Goal: Task Accomplishment & Management: Use online tool/utility

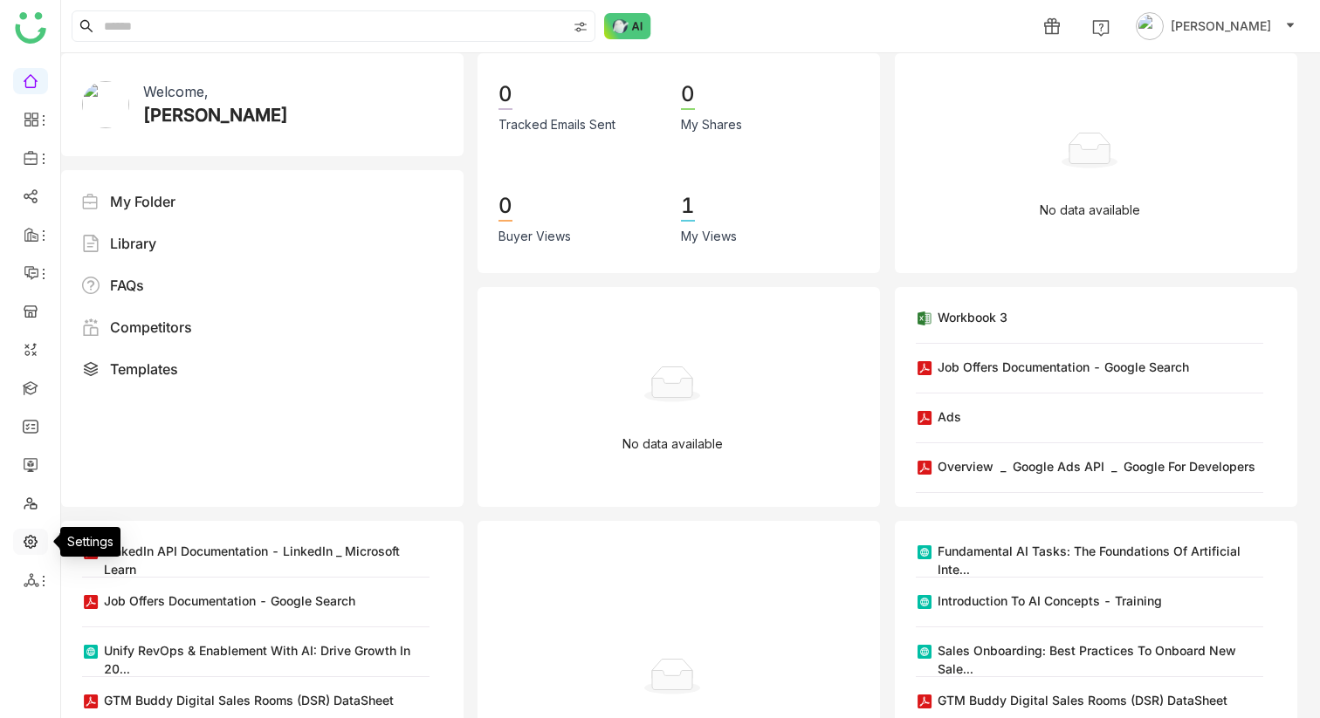
click at [32, 537] on link at bounding box center [31, 540] width 16 height 15
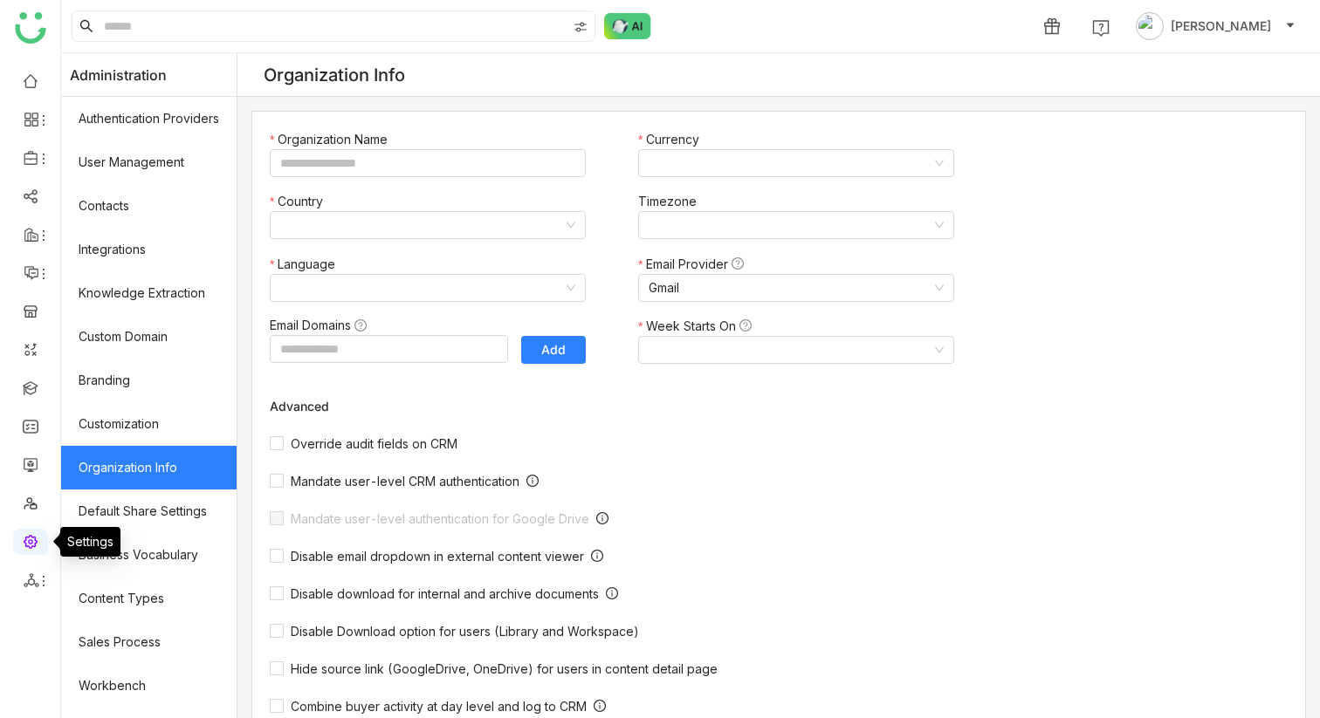
type input "**********"
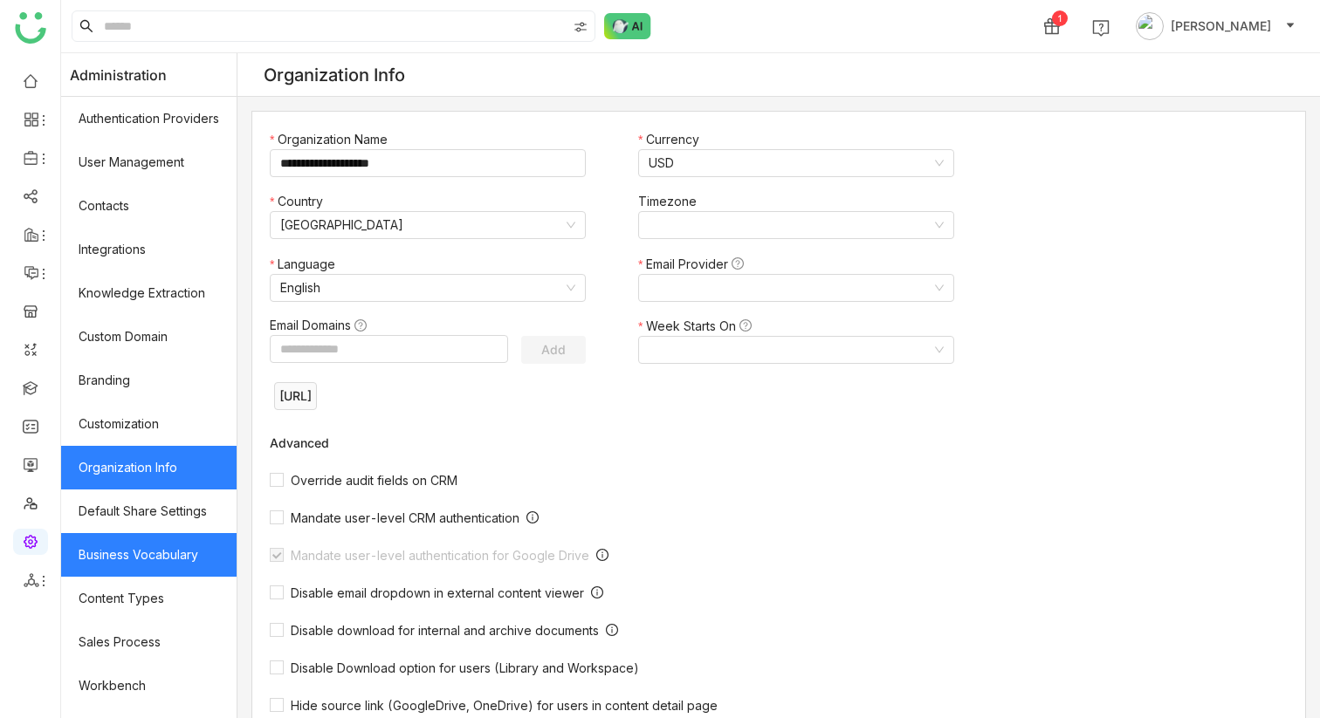
scroll to position [208, 0]
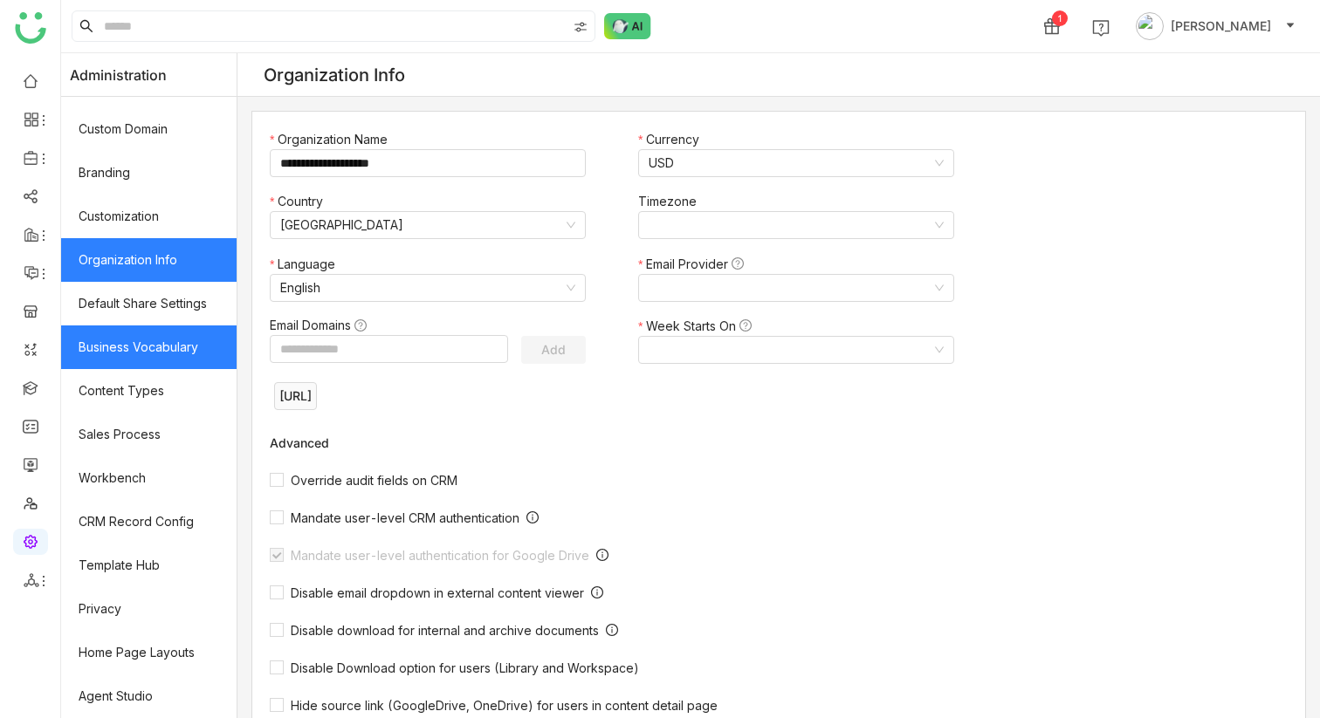
click at [194, 366] on link "Business Vocabulary" at bounding box center [148, 348] width 175 height 44
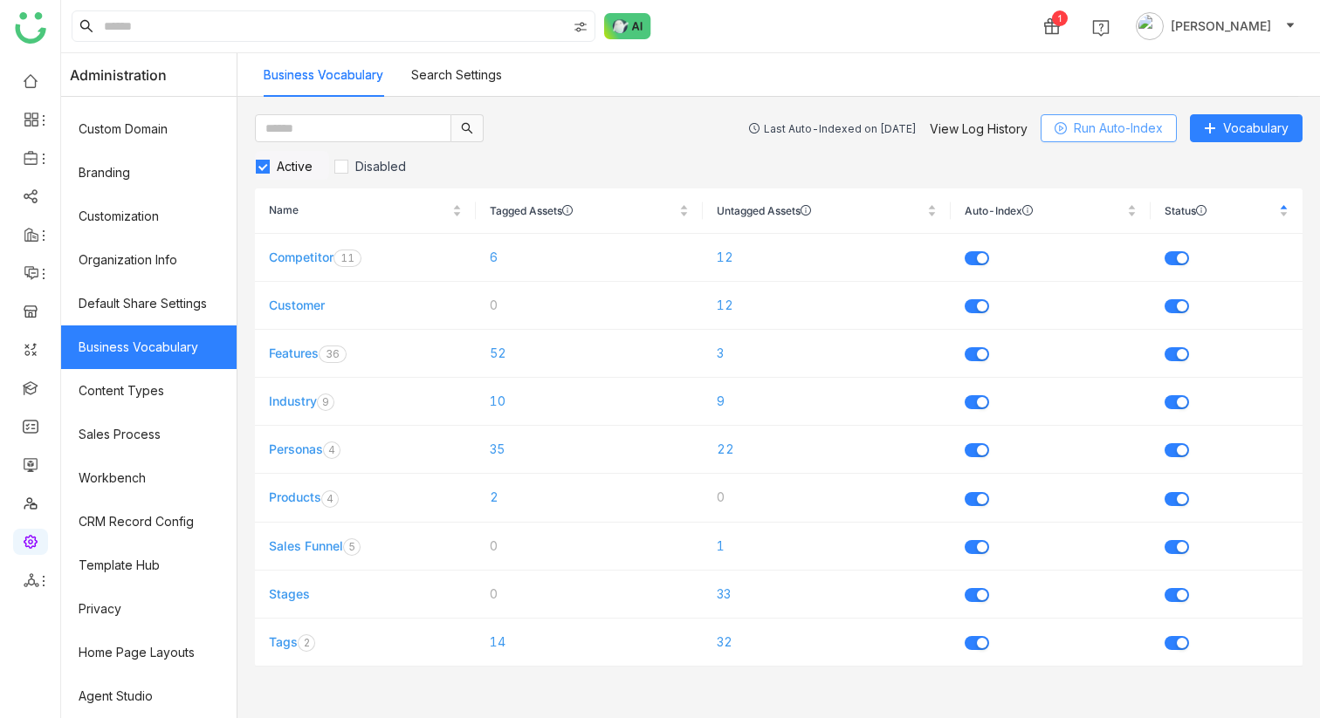
click at [1118, 138] on button "Run Auto-Index" at bounding box center [1109, 128] width 136 height 28
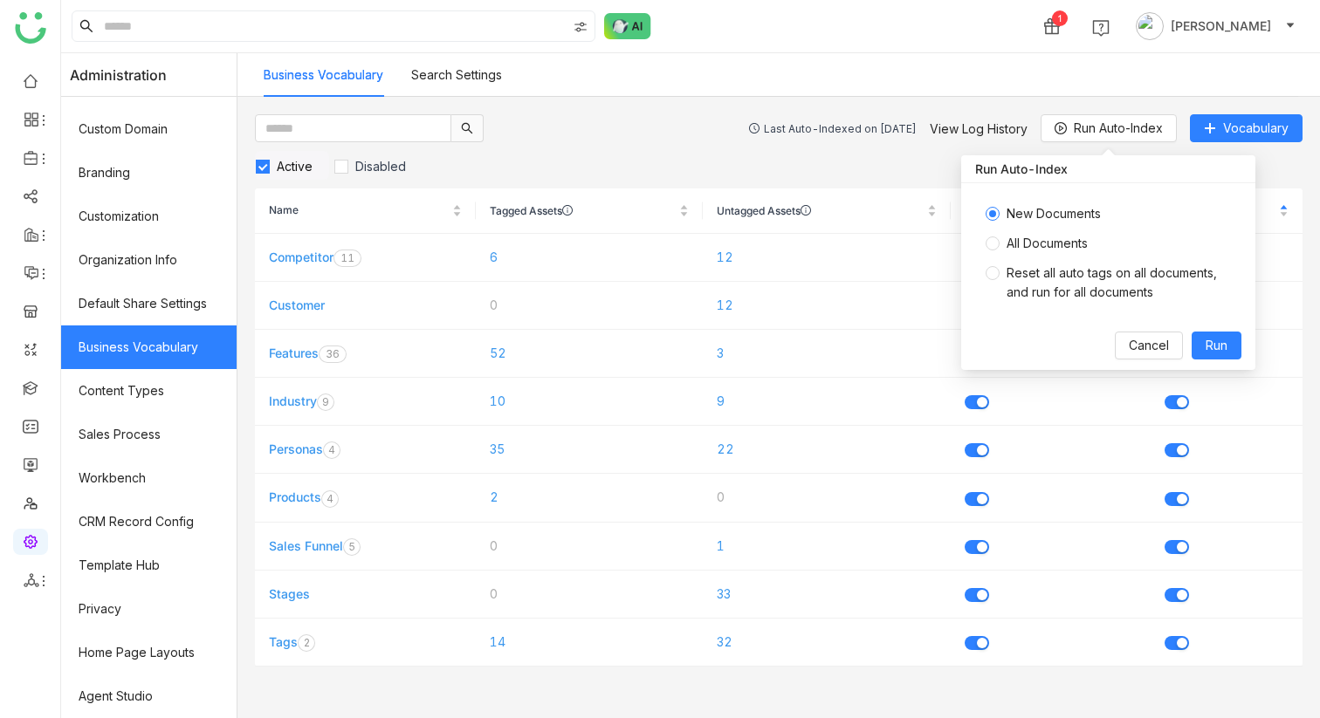
click at [1000, 244] on span "All Documents" at bounding box center [1047, 243] width 95 height 19
click at [1211, 343] on span "Run" at bounding box center [1217, 345] width 22 height 19
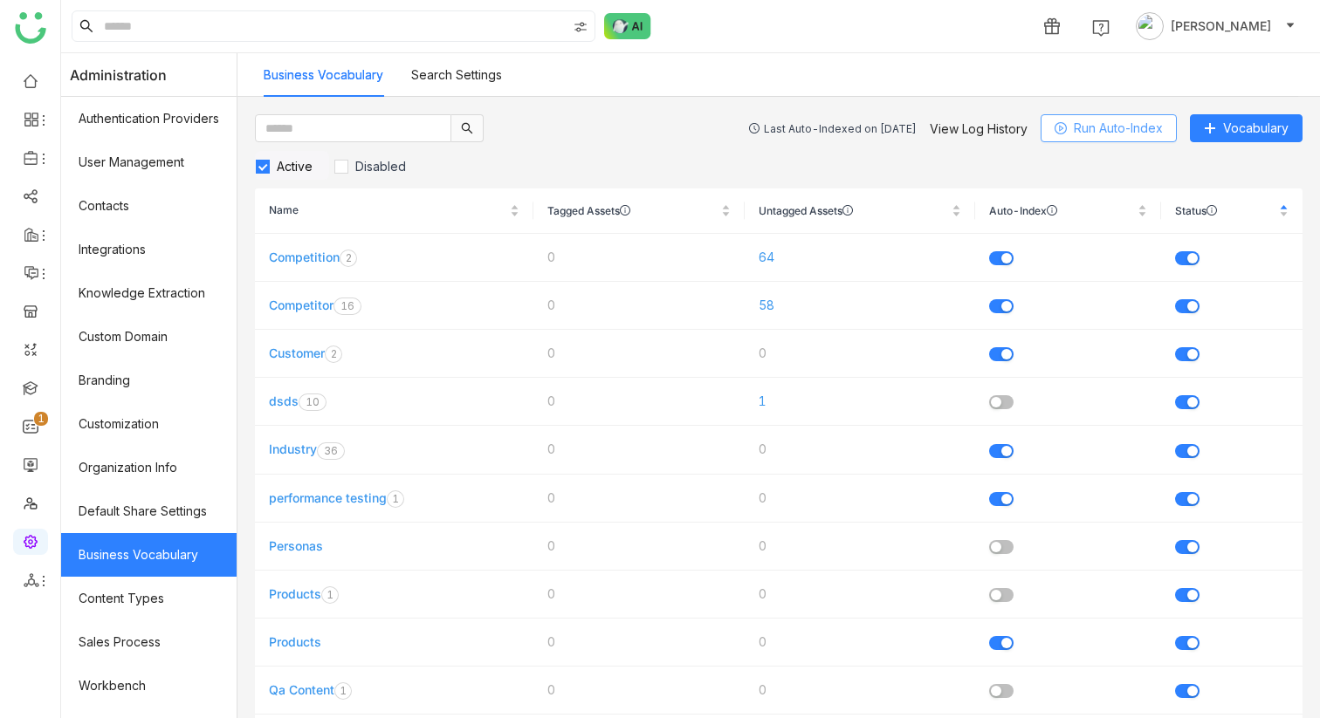
click at [1125, 132] on span "Run Auto-Index" at bounding box center [1118, 128] width 89 height 19
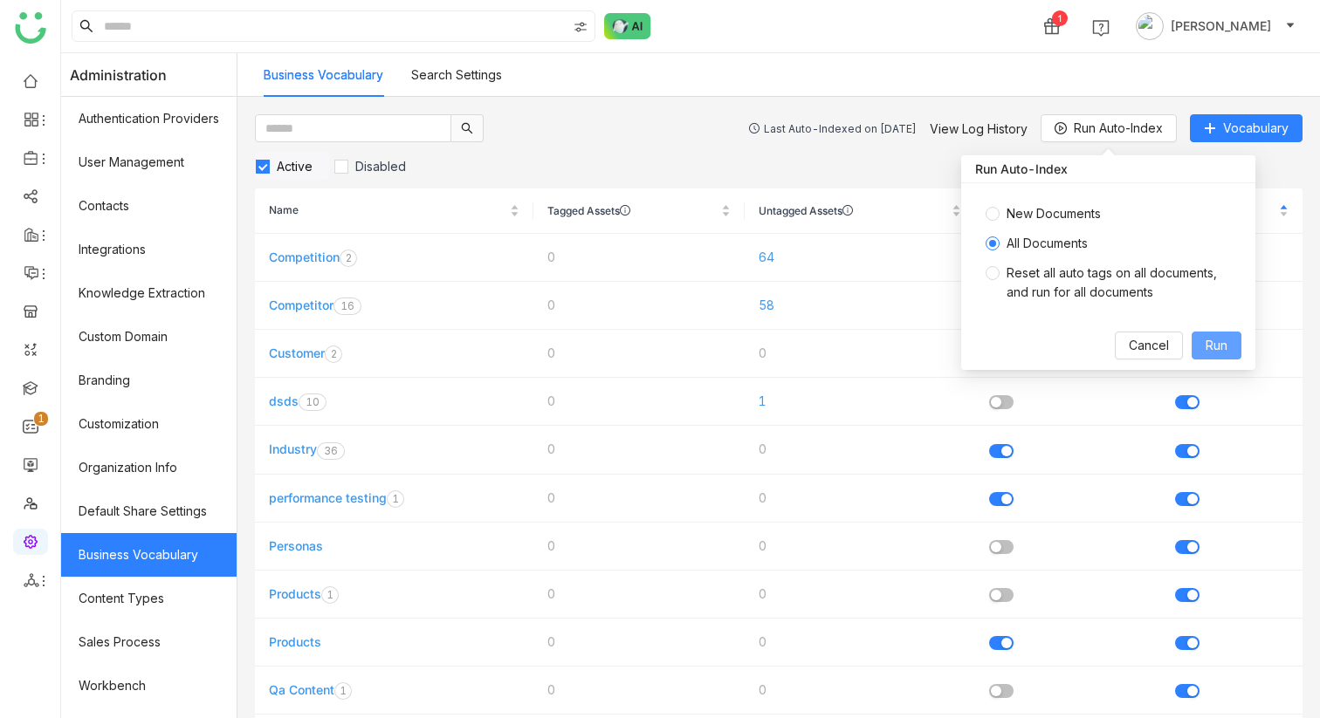
click at [1224, 342] on span "Run" at bounding box center [1217, 345] width 22 height 19
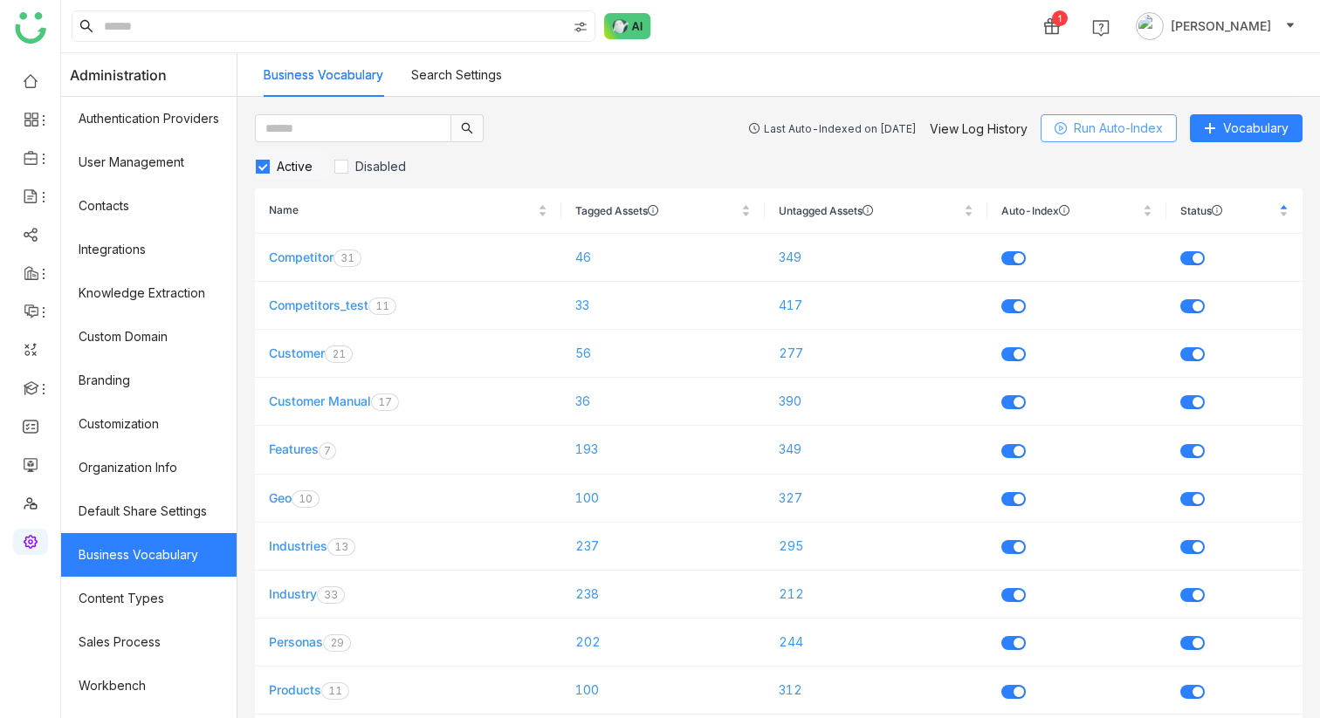
click at [1126, 122] on span "Run Auto-Index" at bounding box center [1118, 128] width 89 height 19
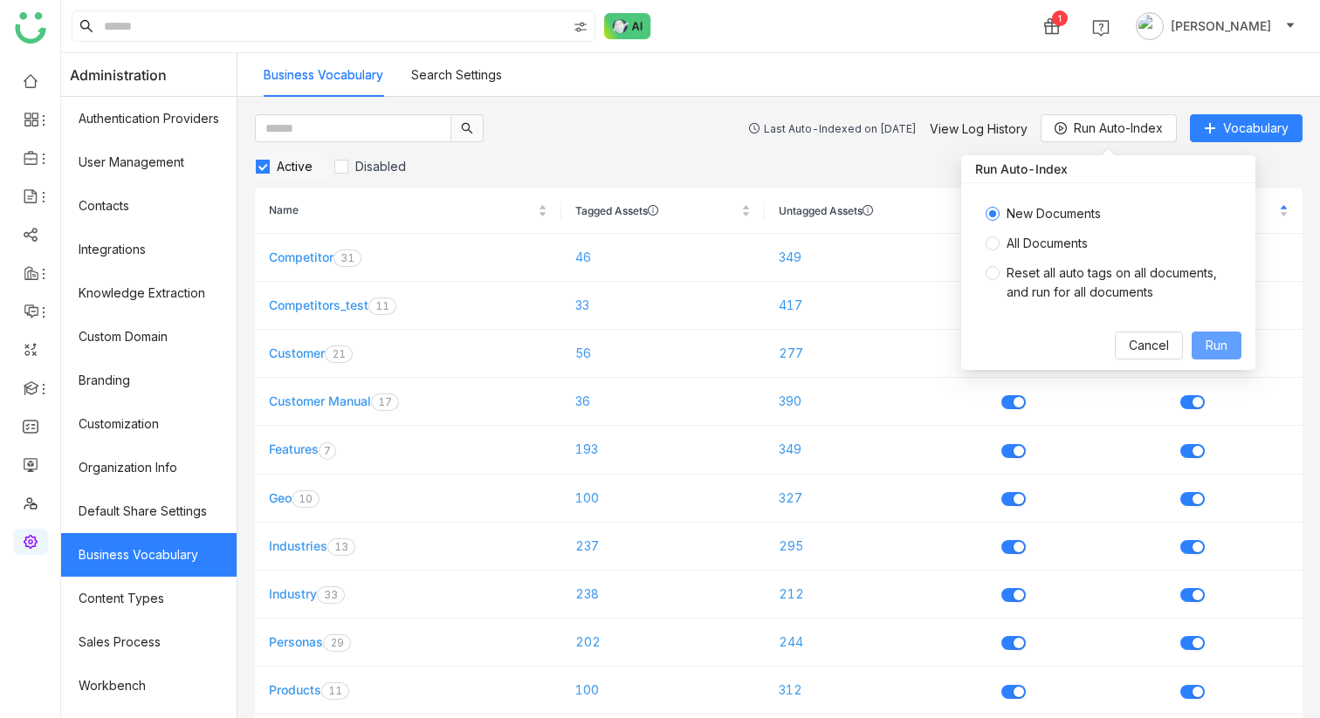
click at [1221, 342] on span "Run" at bounding box center [1217, 345] width 22 height 19
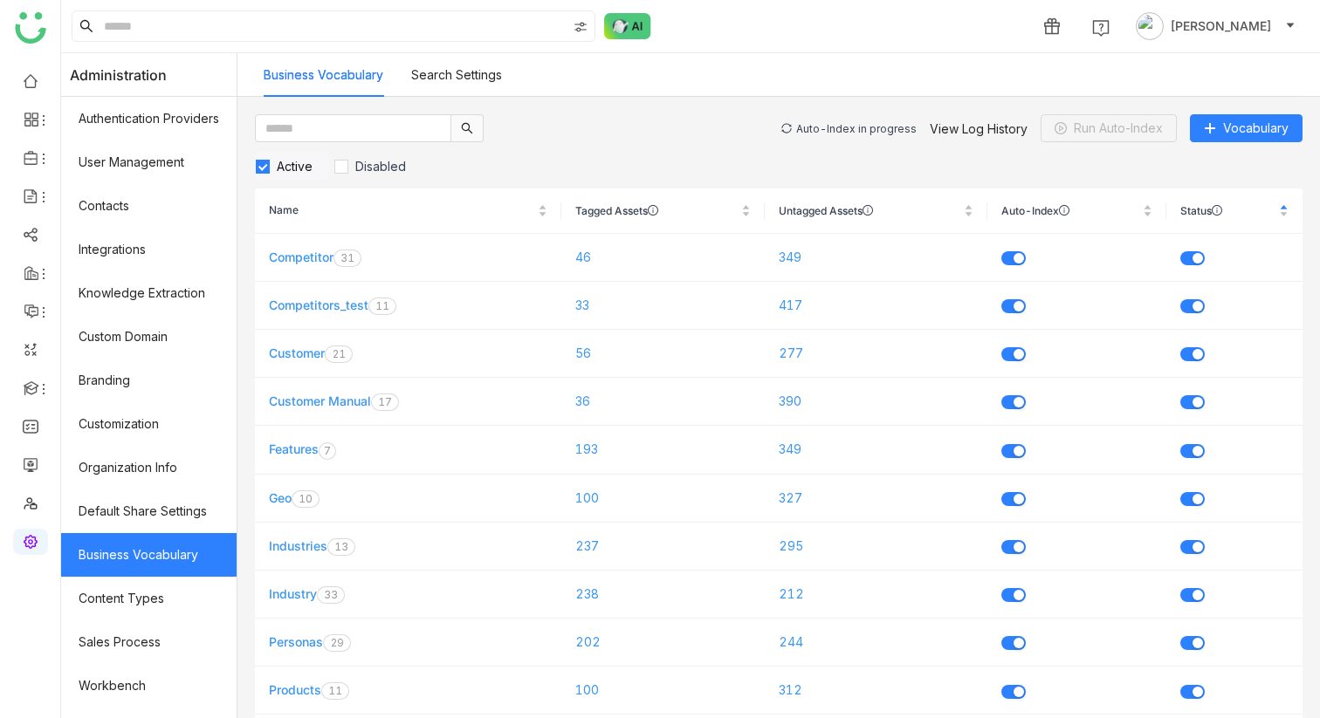
click at [863, 120] on div "Auto-Index in progress View Log History Run Auto-Index Vocabulary" at bounding box center [1041, 128] width 521 height 28
click at [862, 126] on div "Auto-Index in progress" at bounding box center [856, 128] width 120 height 13
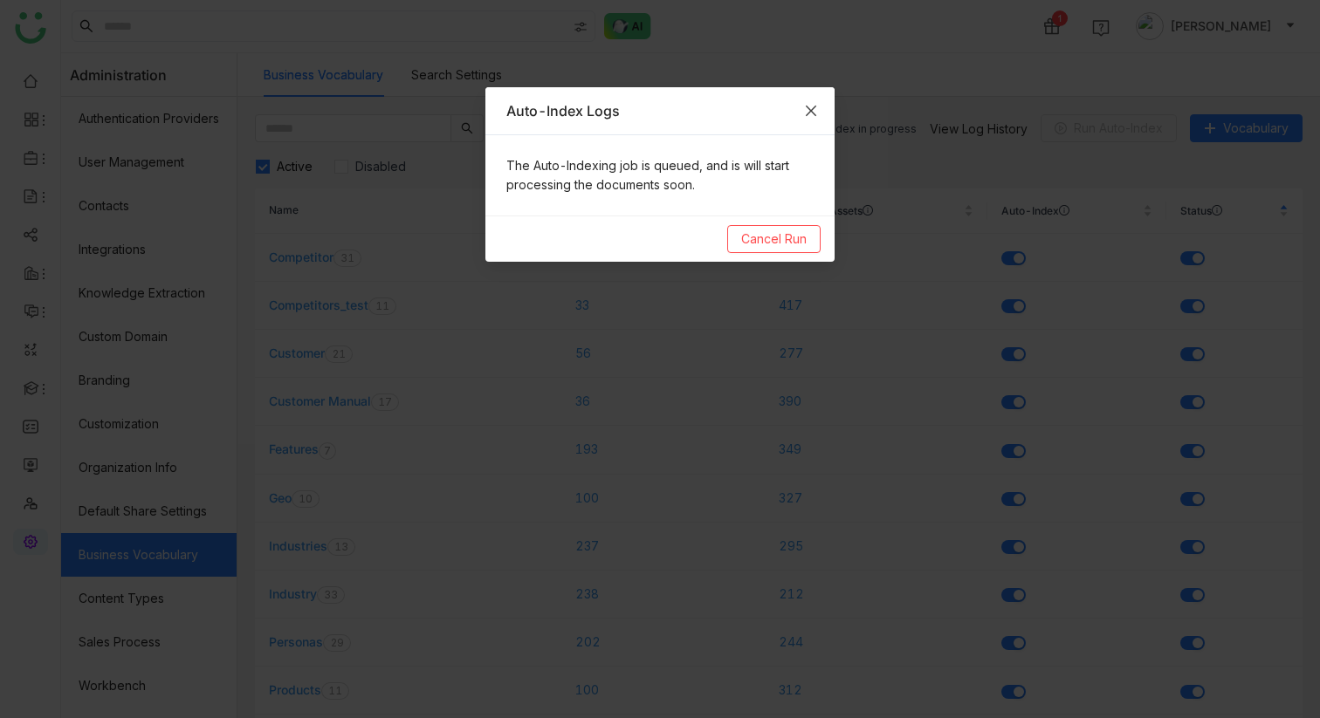
click at [822, 107] on span "Close" at bounding box center [810, 110] width 47 height 47
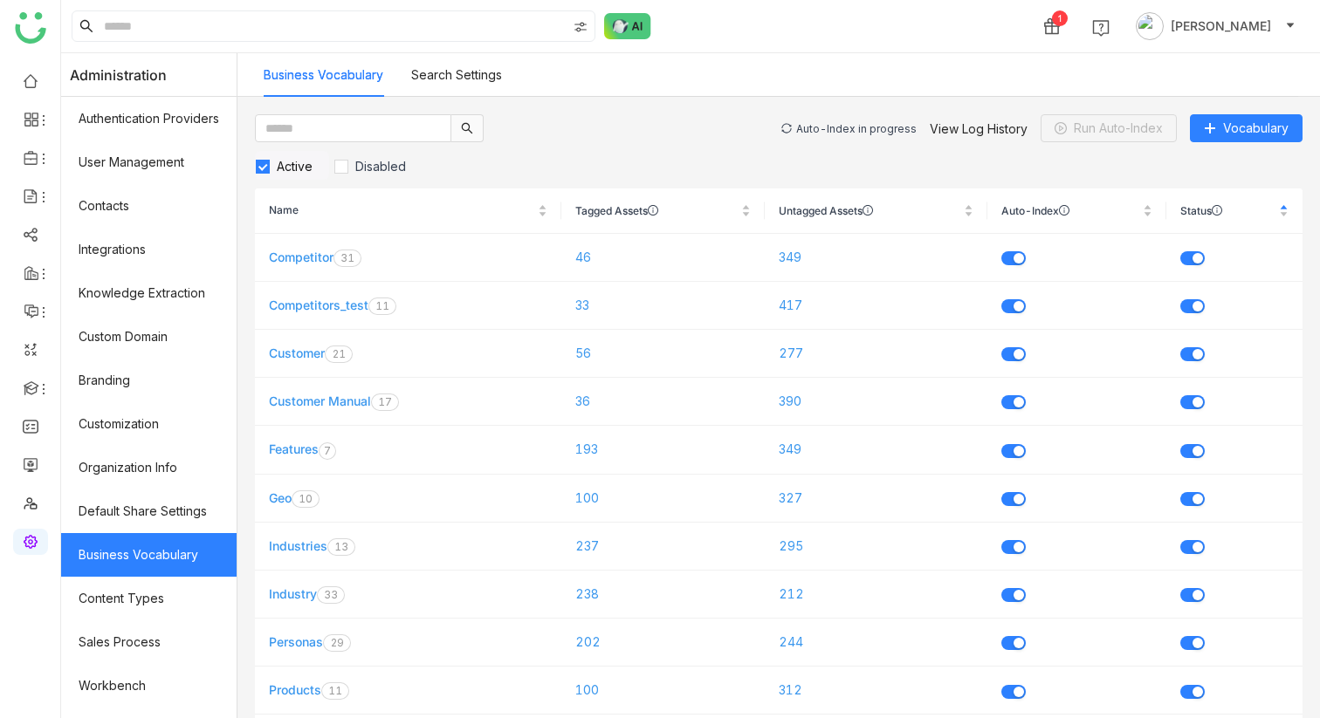
click at [834, 122] on div "Auto-Index in progress" at bounding box center [856, 128] width 120 height 13
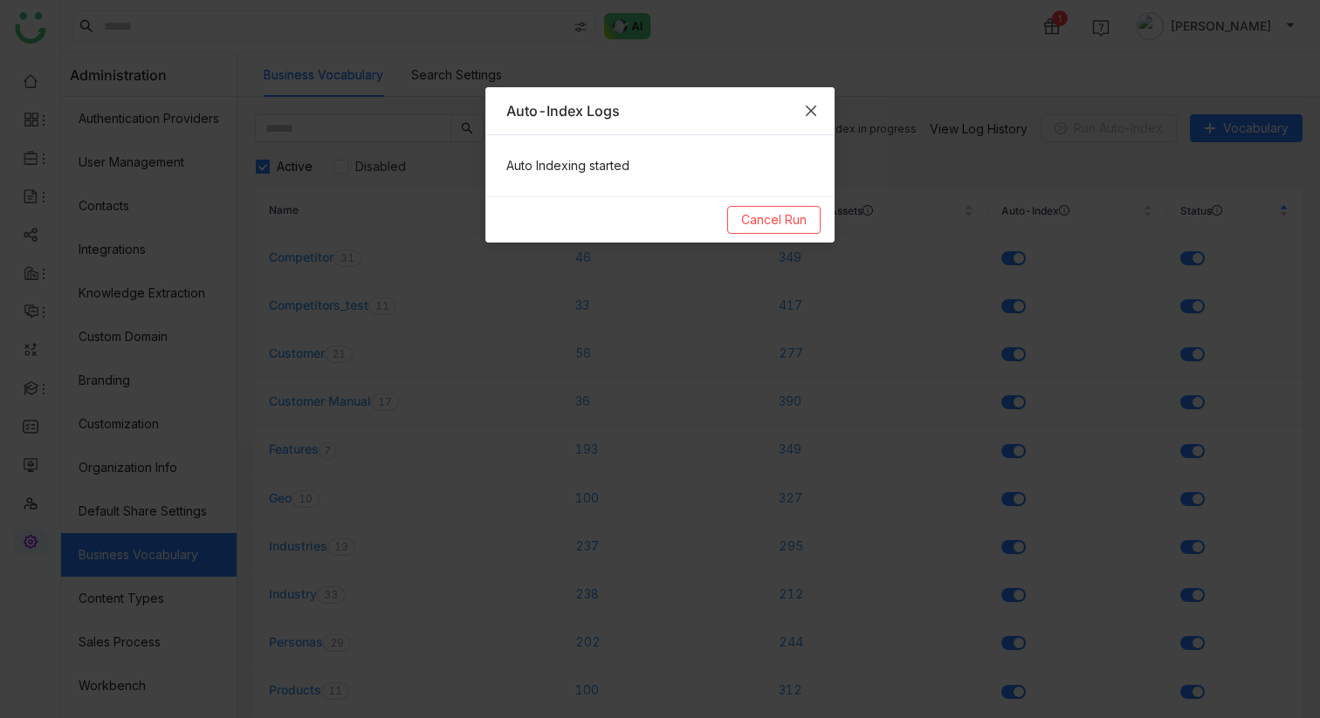
click at [815, 112] on icon "Close" at bounding box center [811, 111] width 14 height 14
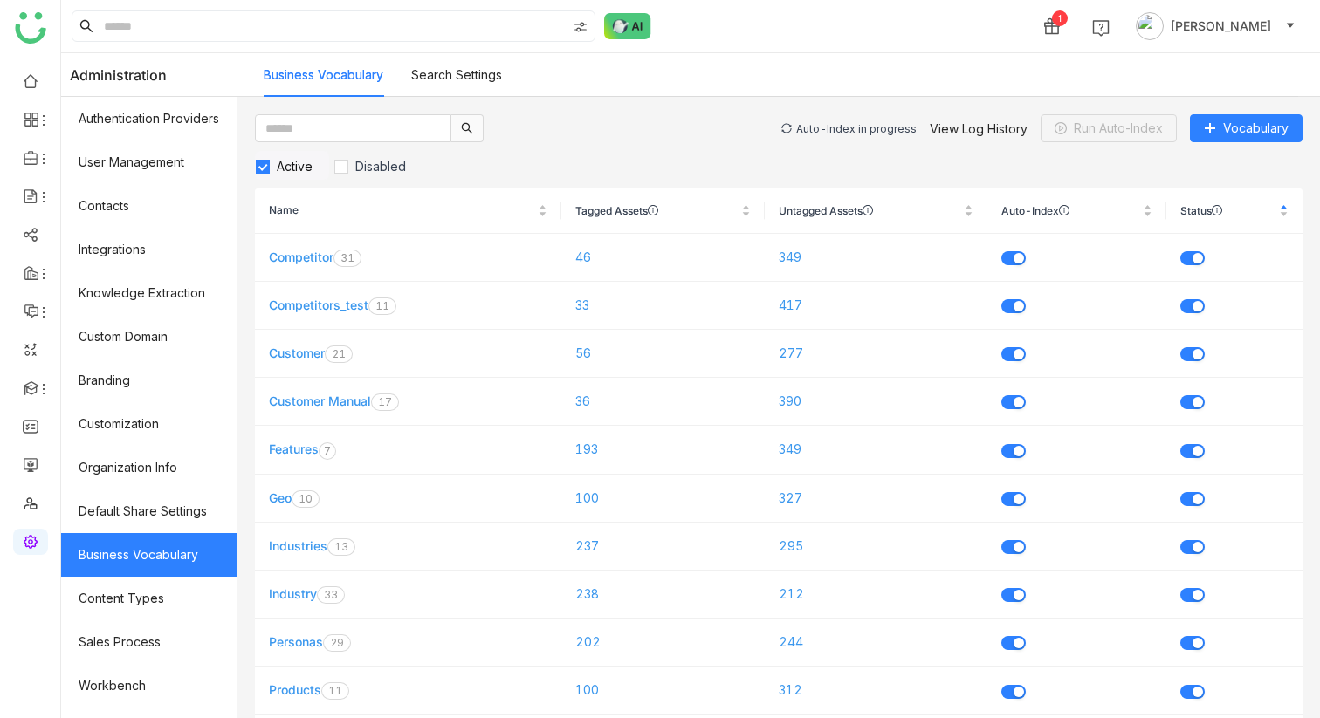
click at [825, 118] on div "Auto-Index in progress View Log History Run Auto-Index Vocabulary" at bounding box center [1041, 128] width 521 height 28
click at [828, 122] on div "Auto-Index in progress" at bounding box center [856, 128] width 120 height 13
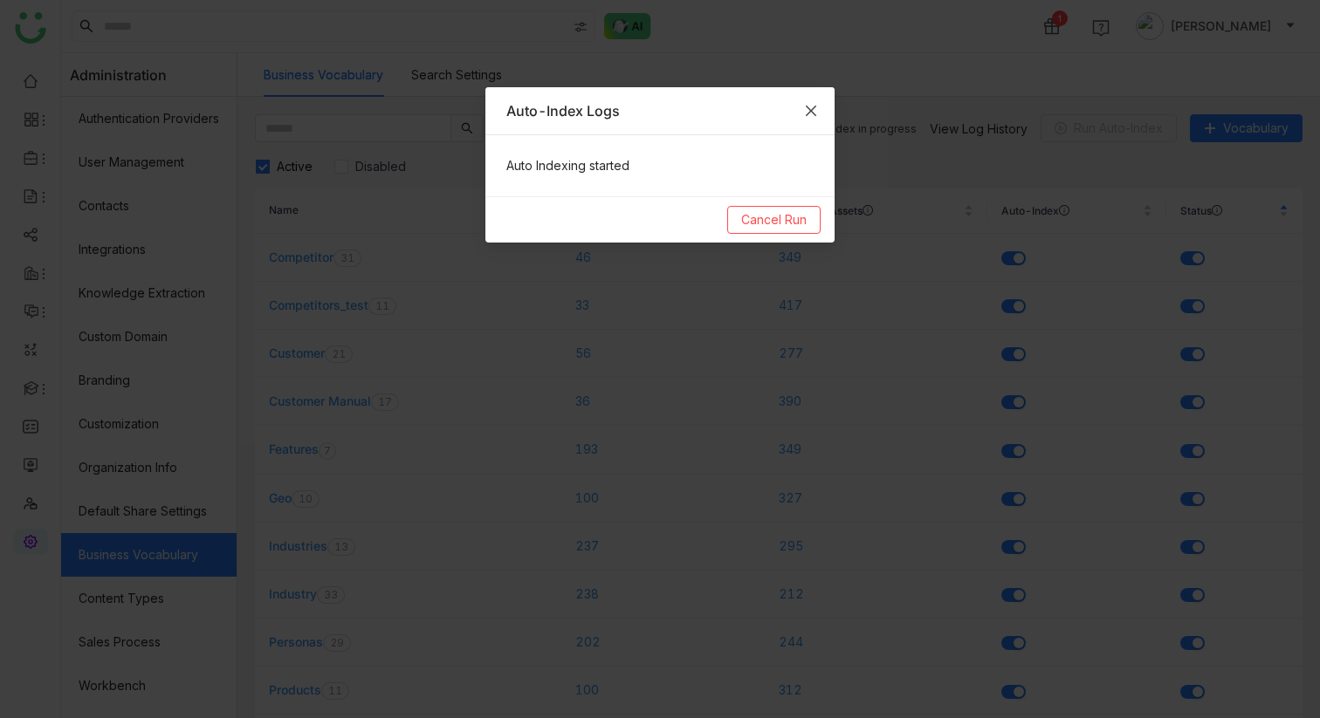
click at [813, 113] on icon "Close" at bounding box center [811, 111] width 10 height 10
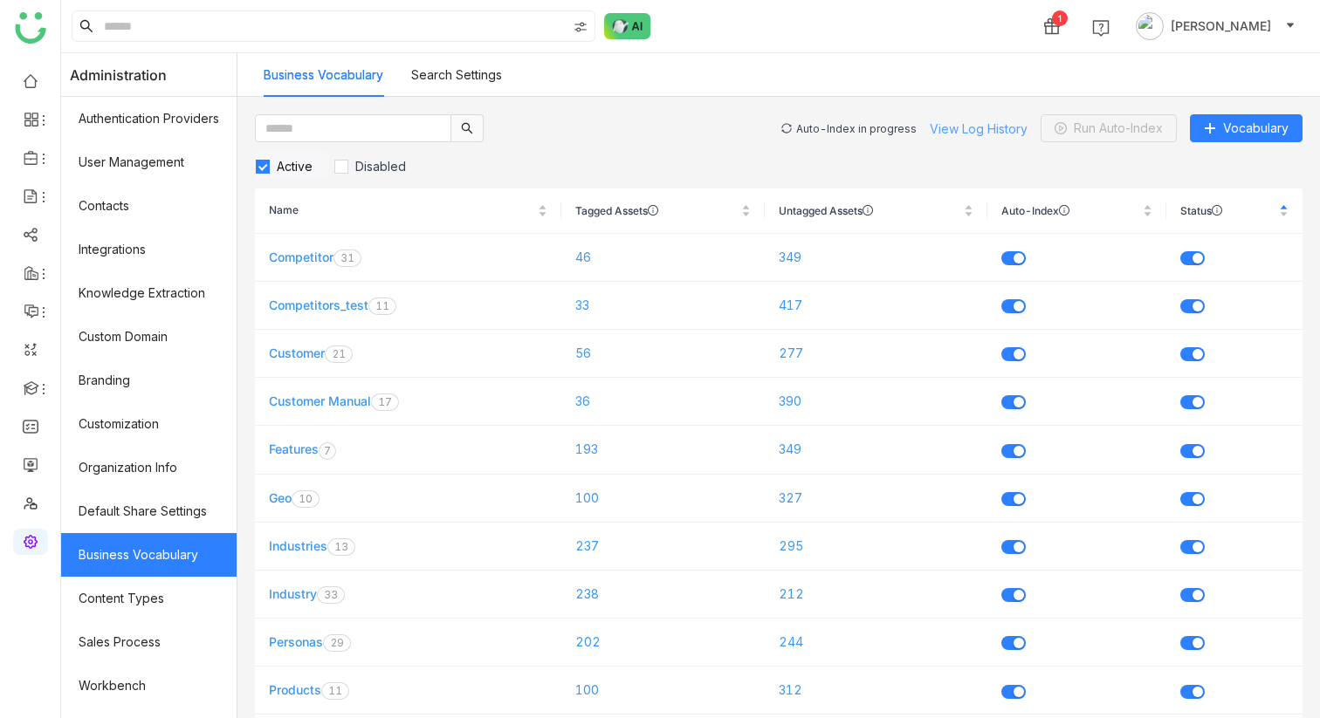
click at [939, 123] on link "View Log History" at bounding box center [979, 128] width 98 height 15
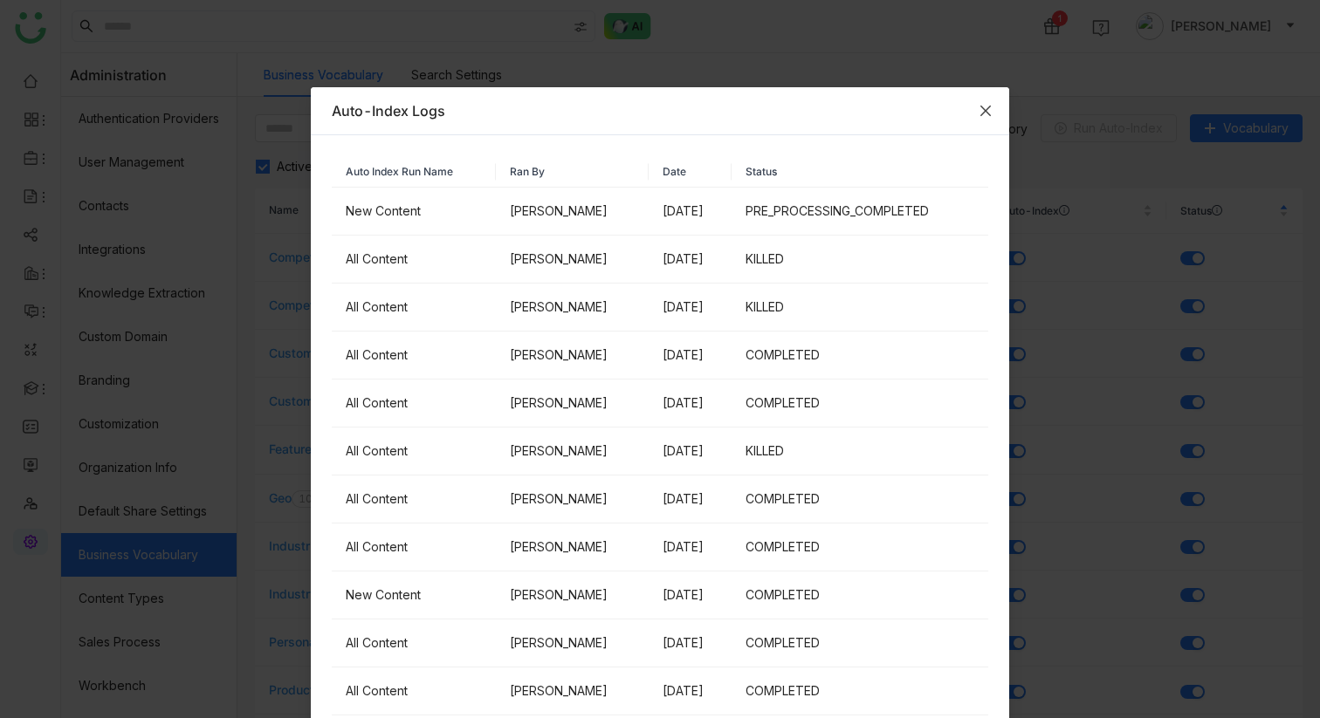
click at [985, 115] on icon "Close" at bounding box center [986, 111] width 14 height 14
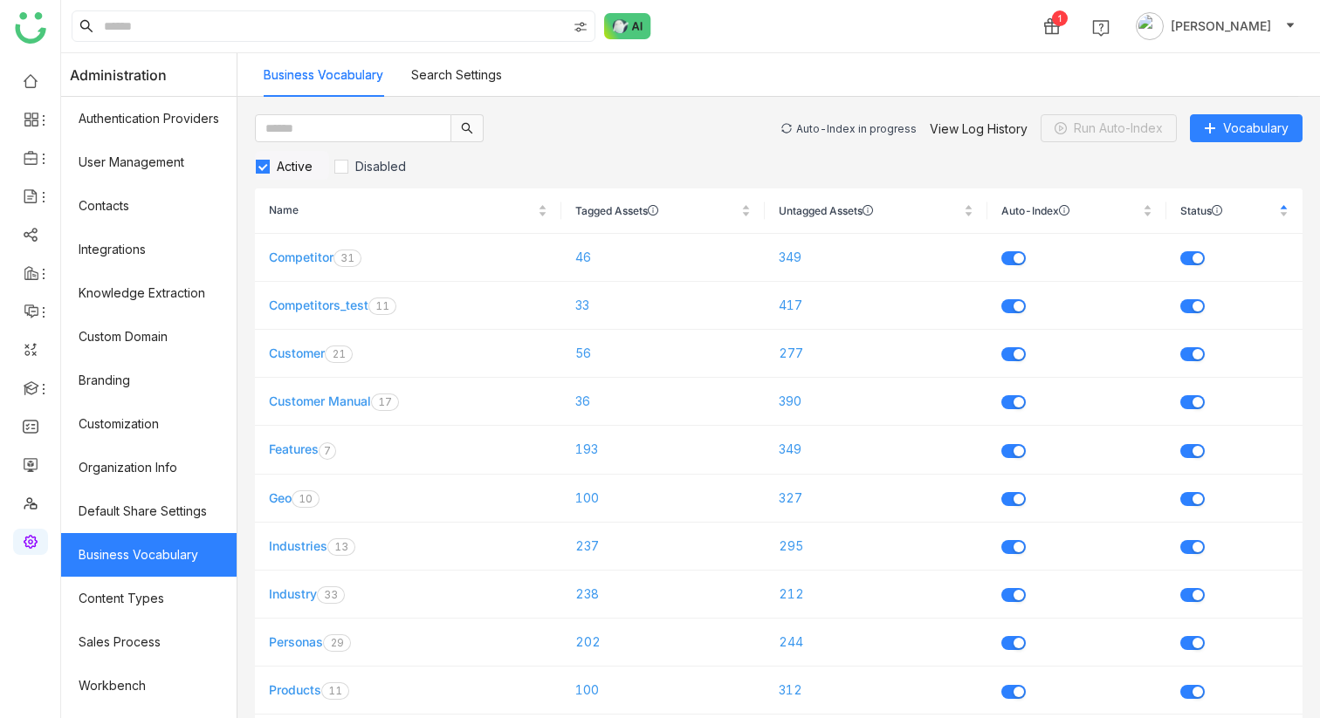
click at [890, 126] on div "Auto-Index in progress" at bounding box center [856, 128] width 120 height 13
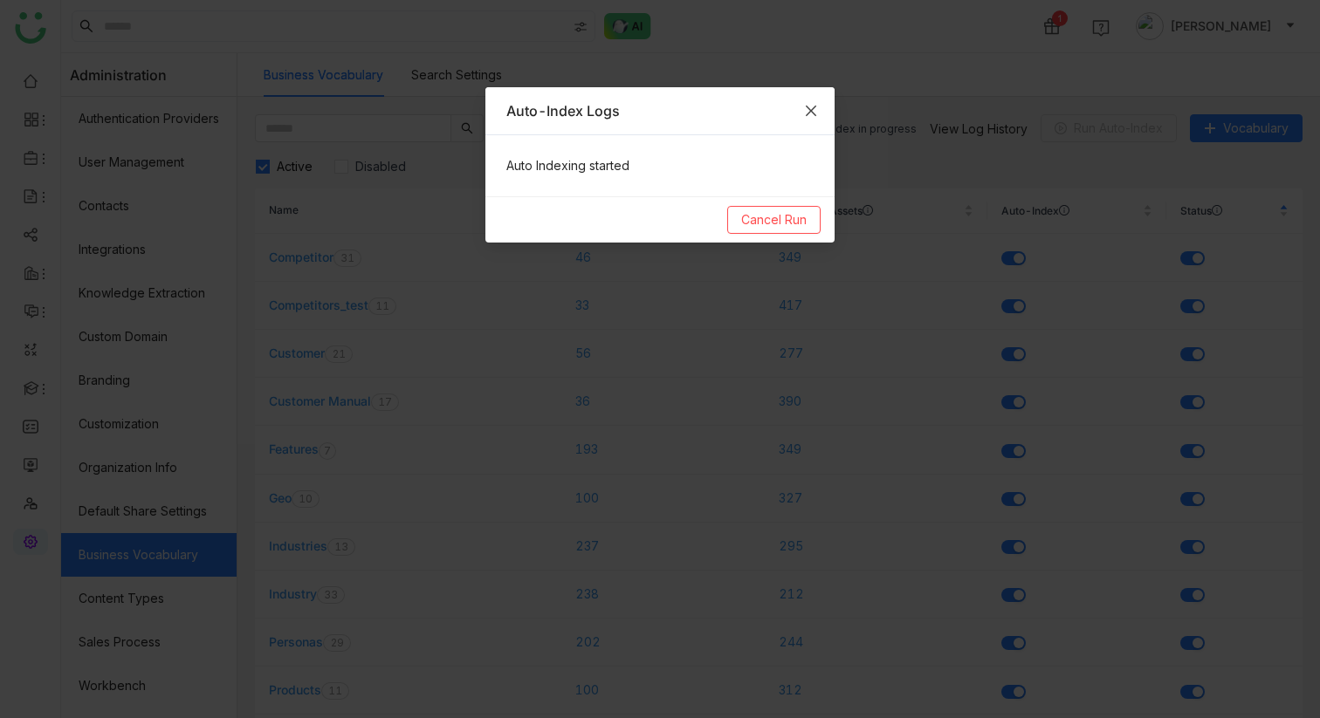
click at [814, 99] on span "Close" at bounding box center [810, 110] width 47 height 47
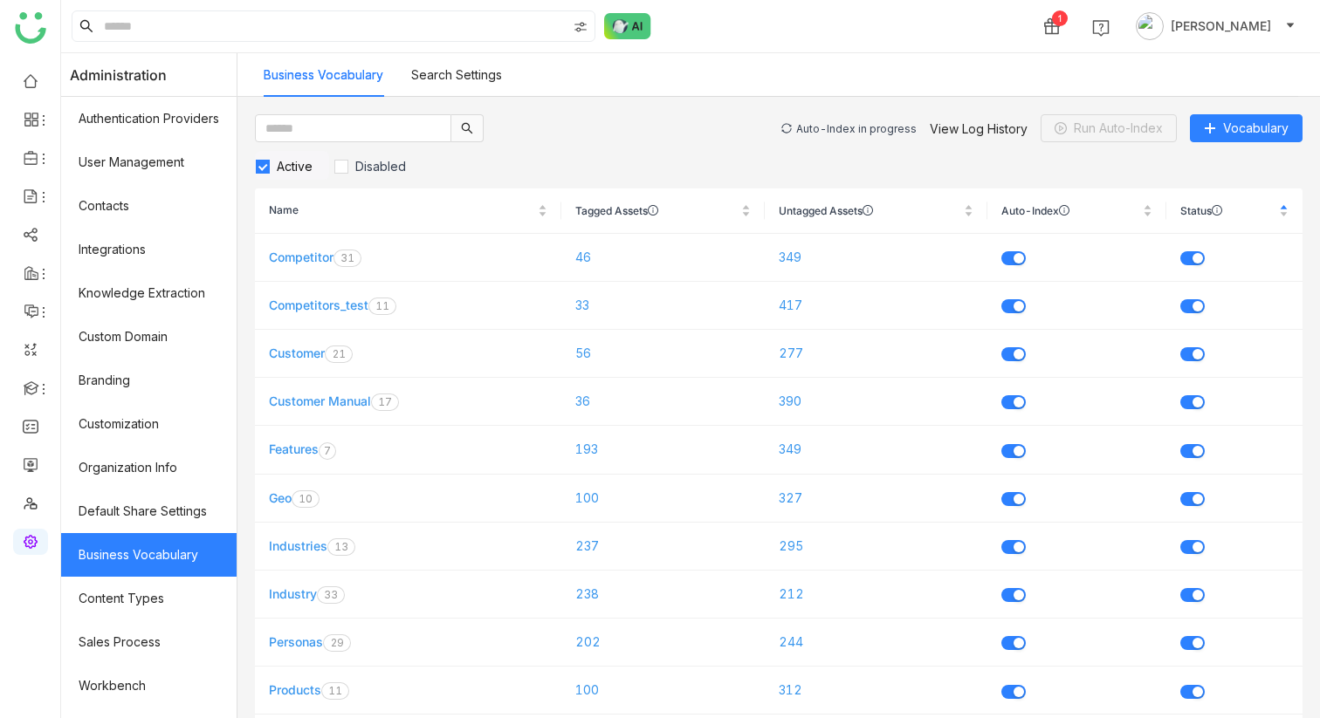
click at [856, 133] on div "Auto-Index in progress" at bounding box center [856, 128] width 120 height 13
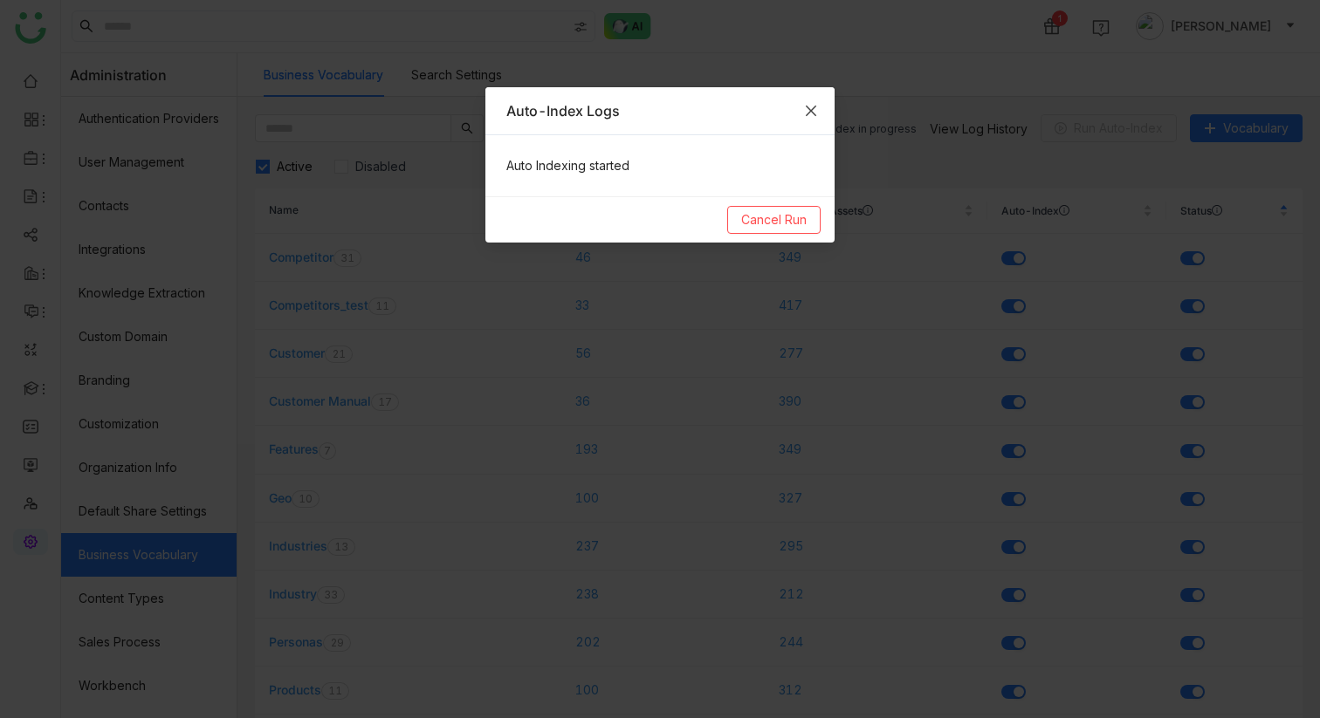
click at [826, 113] on span "Close" at bounding box center [810, 110] width 47 height 47
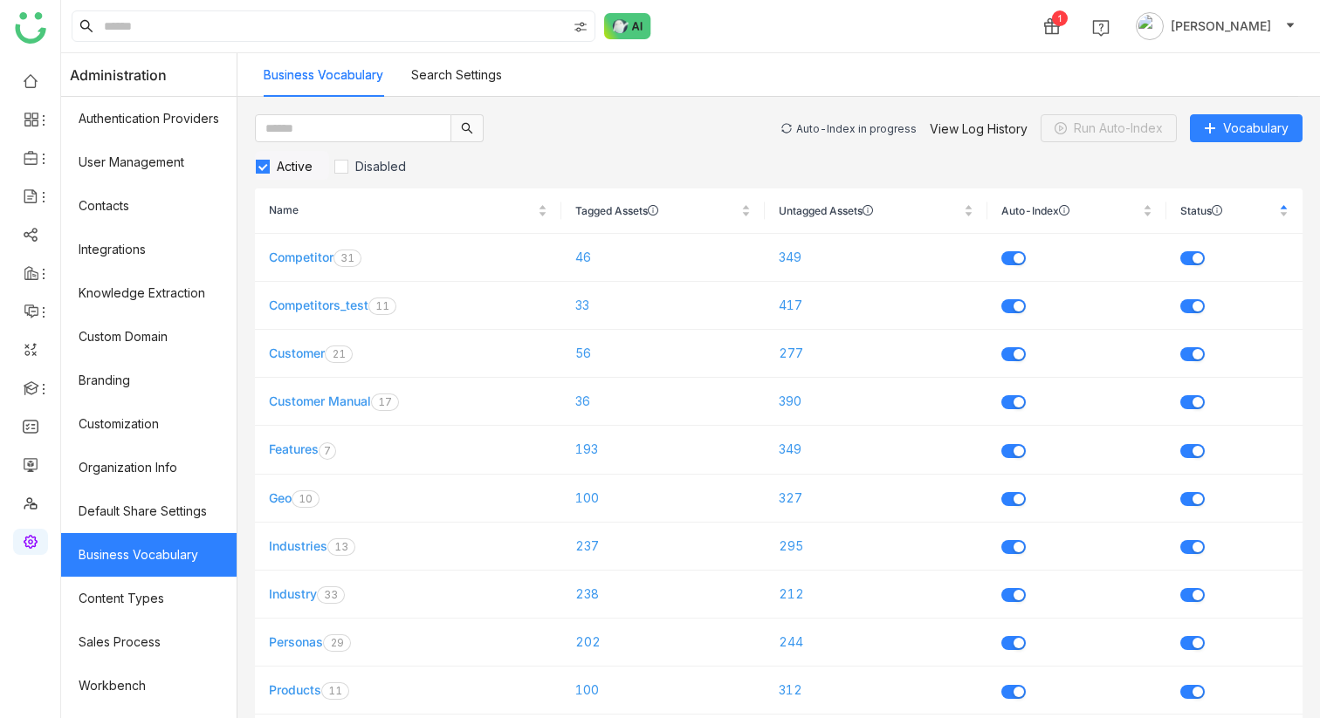
click at [840, 123] on div "Auto-Index in progress" at bounding box center [856, 128] width 120 height 13
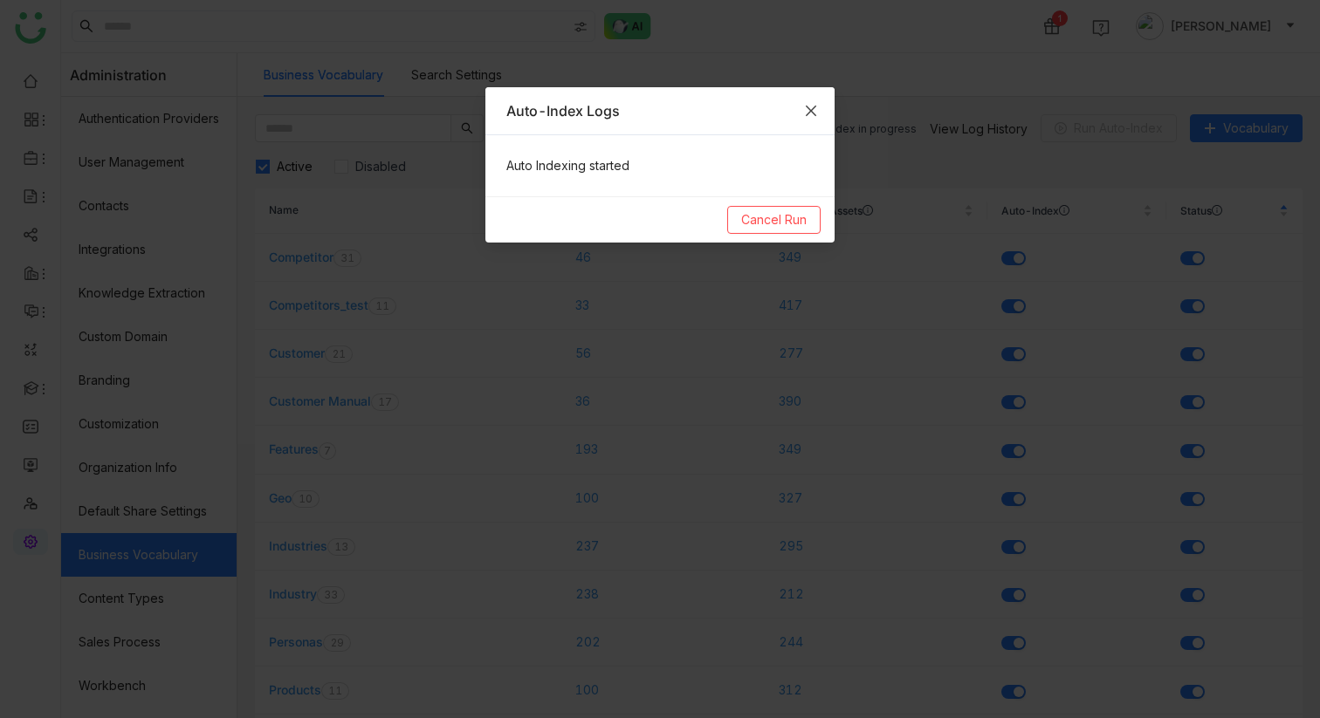
click at [825, 115] on span "Close" at bounding box center [810, 110] width 47 height 47
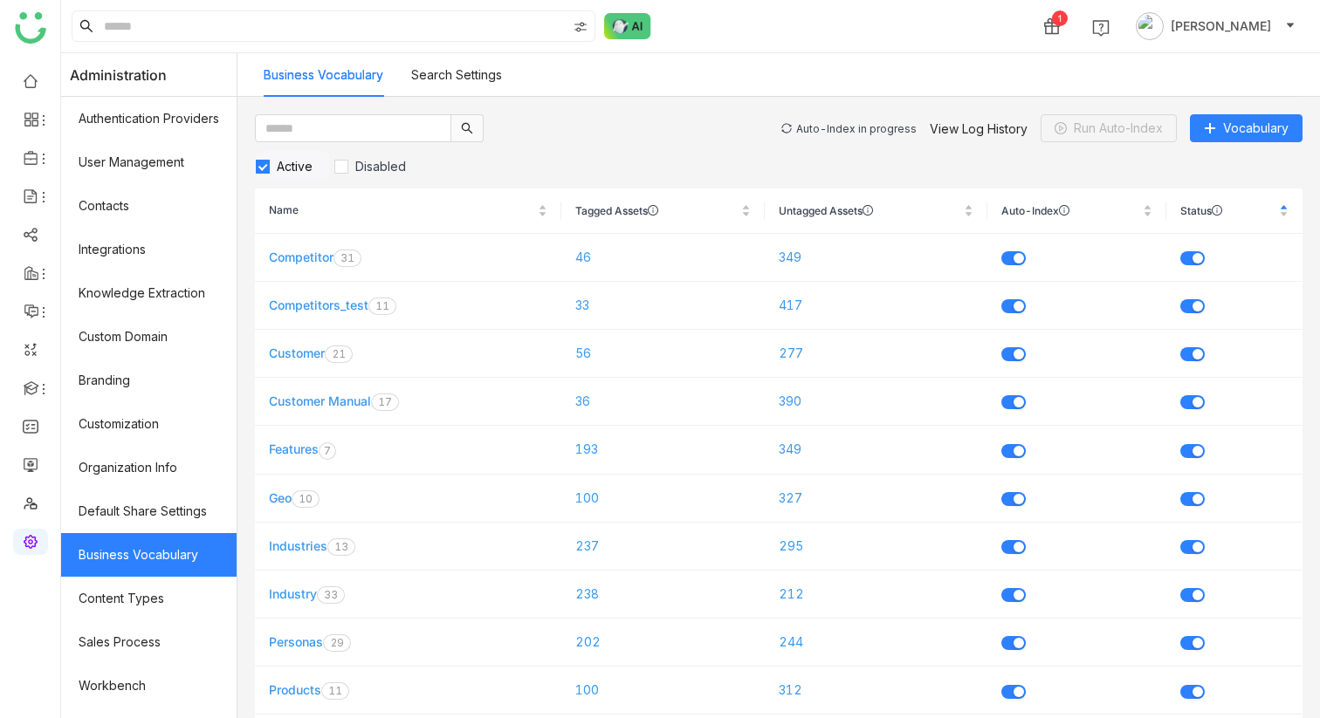
click at [848, 131] on div "Auto-Index in progress" at bounding box center [856, 128] width 120 height 13
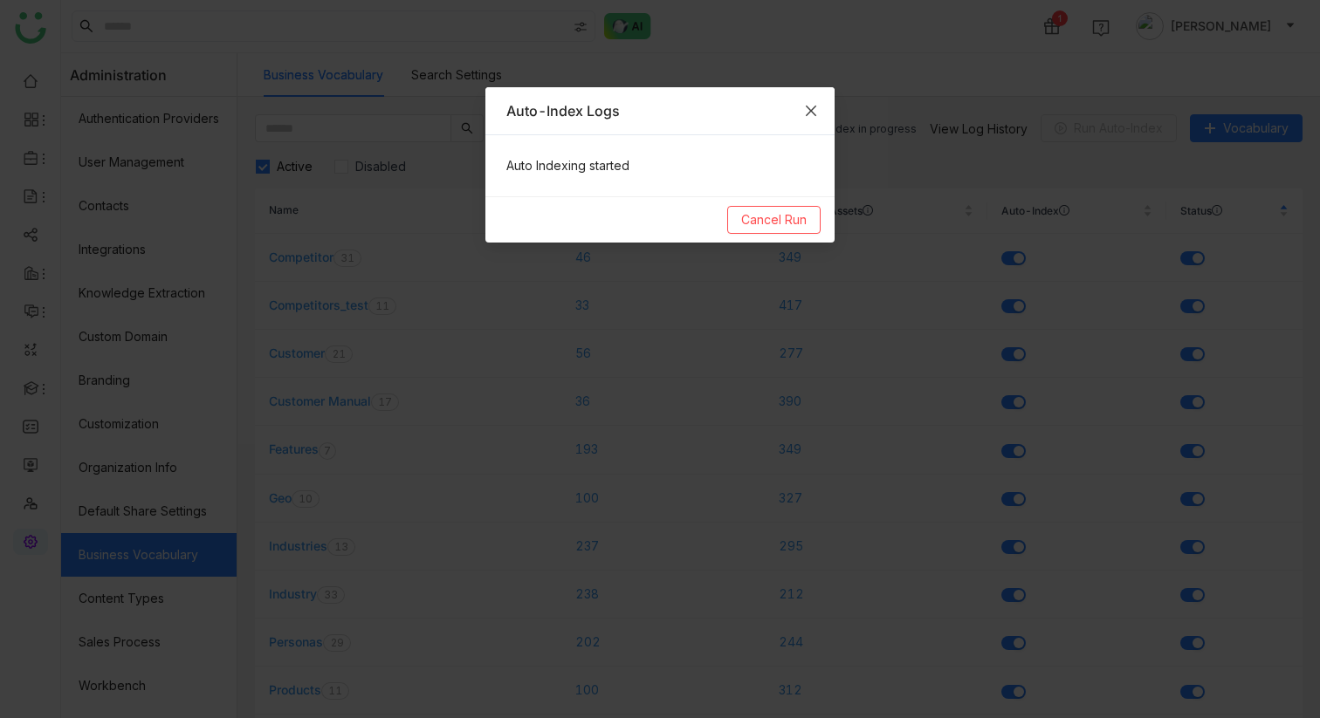
click at [819, 107] on span "Close" at bounding box center [810, 110] width 47 height 47
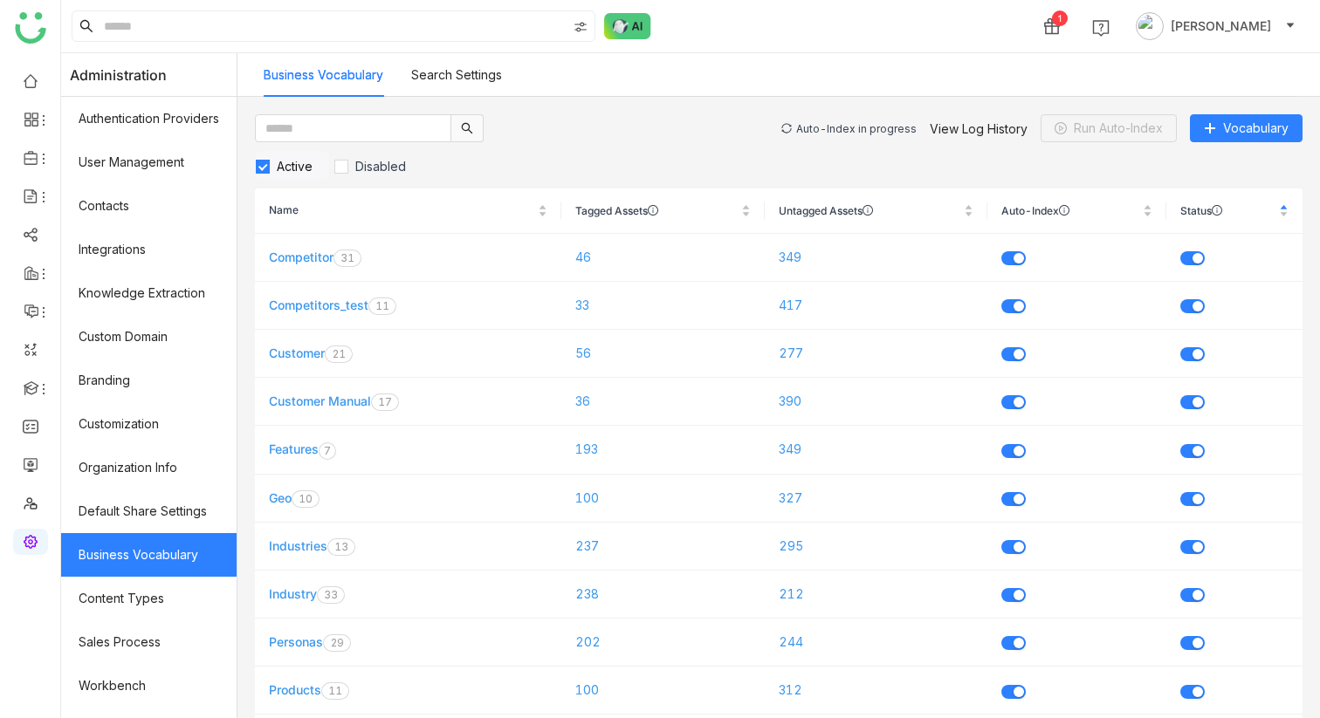
click at [837, 109] on div "Auto-Index in progress View Log History Run Auto-Index Vocabulary Active Disabl…" at bounding box center [778, 408] width 1083 height 622
click at [844, 122] on div "Auto-Index in progress" at bounding box center [856, 128] width 120 height 13
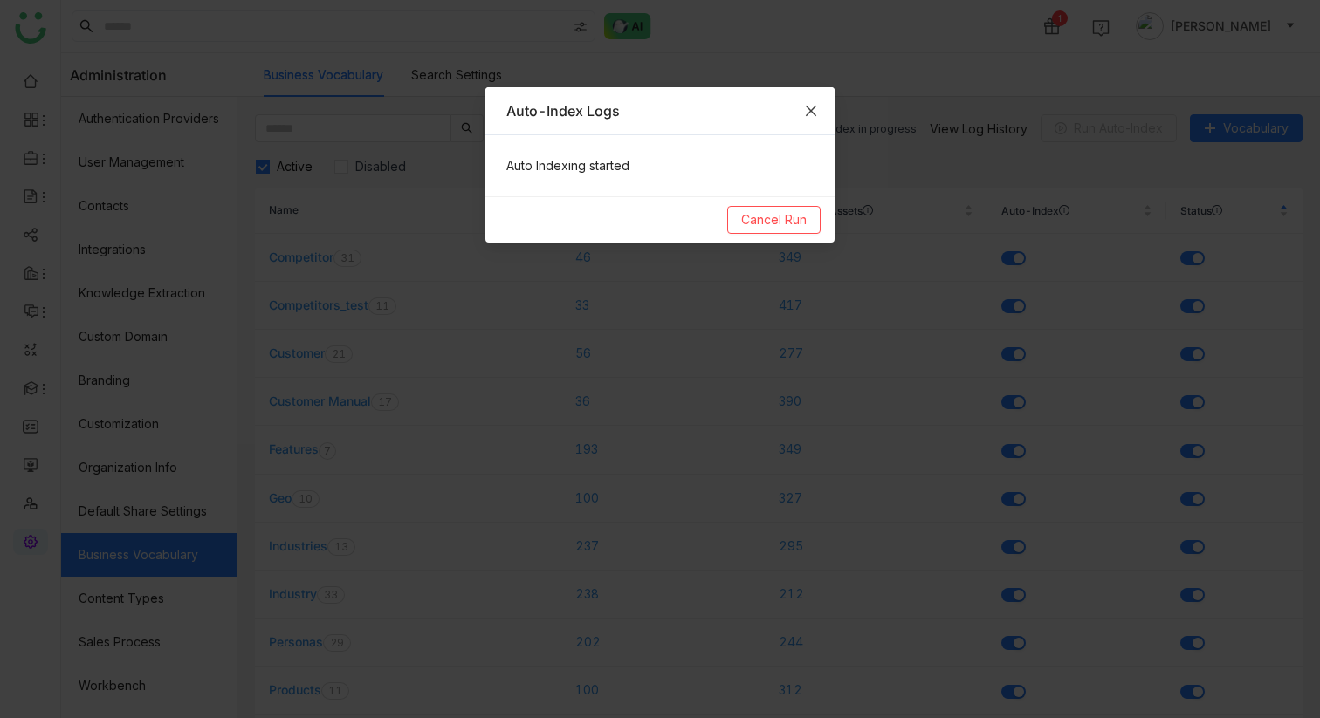
click at [822, 104] on span "Close" at bounding box center [810, 110] width 47 height 47
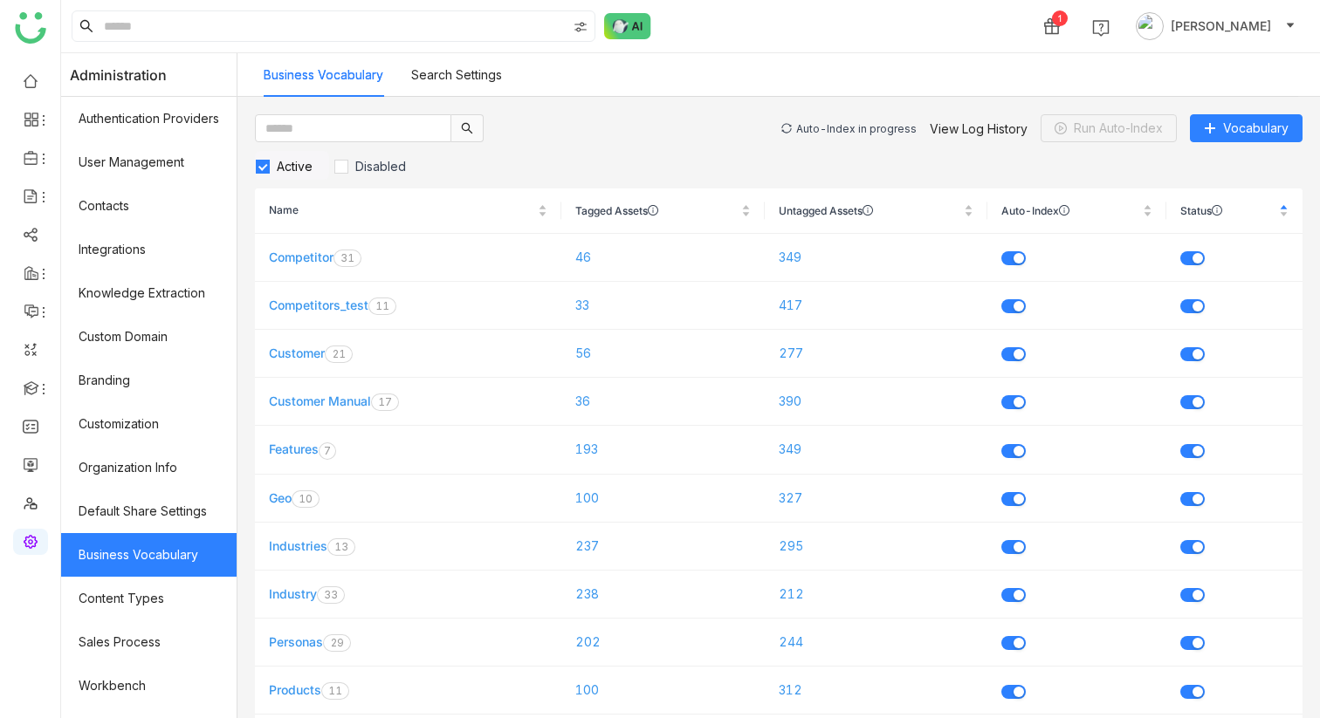
click at [843, 135] on div "Auto-Index in progress View Log History Run Auto-Index Vocabulary" at bounding box center [1041, 128] width 521 height 28
click at [842, 122] on div "Auto-Index in progress" at bounding box center [856, 128] width 120 height 13
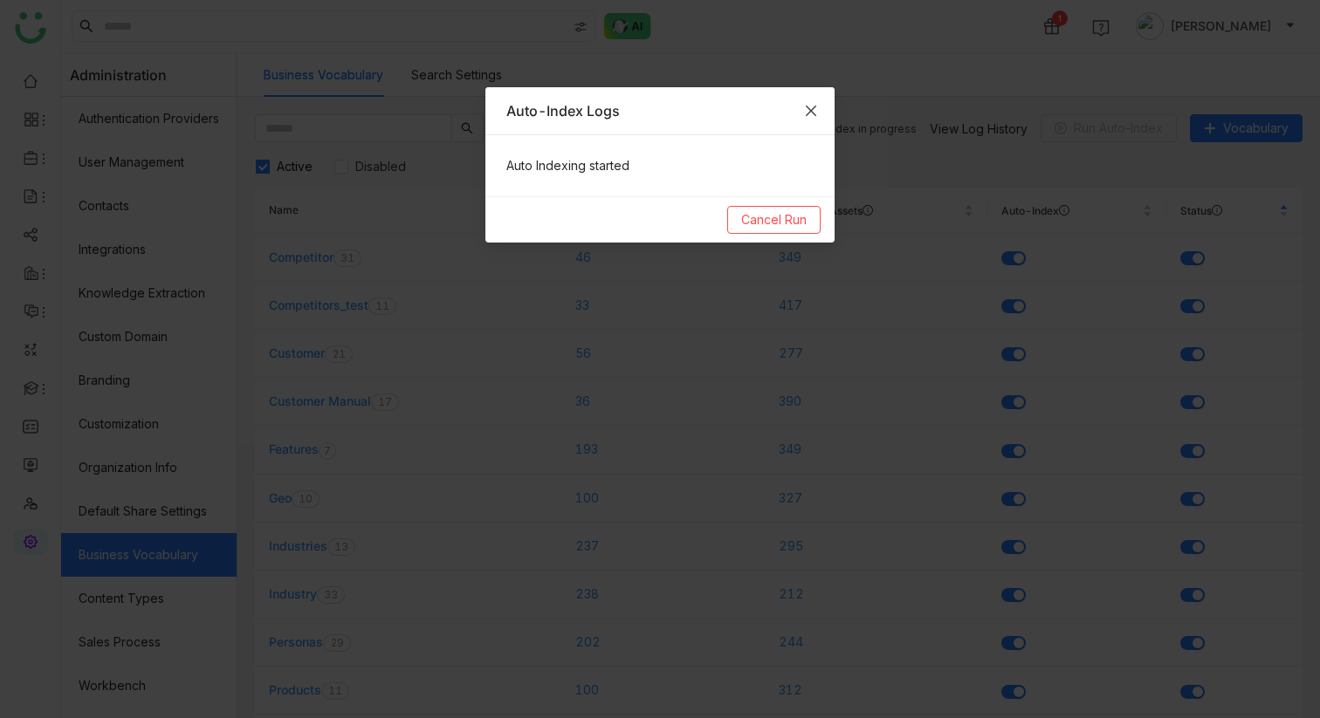
click at [815, 111] on icon "Close" at bounding box center [811, 111] width 14 height 14
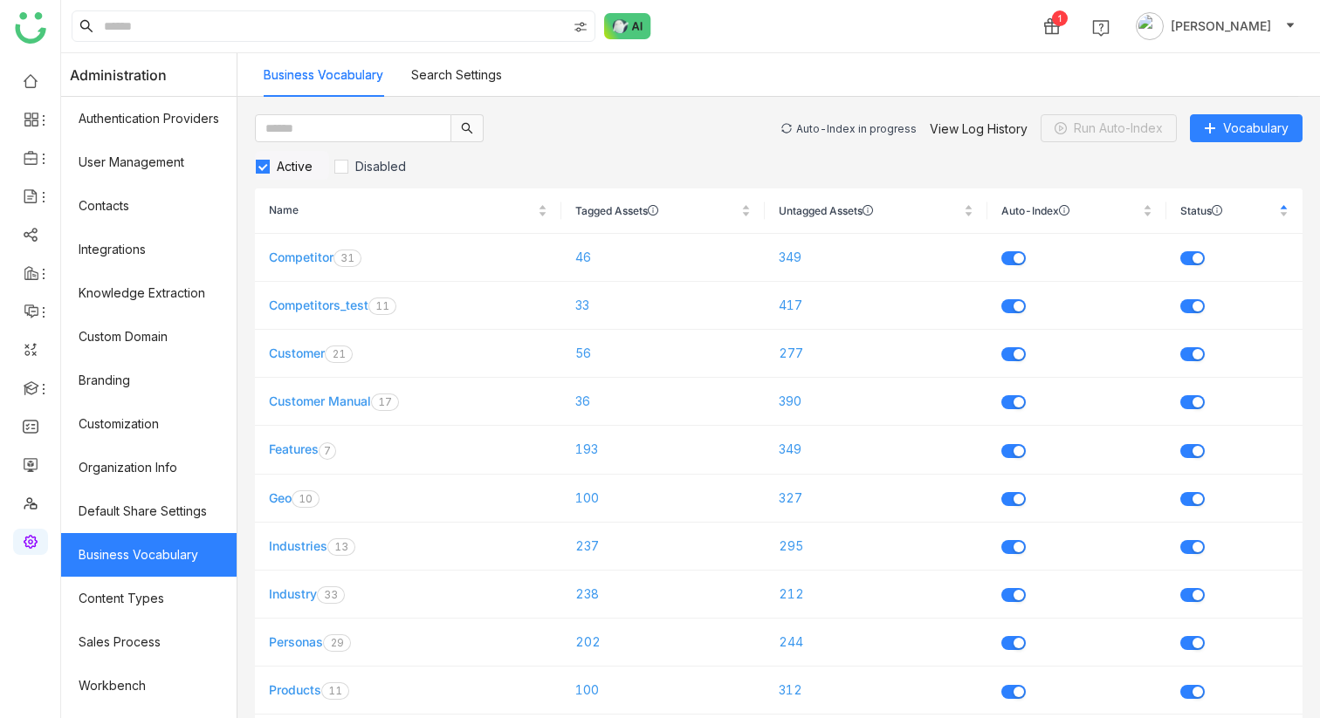
click at [863, 120] on div "Auto-Index in progress View Log History Run Auto-Index Vocabulary" at bounding box center [1041, 128] width 521 height 28
click at [862, 130] on div "Auto-Index in progress" at bounding box center [856, 128] width 120 height 13
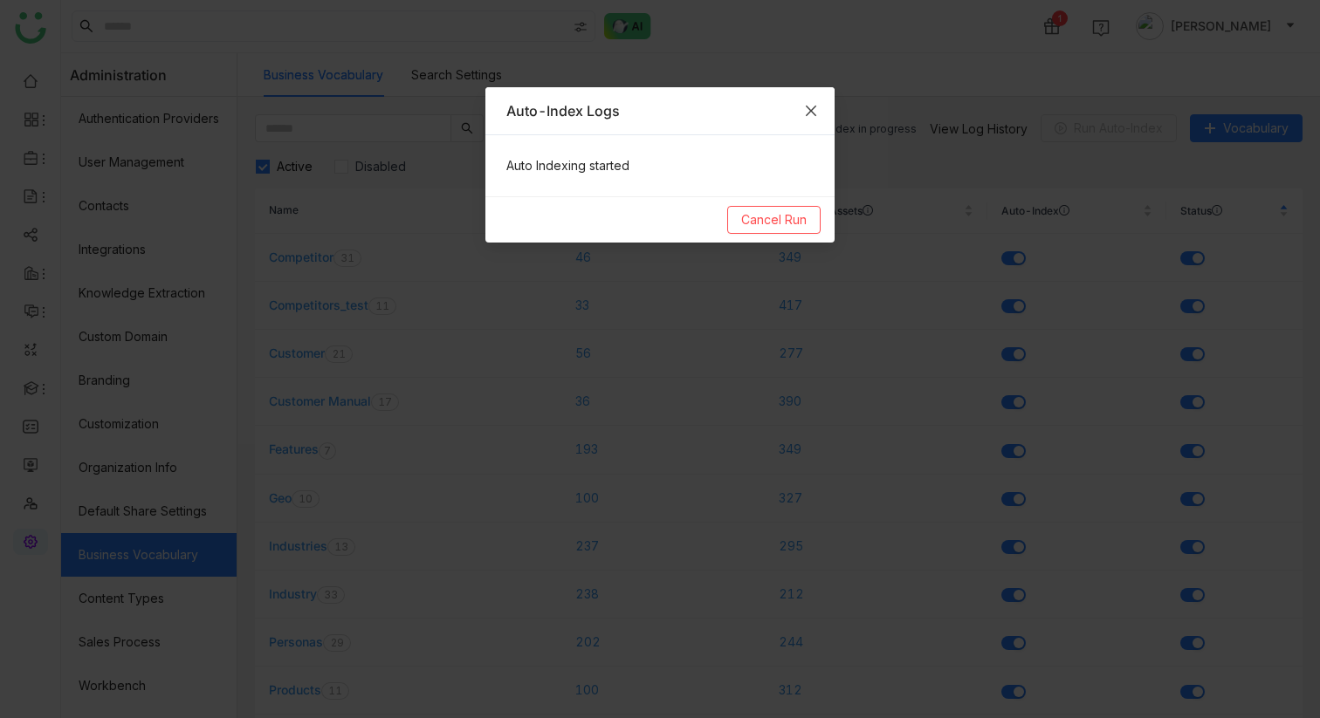
click at [817, 110] on icon "Close" at bounding box center [811, 111] width 14 height 14
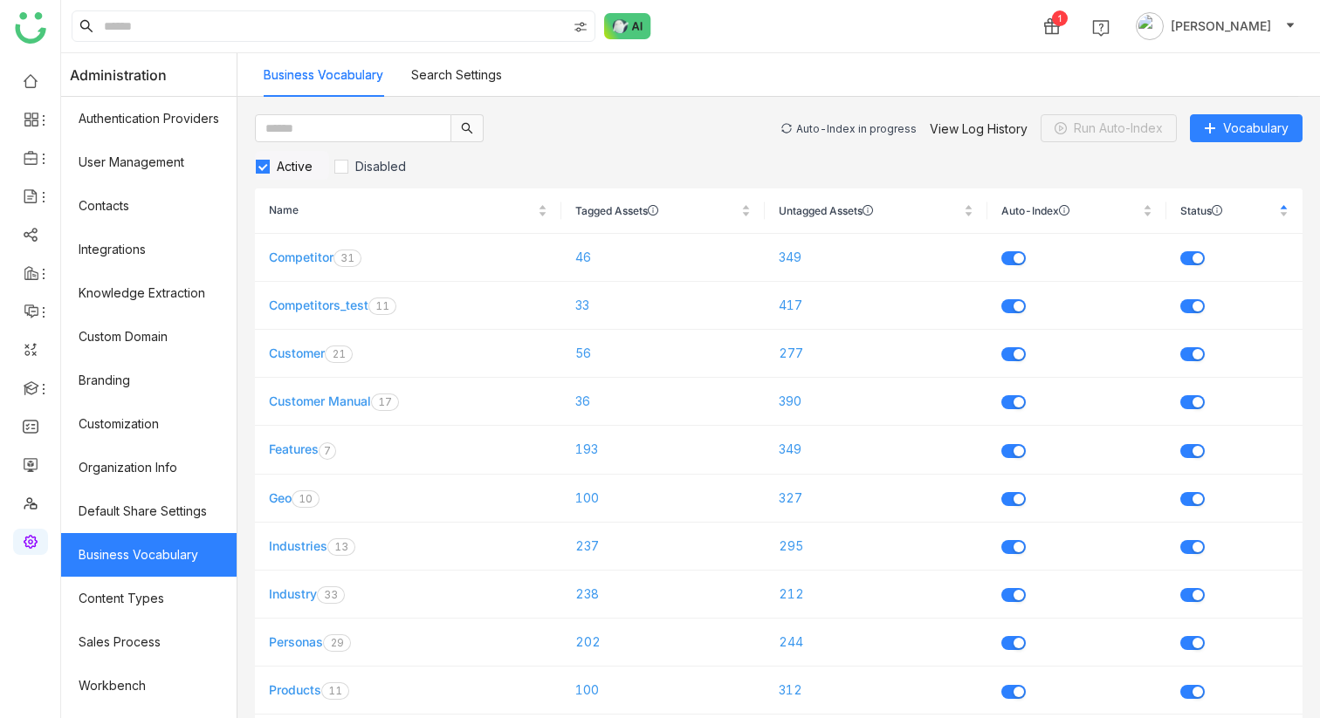
click at [827, 118] on div "Auto-Index in progress View Log History Run Auto-Index Vocabulary" at bounding box center [1041, 128] width 521 height 28
click at [829, 126] on div "Auto-Index in progress" at bounding box center [856, 128] width 120 height 13
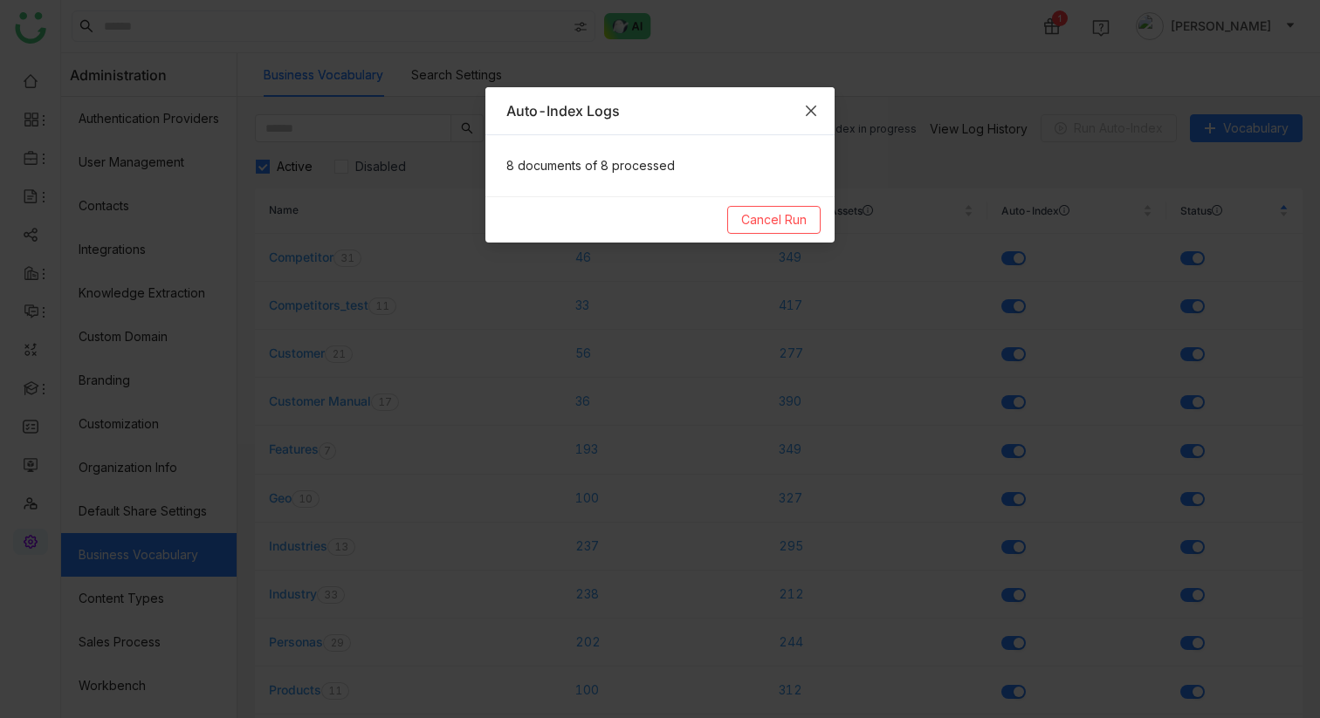
click at [813, 110] on icon "Close" at bounding box center [811, 111] width 14 height 14
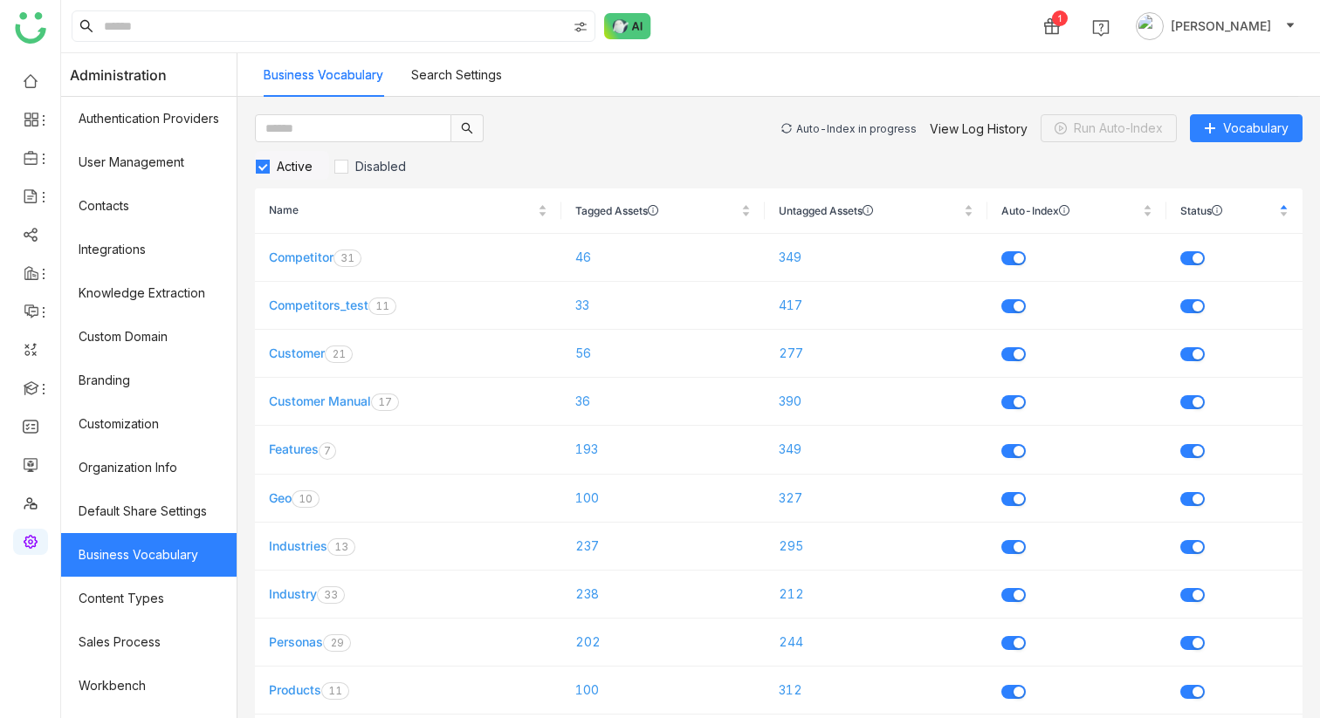
click at [841, 130] on div "Auto-Index in progress" at bounding box center [856, 128] width 120 height 13
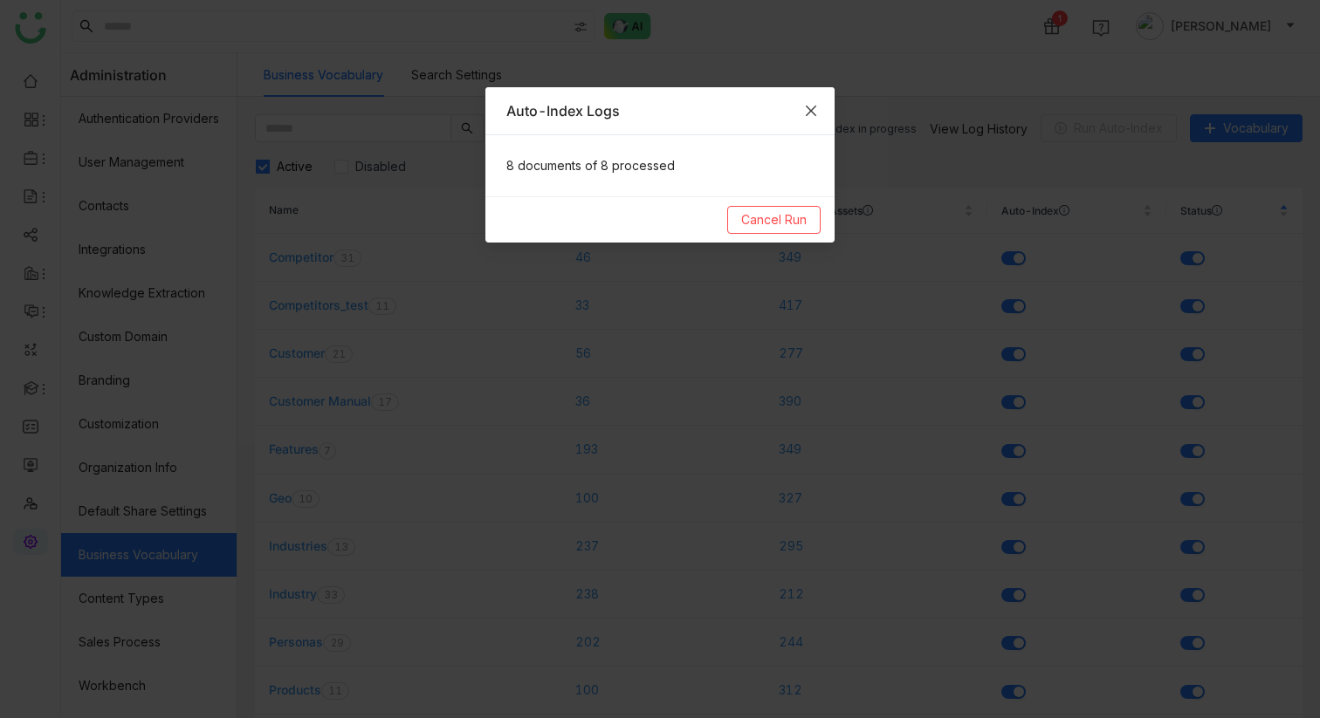
click at [819, 108] on span "Close" at bounding box center [810, 110] width 47 height 47
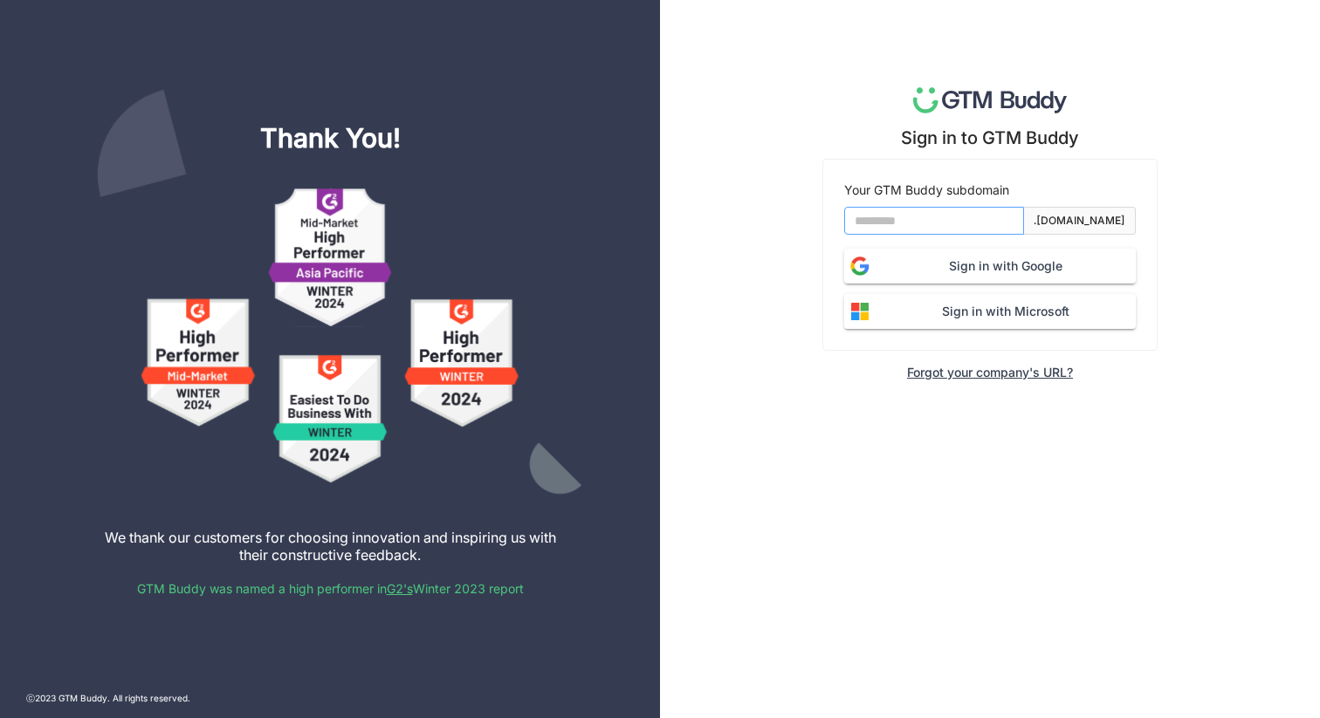
click at [936, 225] on input at bounding box center [934, 221] width 180 height 28
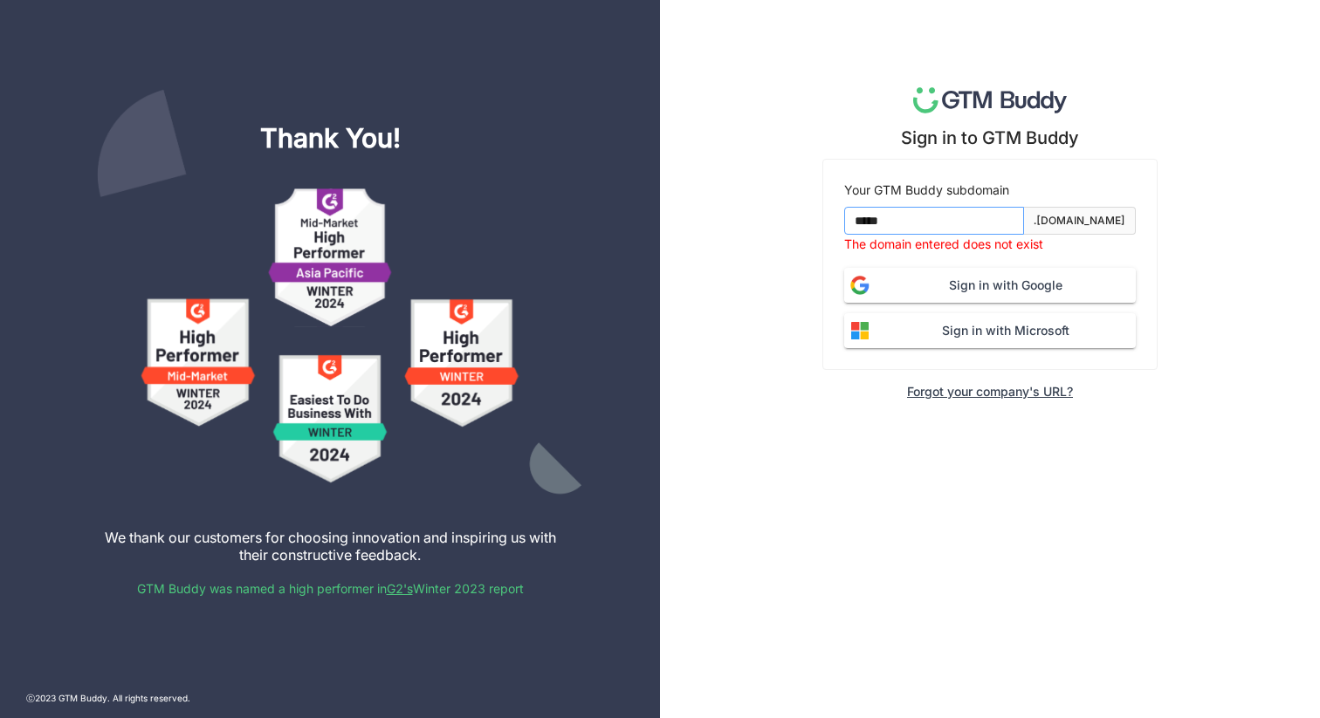
click at [876, 227] on input "*****" at bounding box center [934, 221] width 180 height 28
type input "*******"
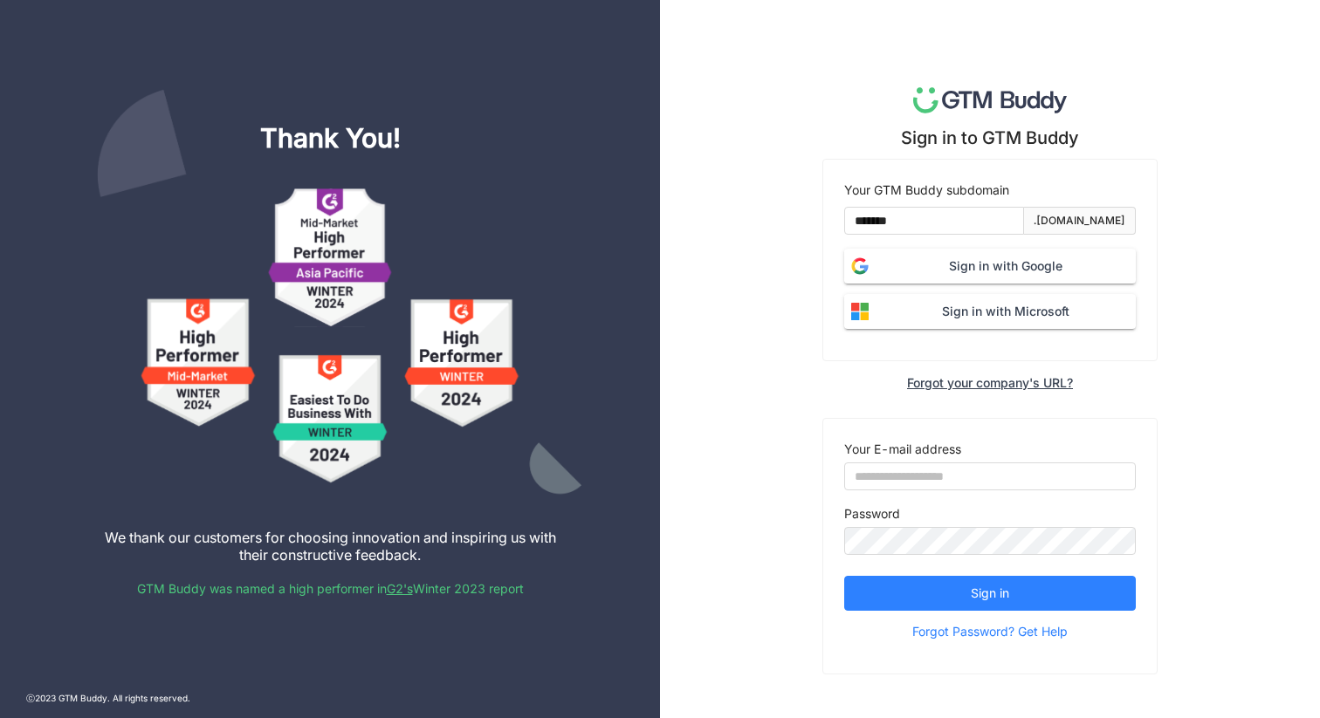
click at [955, 280] on button "Sign in with Google" at bounding box center [990, 266] width 292 height 35
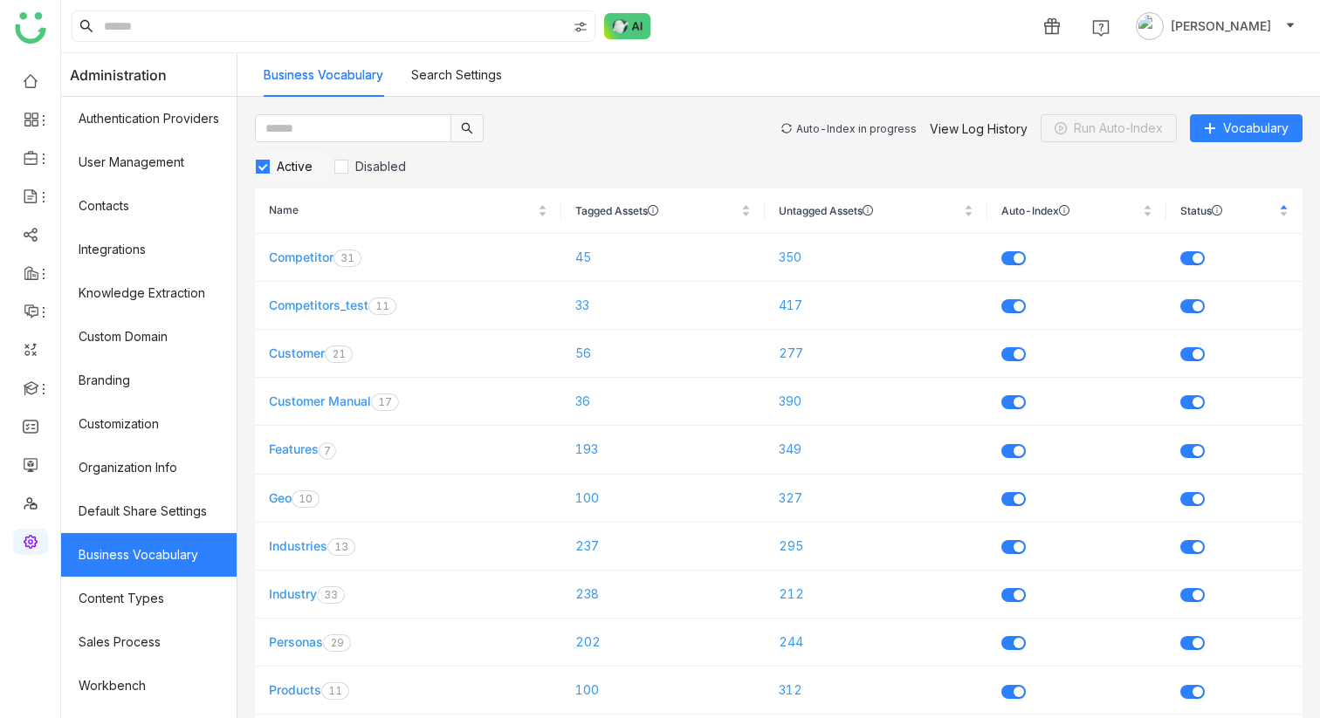
click at [856, 127] on div "Auto-Index in progress" at bounding box center [856, 128] width 120 height 13
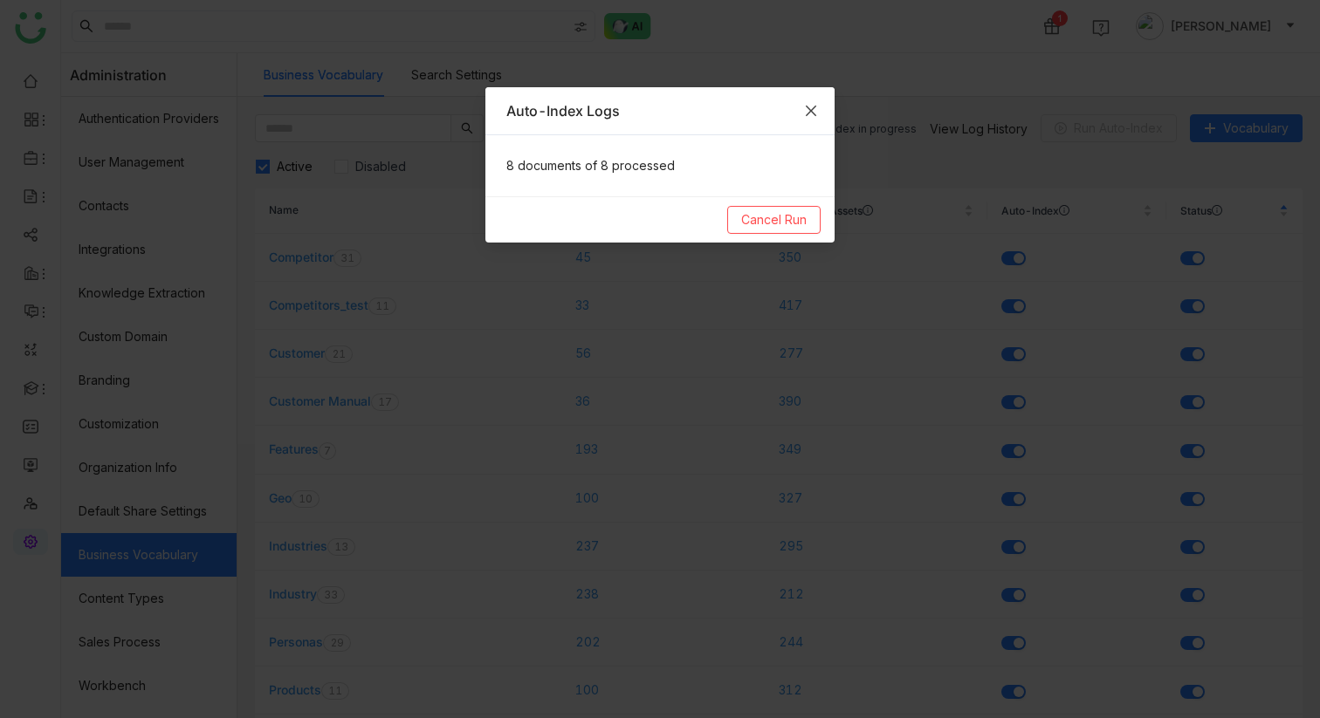
click at [806, 107] on icon "Close" at bounding box center [811, 111] width 14 height 14
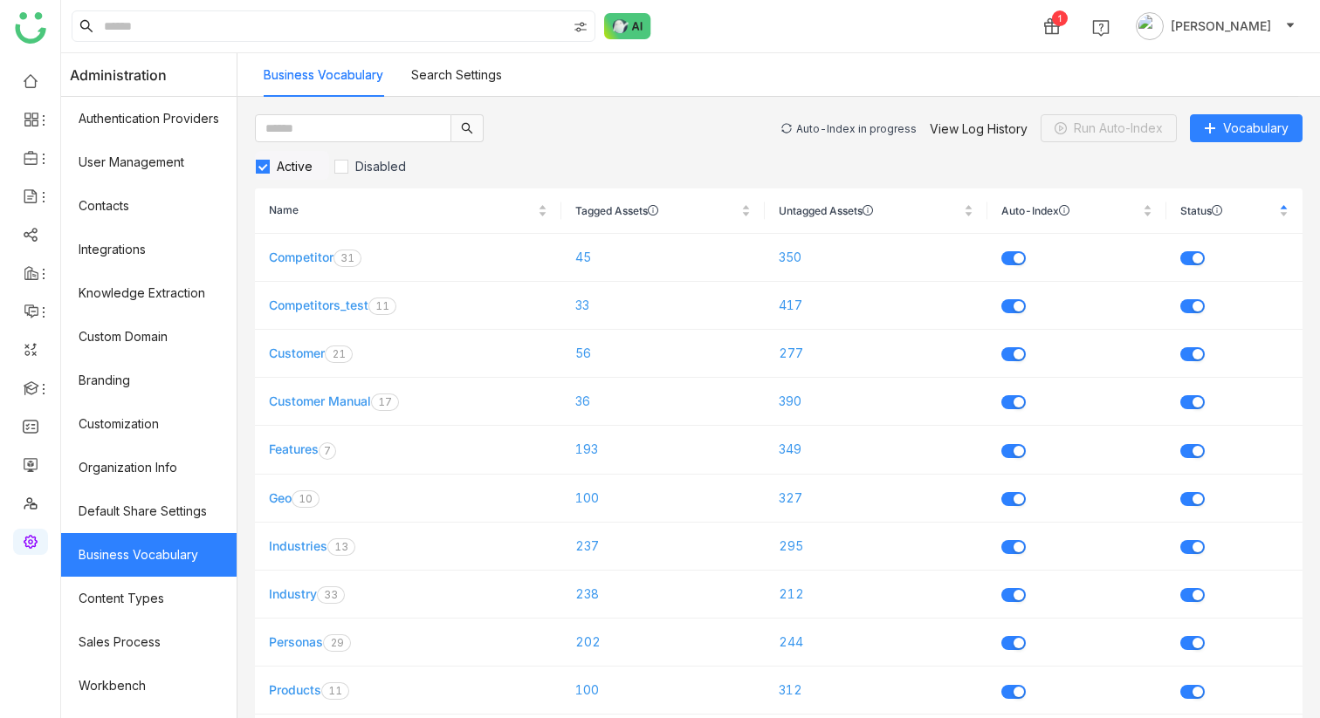
click at [828, 124] on div "Auto-Index in progress" at bounding box center [856, 128] width 120 height 13
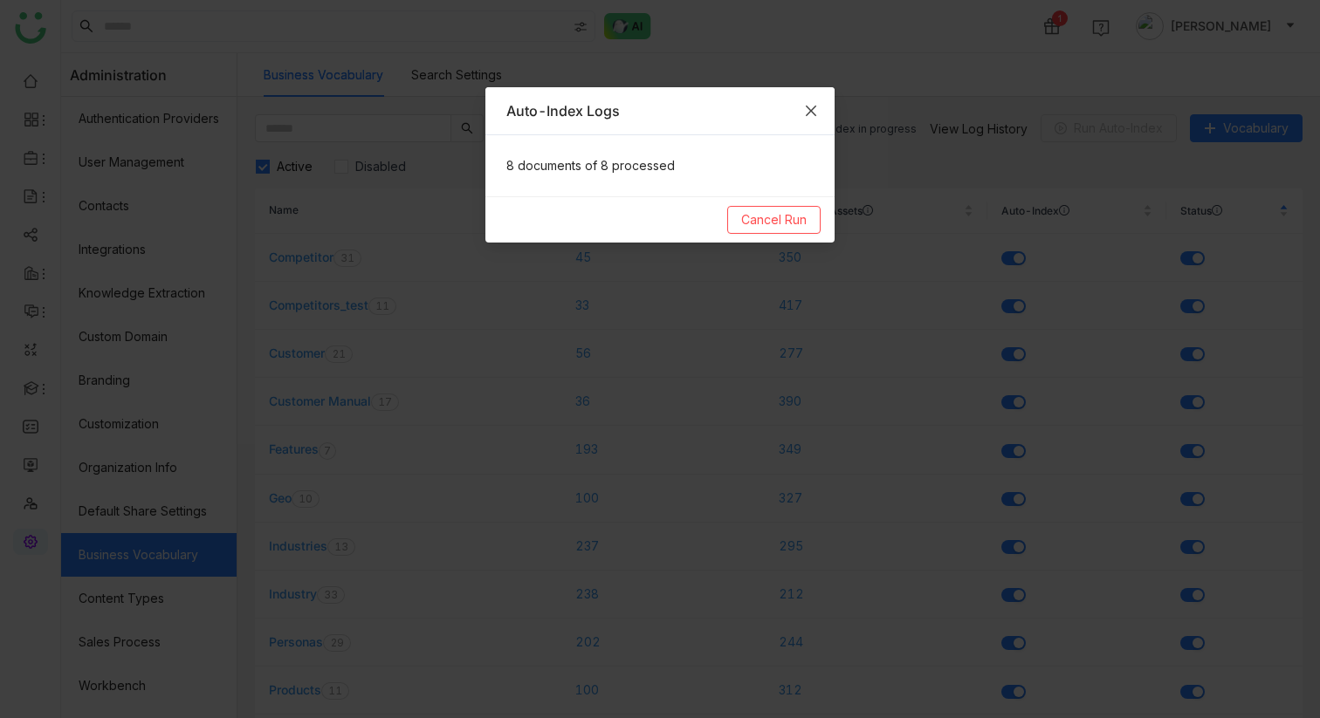
click at [813, 111] on icon "Close" at bounding box center [811, 111] width 14 height 14
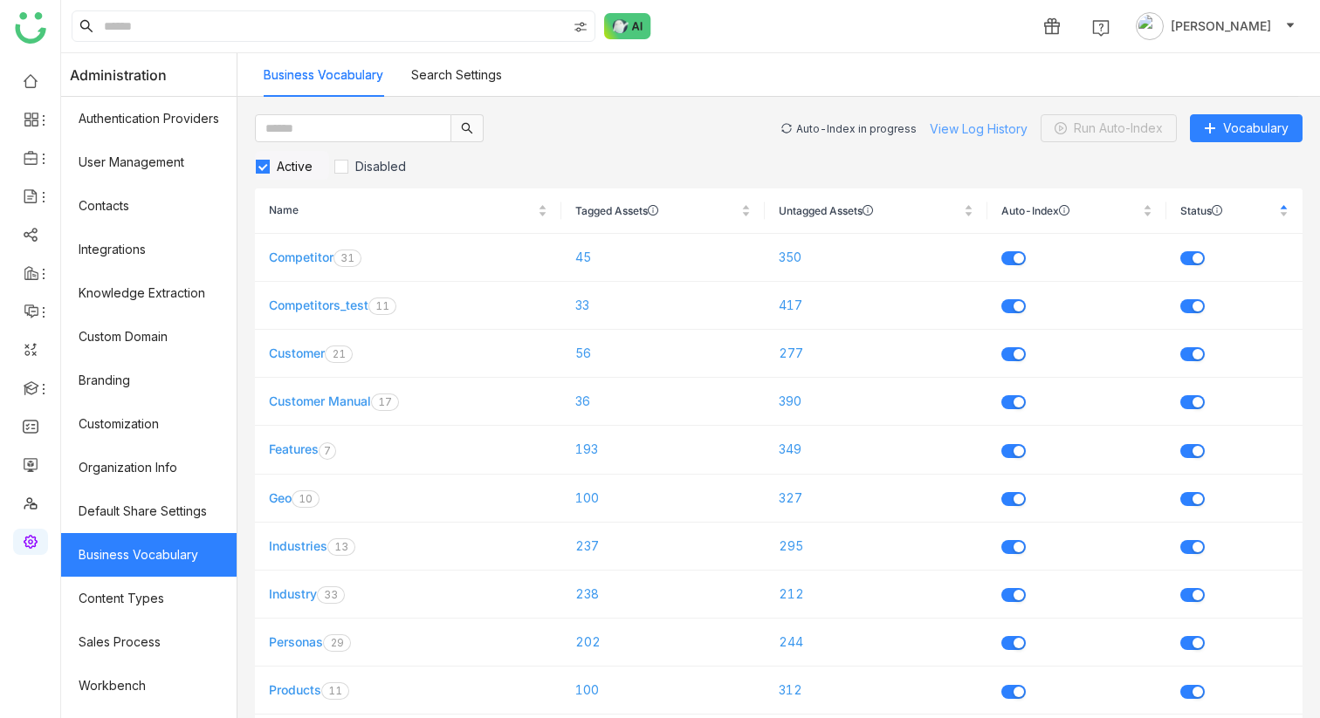
click at [989, 127] on link "View Log History" at bounding box center [979, 128] width 98 height 15
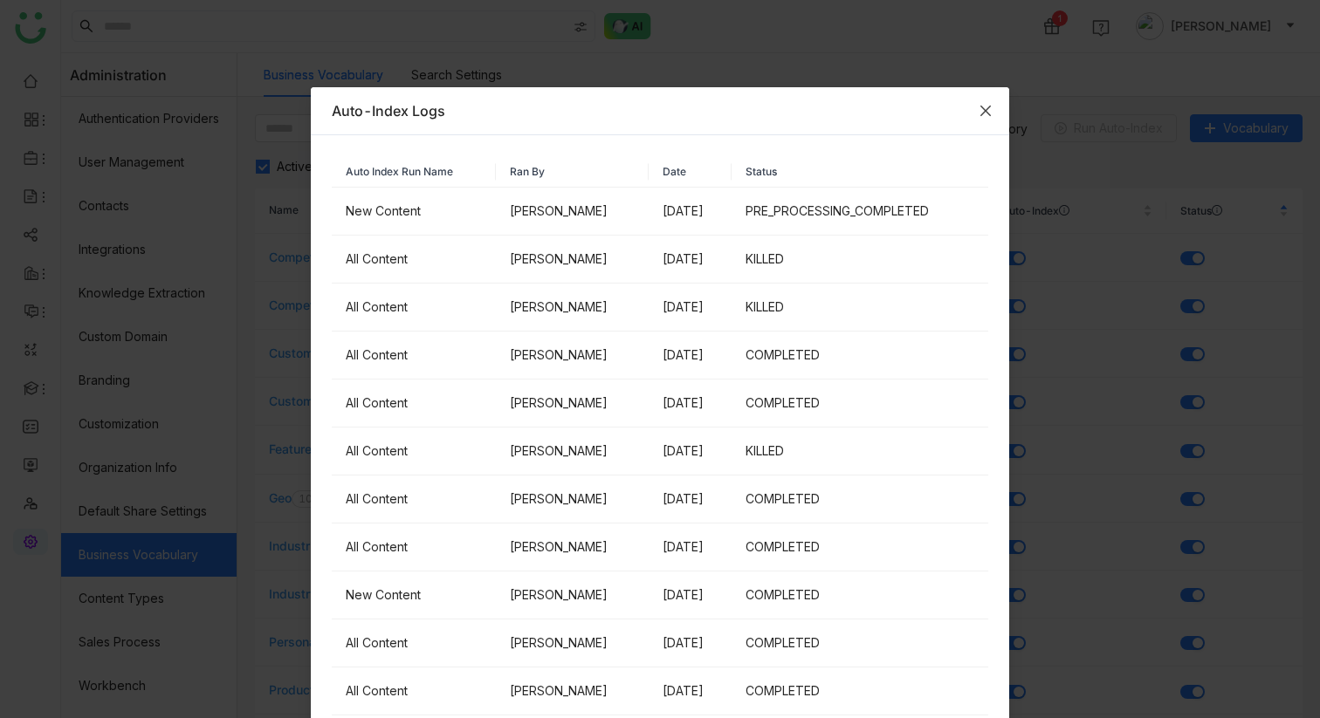
click at [987, 93] on span "Close" at bounding box center [985, 110] width 47 height 47
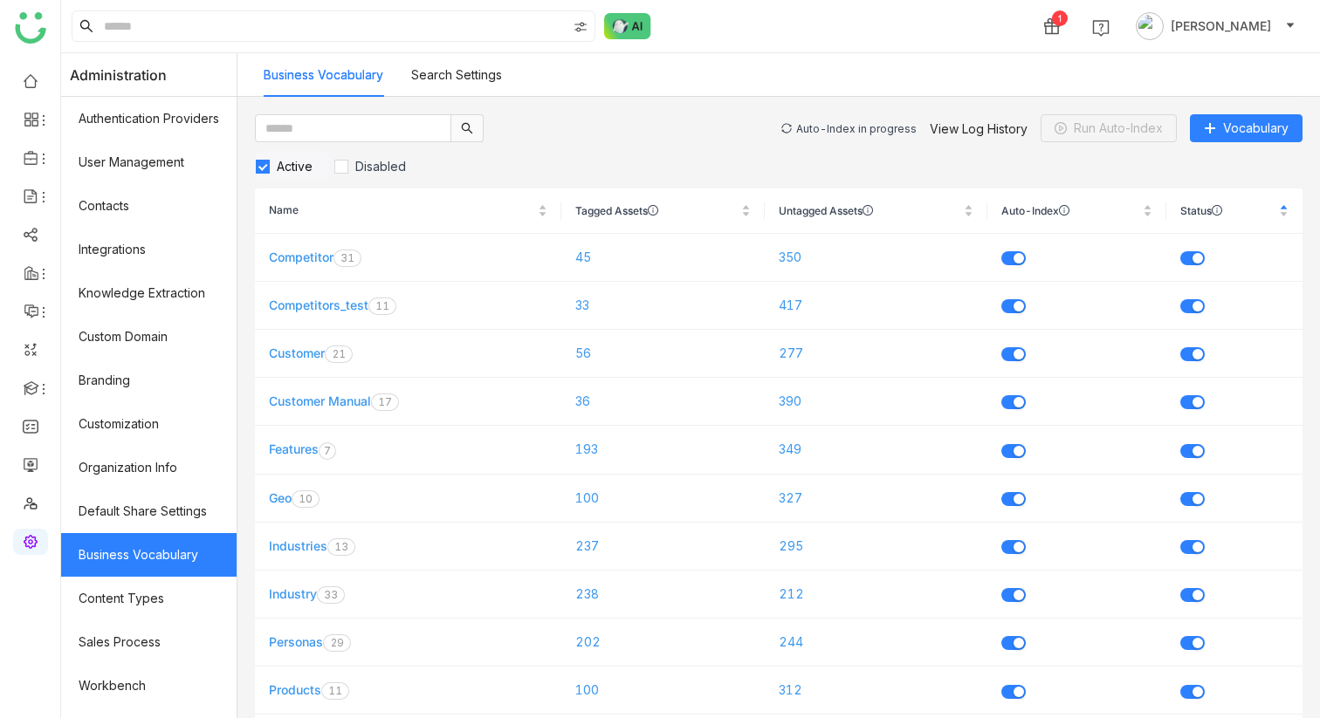
click at [857, 137] on div "Auto-Index in progress View Log History Run Auto-Index Vocabulary" at bounding box center [1041, 128] width 521 height 28
click at [855, 131] on div "Auto-Index in progress" at bounding box center [856, 128] width 120 height 13
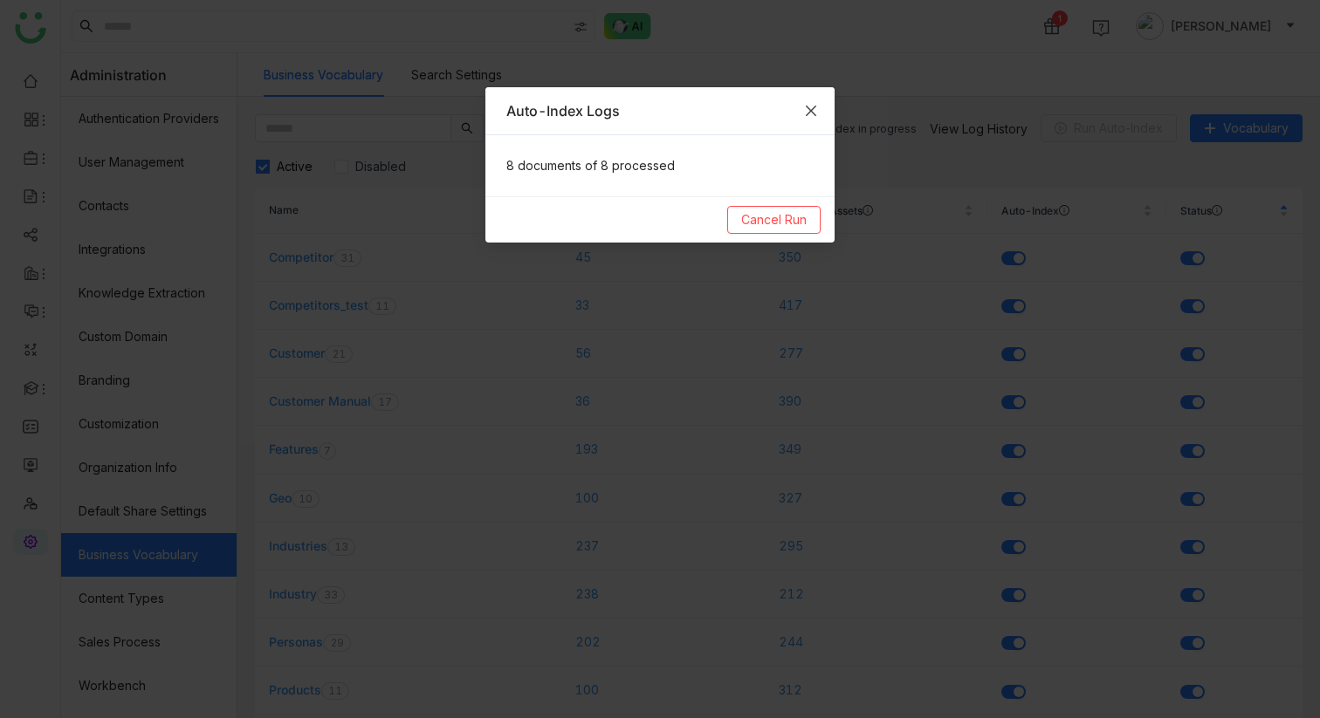
click at [821, 110] on span "Close" at bounding box center [810, 110] width 47 height 47
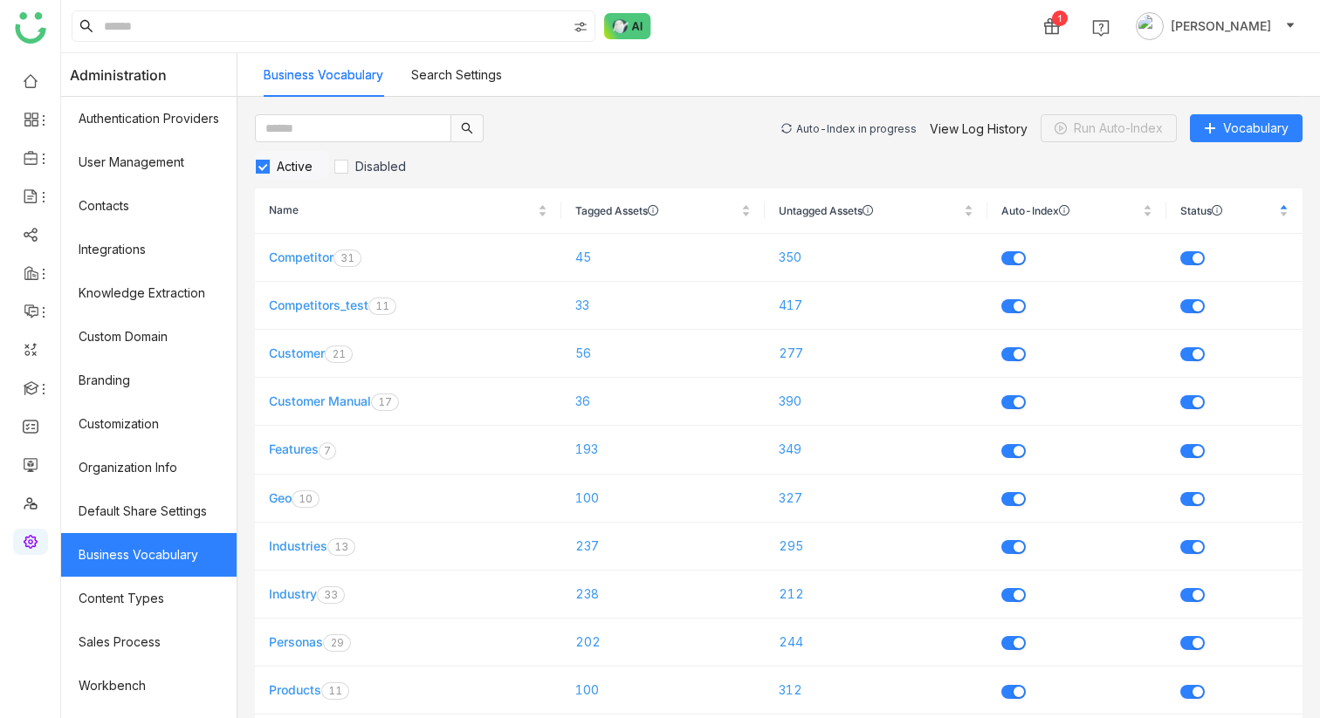
click at [863, 123] on div "Auto-Index in progress" at bounding box center [856, 128] width 120 height 13
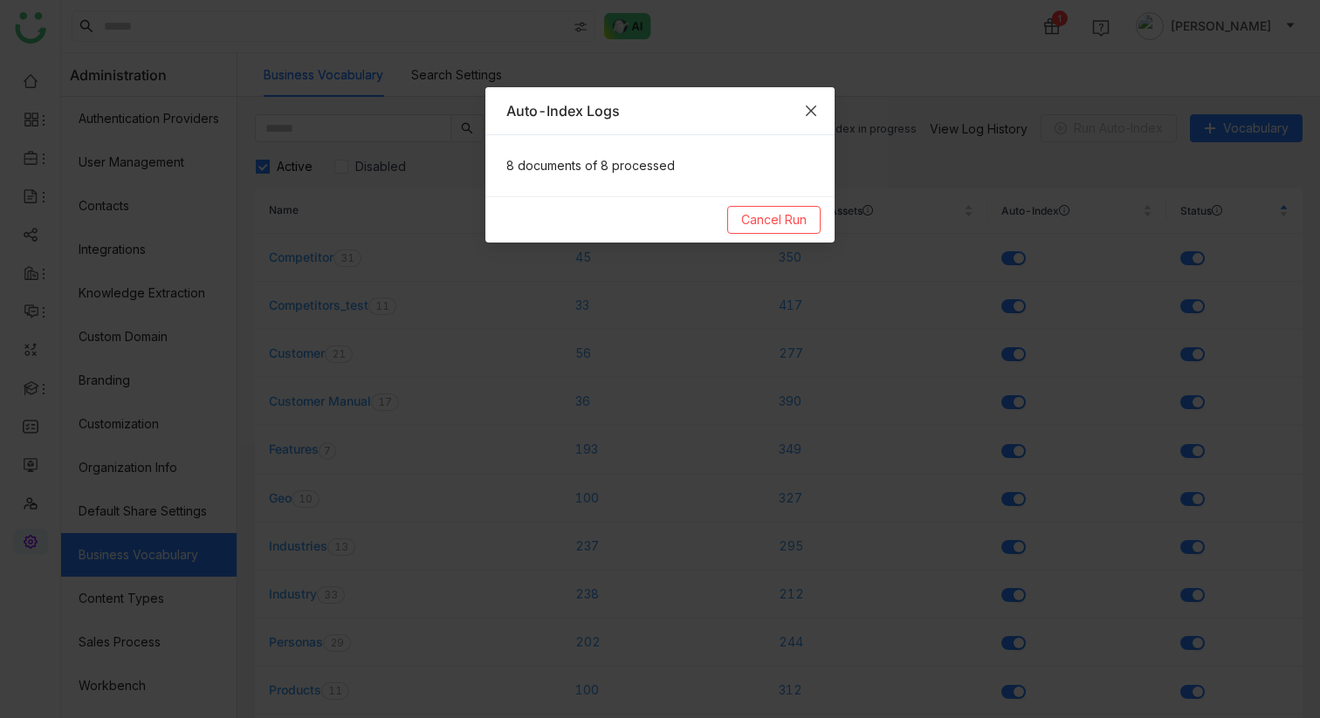
click at [812, 106] on icon "Close" at bounding box center [811, 111] width 14 height 14
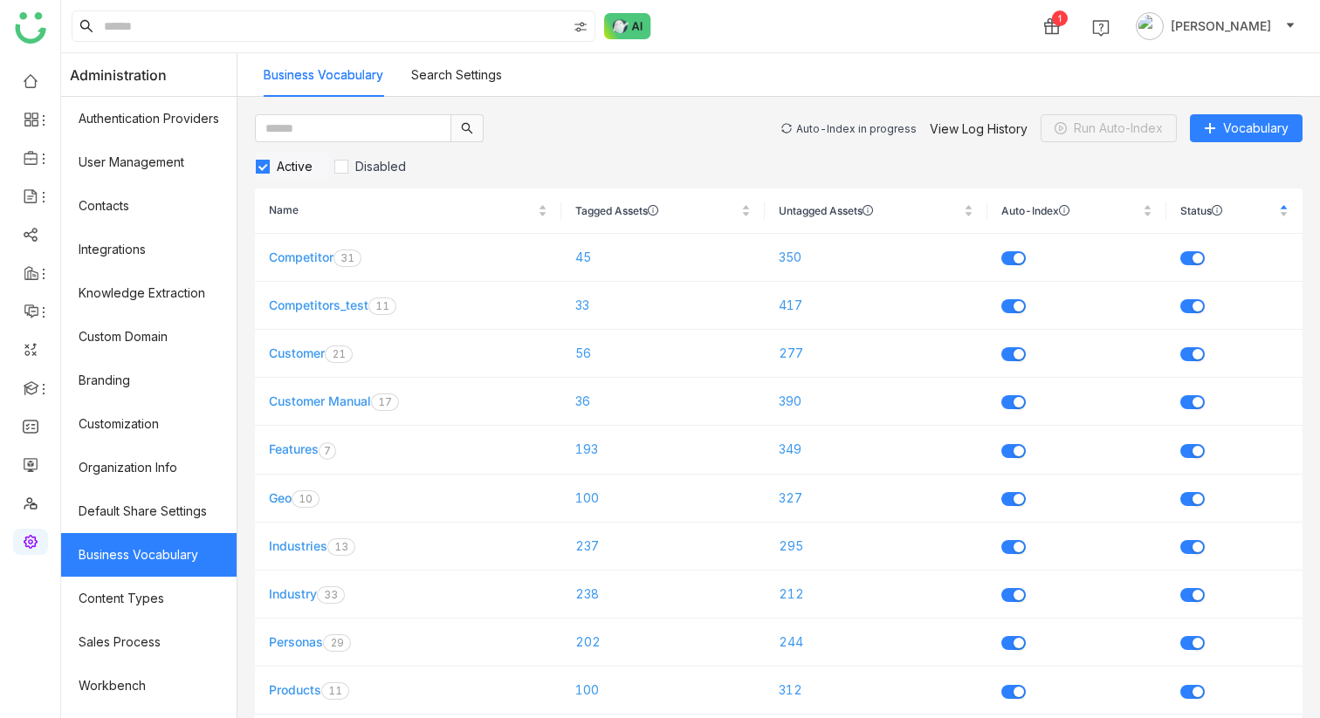
click at [835, 127] on div "Auto-Index in progress" at bounding box center [856, 128] width 120 height 13
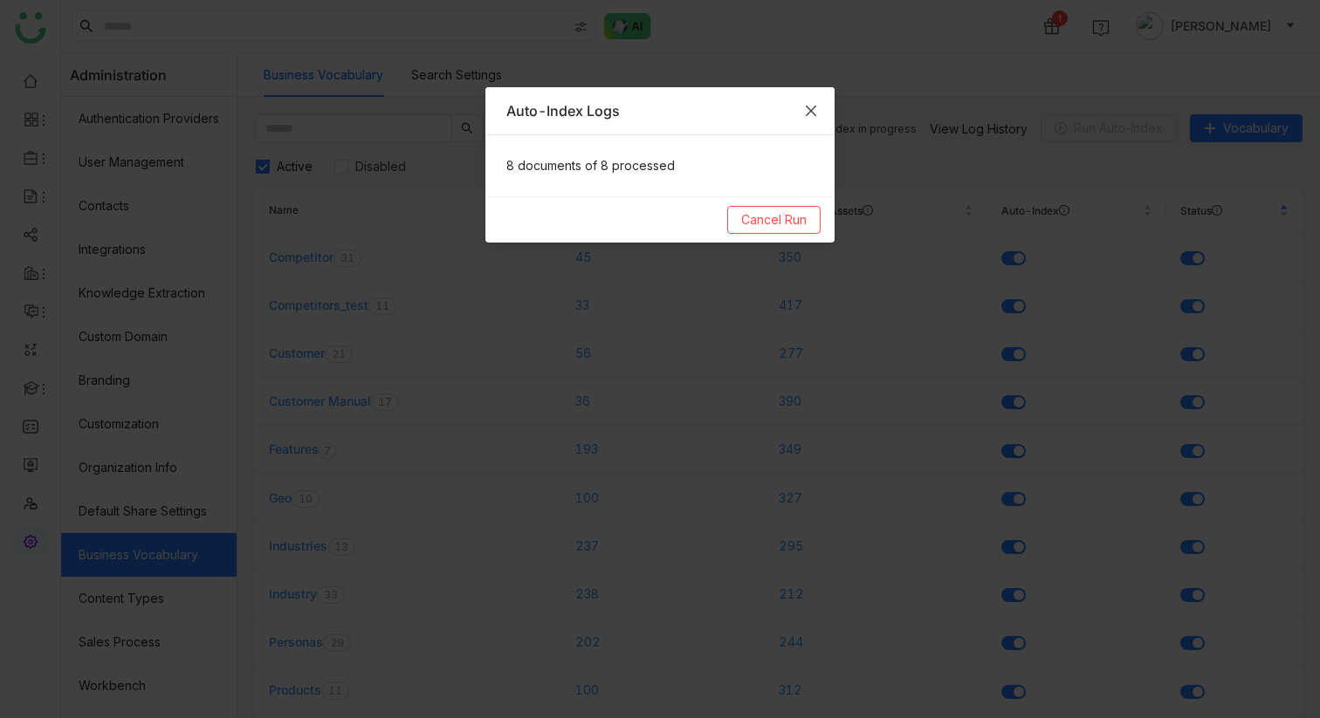
click at [813, 108] on icon "Close" at bounding box center [811, 111] width 10 height 10
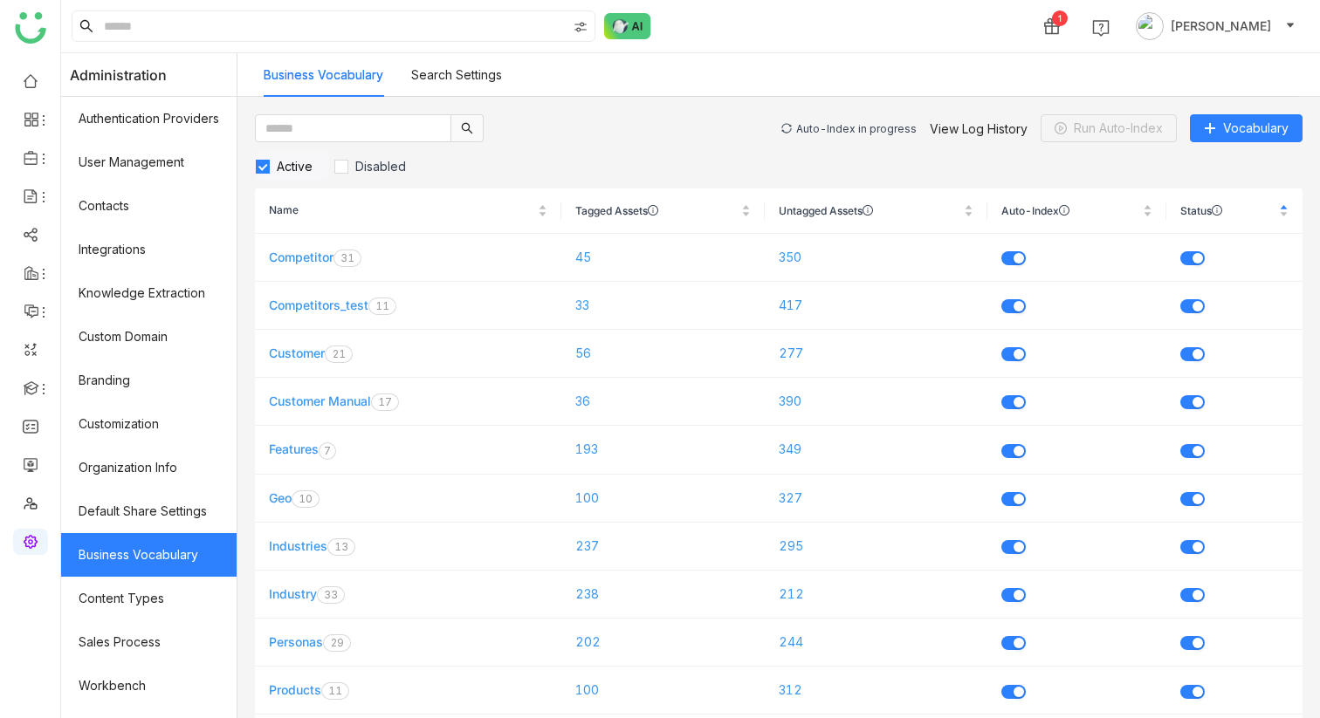
click at [823, 124] on div "Auto-Index in progress" at bounding box center [856, 128] width 120 height 13
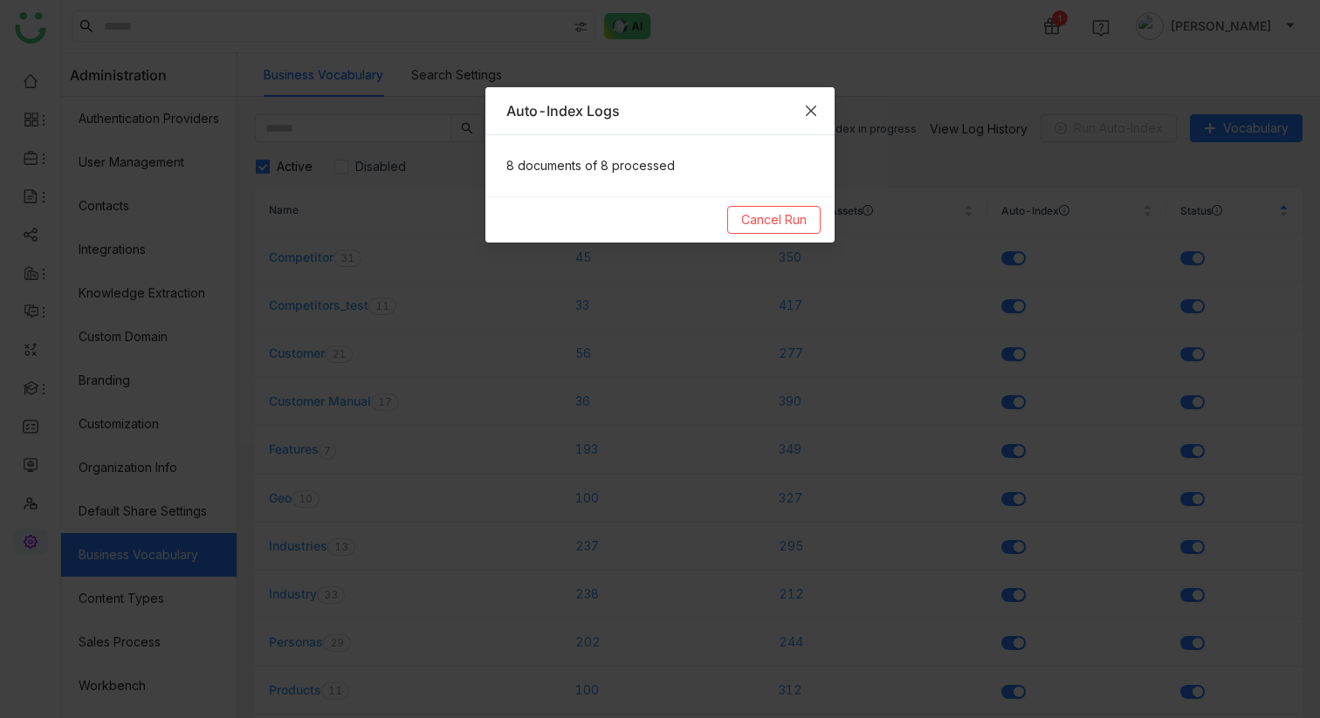
click at [809, 113] on icon "Close" at bounding box center [811, 111] width 14 height 14
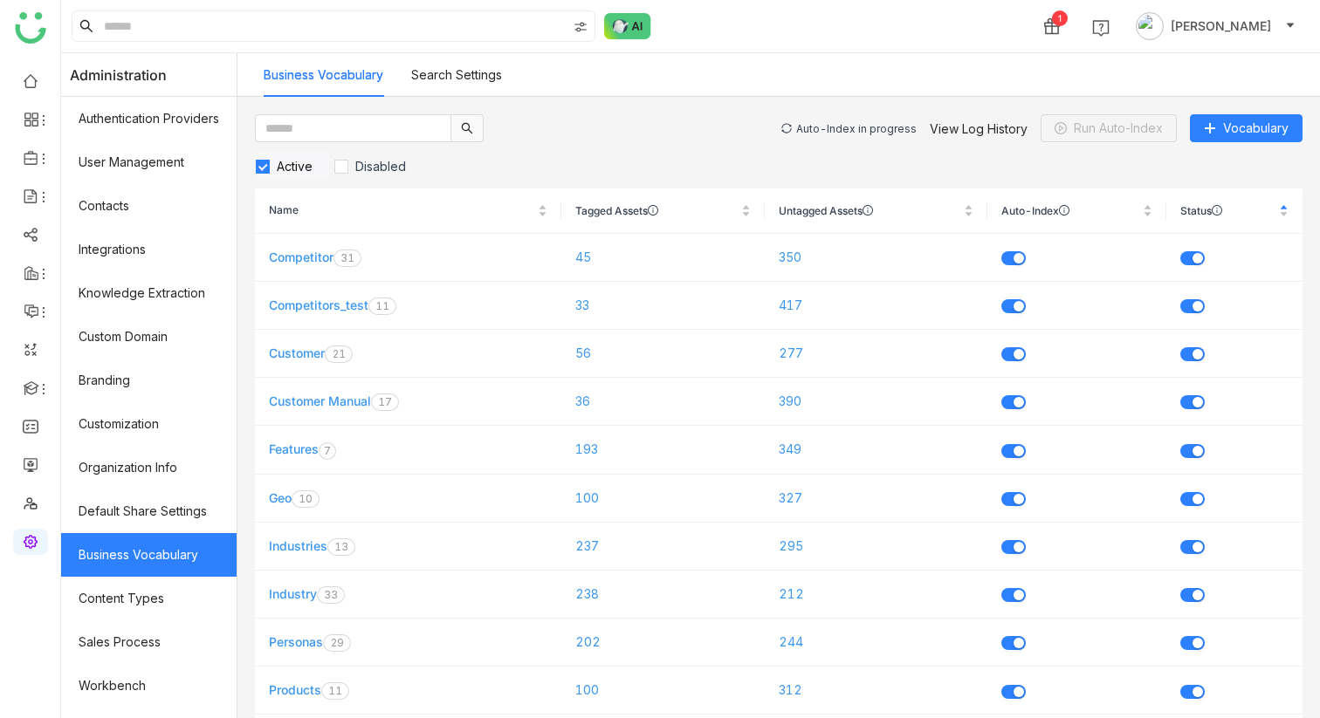
click at [850, 133] on div "Auto-Index in progress" at bounding box center [856, 128] width 120 height 13
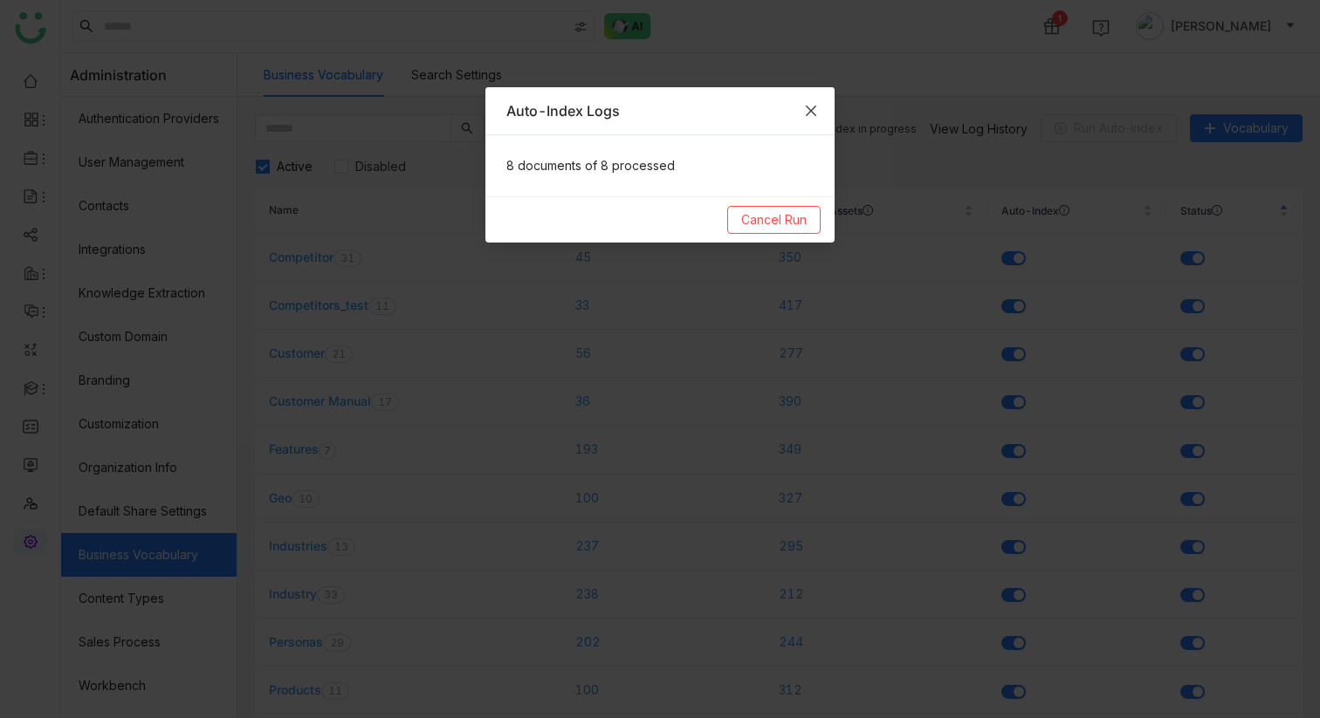
click at [816, 106] on icon "Close" at bounding box center [811, 111] width 14 height 14
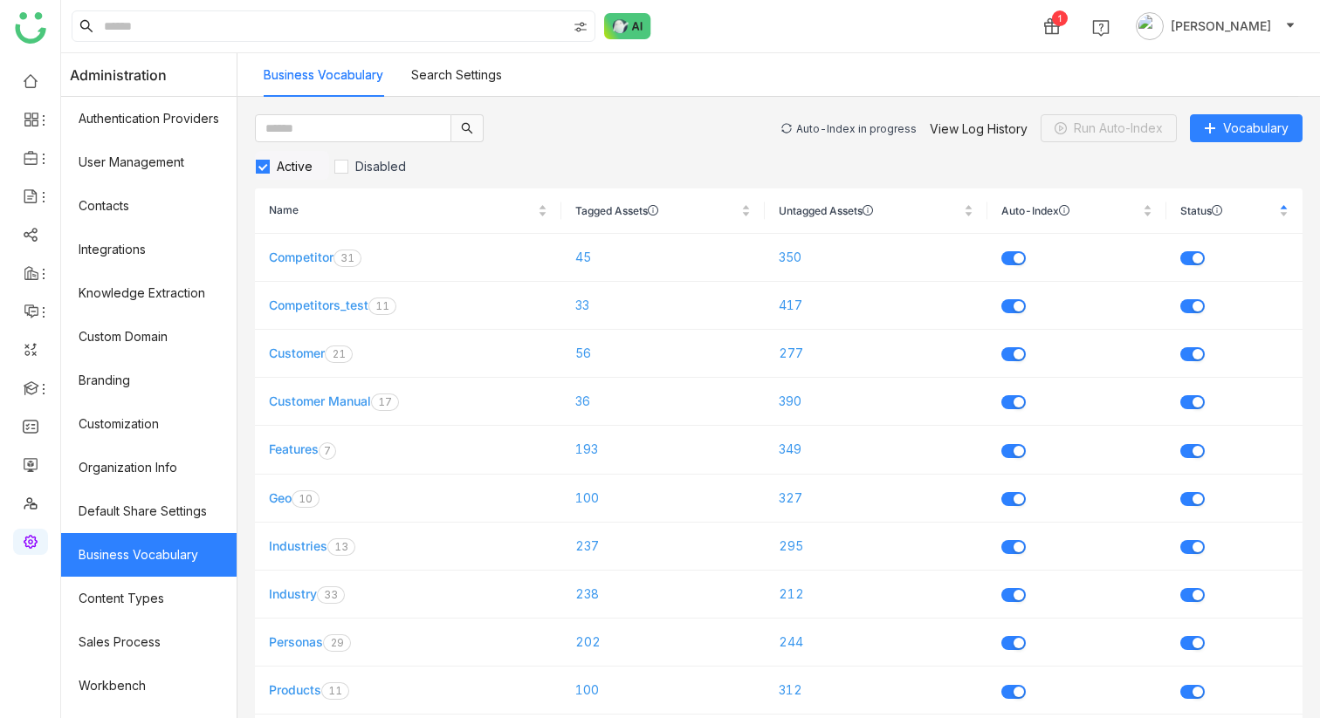
click at [828, 127] on div "Auto-Index in progress" at bounding box center [856, 128] width 120 height 13
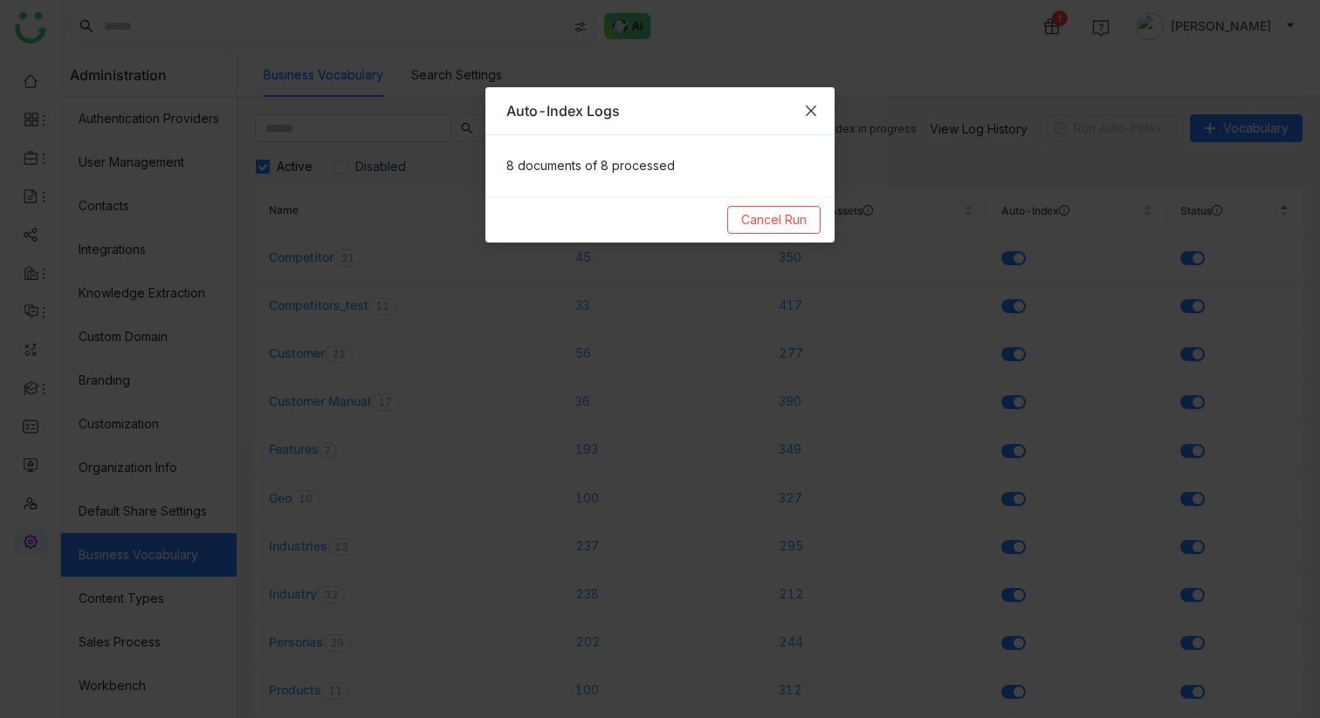
click at [802, 105] on span "Close" at bounding box center [810, 110] width 47 height 47
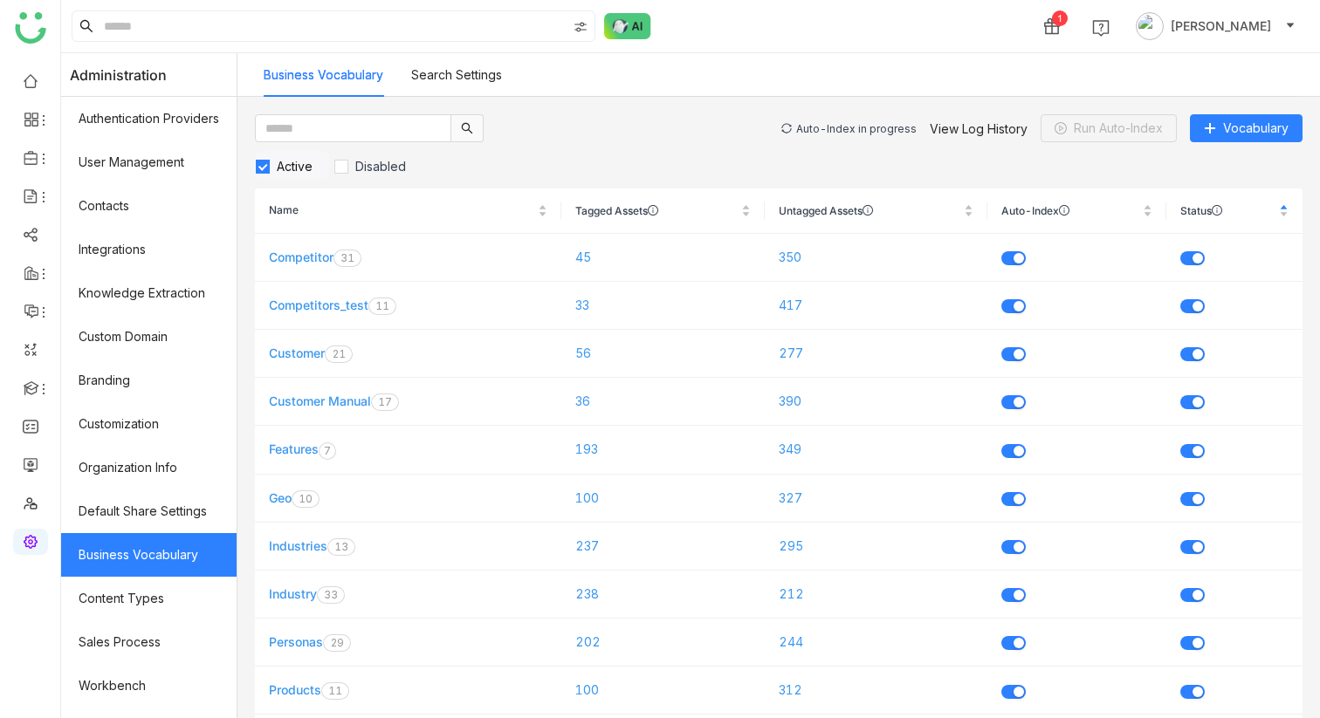
click at [831, 128] on div "Auto-Index in progress" at bounding box center [856, 128] width 120 height 13
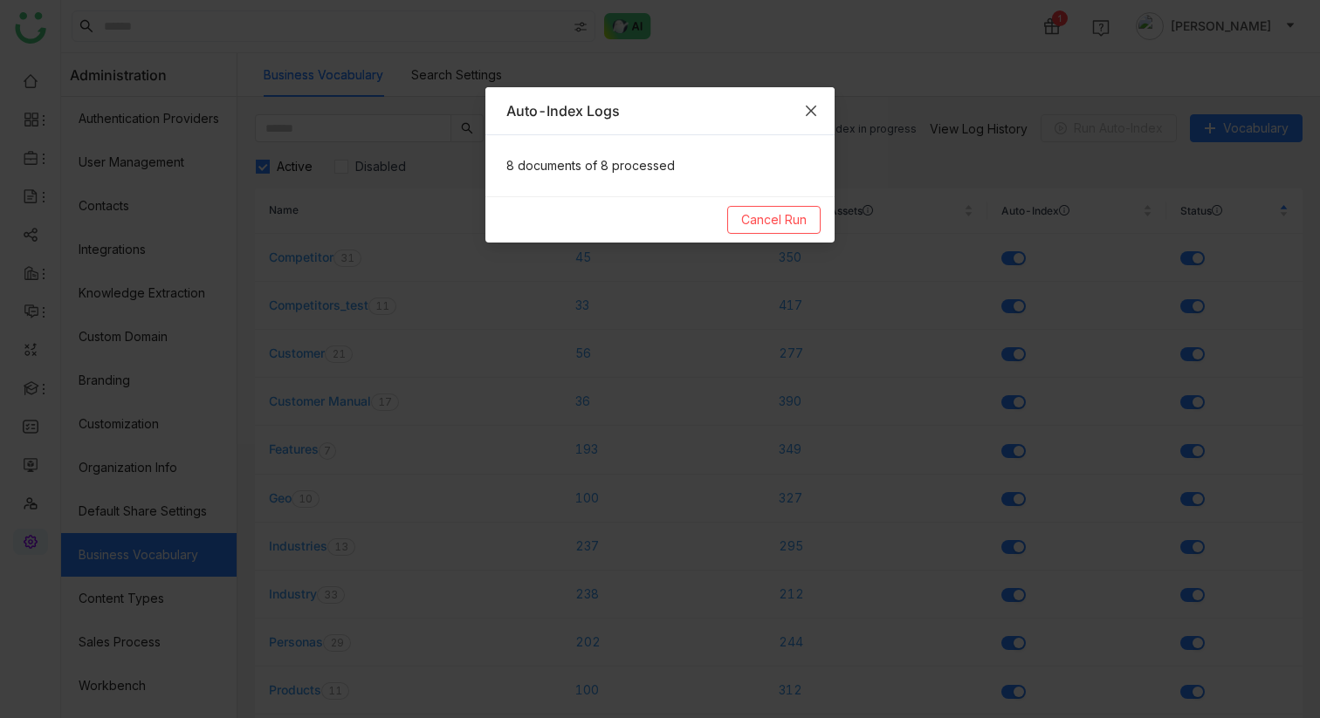
click at [822, 119] on span "Close" at bounding box center [810, 110] width 47 height 47
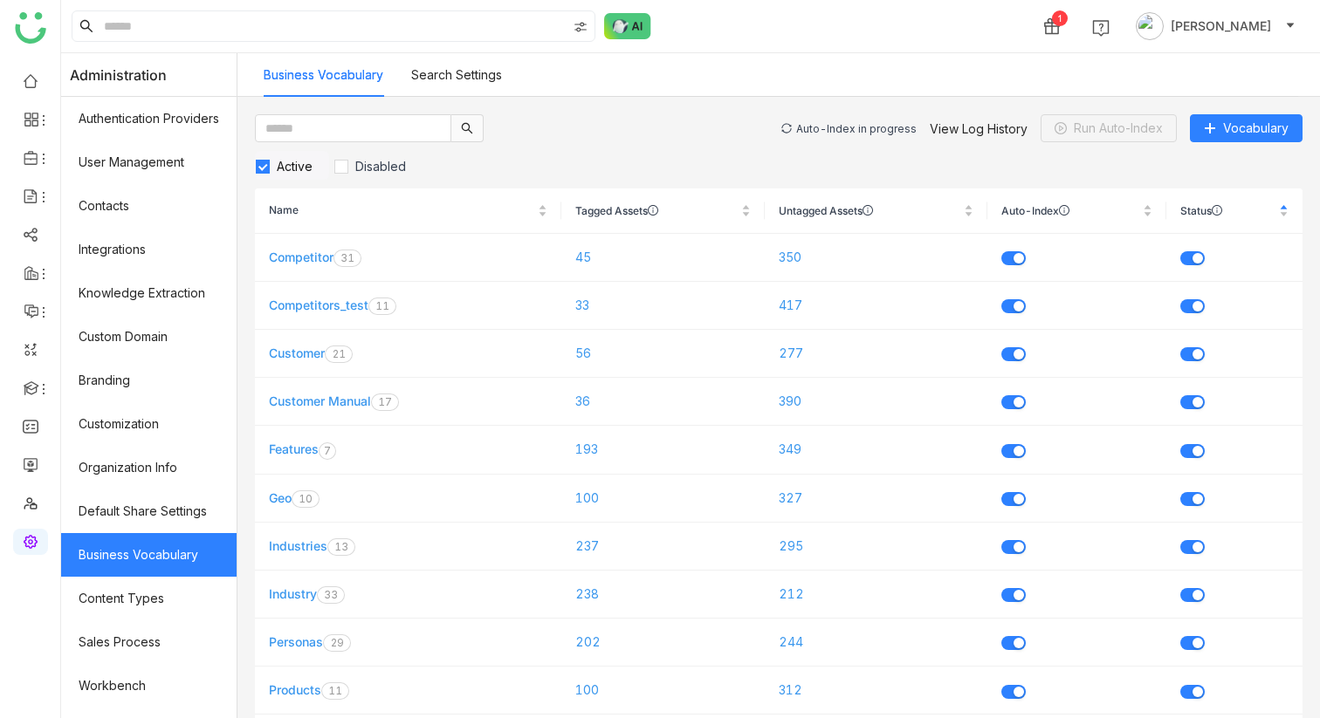
click at [840, 135] on div "Auto-Index in progress View Log History Run Auto-Index Vocabulary" at bounding box center [1041, 128] width 521 height 28
click at [840, 126] on div "Auto-Index in progress" at bounding box center [856, 128] width 120 height 13
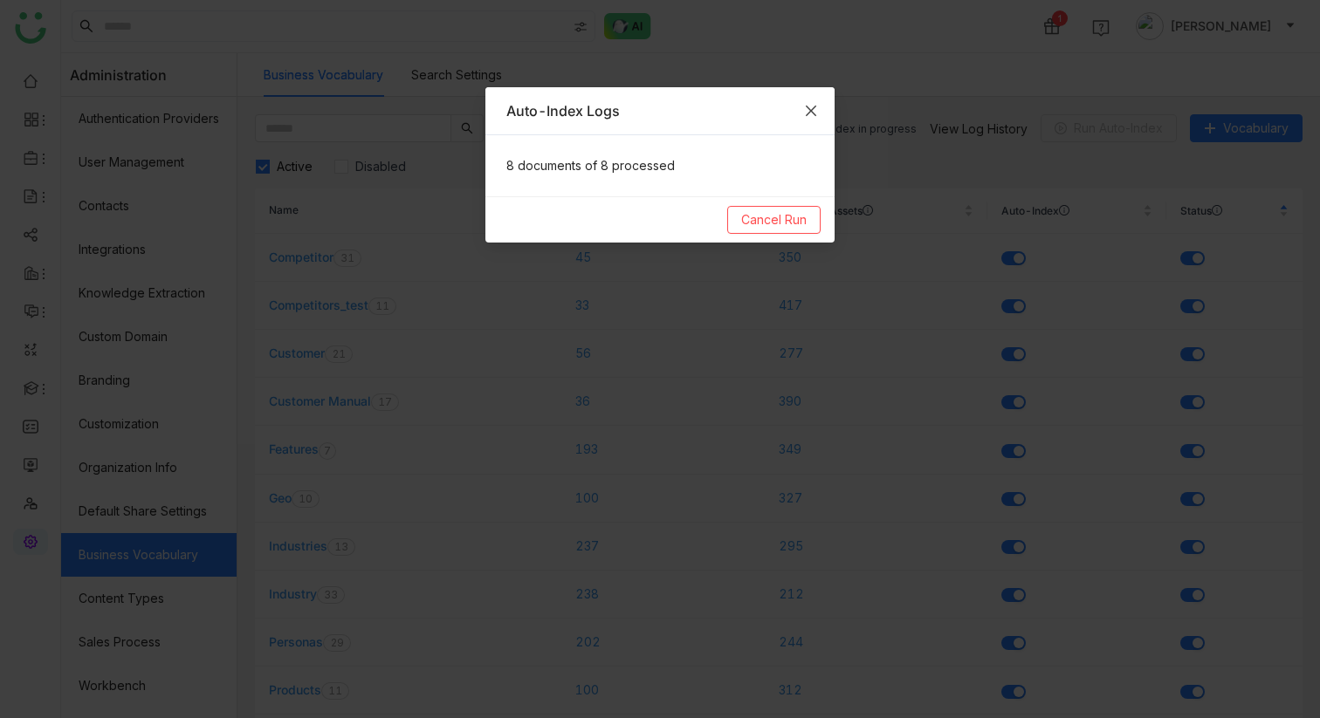
click at [818, 104] on span "Close" at bounding box center [810, 110] width 47 height 47
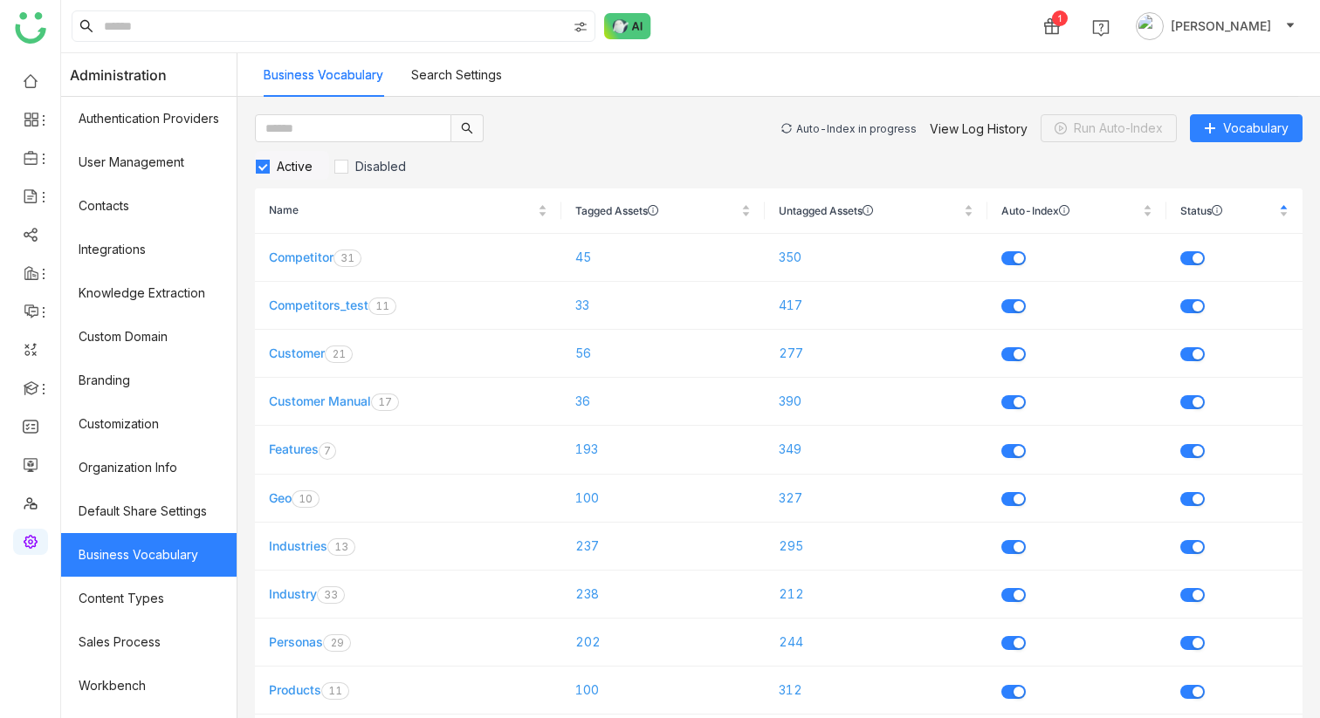
click at [863, 122] on div "Auto-Index in progress" at bounding box center [856, 128] width 120 height 13
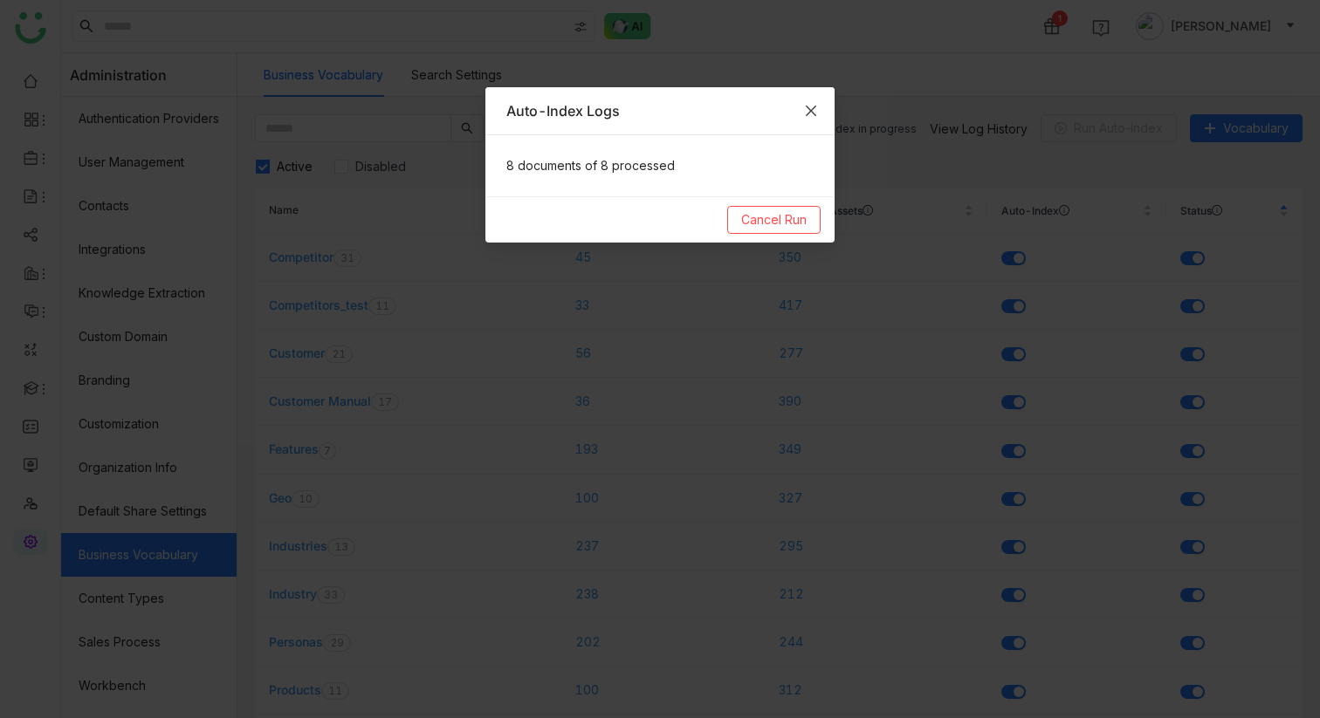
click at [798, 109] on span "Close" at bounding box center [810, 110] width 47 height 47
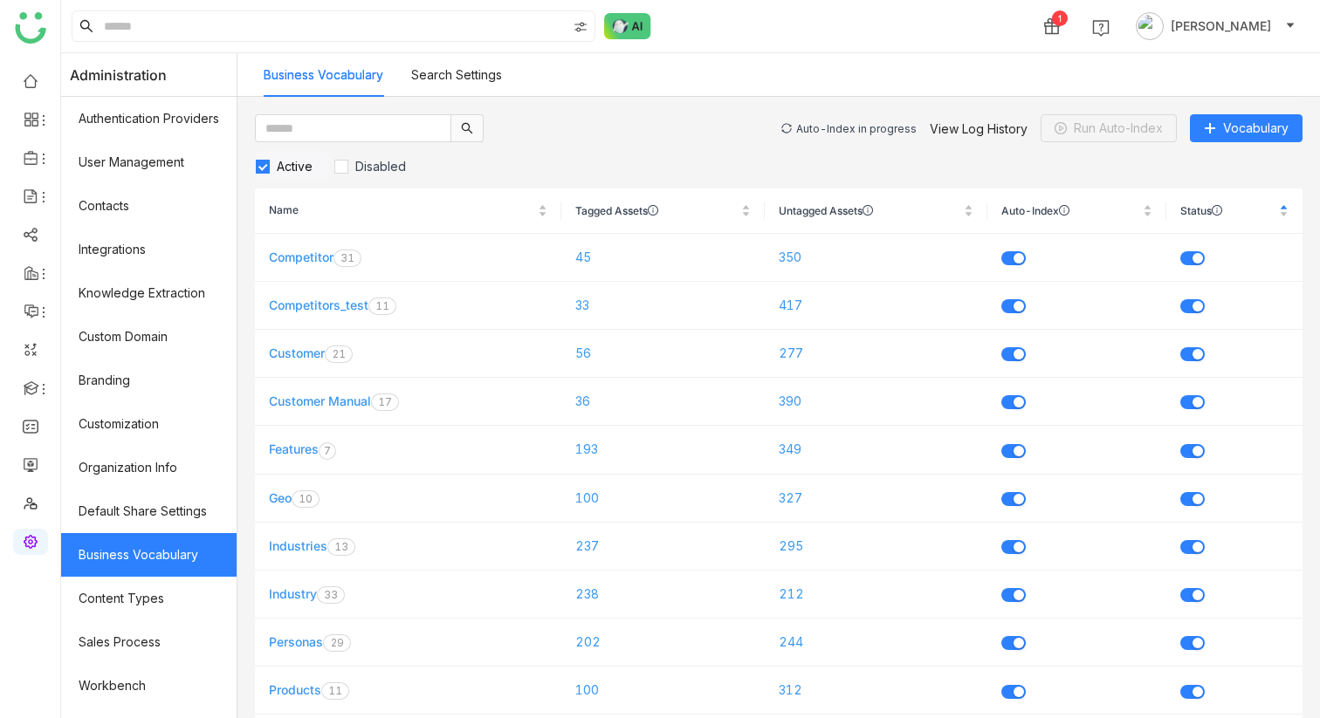
click at [820, 121] on div "Auto-Index in progress View Log History Run Auto-Index Vocabulary" at bounding box center [1041, 128] width 521 height 28
click at [819, 130] on div "Auto-Index in progress" at bounding box center [856, 128] width 120 height 13
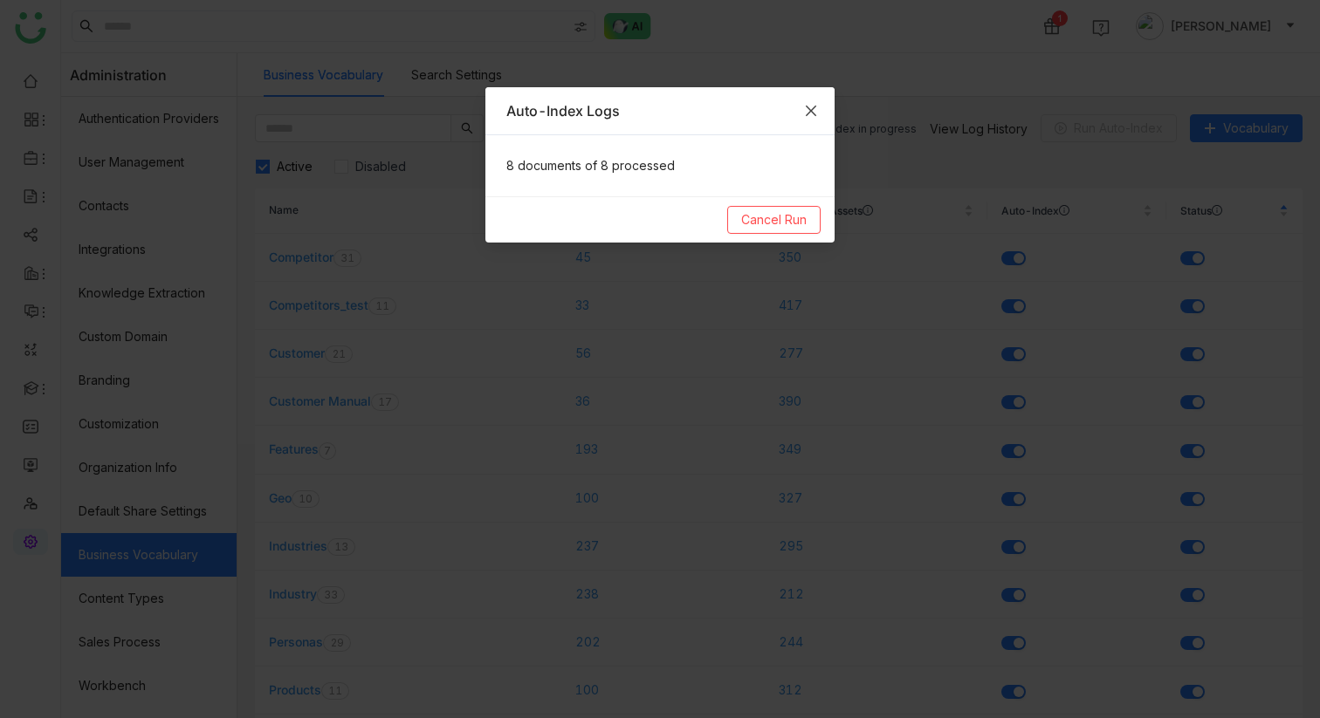
click at [804, 113] on icon "Close" at bounding box center [811, 111] width 14 height 14
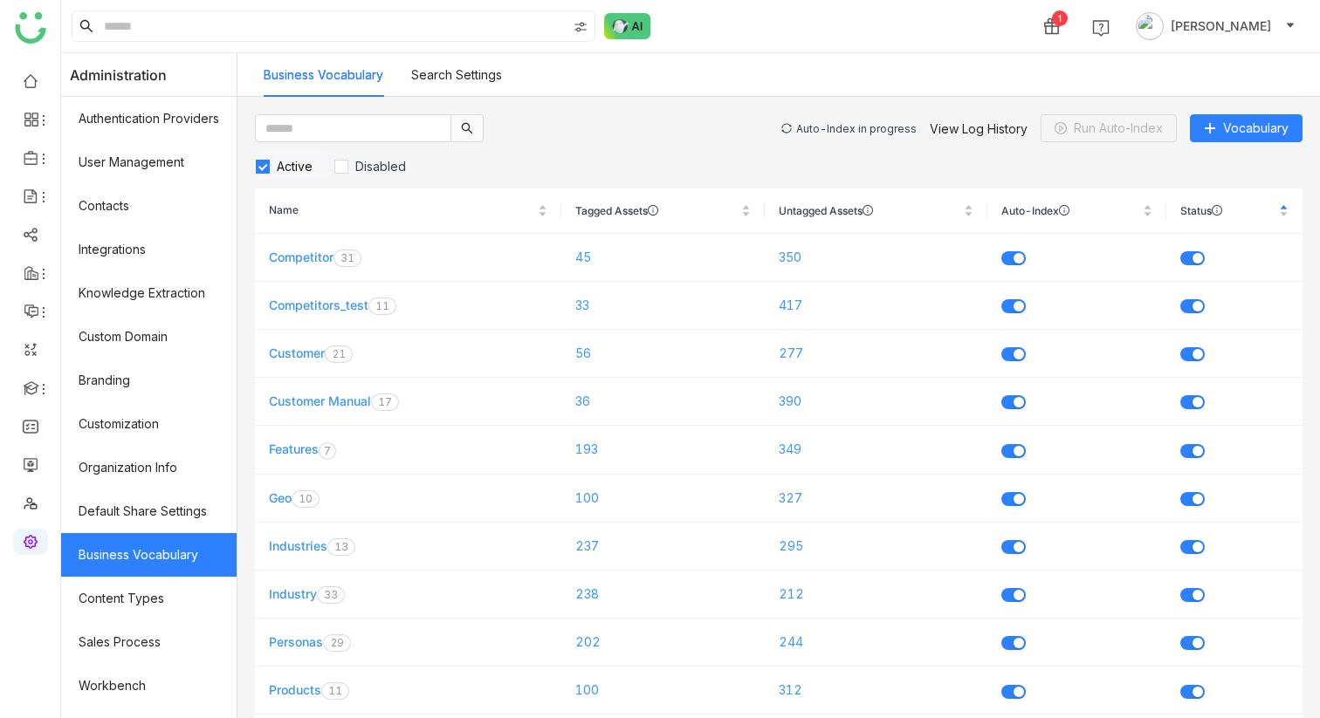
click at [823, 130] on div "Auto-Index in progress" at bounding box center [856, 128] width 120 height 13
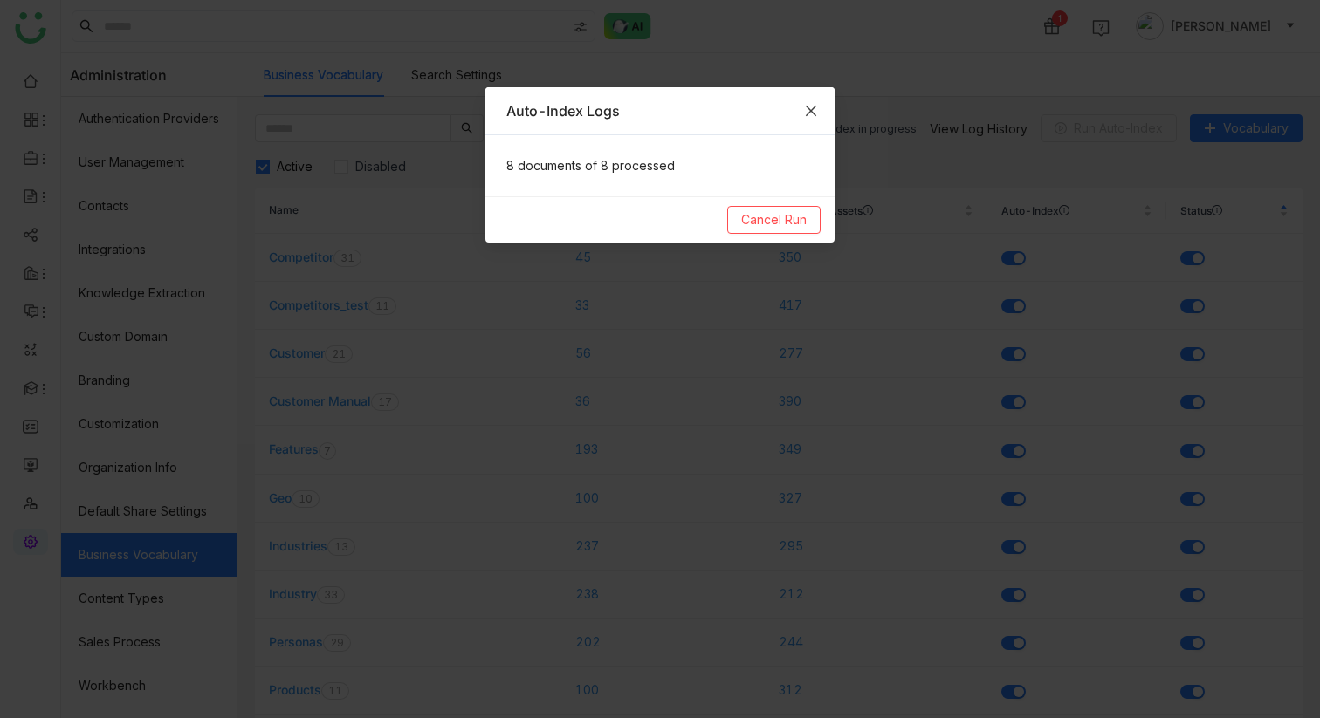
click at [823, 130] on span "Close" at bounding box center [810, 110] width 47 height 47
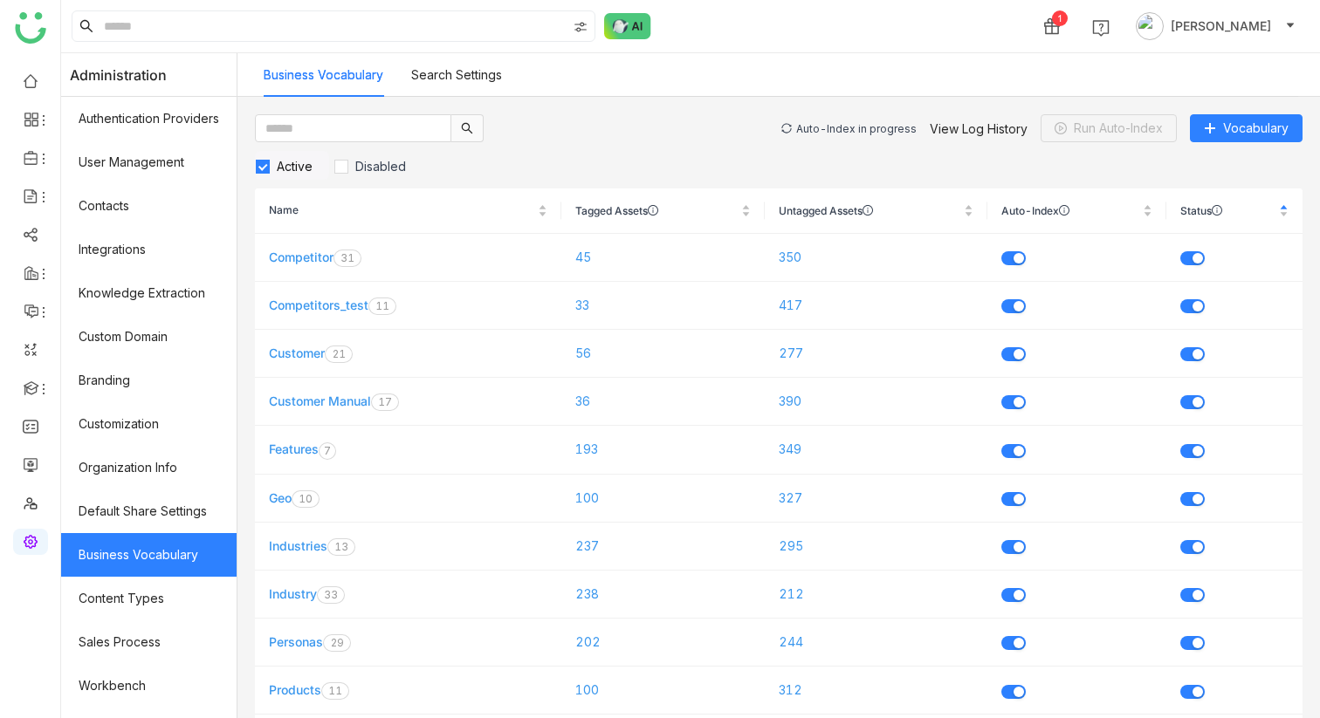
click at [822, 120] on div "Auto-Index in progress View Log History Run Auto-Index Vocabulary" at bounding box center [1041, 128] width 521 height 28
click at [822, 129] on div "Auto-Index in progress" at bounding box center [856, 128] width 120 height 13
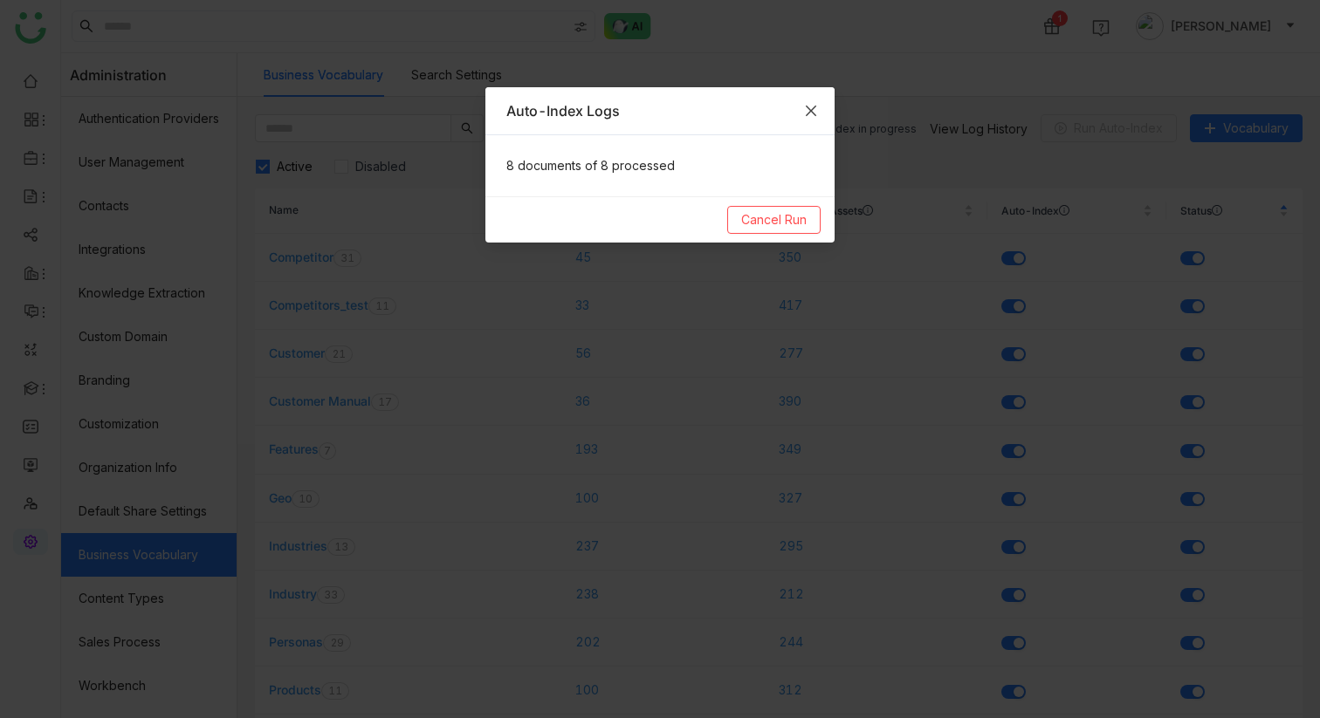
click at [806, 113] on icon "Close" at bounding box center [811, 111] width 14 height 14
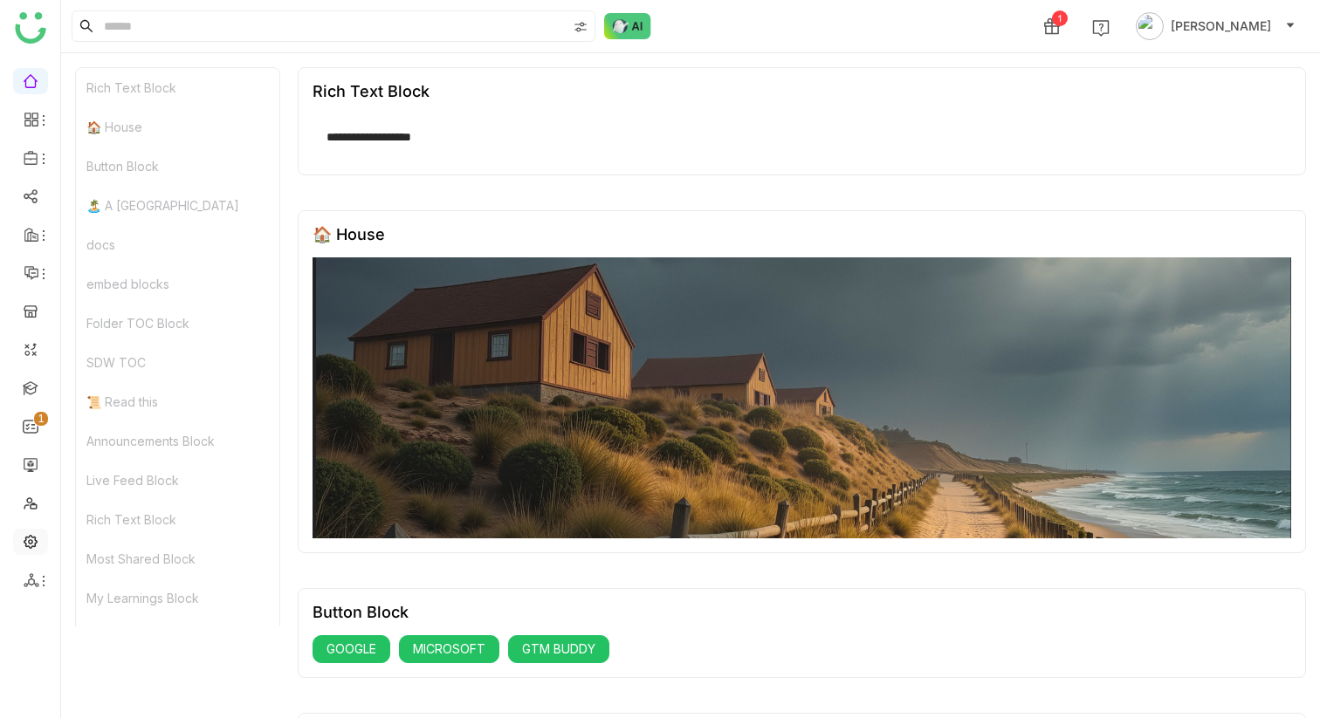
click at [24, 539] on link at bounding box center [31, 540] width 16 height 15
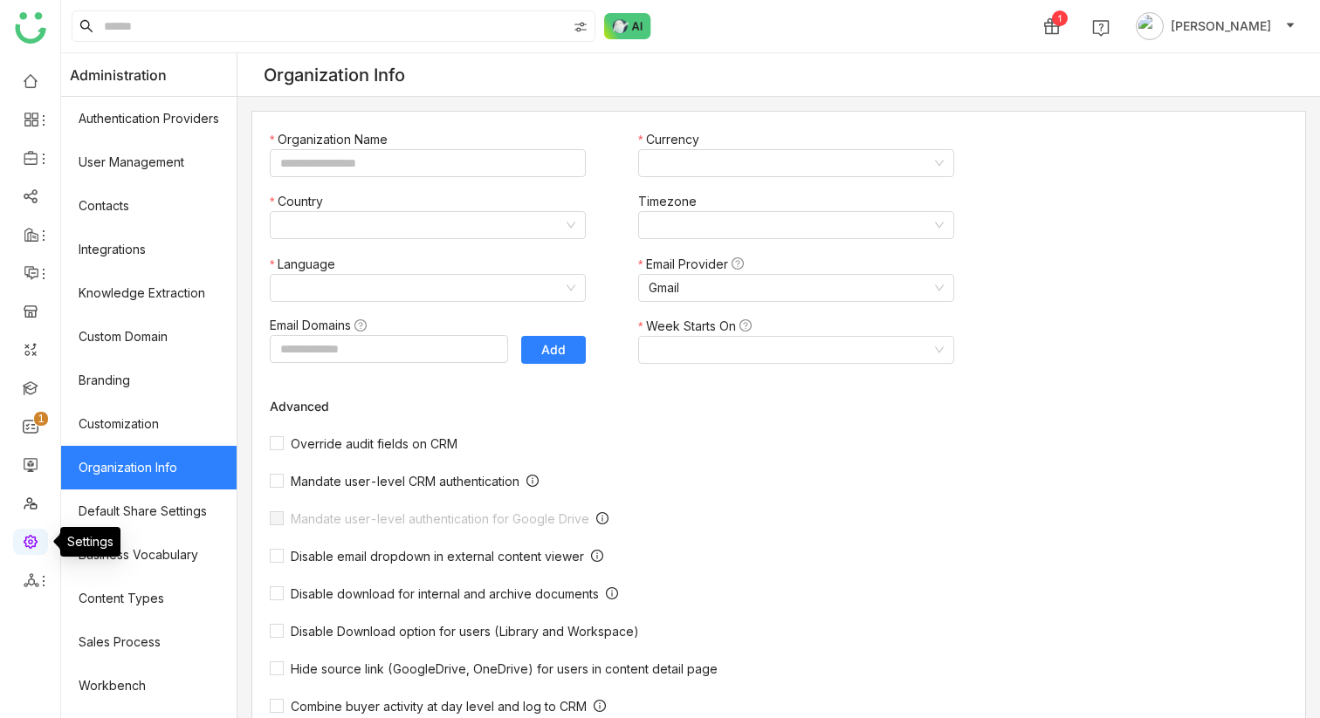
type input "*******"
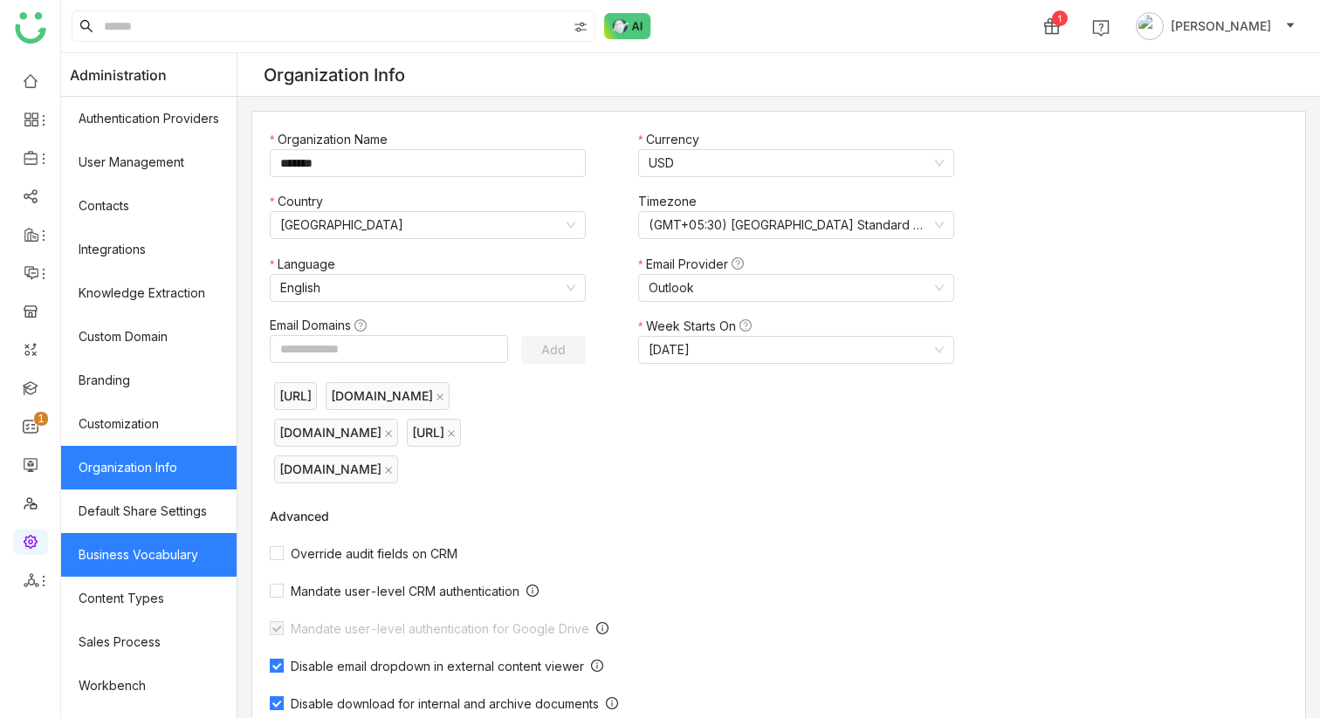
click at [147, 554] on link "Business Vocabulary" at bounding box center [148, 555] width 175 height 44
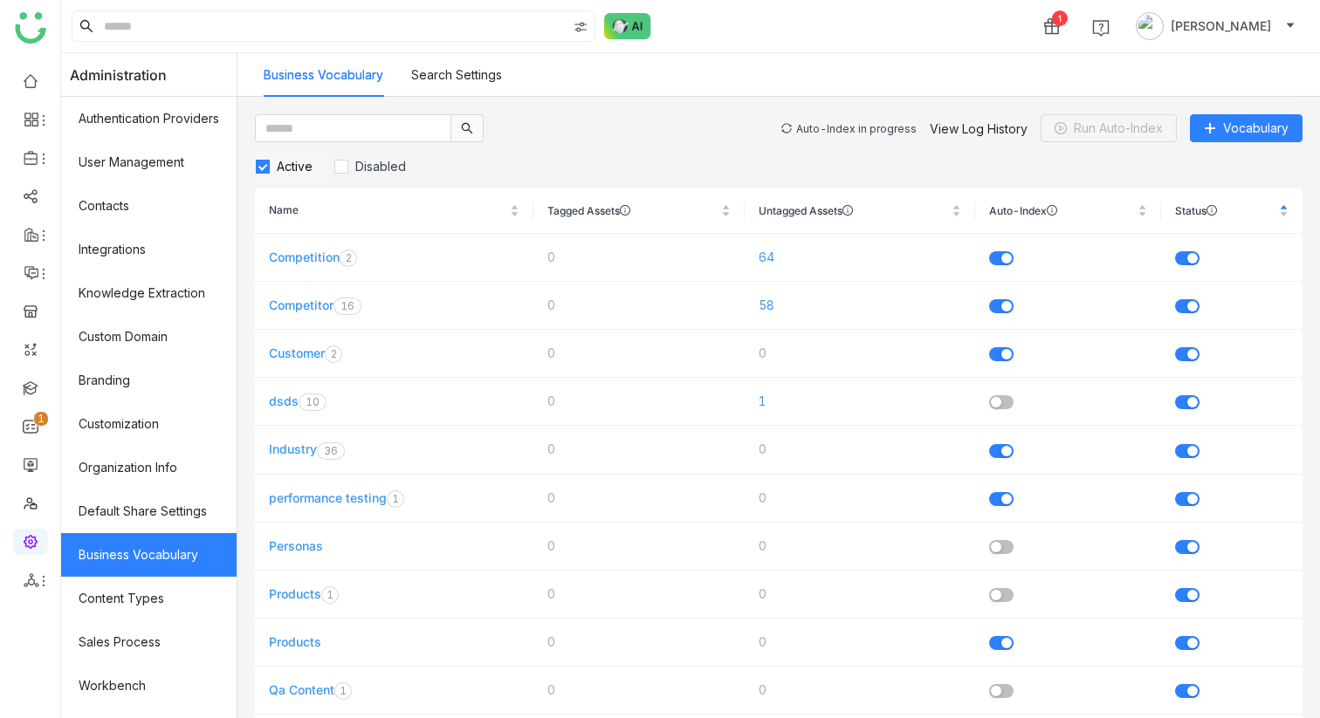
click at [865, 128] on div "Auto-Index in progress" at bounding box center [856, 128] width 120 height 13
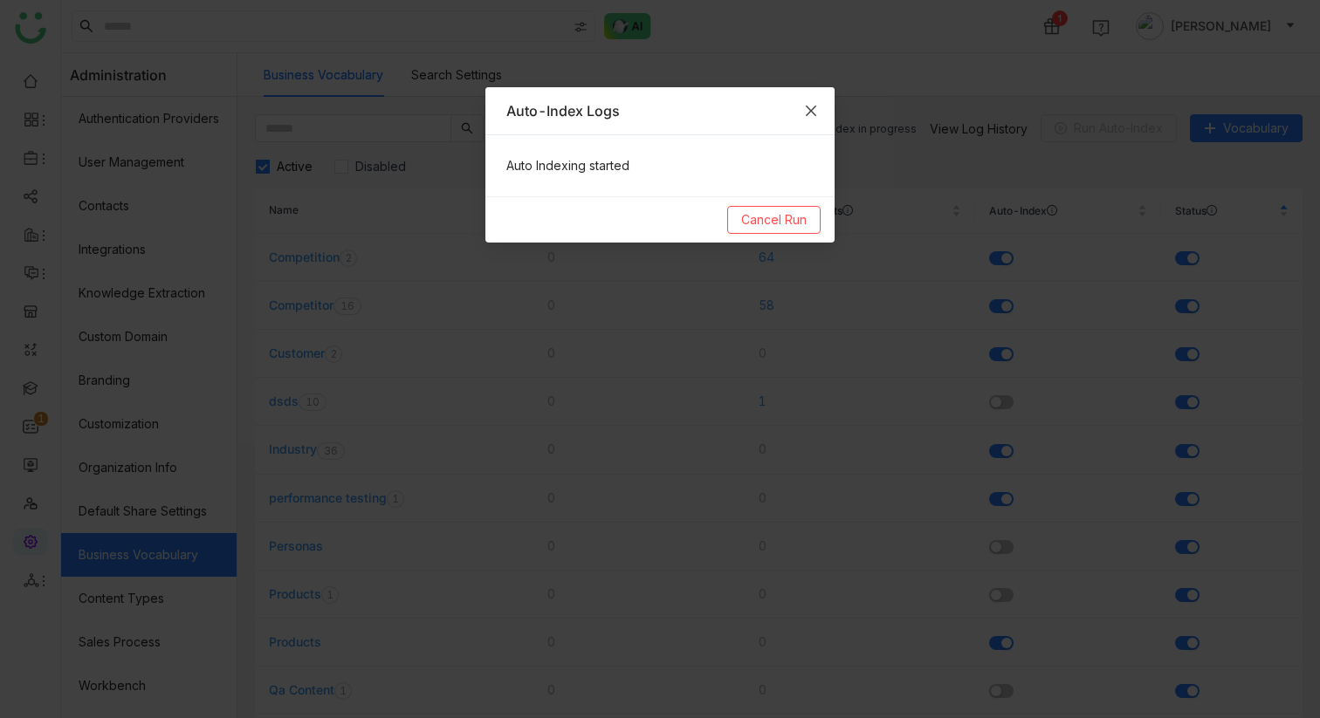
click at [817, 107] on icon "Close" at bounding box center [811, 111] width 14 height 14
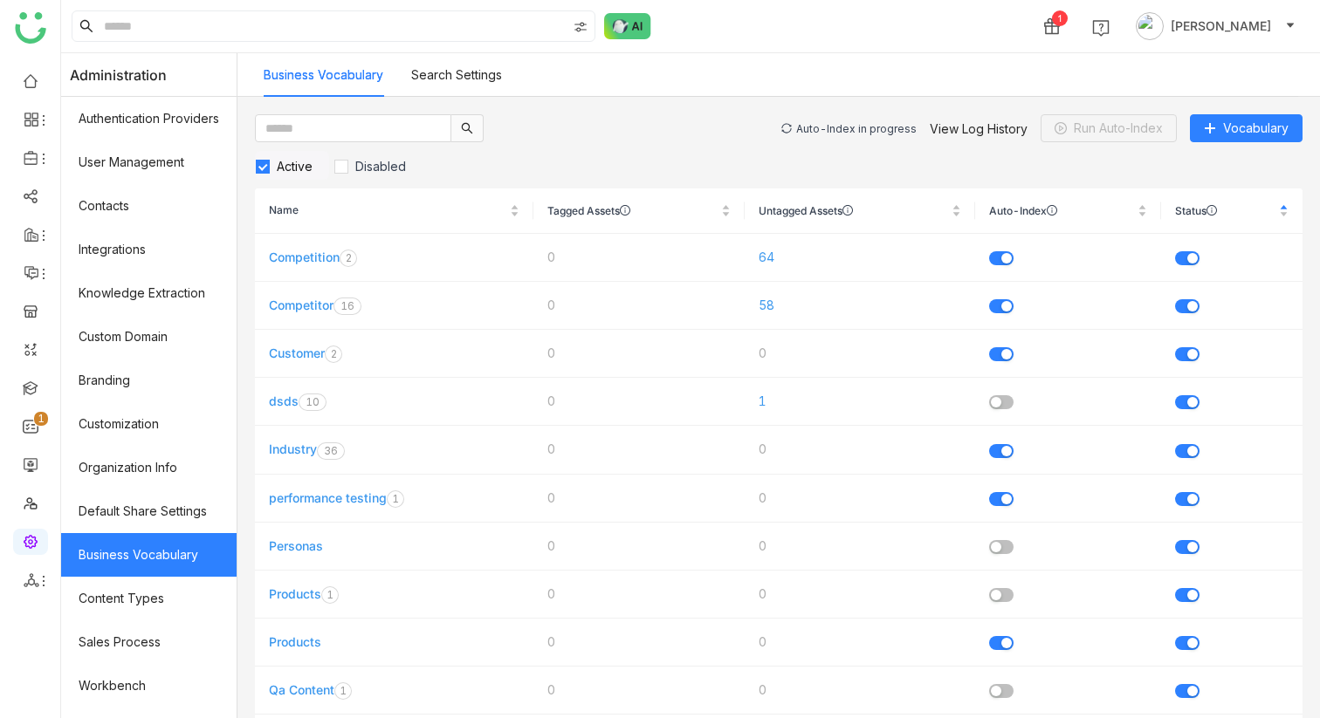
click at [824, 118] on div "Auto-Index in progress View Log History Run Auto-Index Vocabulary" at bounding box center [1041, 128] width 521 height 28
click at [828, 127] on div "Auto-Index in progress" at bounding box center [856, 128] width 120 height 13
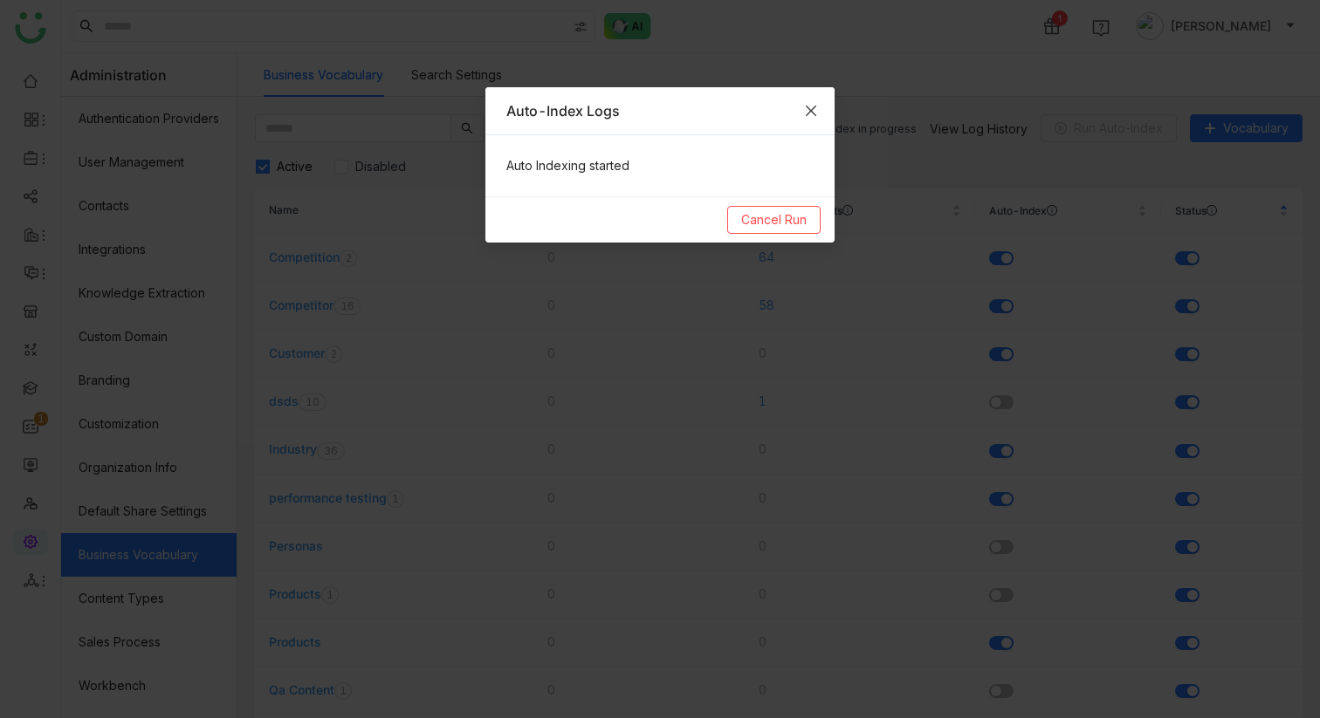
click at [797, 104] on span "Close" at bounding box center [810, 110] width 47 height 47
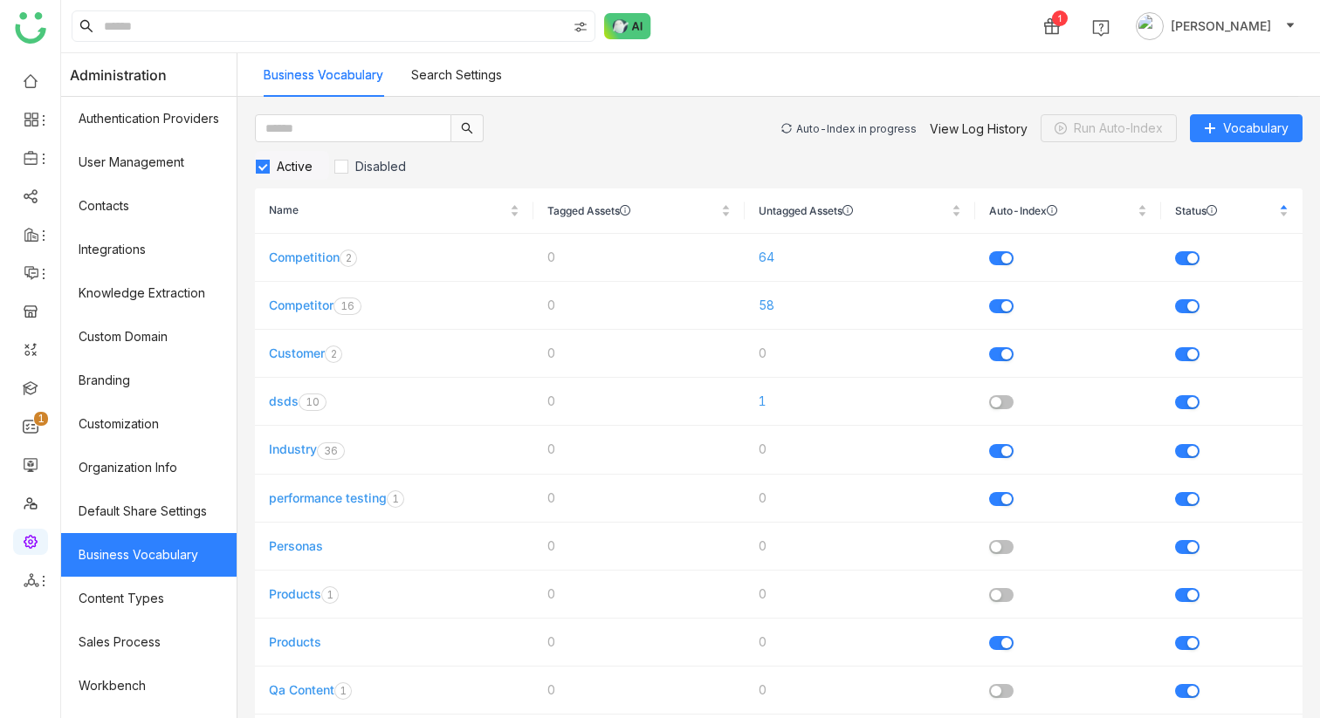
click at [845, 127] on div "Auto-Index in progress" at bounding box center [856, 128] width 120 height 13
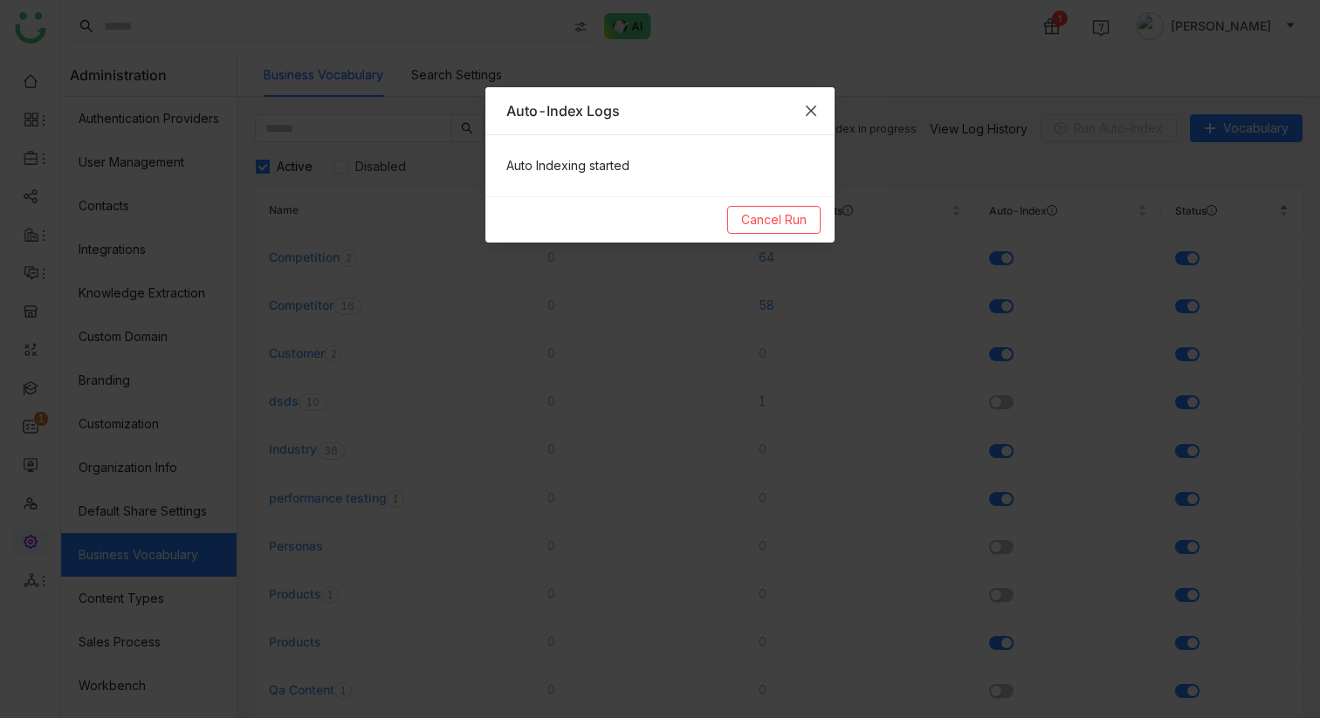
click at [819, 109] on span "Close" at bounding box center [810, 110] width 47 height 47
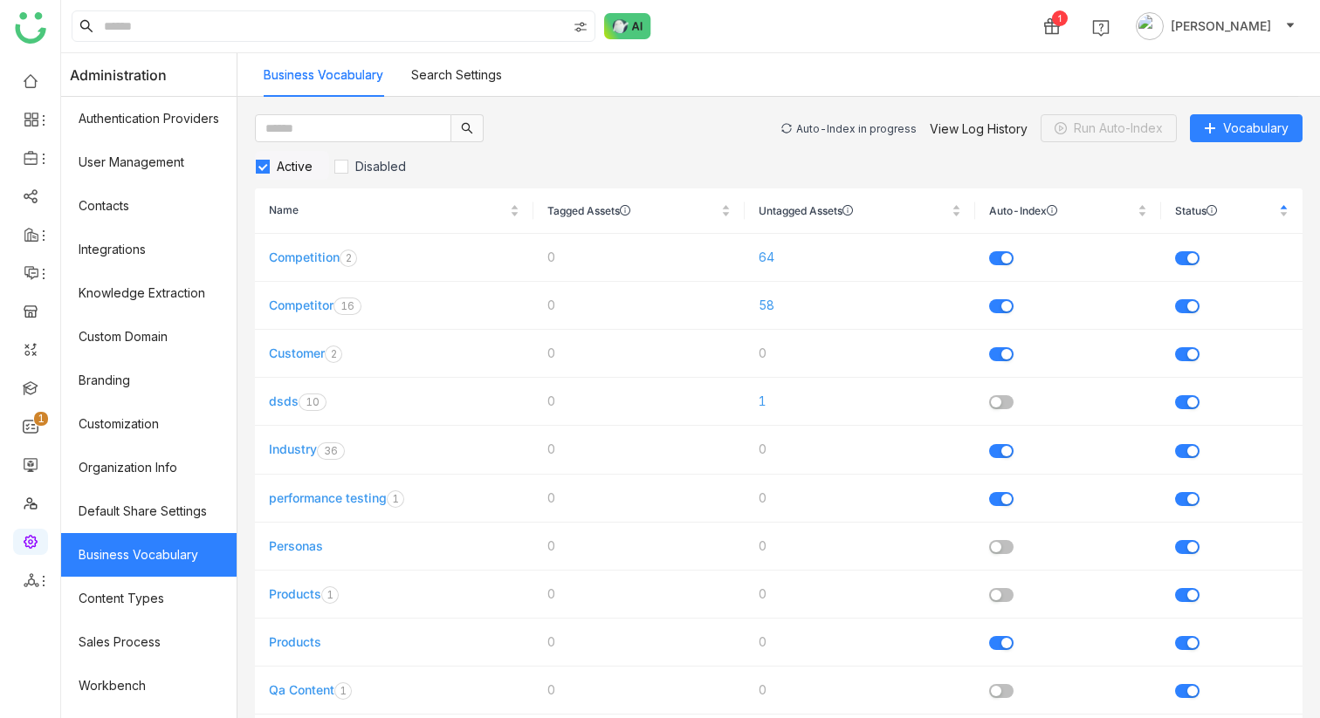
click at [839, 124] on div "Auto-Index in progress" at bounding box center [856, 128] width 120 height 13
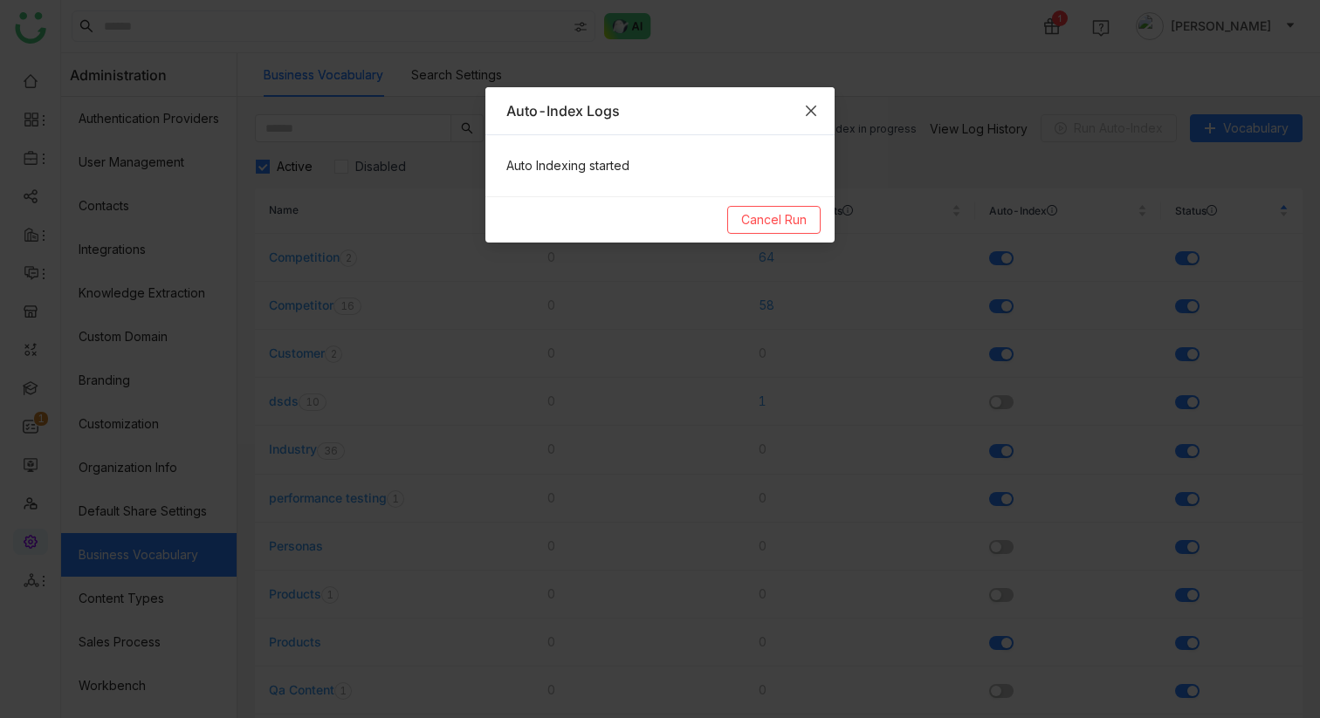
click at [817, 112] on icon "Close" at bounding box center [811, 111] width 14 height 14
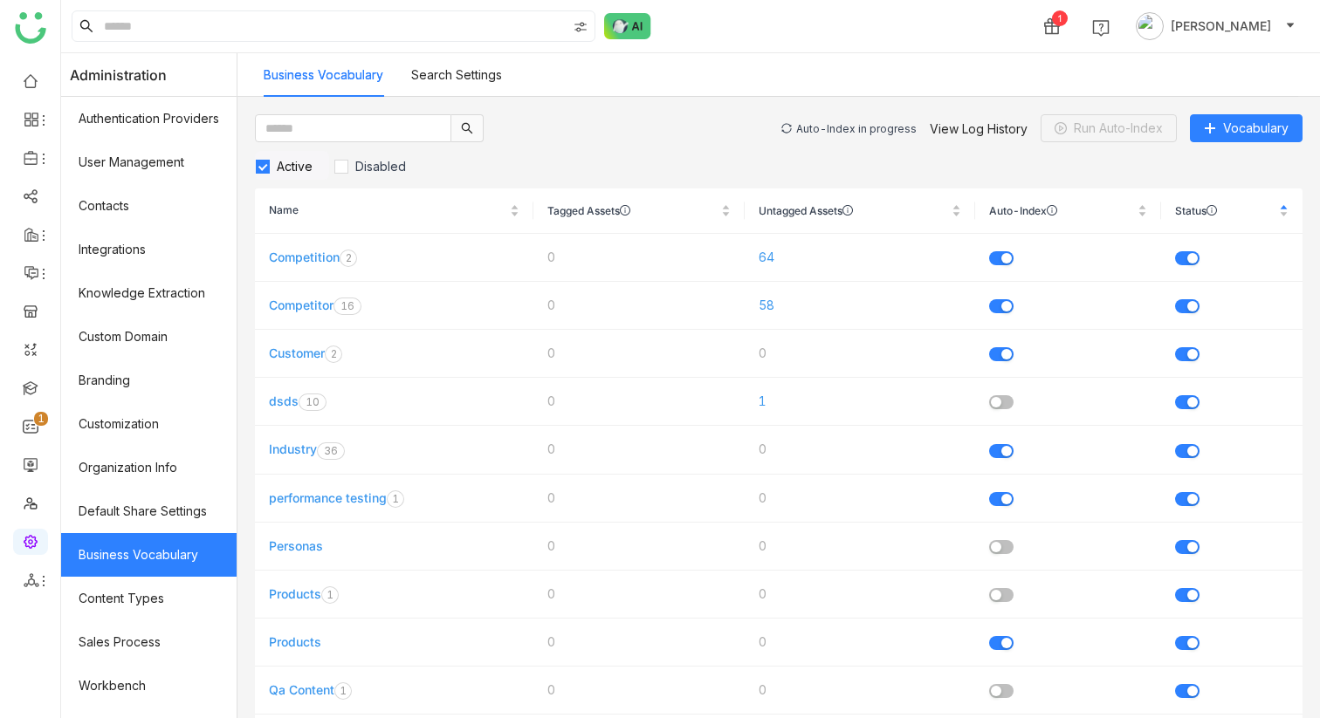
click at [841, 129] on div "Auto-Index in progress" at bounding box center [856, 128] width 120 height 13
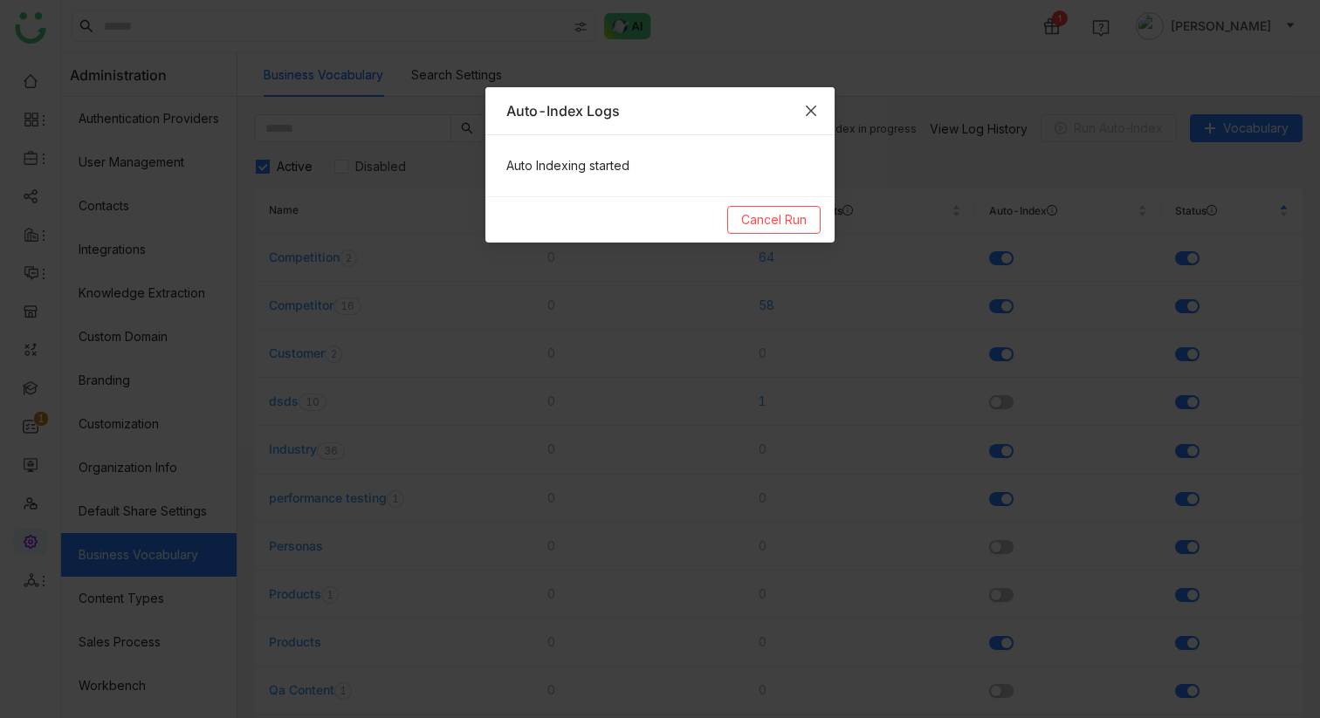
click at [814, 107] on icon "Close" at bounding box center [811, 111] width 10 height 10
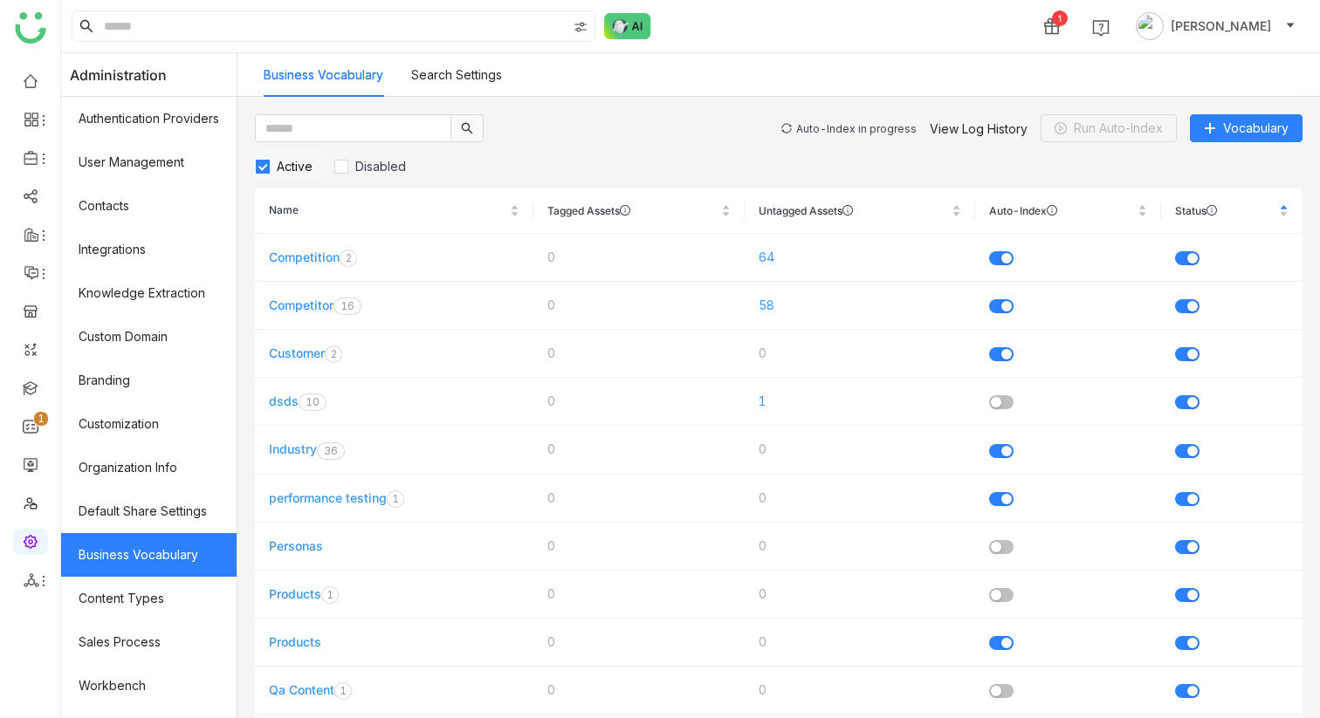
click at [839, 123] on div "Auto-Index in progress" at bounding box center [856, 128] width 120 height 13
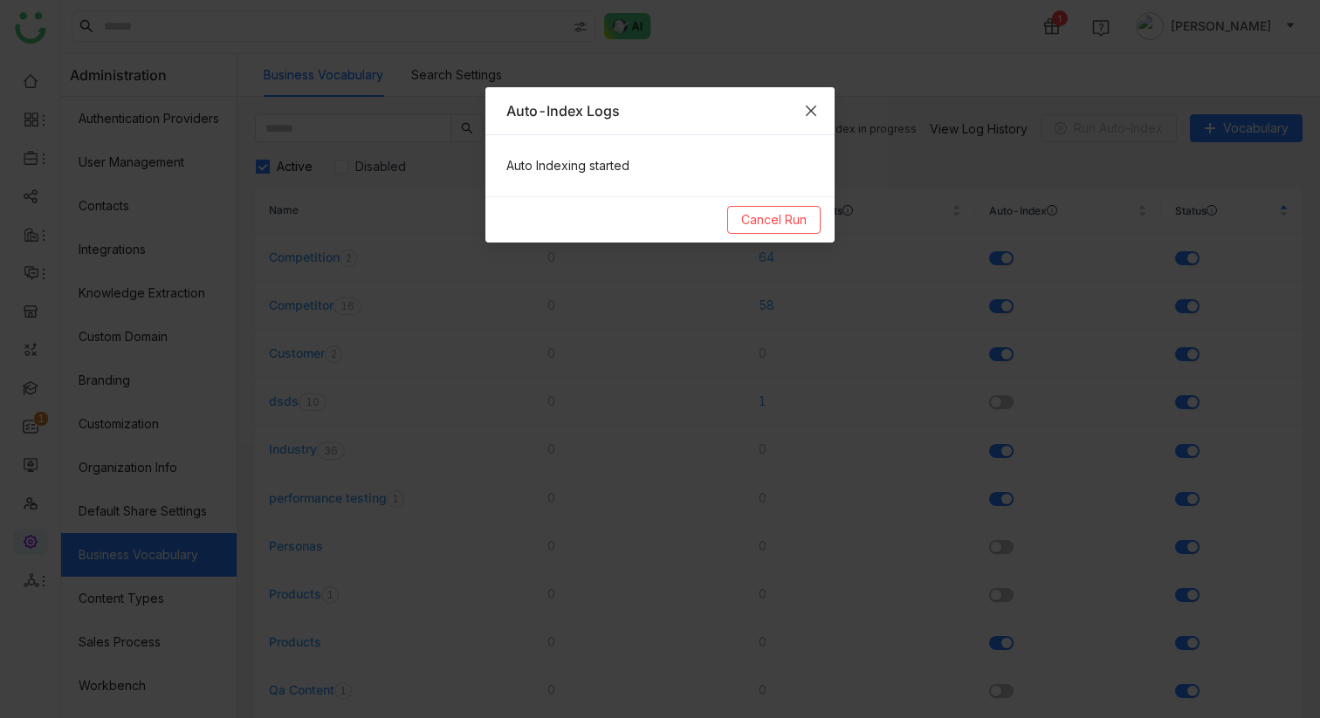
click at [821, 117] on span "Close" at bounding box center [810, 110] width 47 height 47
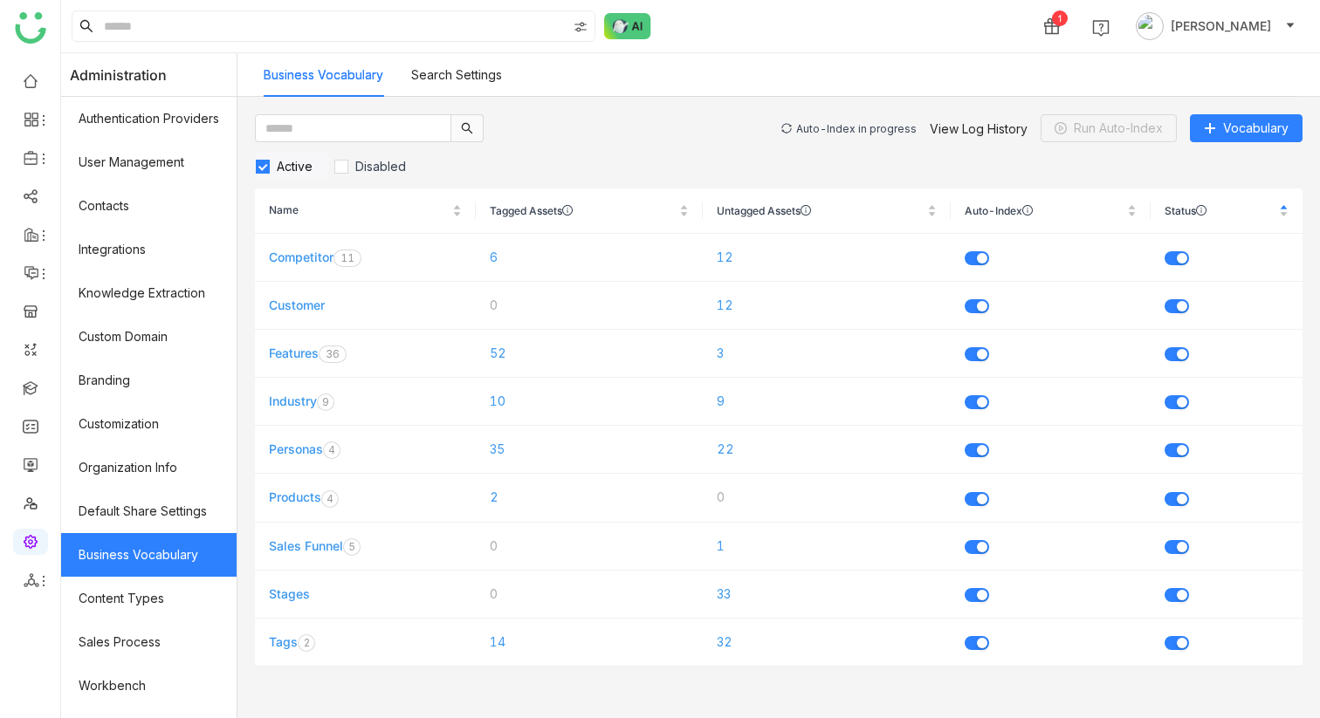
click at [844, 130] on div "Auto-Index in progress" at bounding box center [856, 128] width 120 height 13
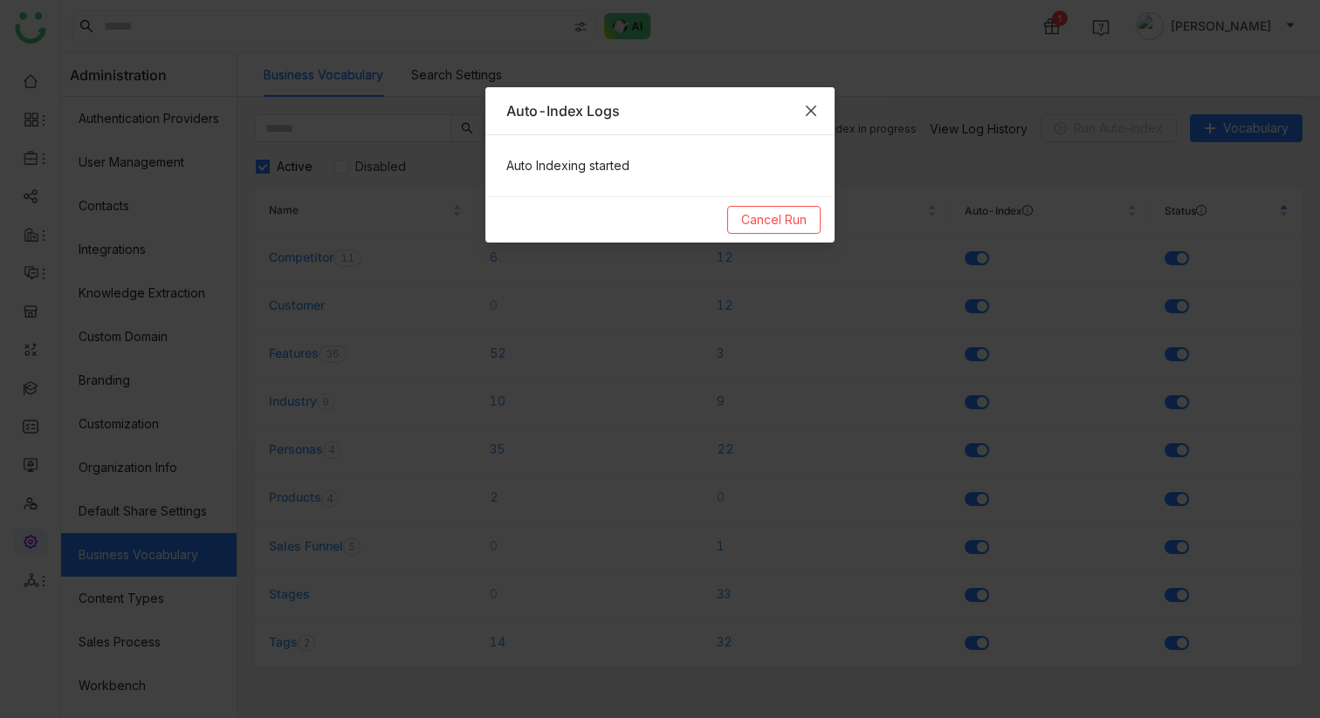
click at [813, 112] on icon "Close" at bounding box center [811, 111] width 10 height 10
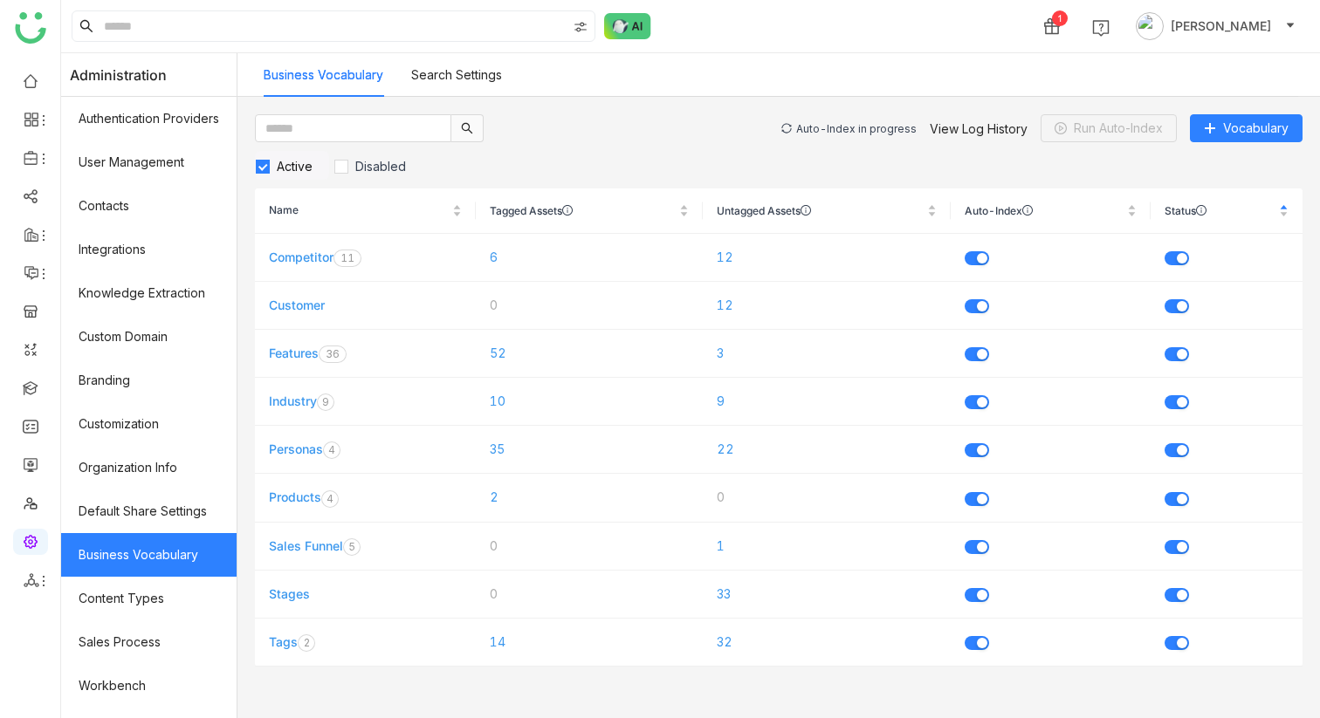
click at [831, 127] on div "Auto-Index in progress" at bounding box center [856, 128] width 120 height 13
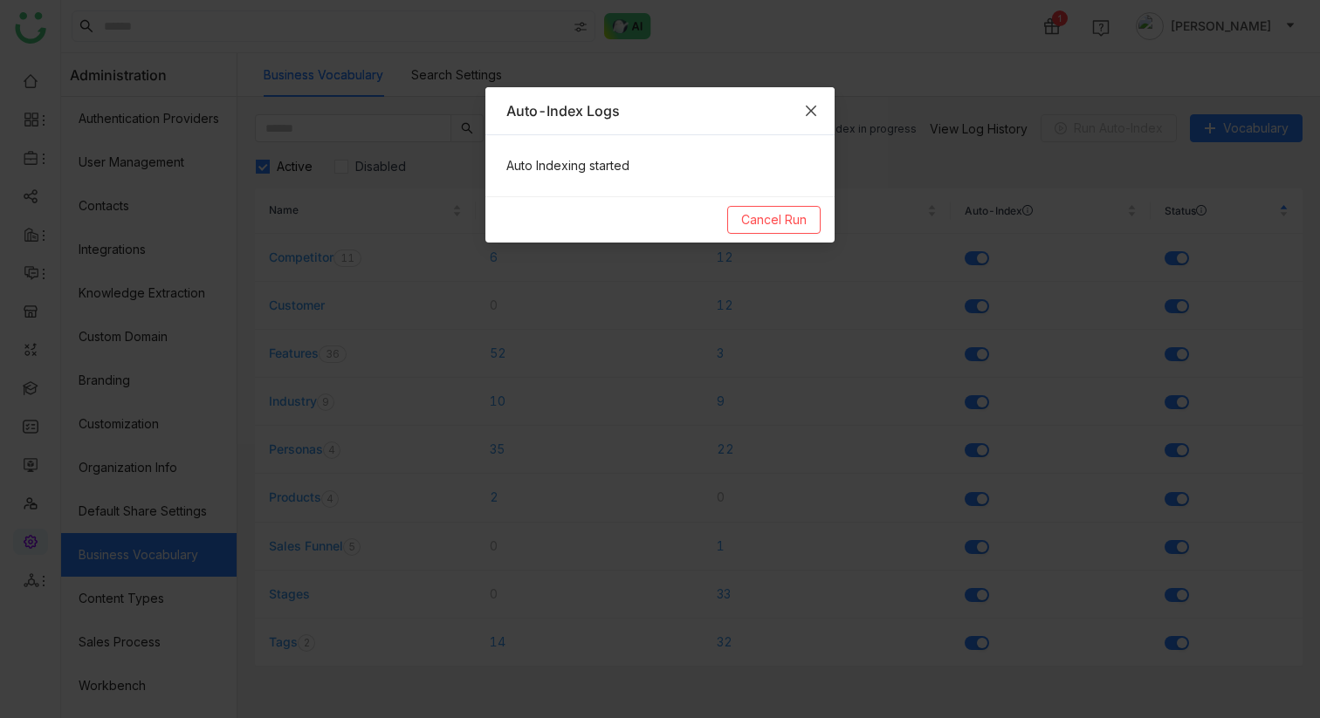
click at [811, 110] on icon "Close" at bounding box center [811, 111] width 10 height 10
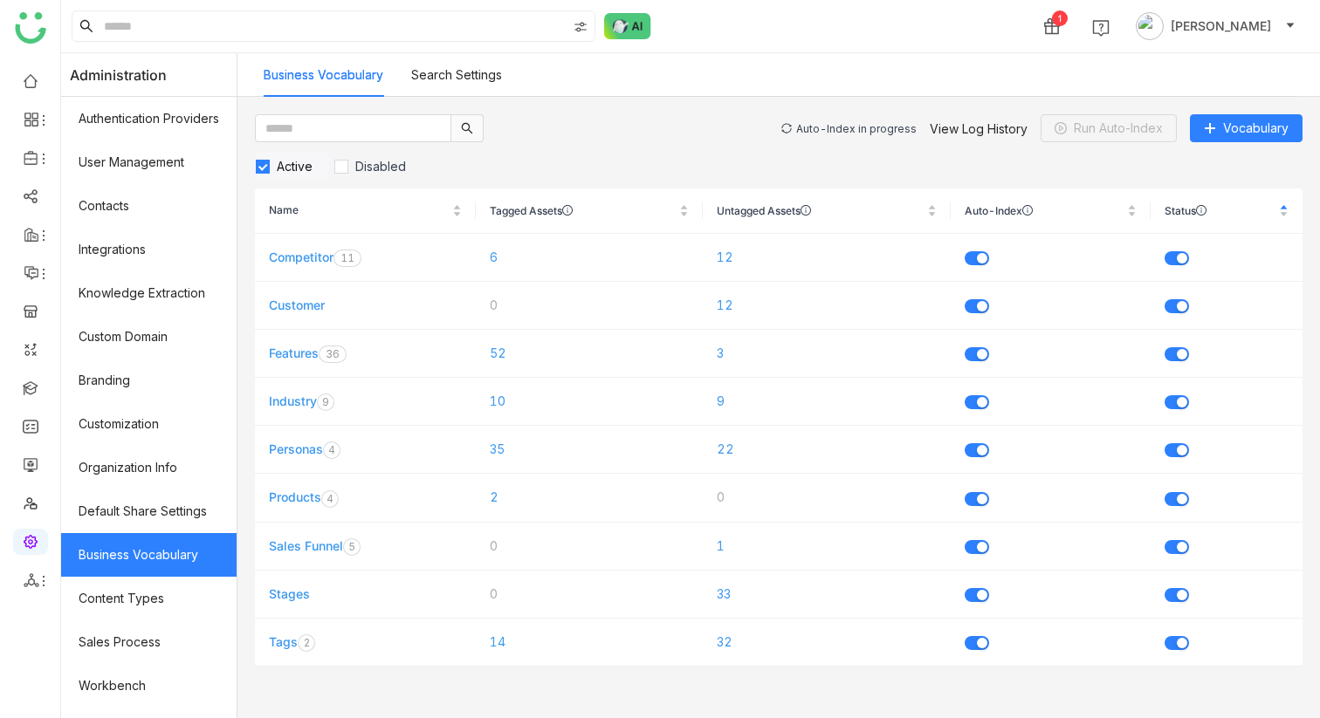
click at [827, 124] on div "Auto-Index in progress" at bounding box center [856, 128] width 120 height 13
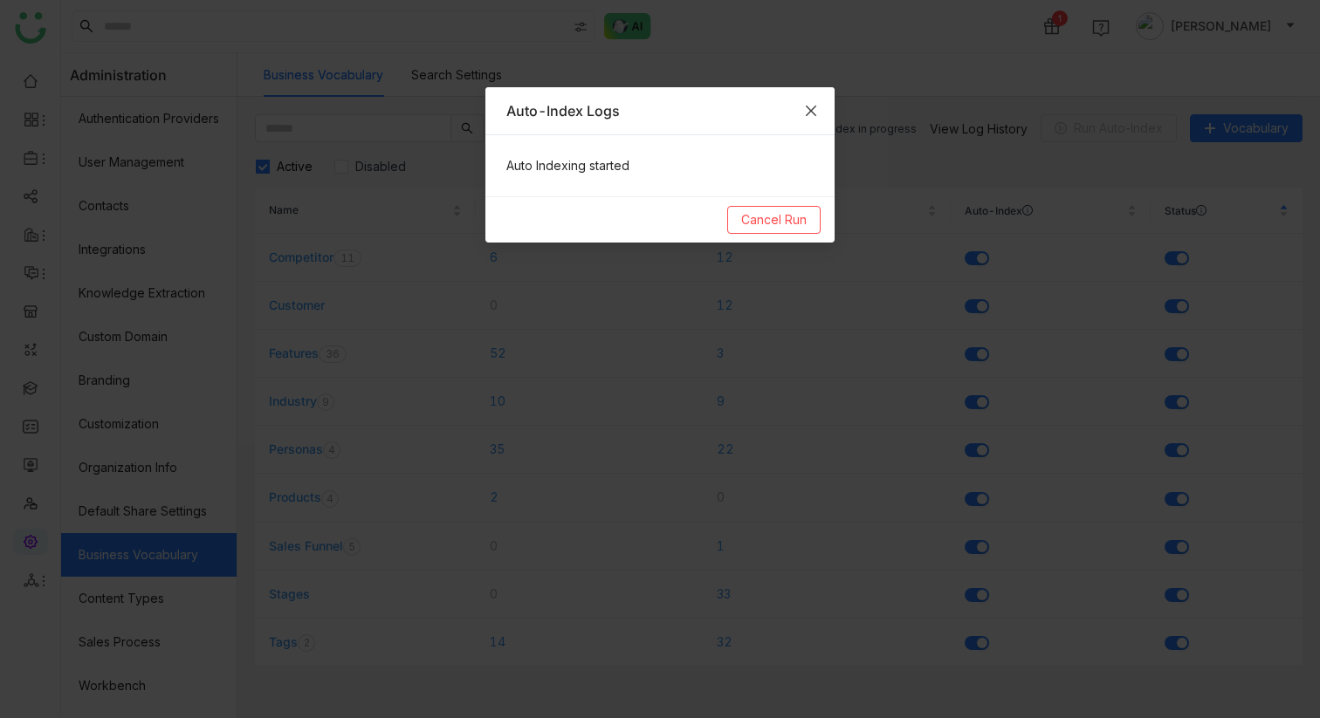
click at [815, 113] on icon "Close" at bounding box center [811, 111] width 10 height 10
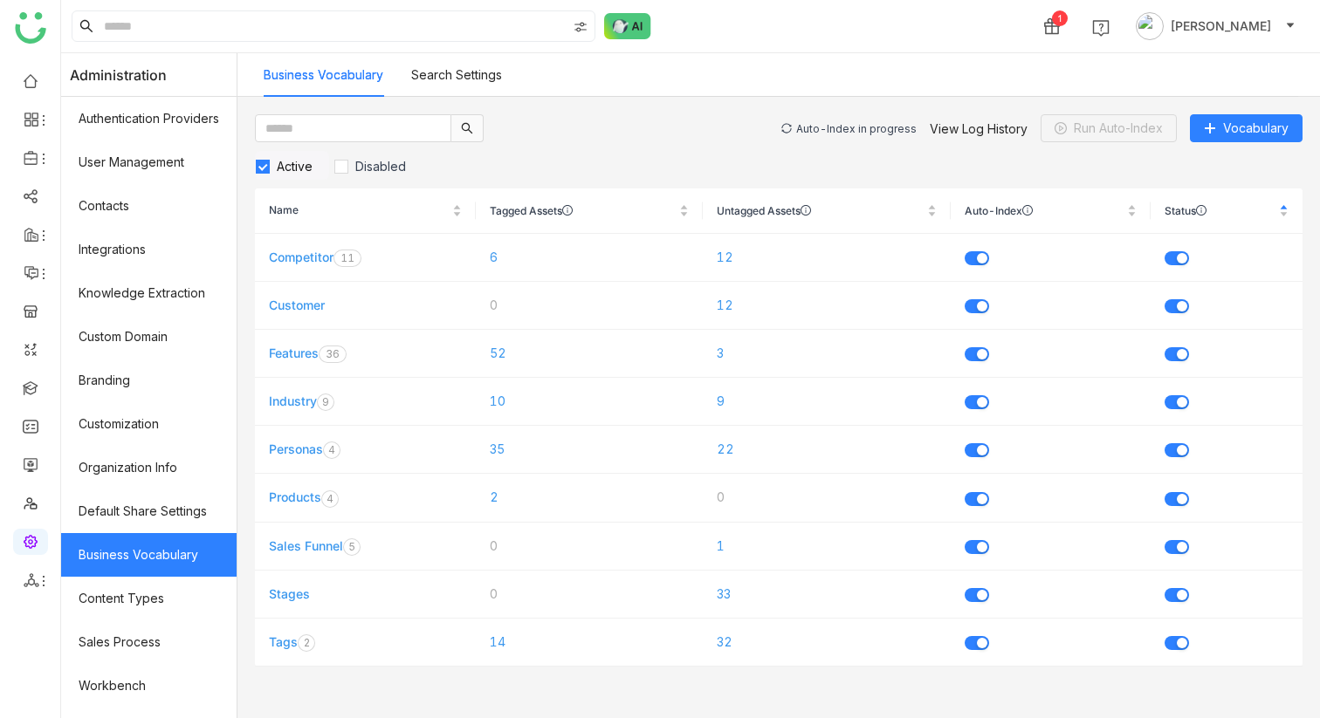
click at [875, 126] on div "Auto-Index in progress" at bounding box center [856, 128] width 120 height 13
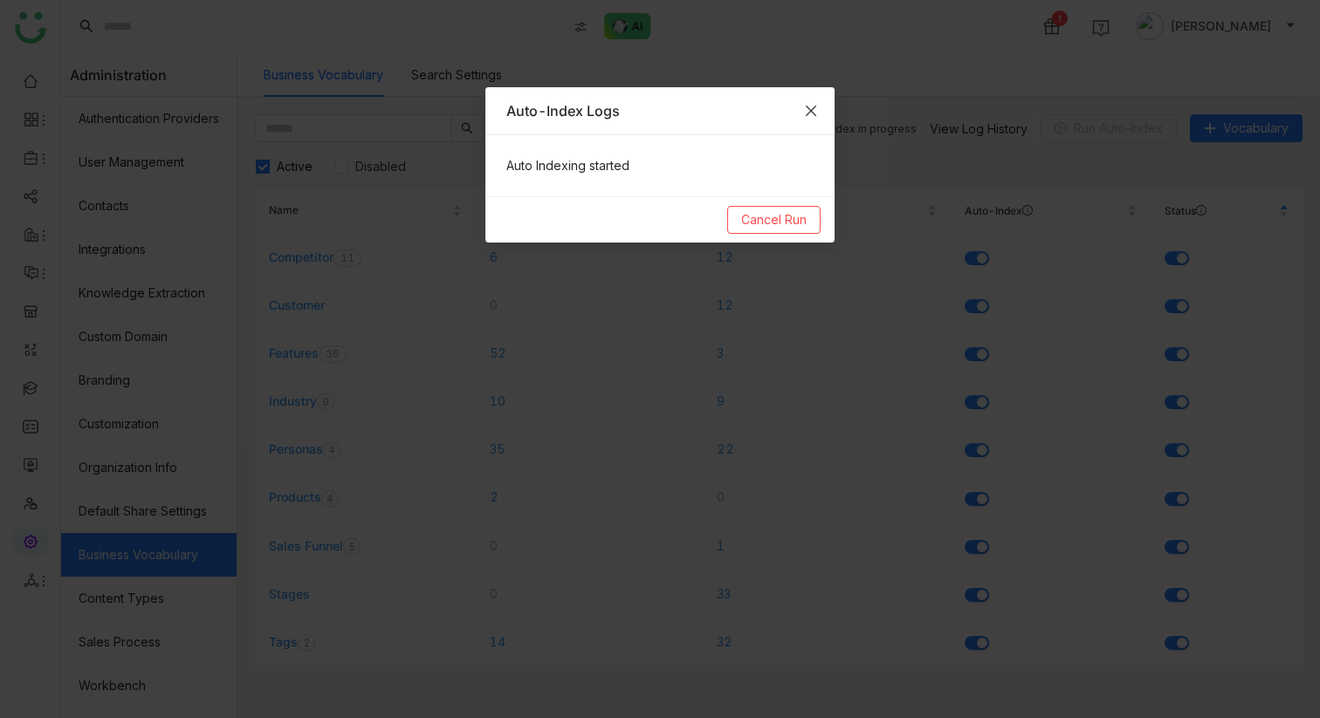
click at [815, 106] on icon "Close" at bounding box center [811, 111] width 10 height 10
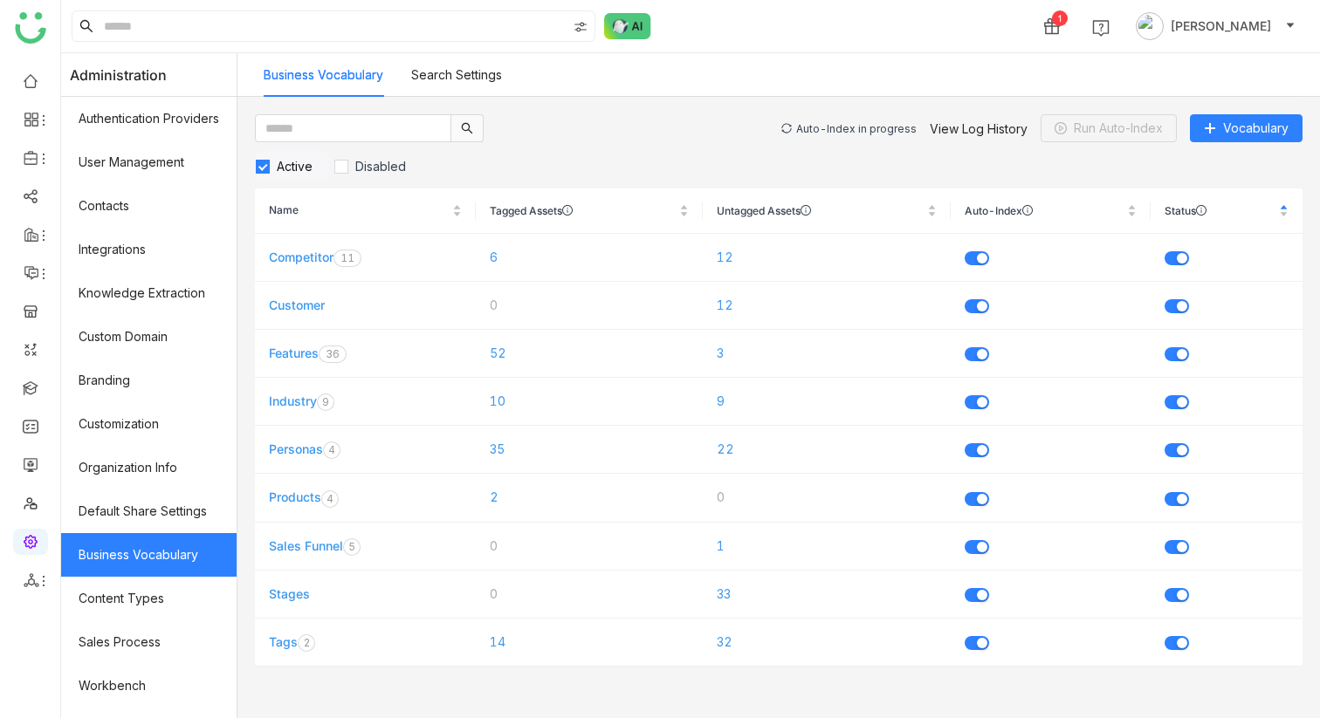
click at [847, 140] on div "Auto-Index in progress View Log History Run Auto-Index Vocabulary" at bounding box center [1041, 128] width 521 height 28
click at [856, 135] on div "Auto-Index in progress View Log History Run Auto-Index Vocabulary" at bounding box center [1041, 128] width 521 height 28
click at [868, 127] on div "Auto-Index in progress" at bounding box center [856, 128] width 120 height 13
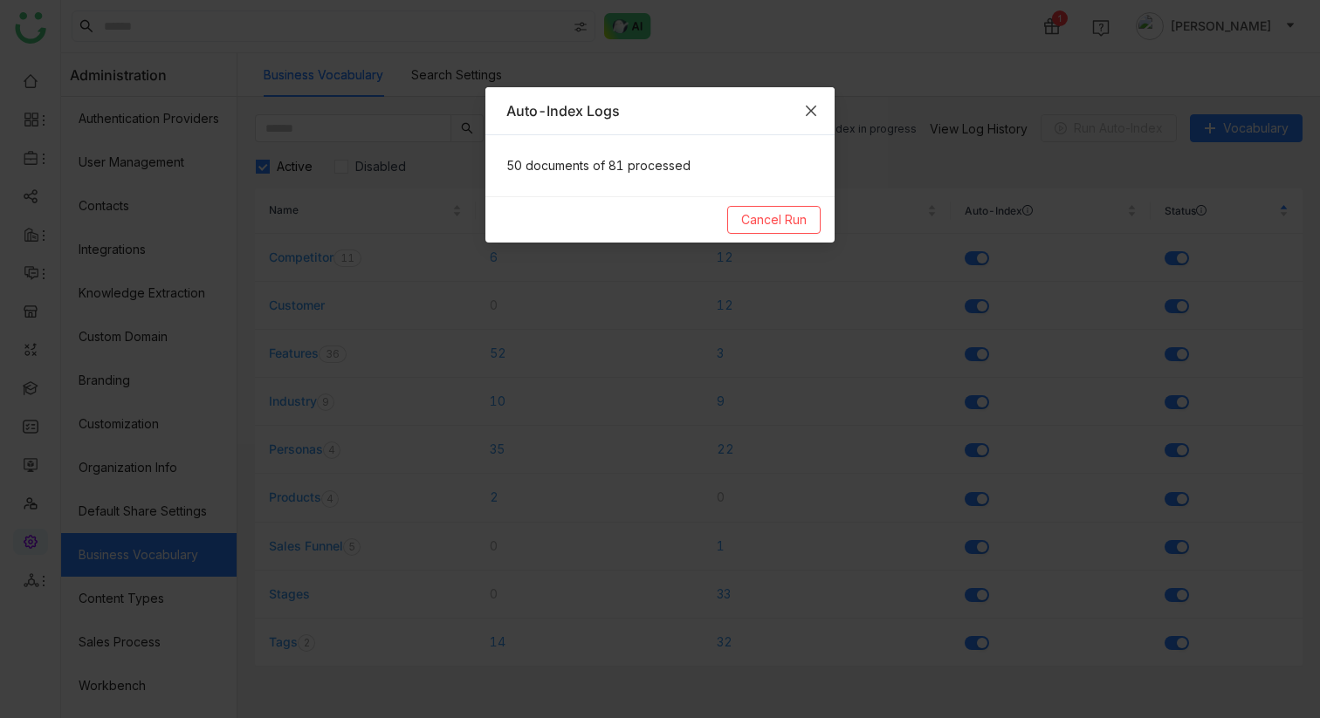
click at [825, 109] on span "Close" at bounding box center [810, 110] width 47 height 47
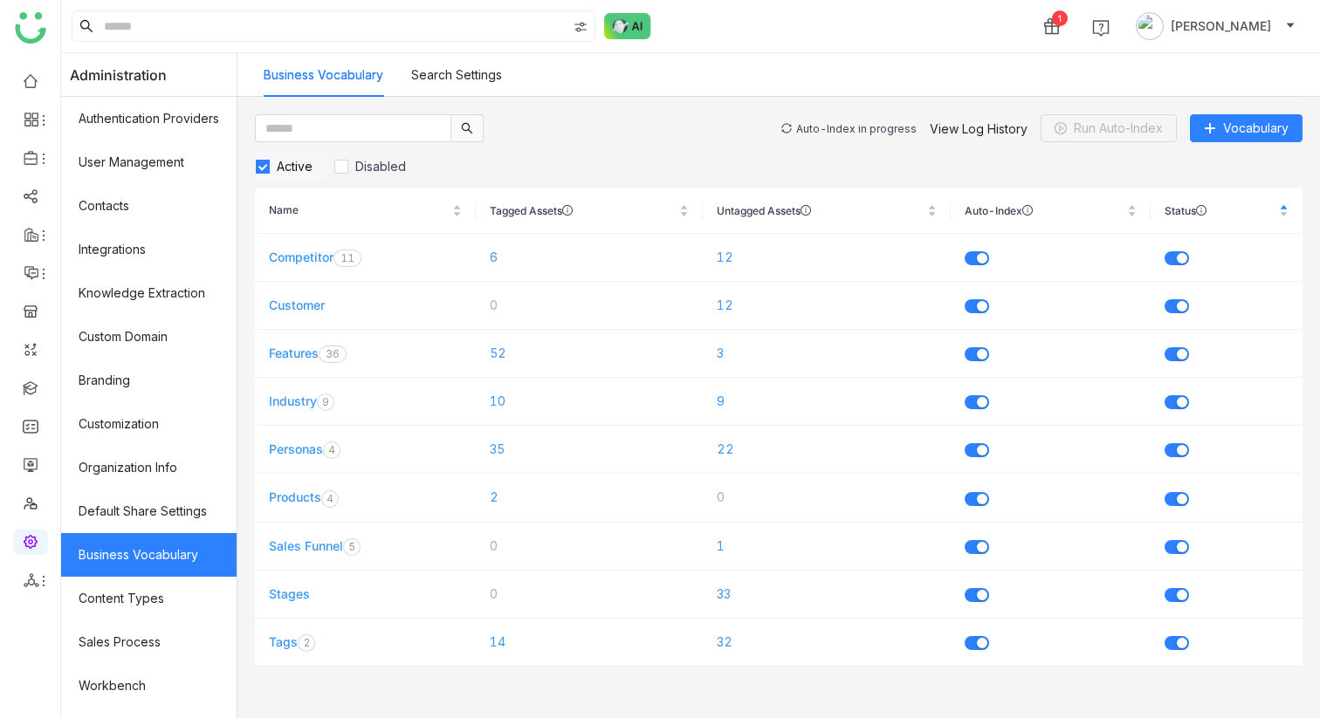
click at [843, 135] on div "Auto-Index in progress View Log History Run Auto-Index Vocabulary" at bounding box center [1041, 128] width 521 height 28
click at [846, 133] on div "Auto-Index in progress" at bounding box center [856, 128] width 120 height 13
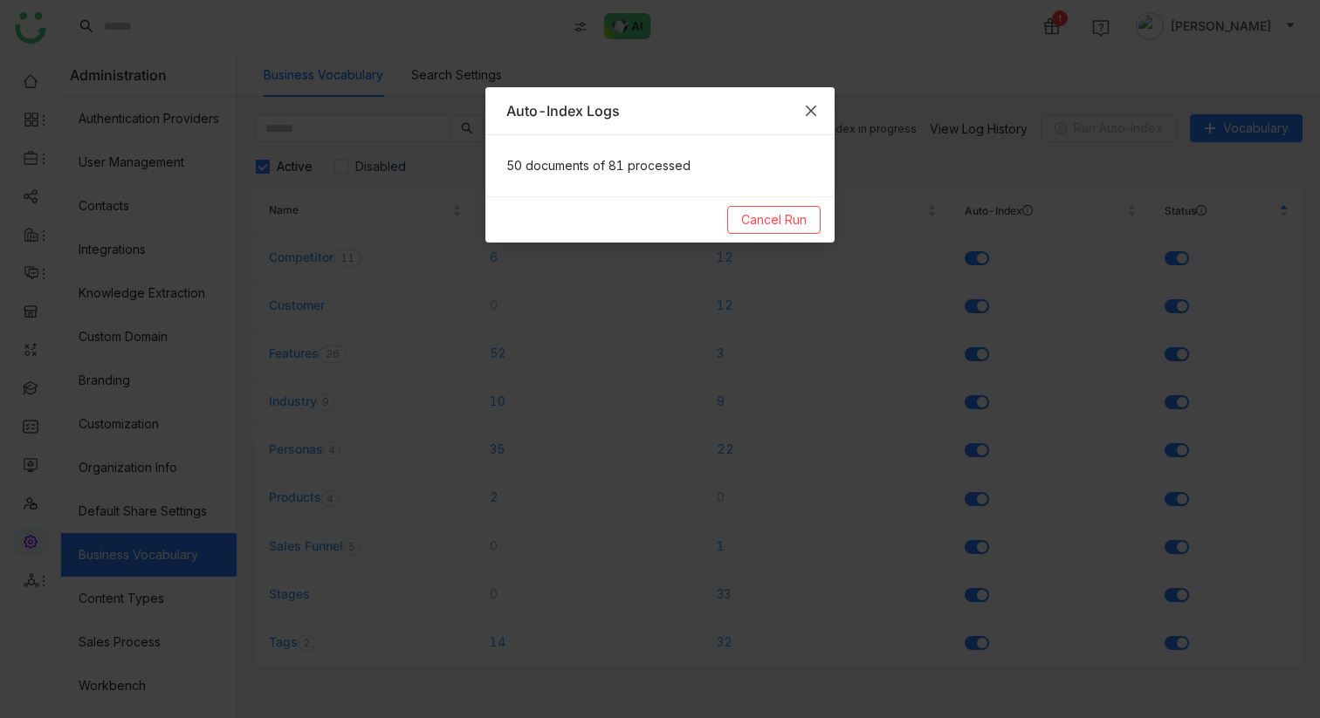
click at [814, 113] on icon "Close" at bounding box center [811, 111] width 10 height 10
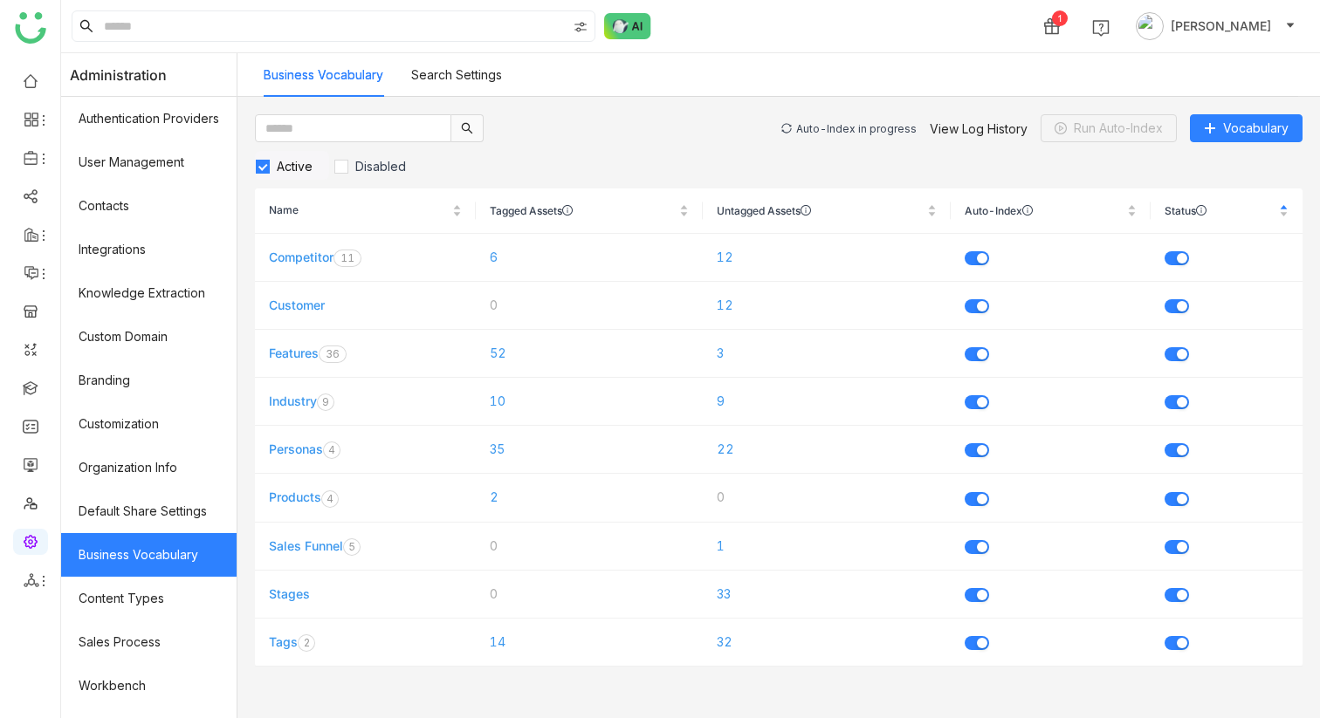
click at [834, 124] on div "Auto-Index in progress" at bounding box center [856, 128] width 120 height 13
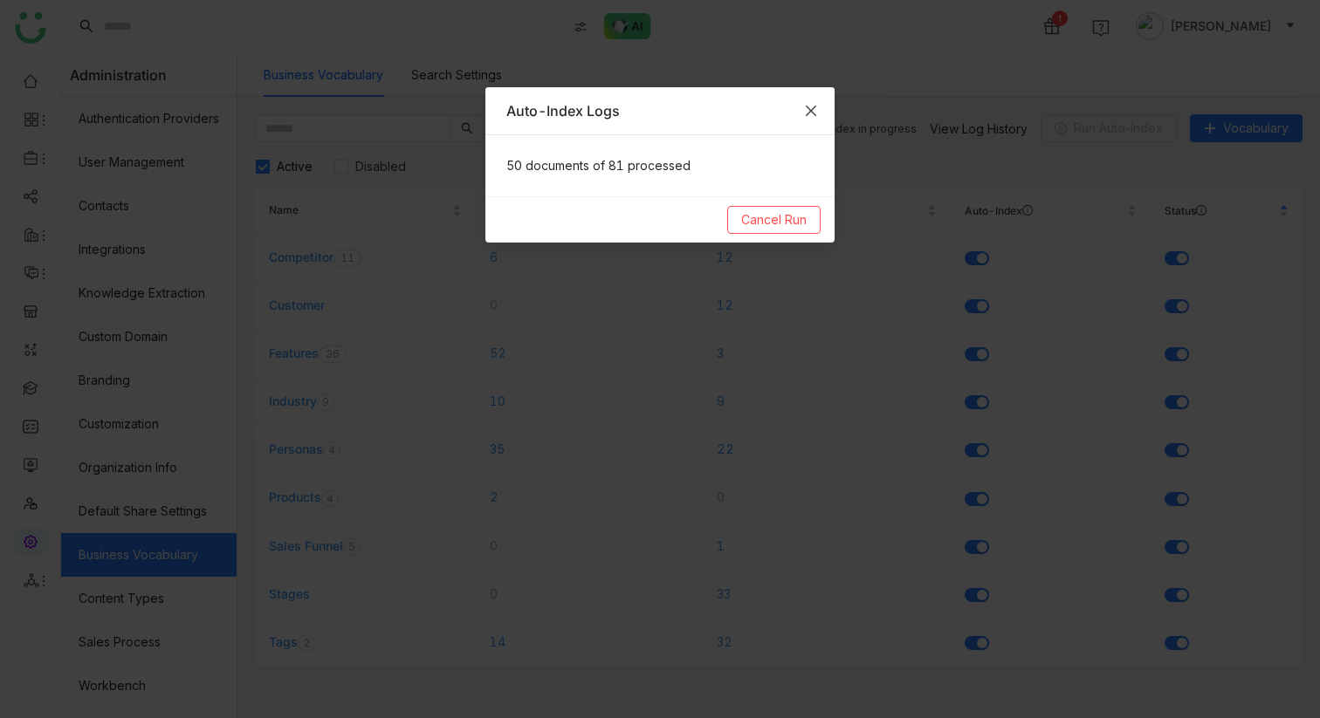
click at [816, 113] on icon "Close" at bounding box center [811, 111] width 14 height 14
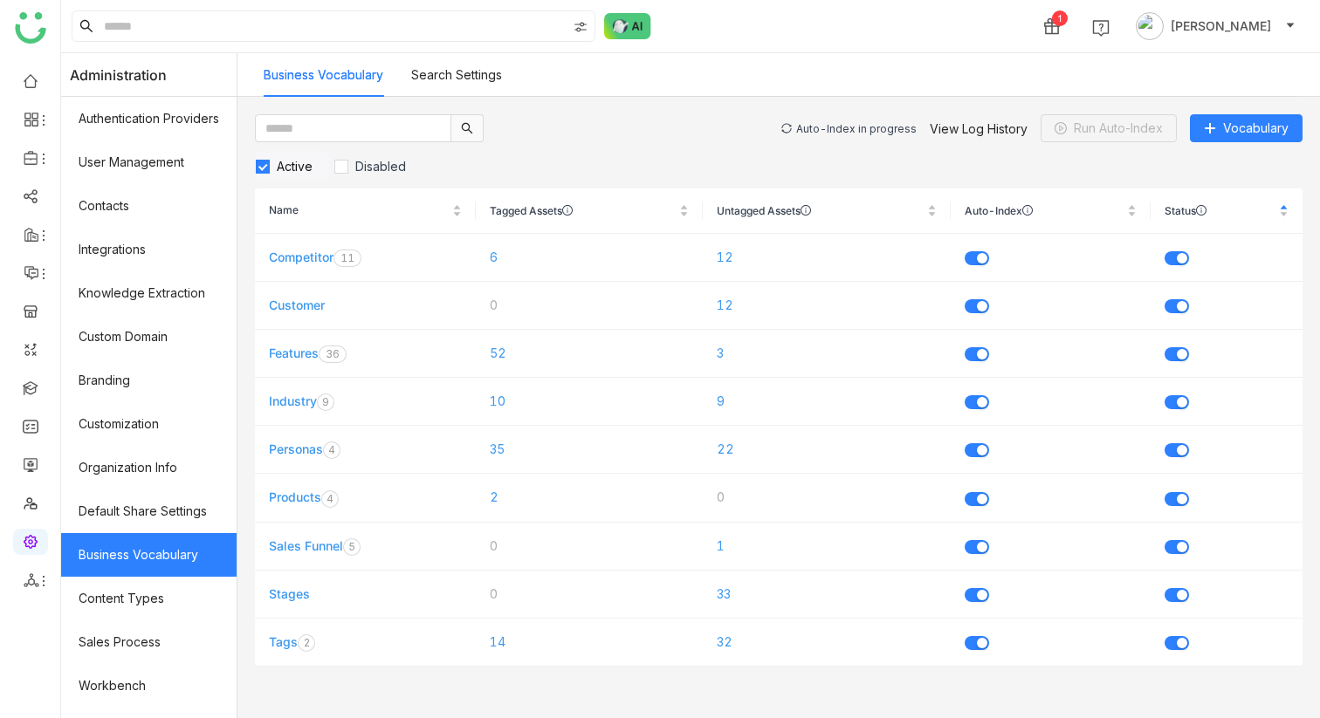
click at [862, 127] on div "Auto-Index in progress" at bounding box center [856, 128] width 120 height 13
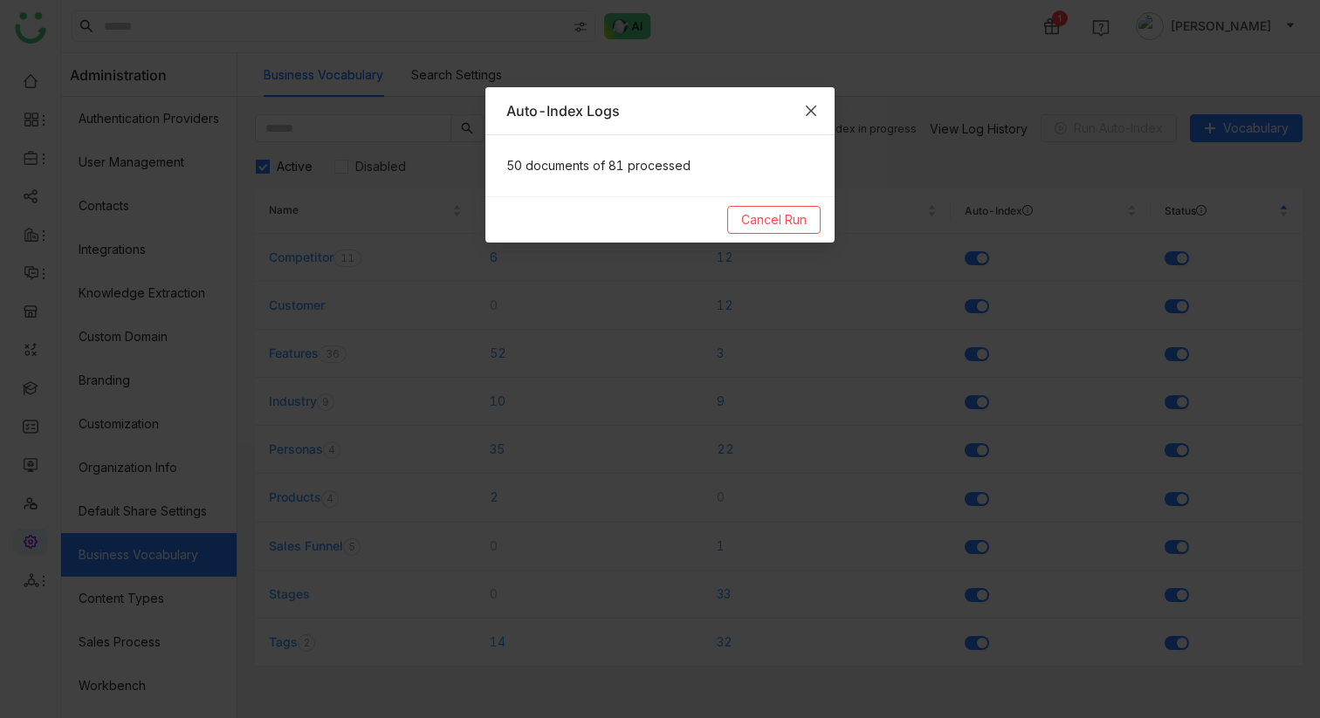
click at [809, 110] on icon "Close" at bounding box center [811, 111] width 14 height 14
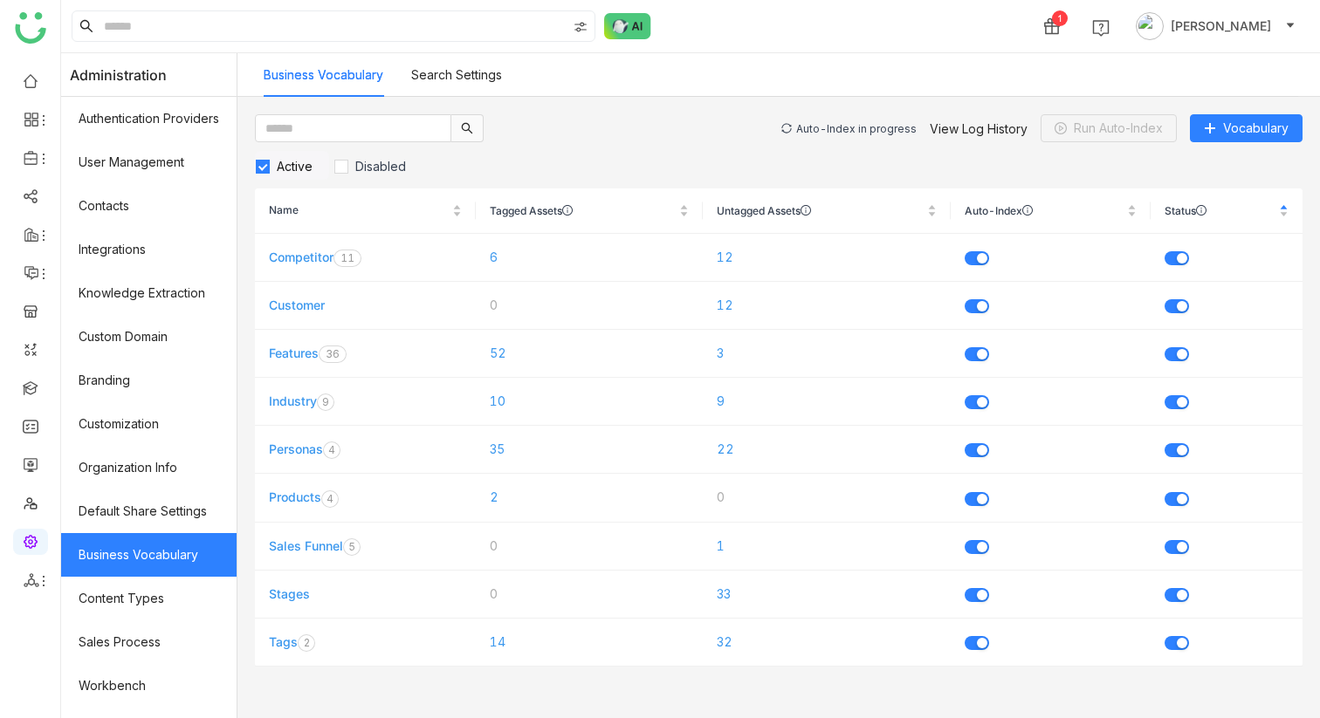
click at [837, 128] on div "Auto-Index in progress" at bounding box center [856, 128] width 120 height 13
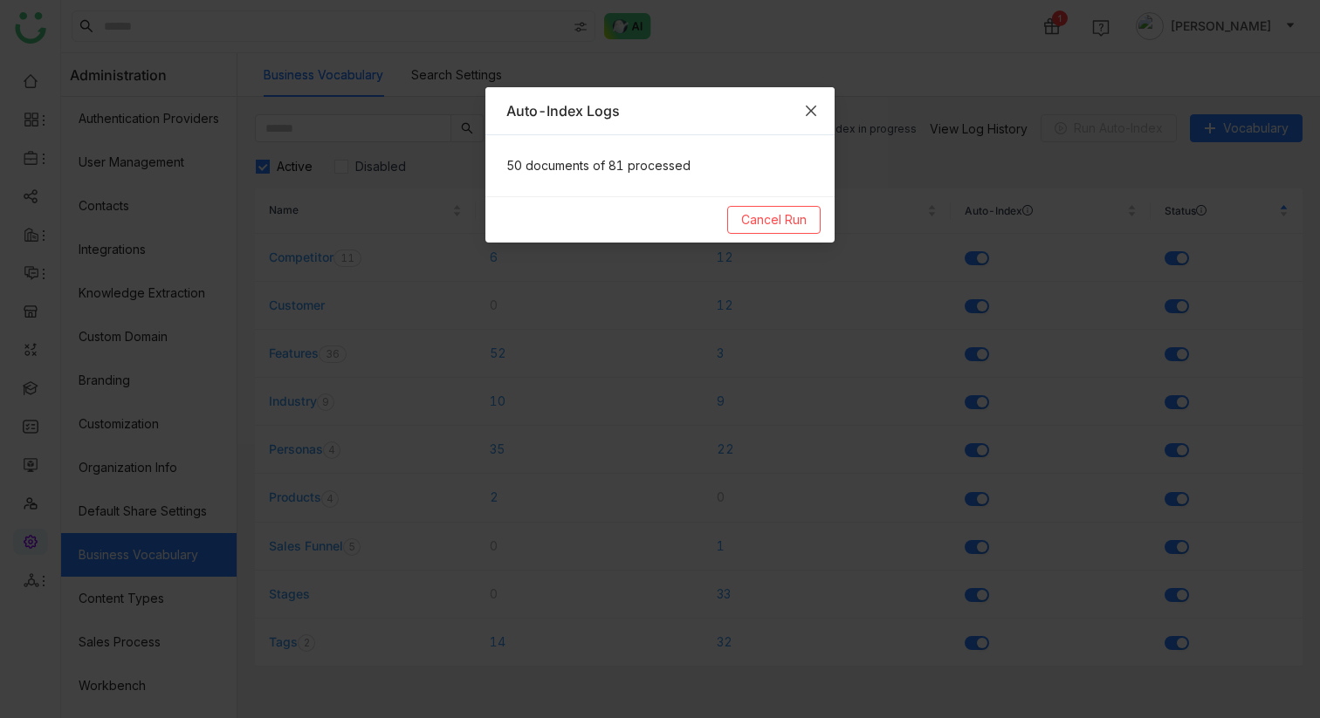
click at [820, 113] on span "Close" at bounding box center [810, 110] width 47 height 47
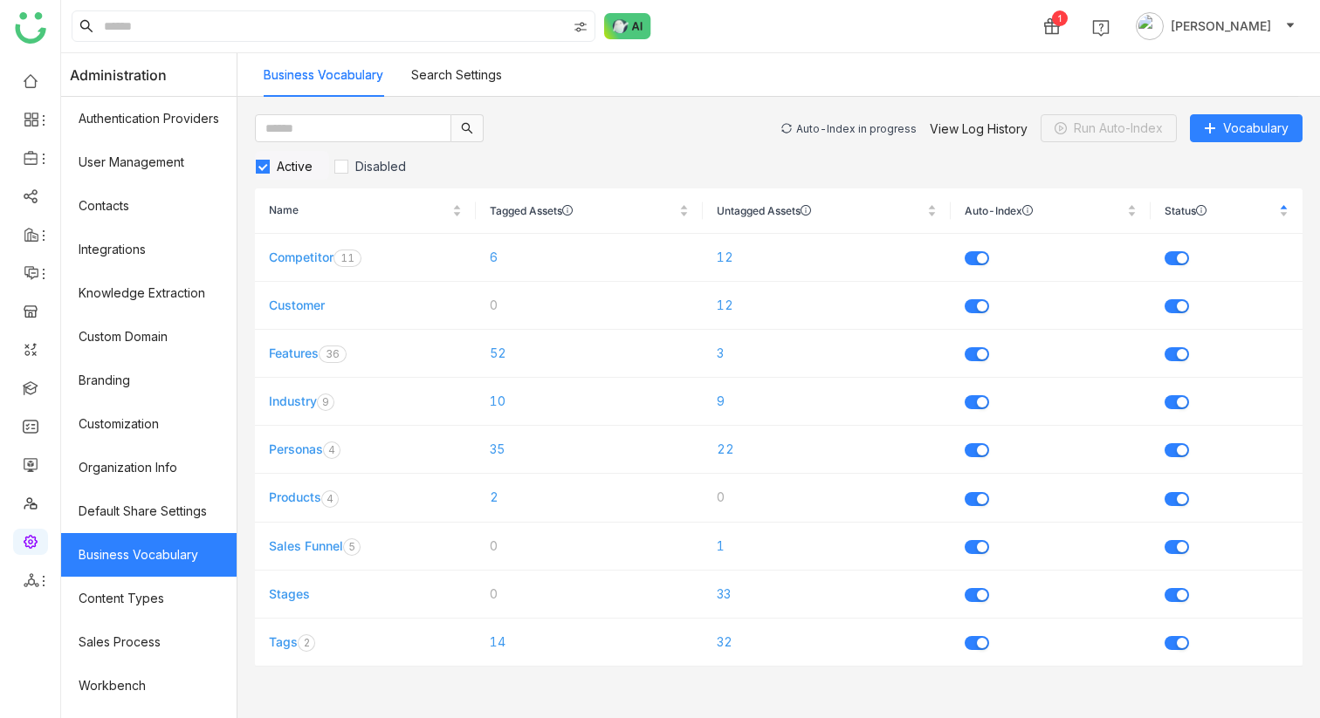
click at [863, 135] on div "Auto-Index in progress View Log History Run Auto-Index Vocabulary" at bounding box center [1041, 128] width 521 height 28
click at [855, 131] on div "Auto-Index in progress" at bounding box center [856, 128] width 120 height 13
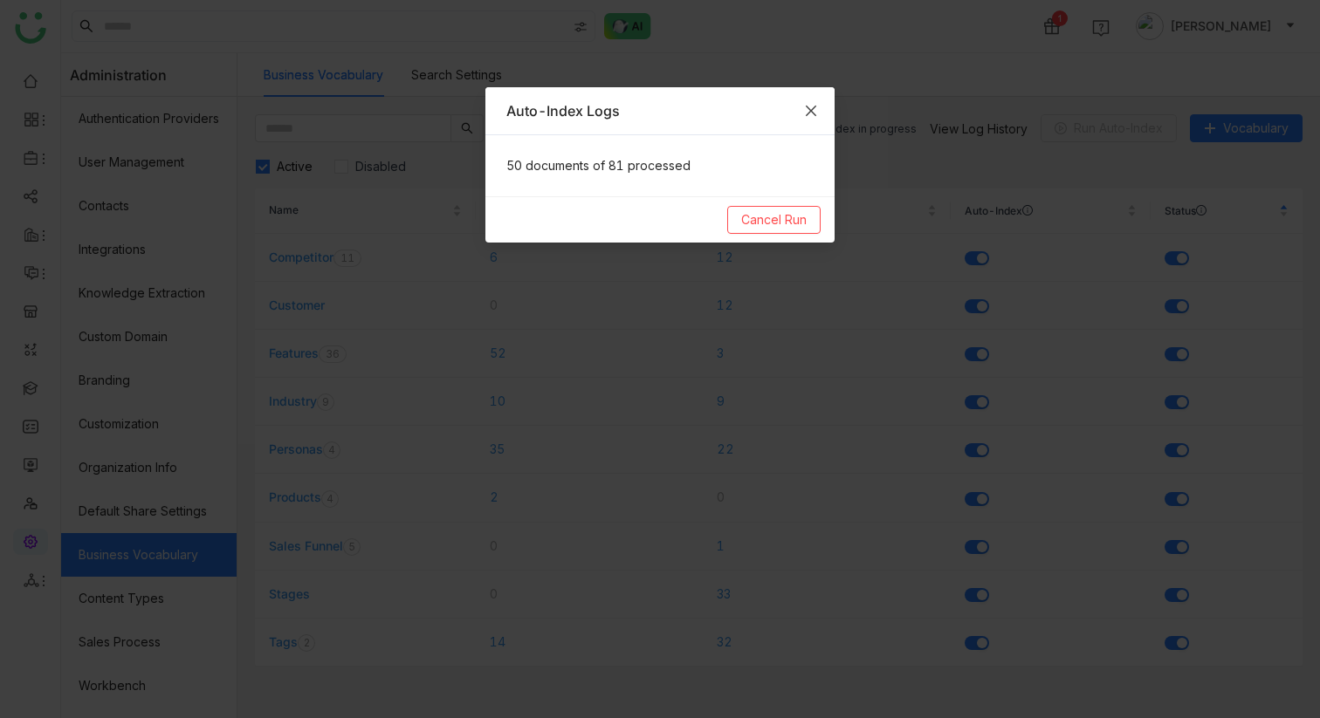
click at [813, 110] on icon "Close" at bounding box center [811, 111] width 14 height 14
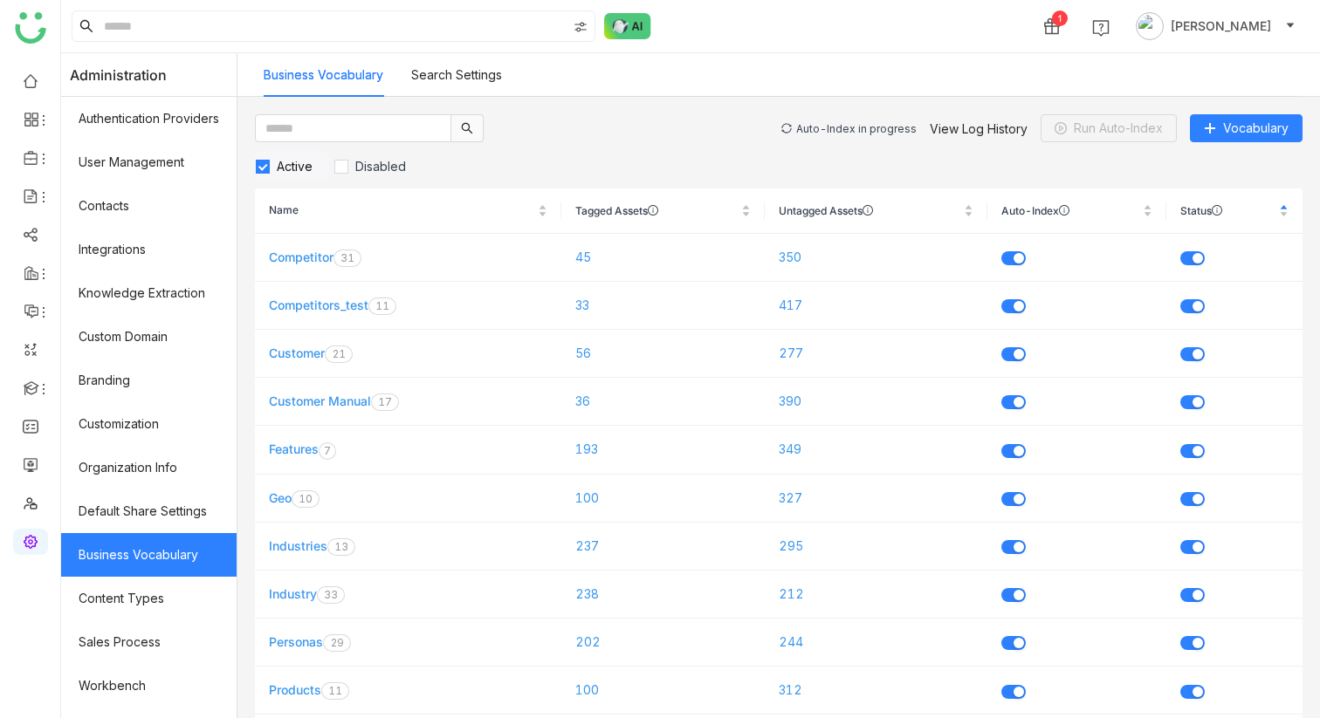
click at [867, 124] on div "Auto-Index in progress" at bounding box center [856, 128] width 120 height 13
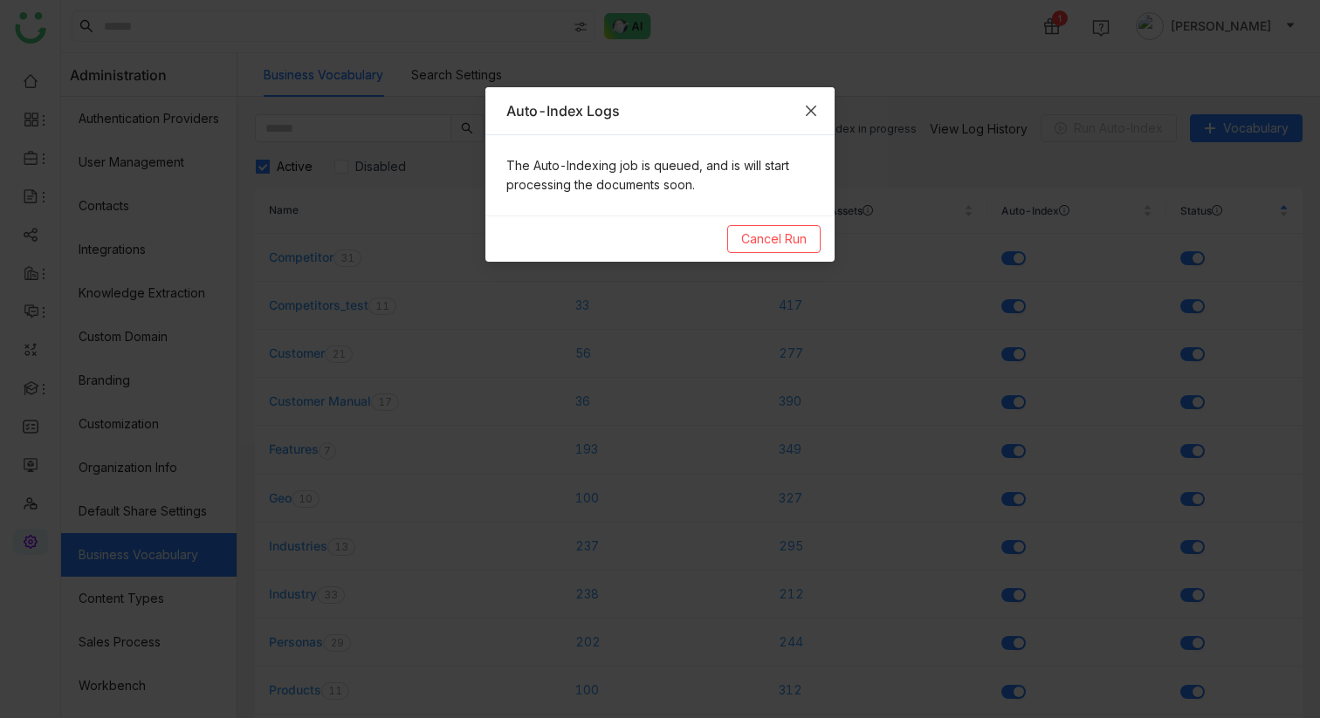
click at [818, 111] on span "Close" at bounding box center [810, 110] width 47 height 47
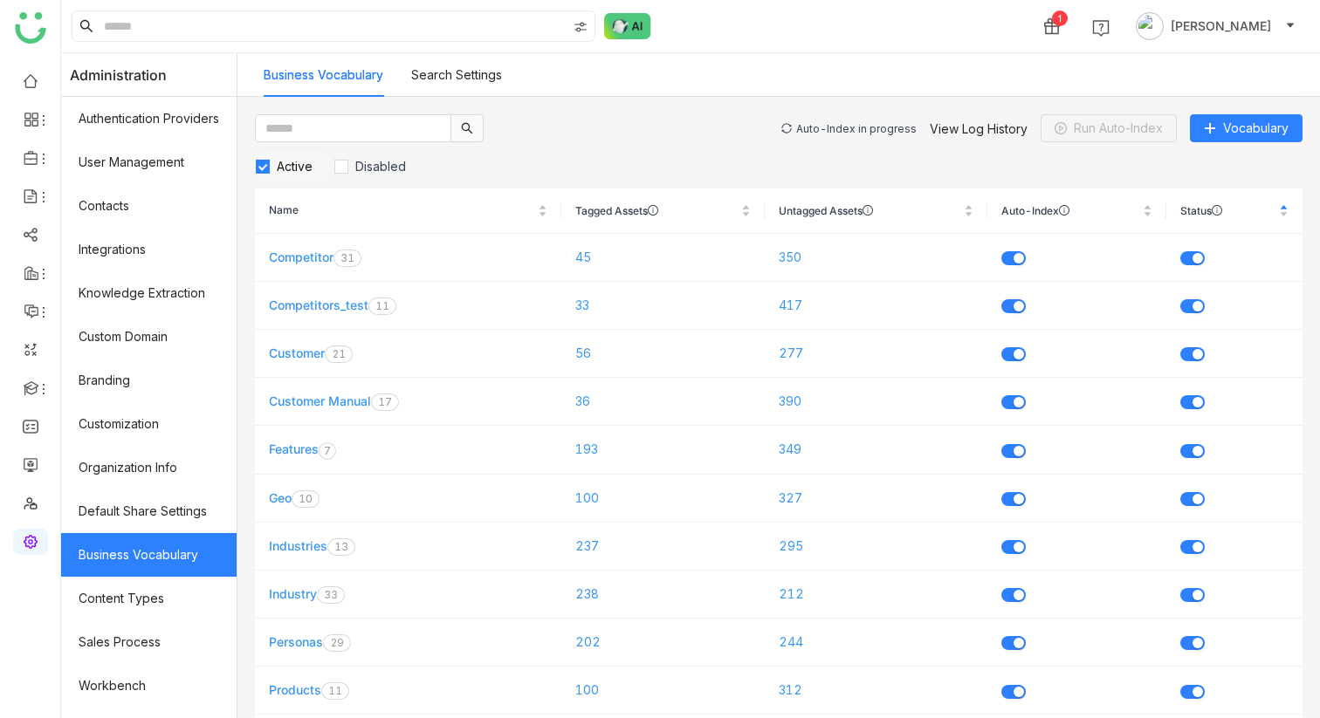
click at [832, 132] on div "Auto-Index in progress" at bounding box center [856, 128] width 120 height 13
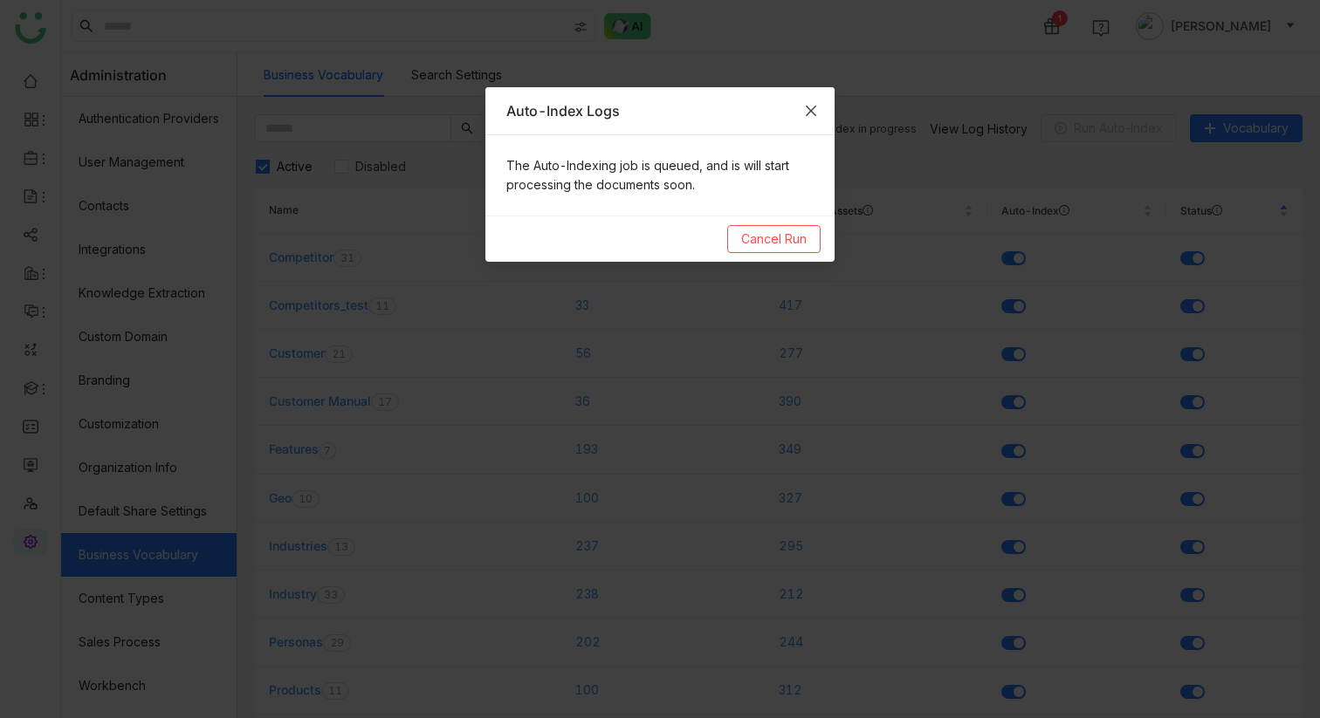
click at [815, 114] on icon "Close" at bounding box center [811, 111] width 14 height 14
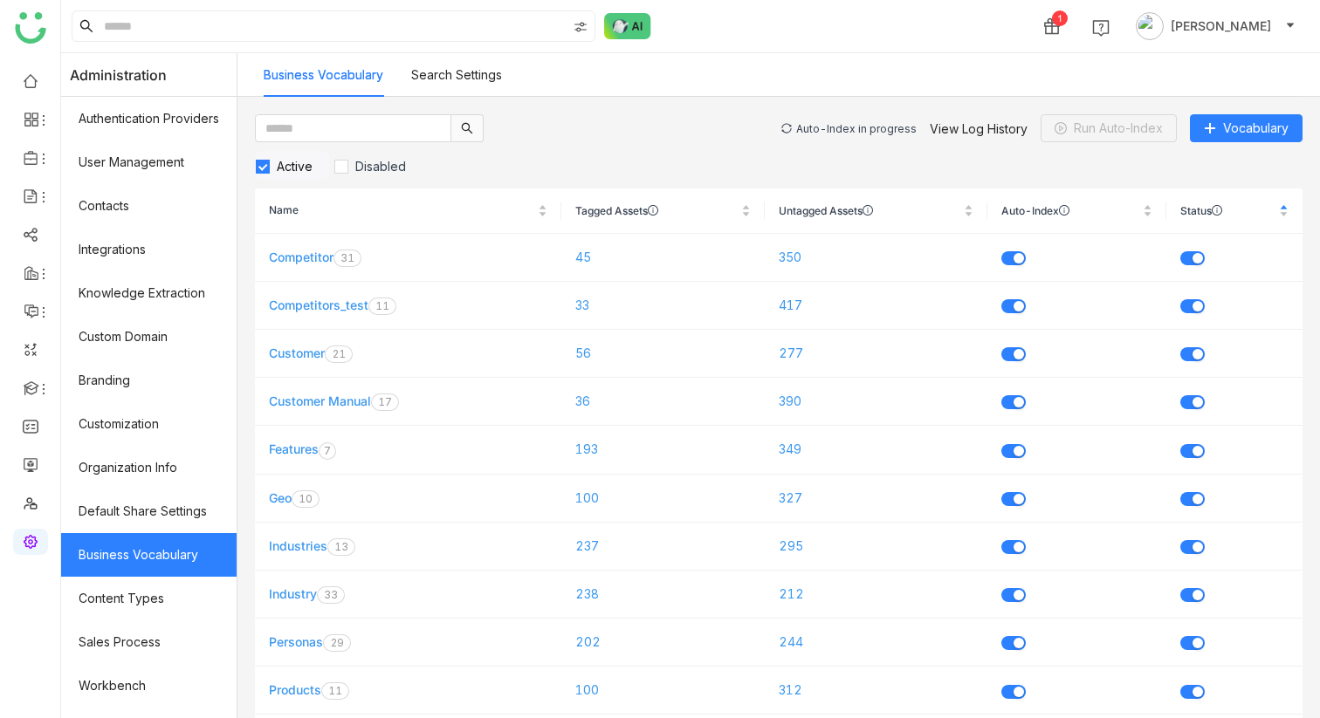
click at [842, 124] on div "Auto-Index in progress" at bounding box center [856, 128] width 120 height 13
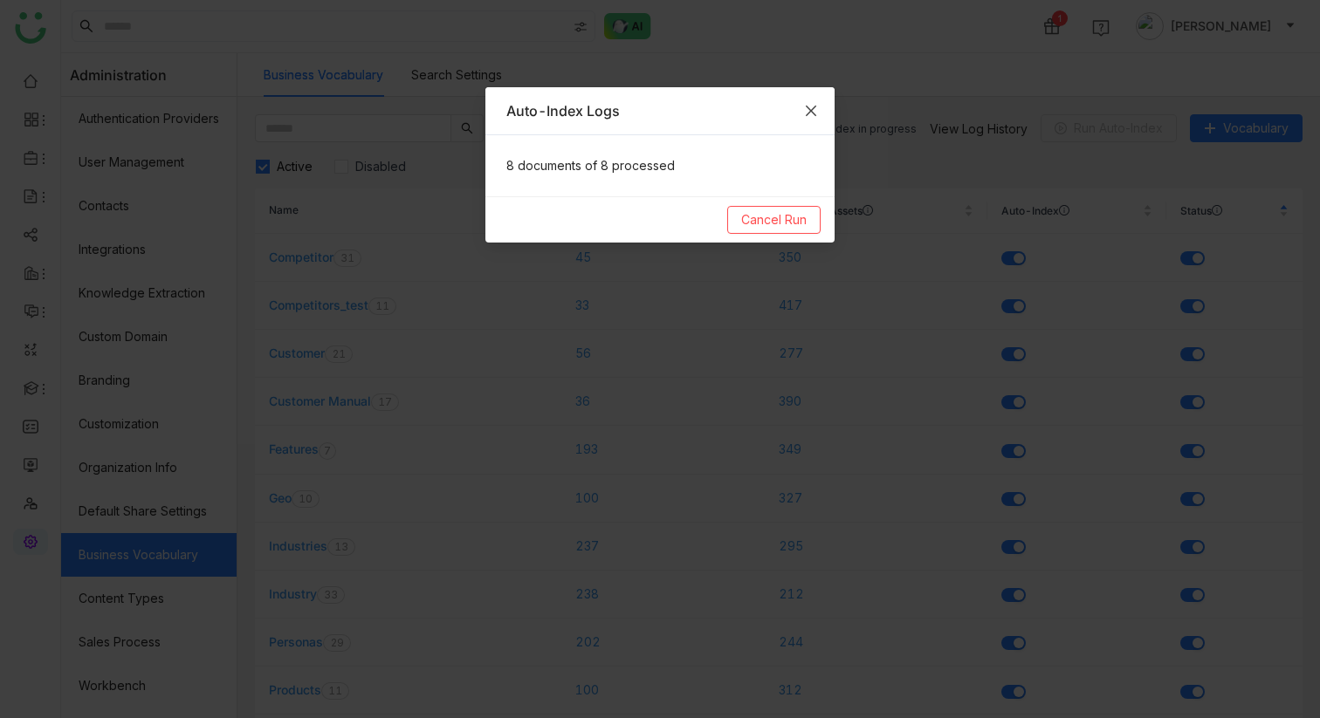
click at [823, 111] on span "Close" at bounding box center [810, 110] width 47 height 47
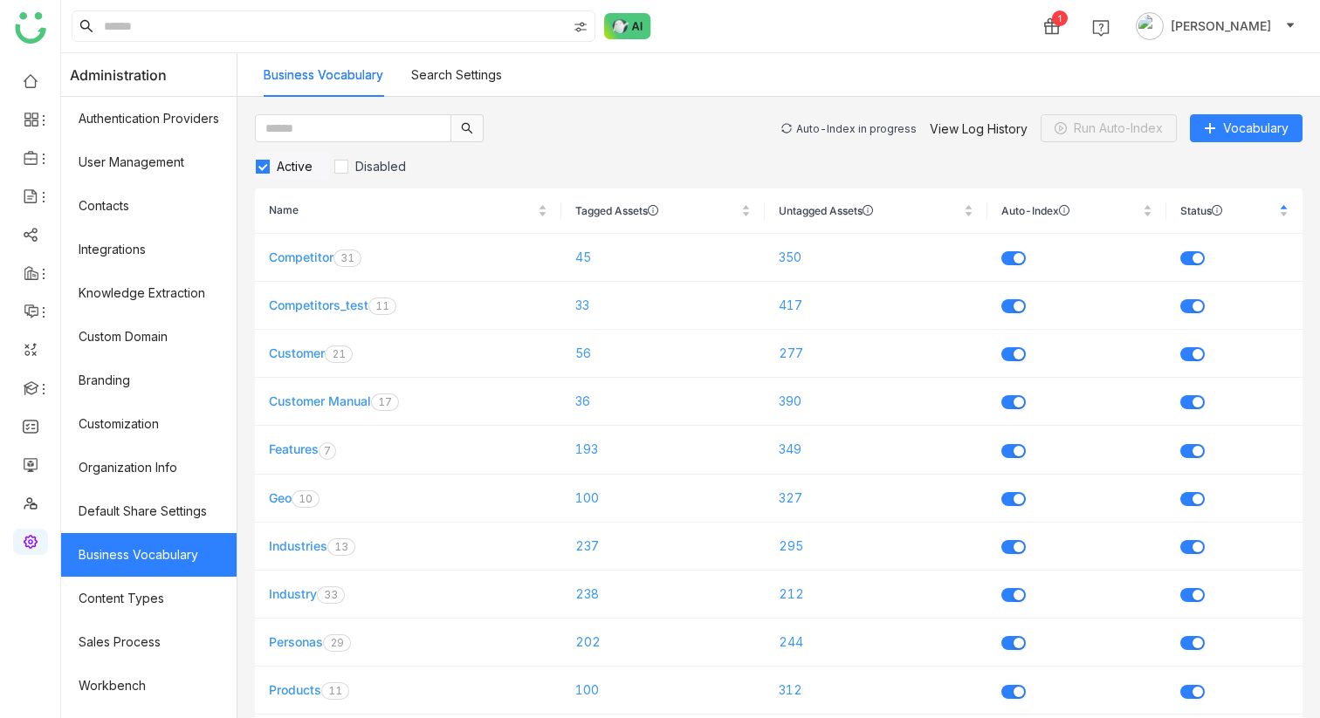
click at [828, 120] on div "Auto-Index in progress View Log History Run Auto-Index Vocabulary" at bounding box center [1041, 128] width 521 height 28
click at [828, 129] on div "Auto-Index in progress" at bounding box center [856, 128] width 120 height 13
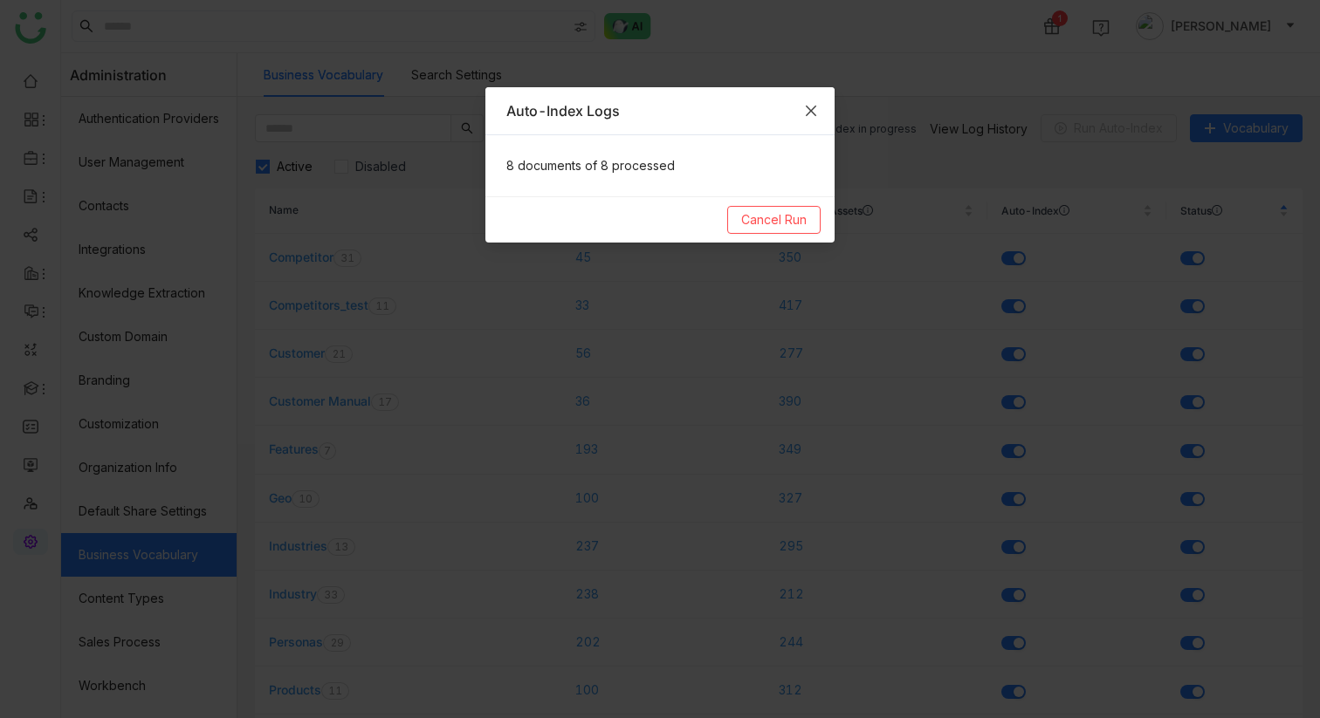
click at [814, 112] on icon "Close" at bounding box center [811, 111] width 14 height 14
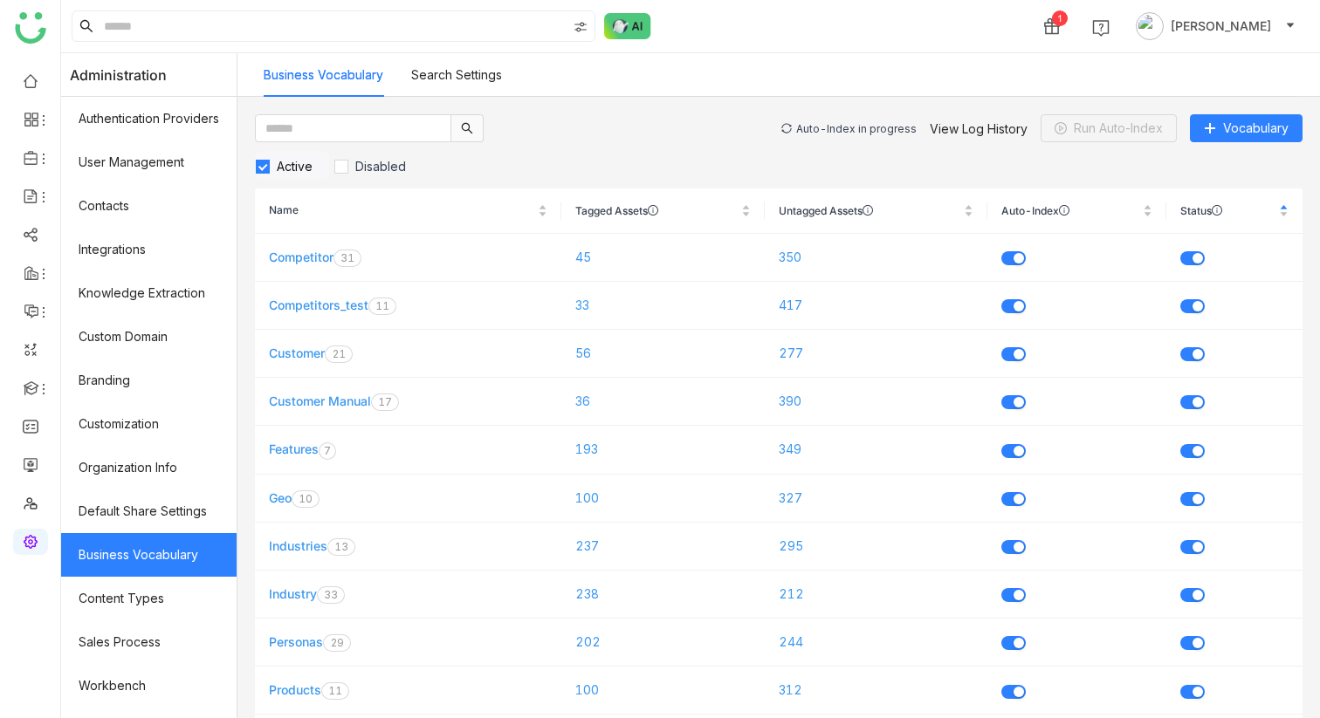
click at [888, 127] on div "Auto-Index in progress" at bounding box center [856, 128] width 120 height 13
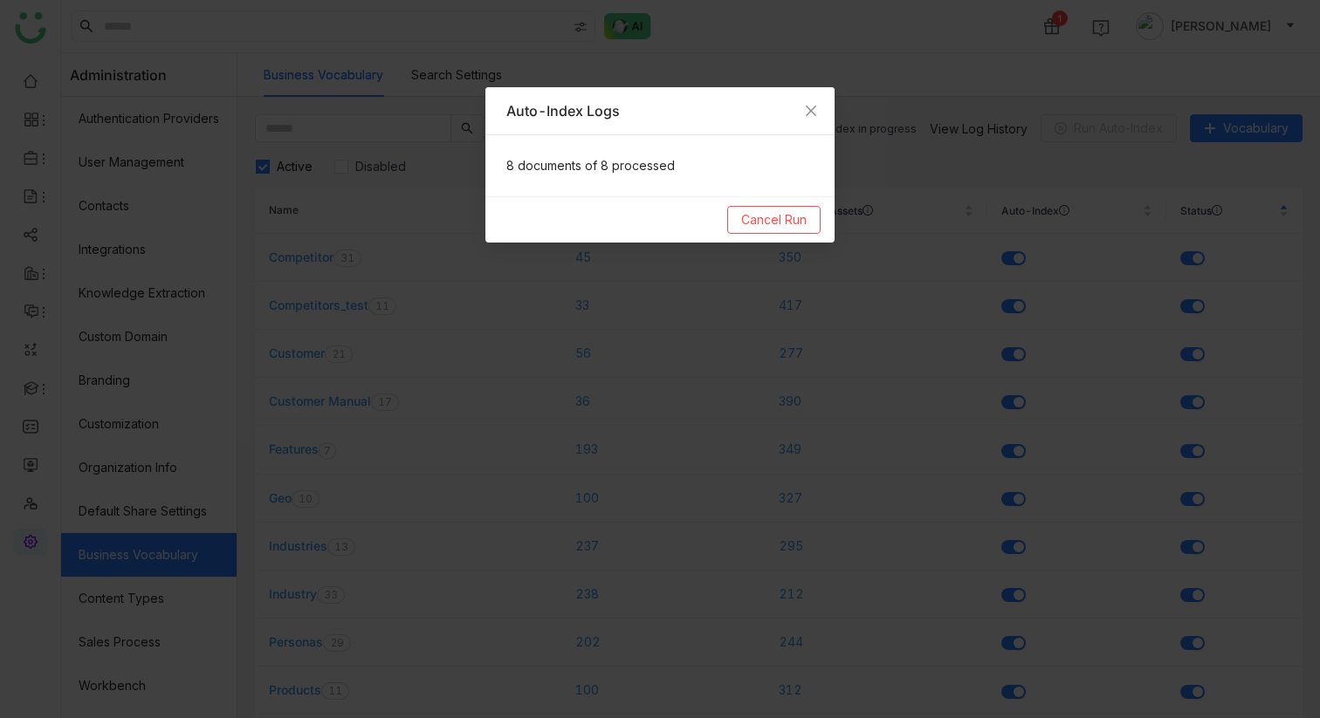
click at [835, 115] on nz-modal-container "Auto-Index Logs 8 documents of 8 processed Cancel Run" at bounding box center [660, 359] width 1320 height 718
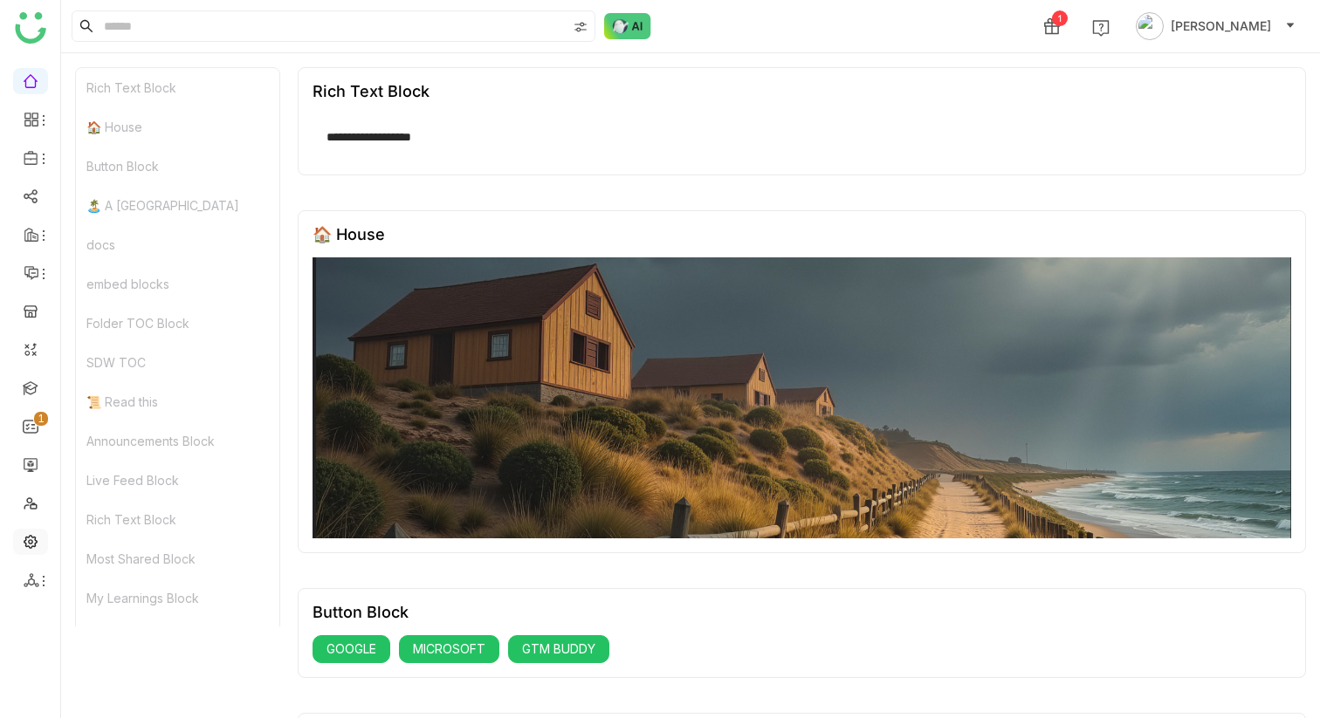
click at [33, 540] on link at bounding box center [31, 540] width 16 height 15
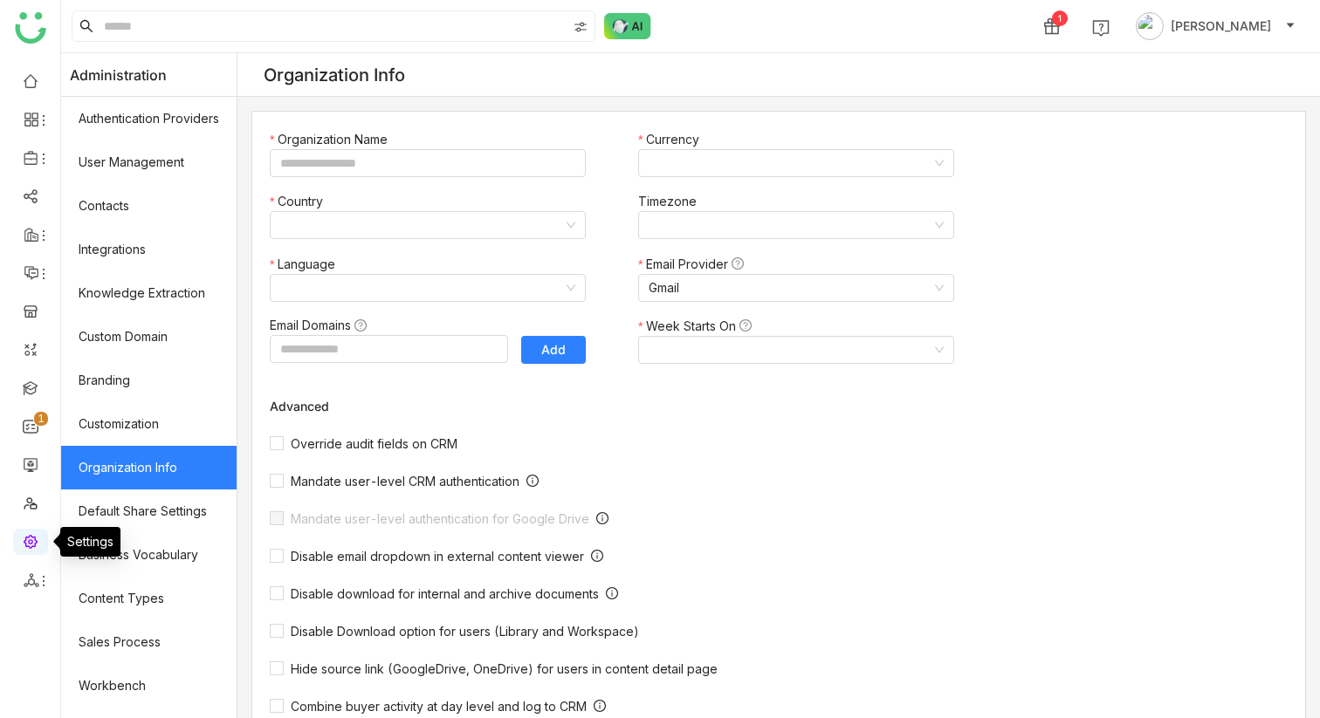
type input "*******"
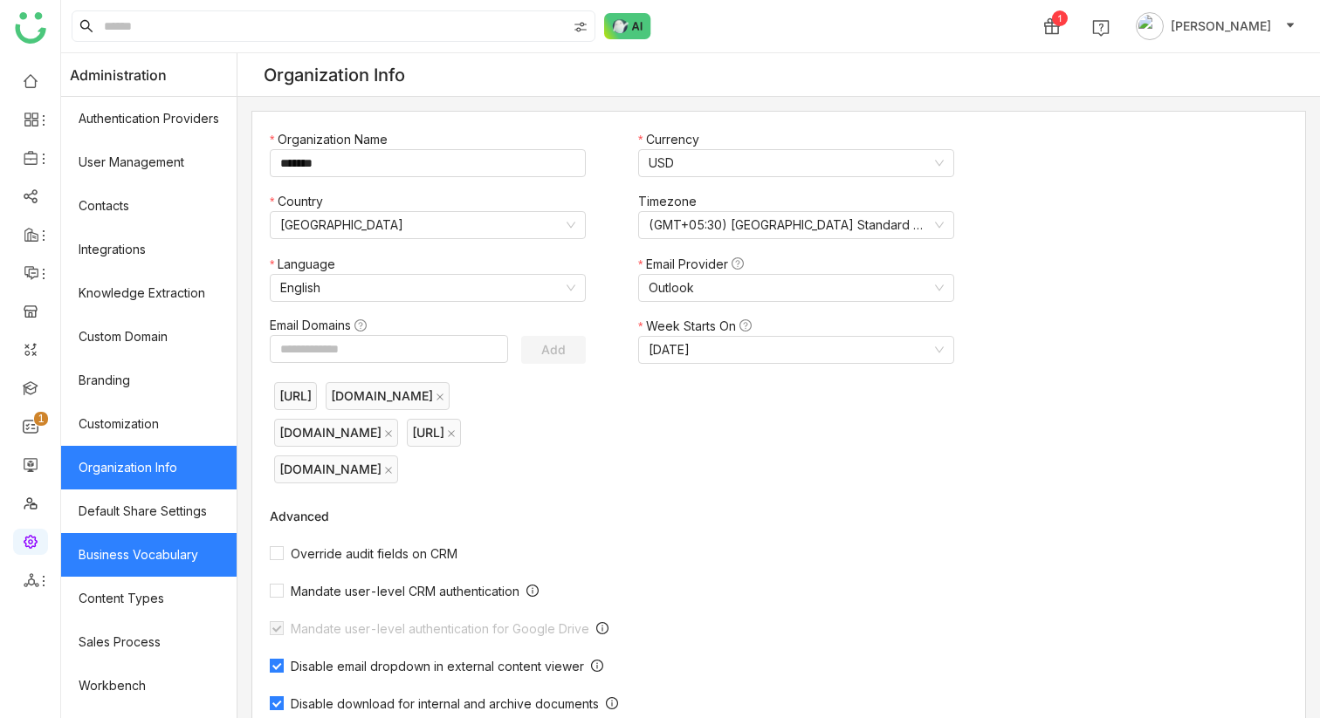
click at [202, 544] on link "Business Vocabulary" at bounding box center [148, 555] width 175 height 44
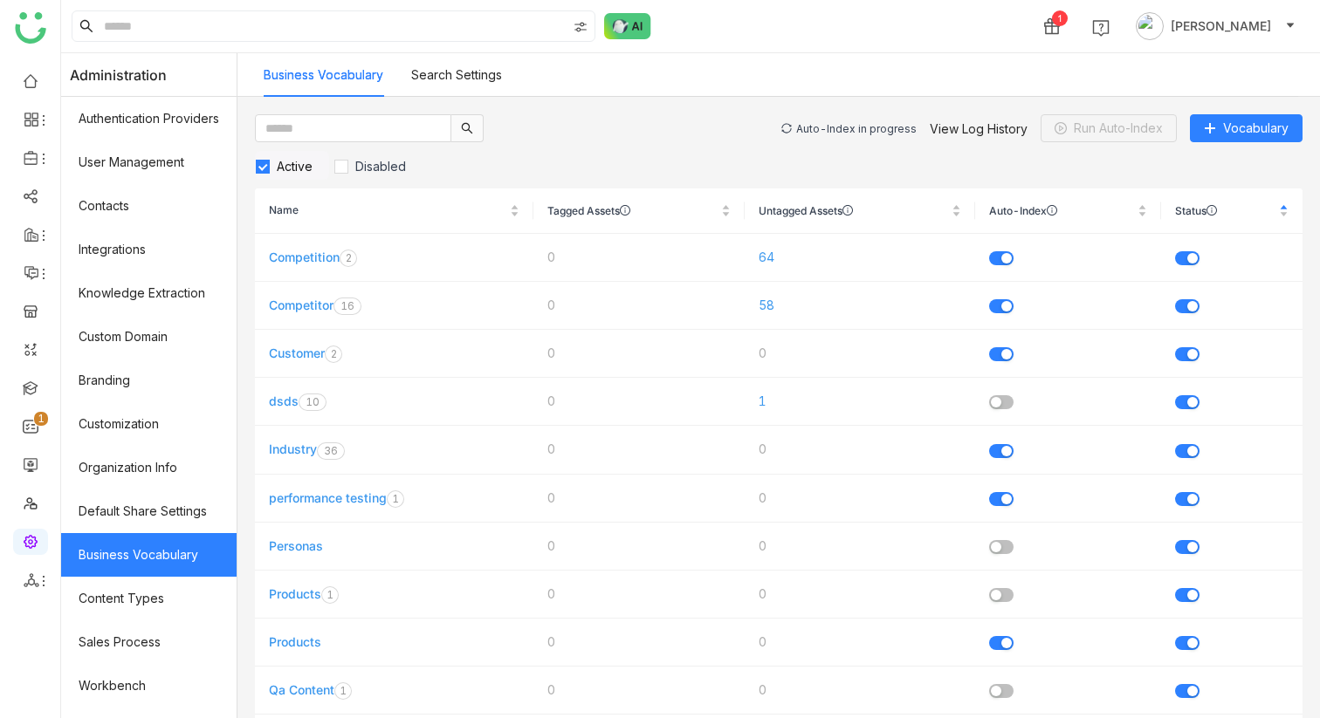
click at [884, 131] on div "Auto-Index in progress" at bounding box center [856, 128] width 120 height 13
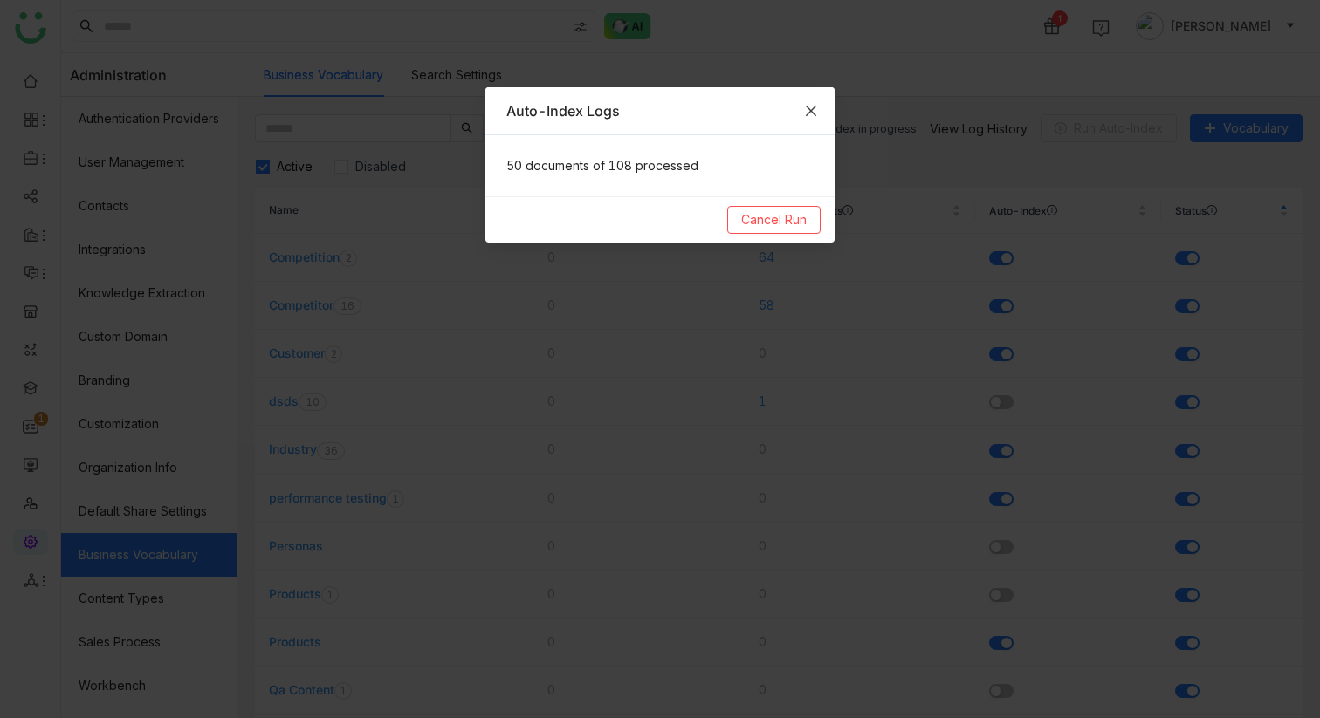
click at [815, 110] on icon "Close" at bounding box center [811, 111] width 14 height 14
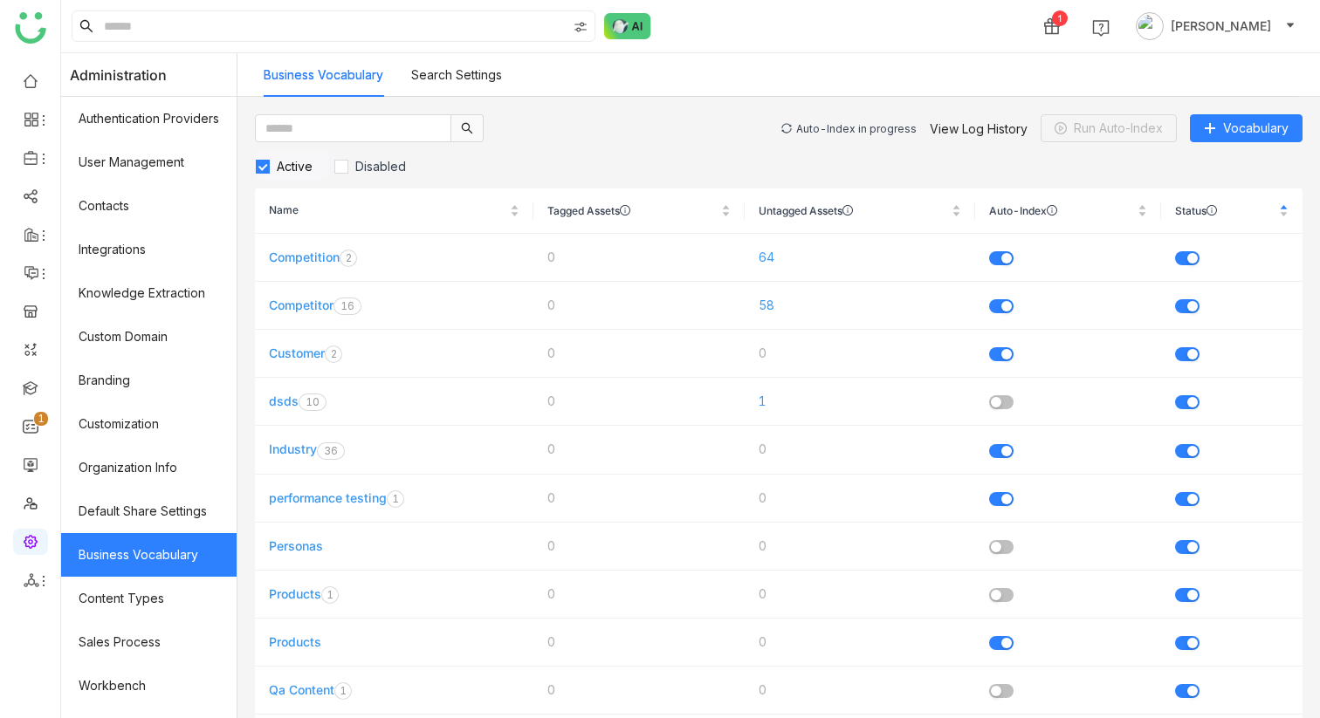
click at [838, 123] on div "Auto-Index in progress" at bounding box center [856, 128] width 120 height 13
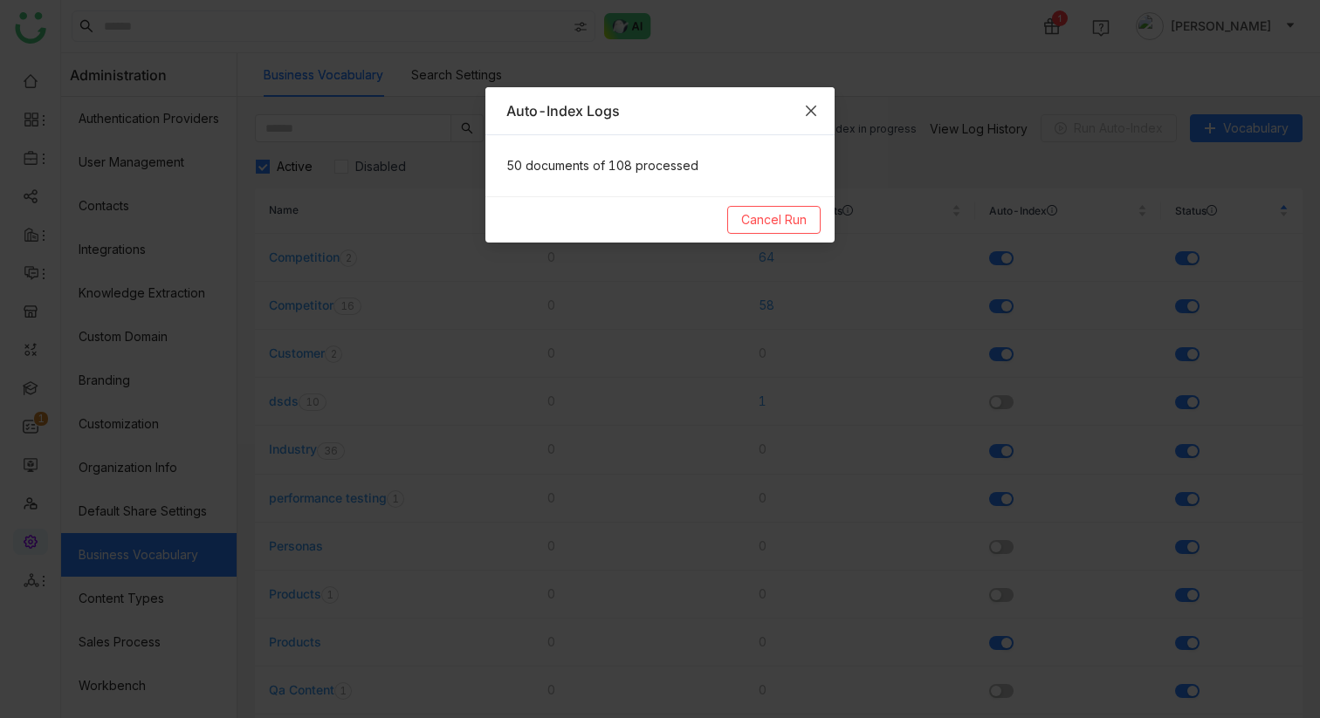
click at [808, 107] on icon "Close" at bounding box center [811, 111] width 10 height 10
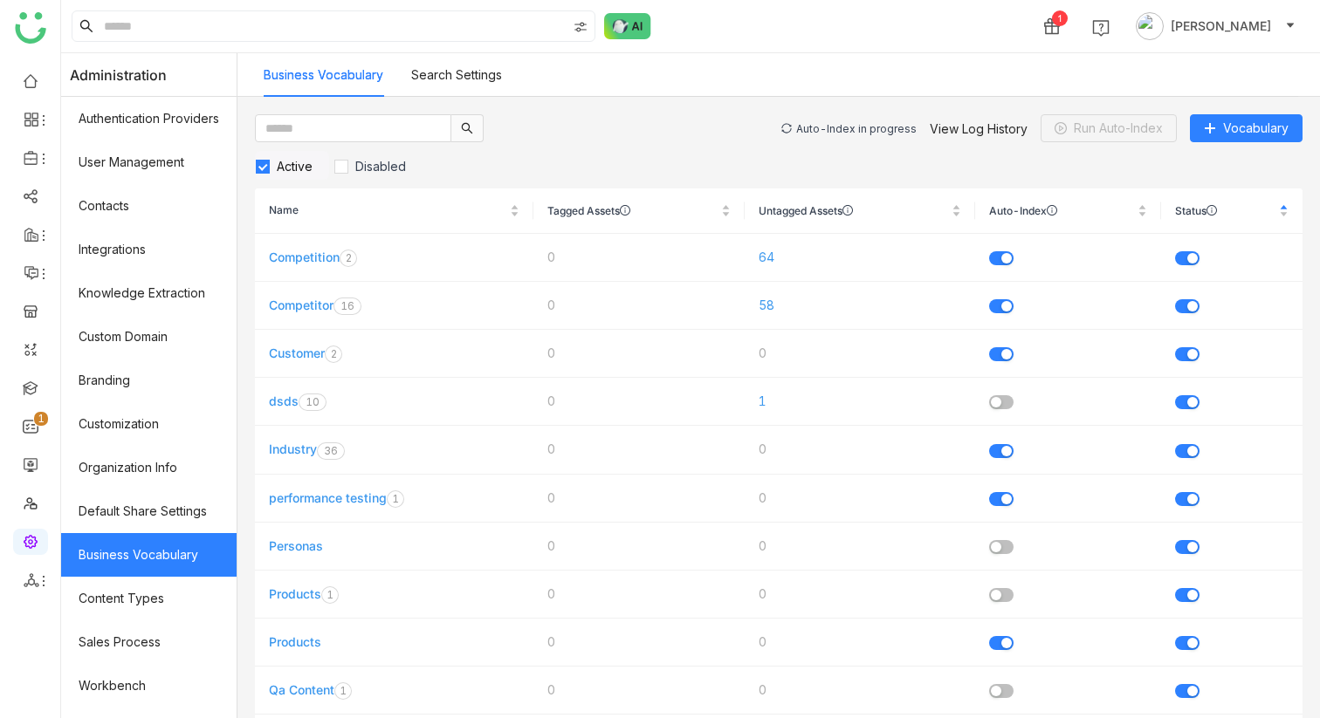
click at [876, 122] on div "Auto-Index in progress" at bounding box center [856, 128] width 120 height 13
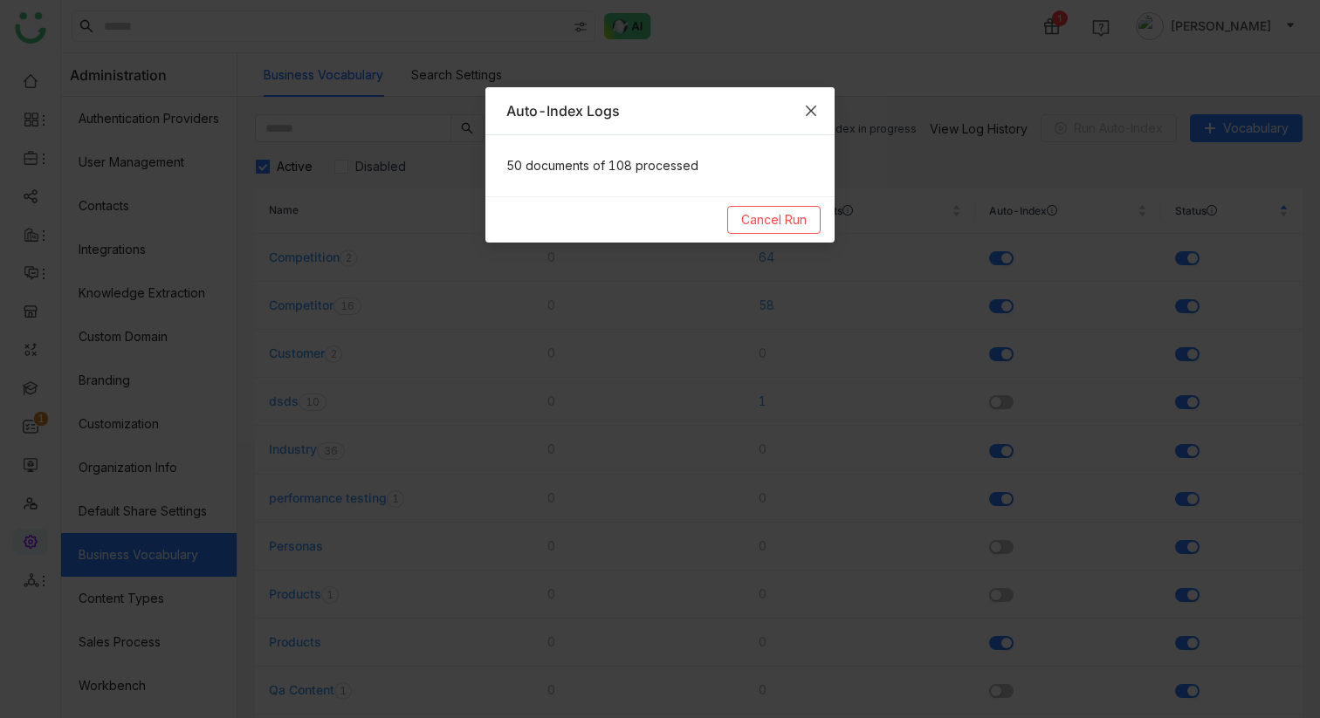
click at [815, 100] on span "Close" at bounding box center [810, 110] width 47 height 47
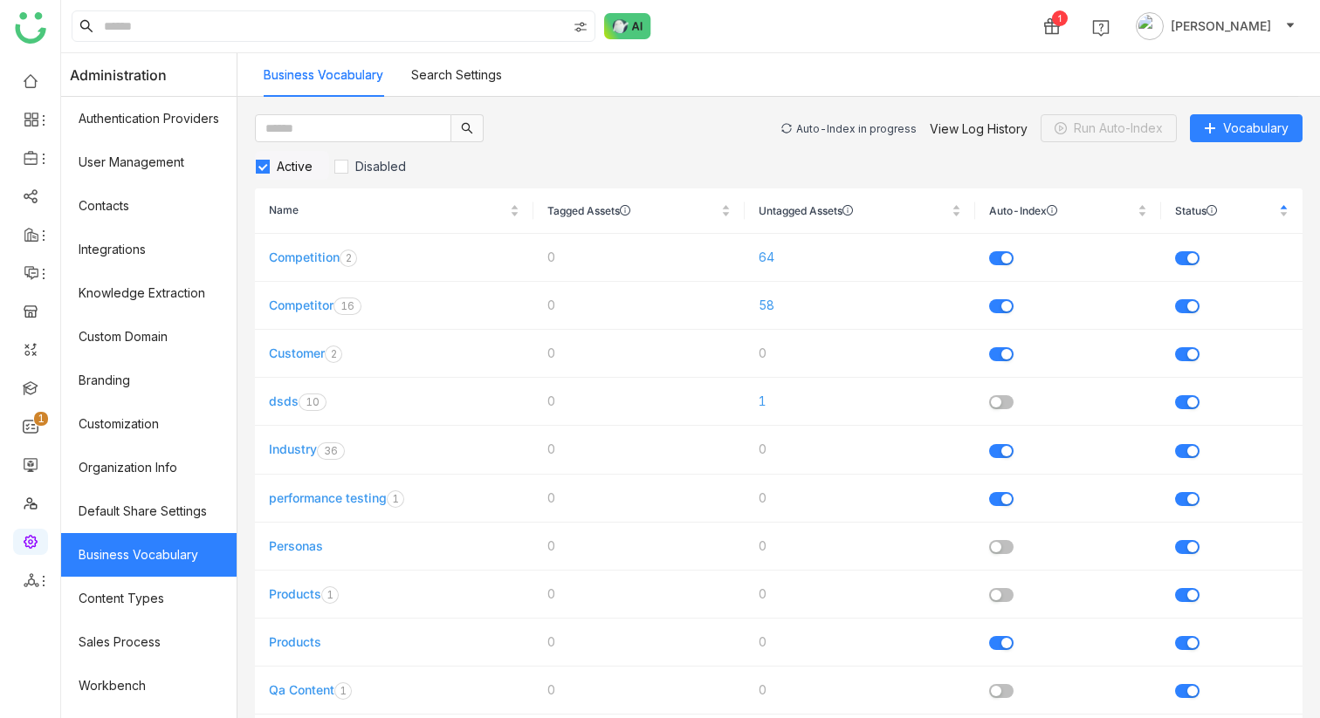
click at [824, 124] on div "Auto-Index in progress" at bounding box center [856, 128] width 120 height 13
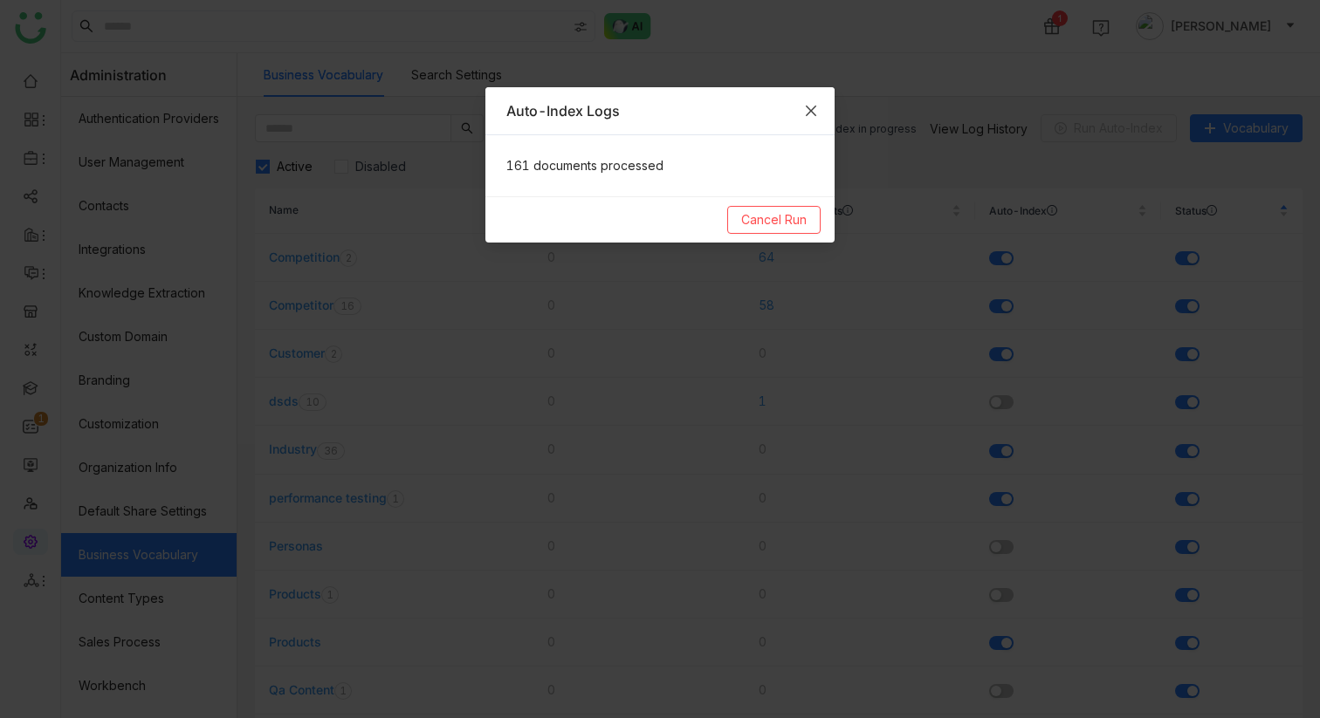
click at [815, 113] on icon "Close" at bounding box center [811, 111] width 10 height 10
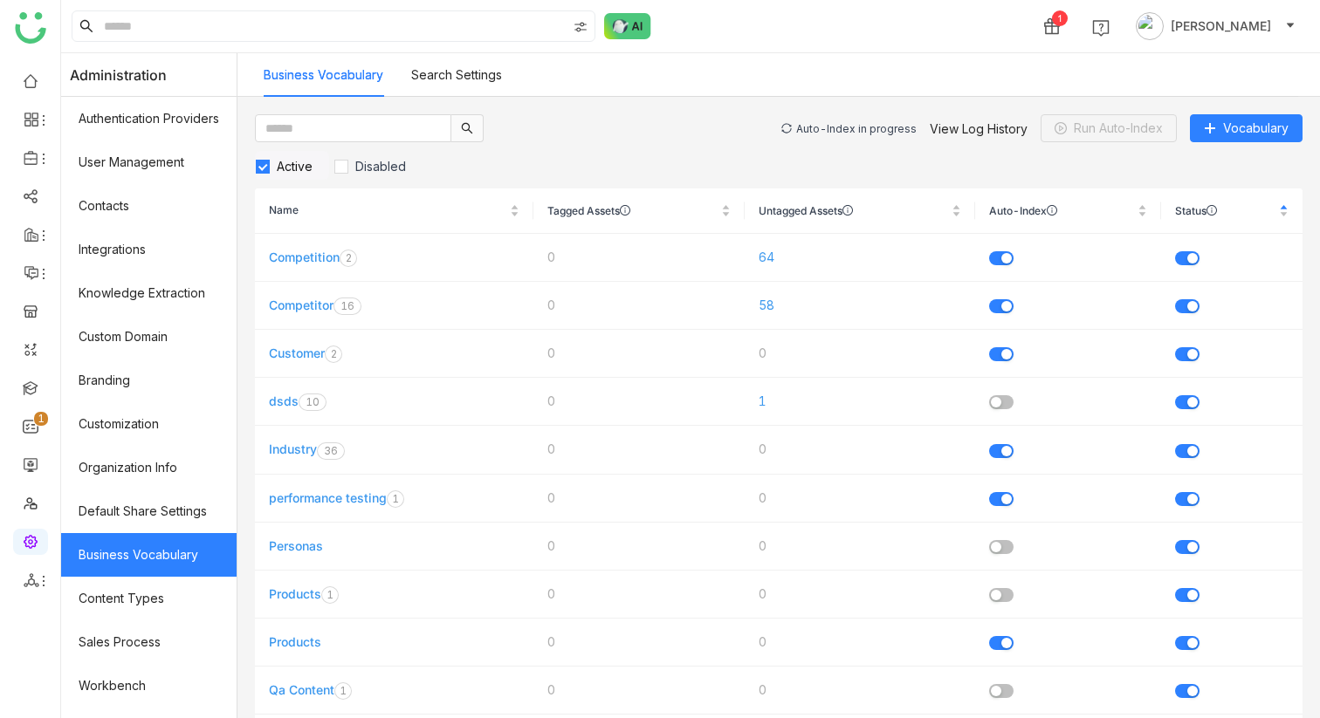
click at [824, 124] on div "Auto-Index in progress" at bounding box center [856, 128] width 120 height 13
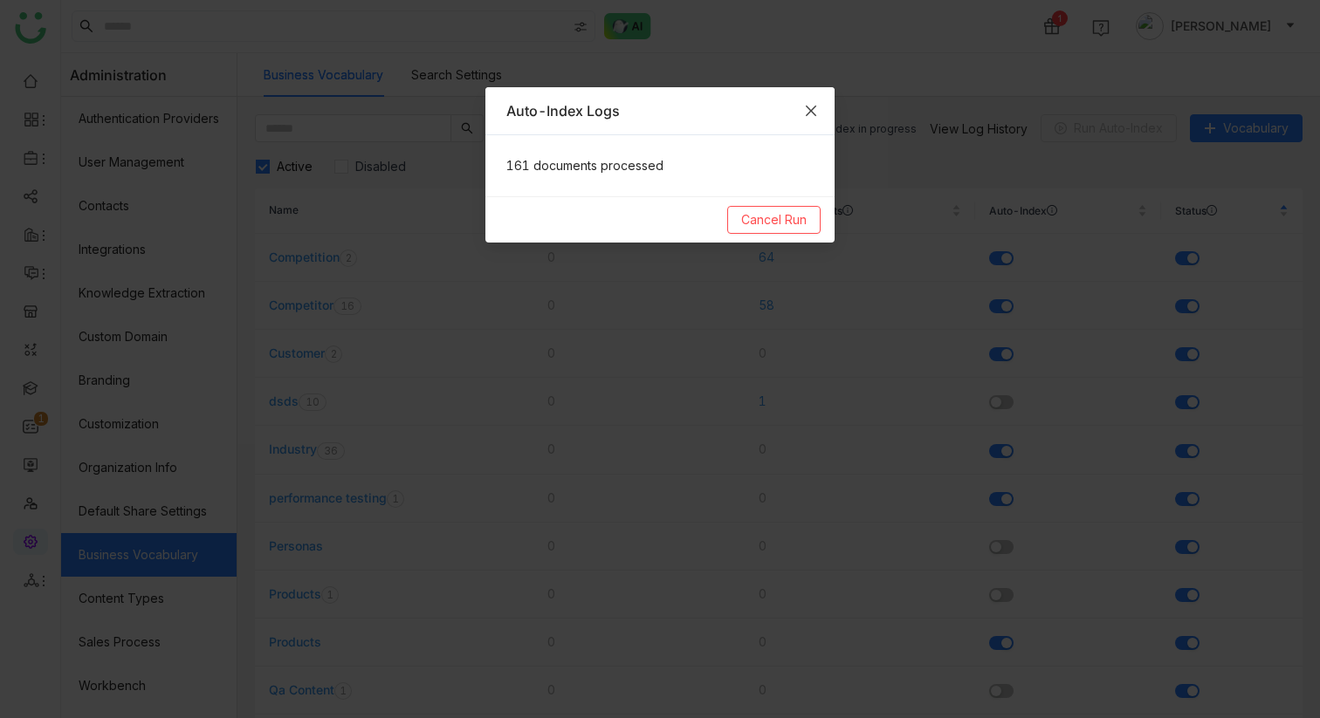
click at [820, 115] on span "Close" at bounding box center [810, 110] width 47 height 47
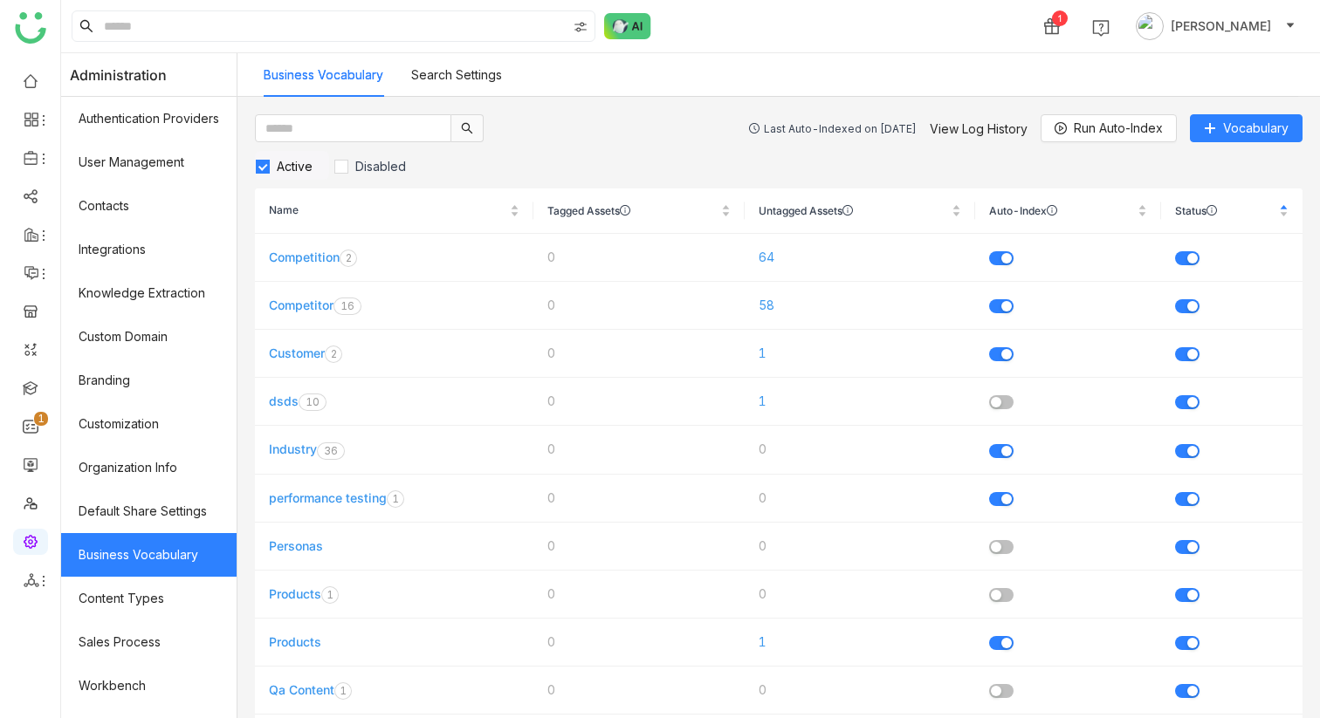
click at [840, 130] on div "Last Auto-Indexed on [DATE]" at bounding box center [840, 128] width 153 height 13
drag, startPoint x: 941, startPoint y: 120, endPoint x: 959, endPoint y: 120, distance: 18.3
click at [959, 121] on link "View Log History" at bounding box center [979, 128] width 98 height 15
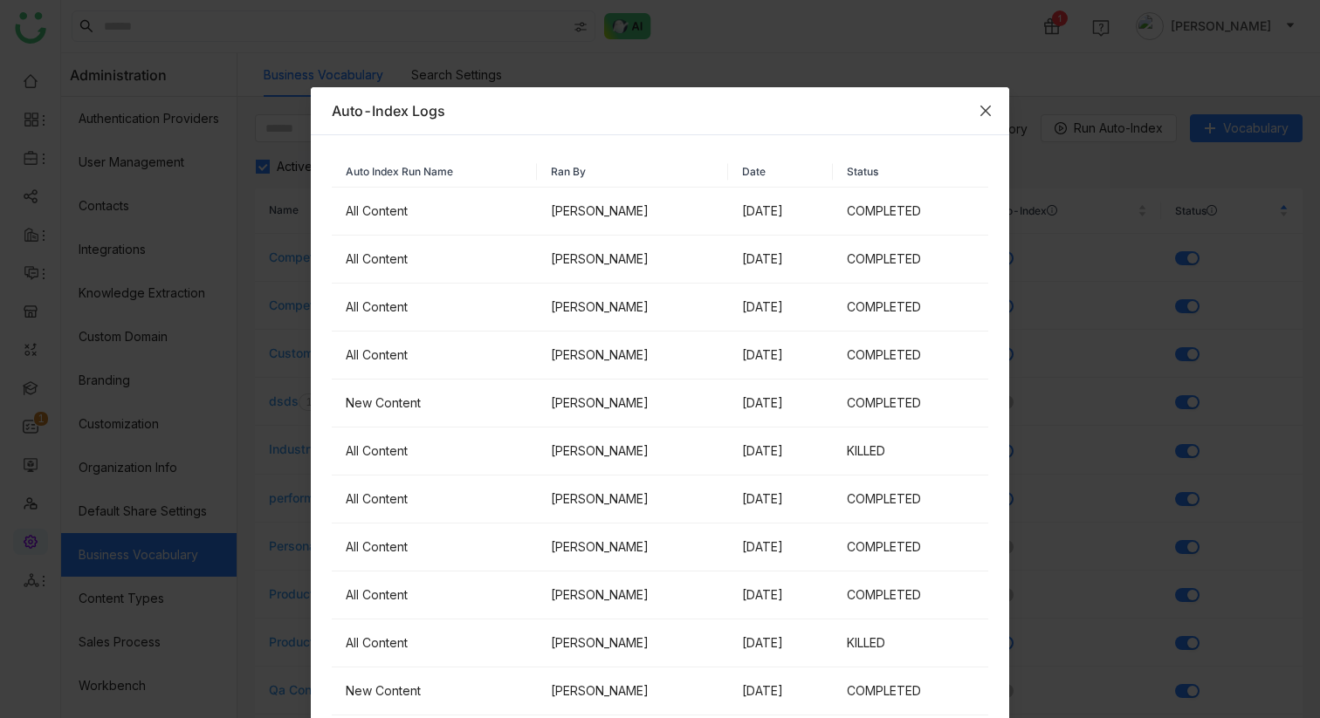
click at [989, 112] on icon "Close" at bounding box center [986, 111] width 14 height 14
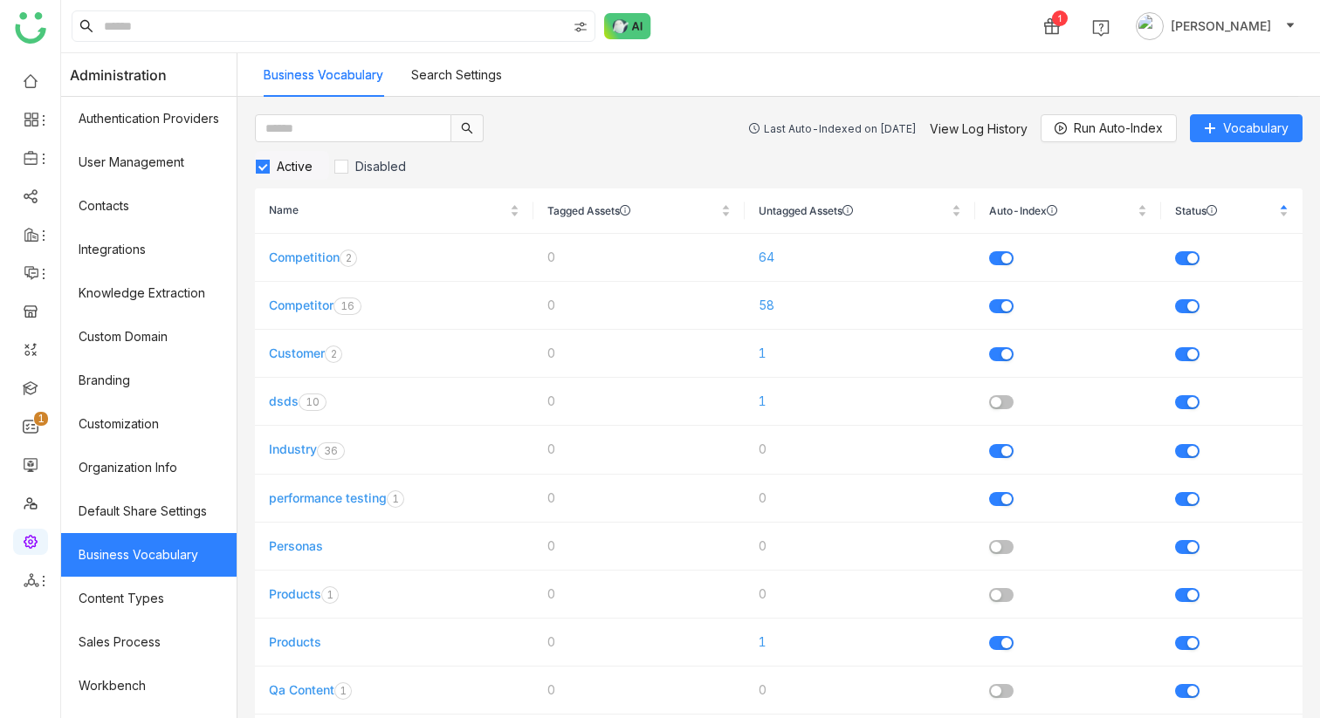
click at [830, 132] on div "Last Auto-Indexed on Sep 10, 2025" at bounding box center [840, 128] width 153 height 13
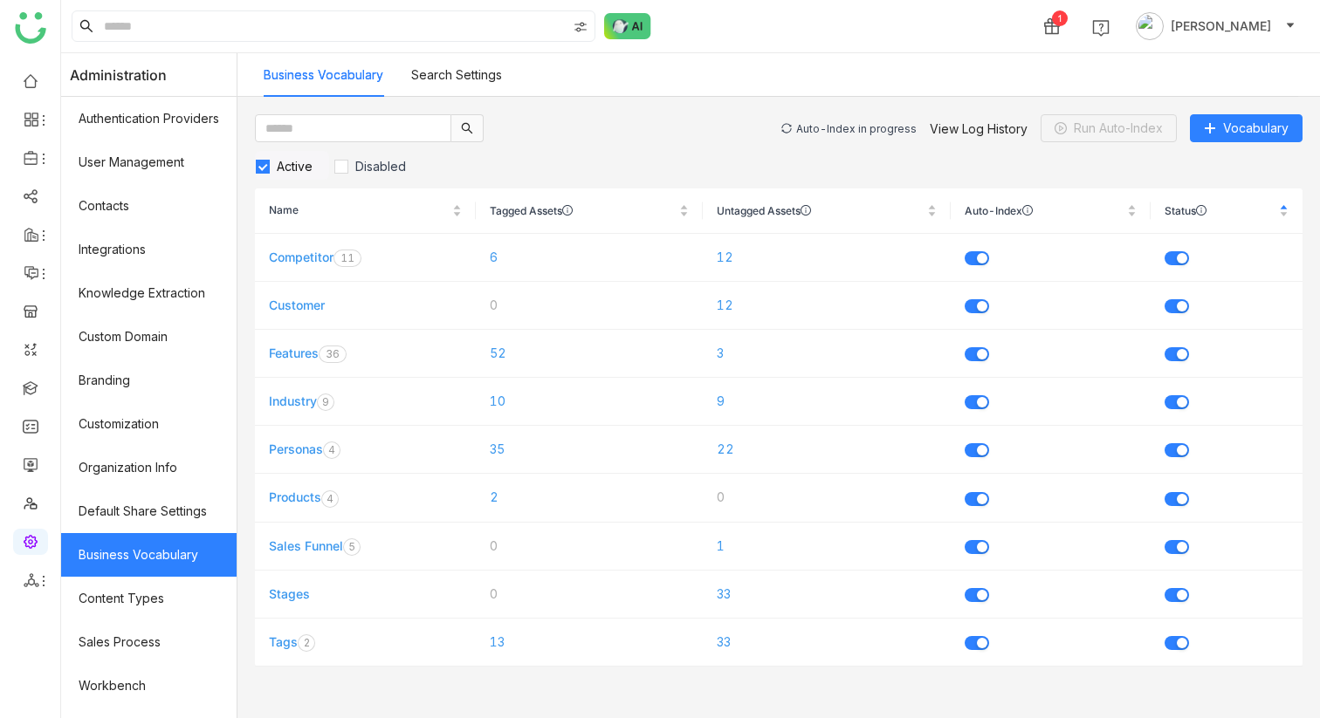
click at [828, 127] on div "Auto-Index in progress" at bounding box center [856, 128] width 120 height 13
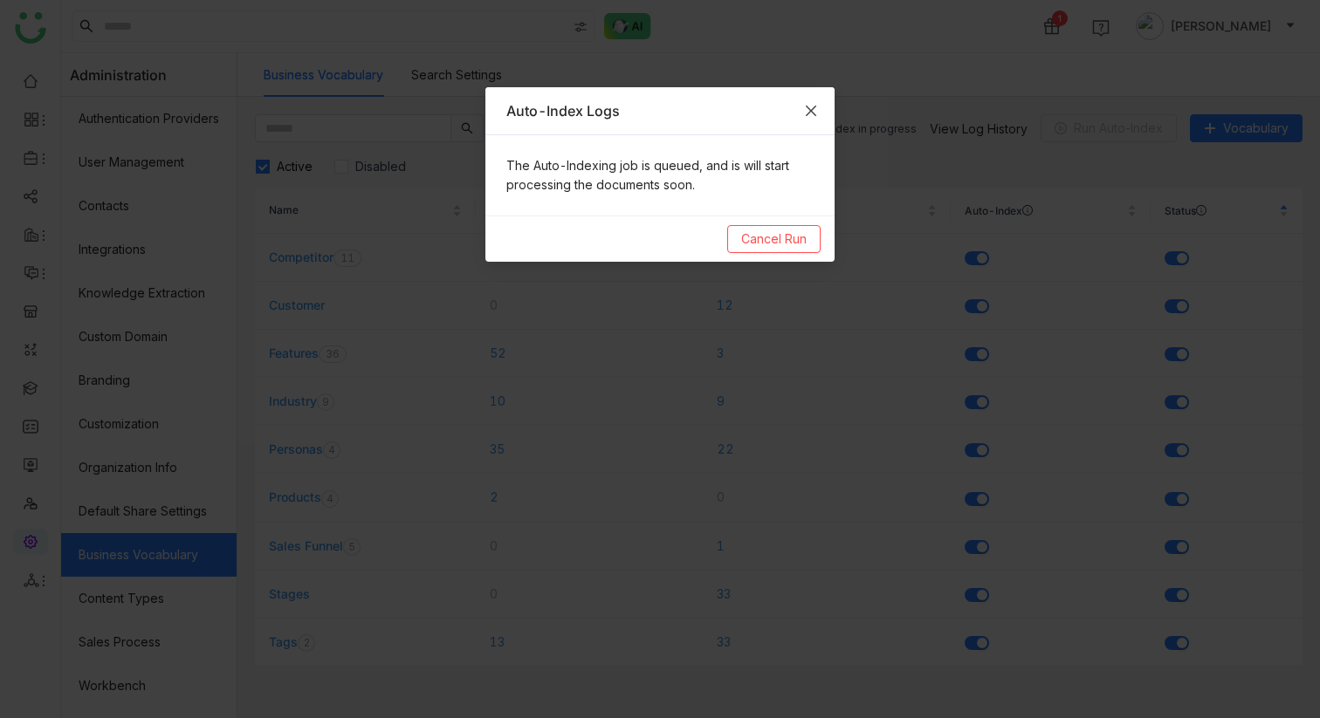
click at [823, 113] on span "Close" at bounding box center [810, 110] width 47 height 47
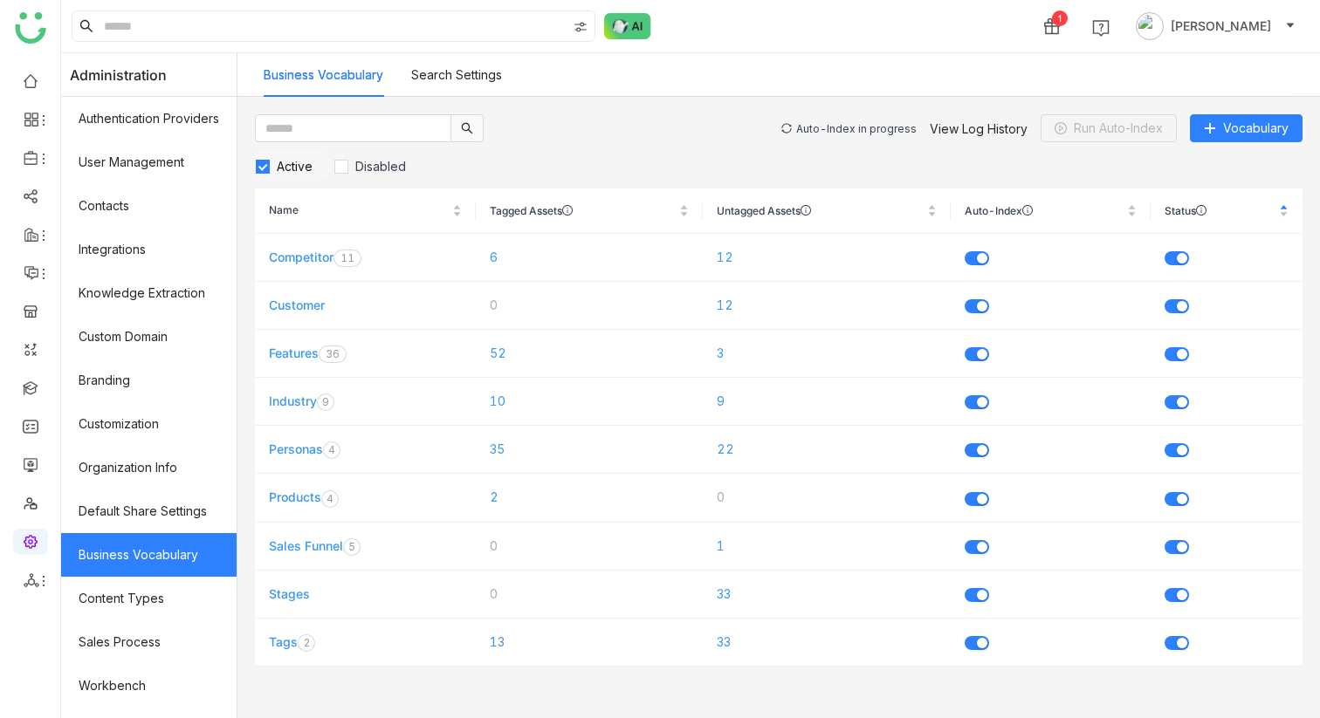
click at [824, 122] on div "Auto-Index in progress" at bounding box center [856, 128] width 120 height 13
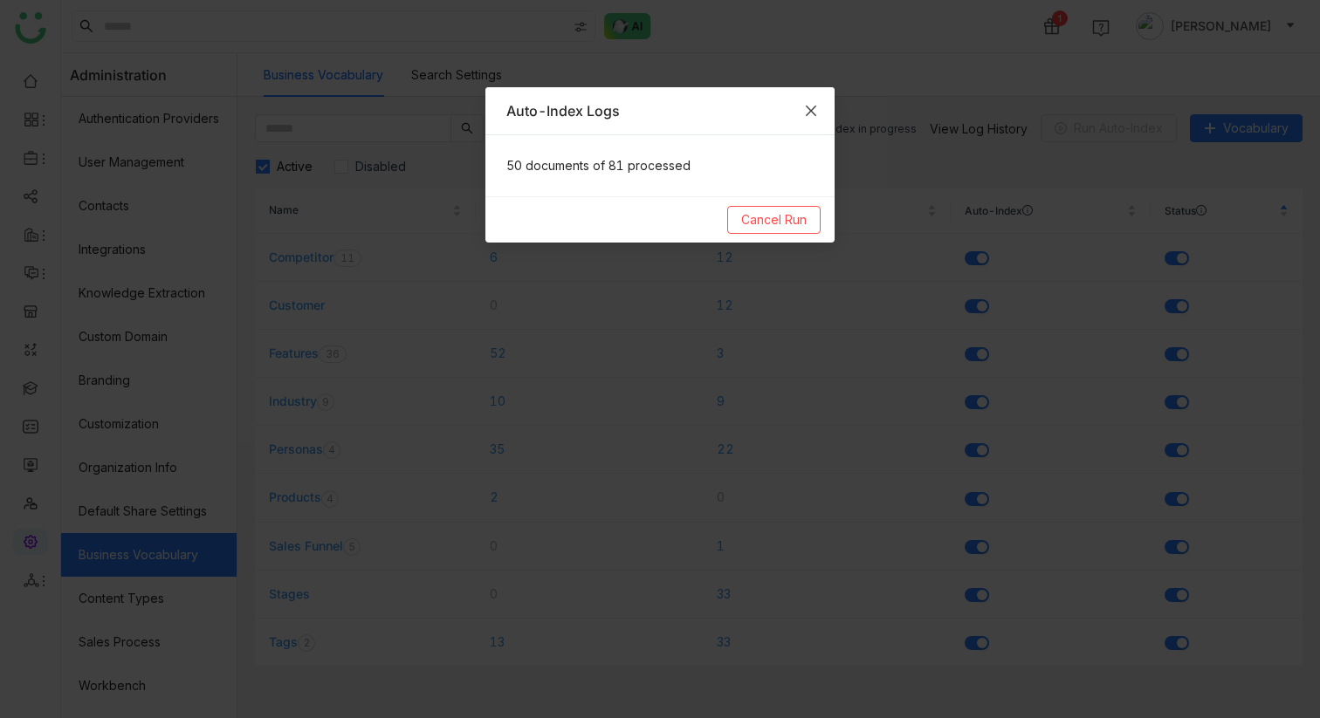
click at [817, 116] on icon "Close" at bounding box center [811, 111] width 14 height 14
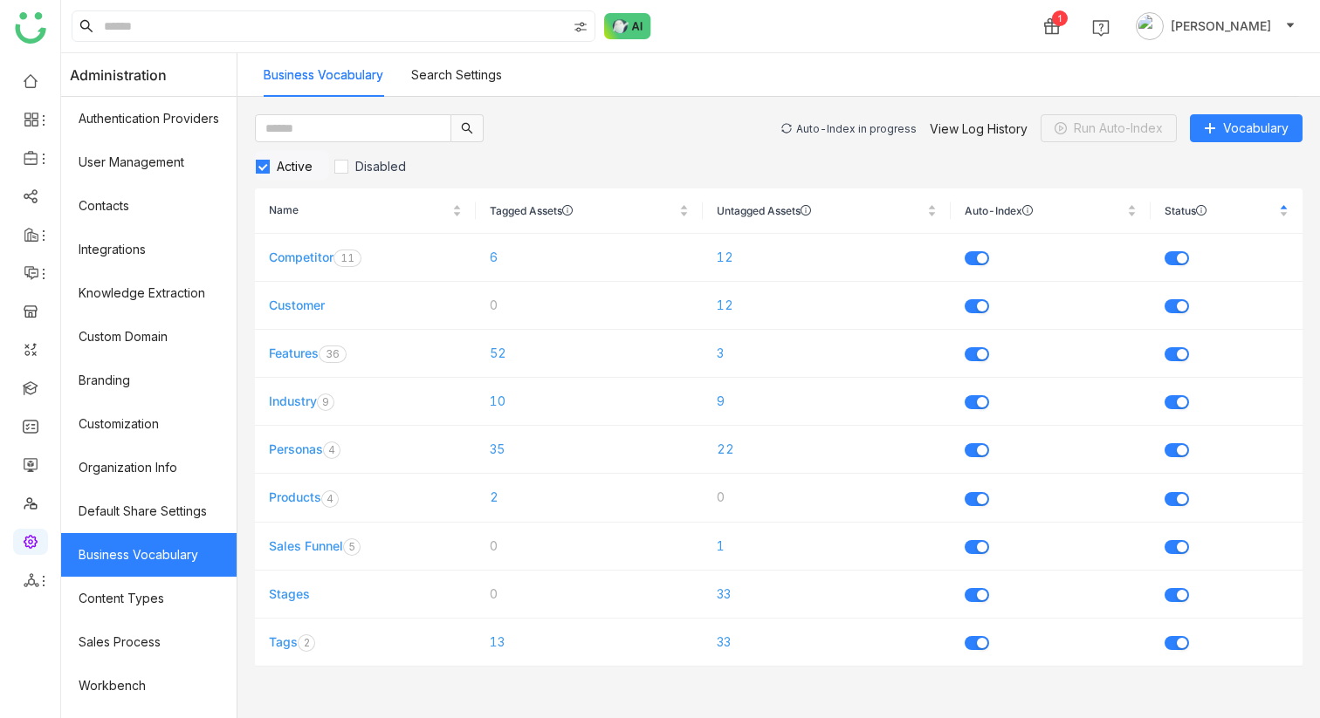
click at [826, 127] on div "Auto-Index in progress" at bounding box center [856, 128] width 120 height 13
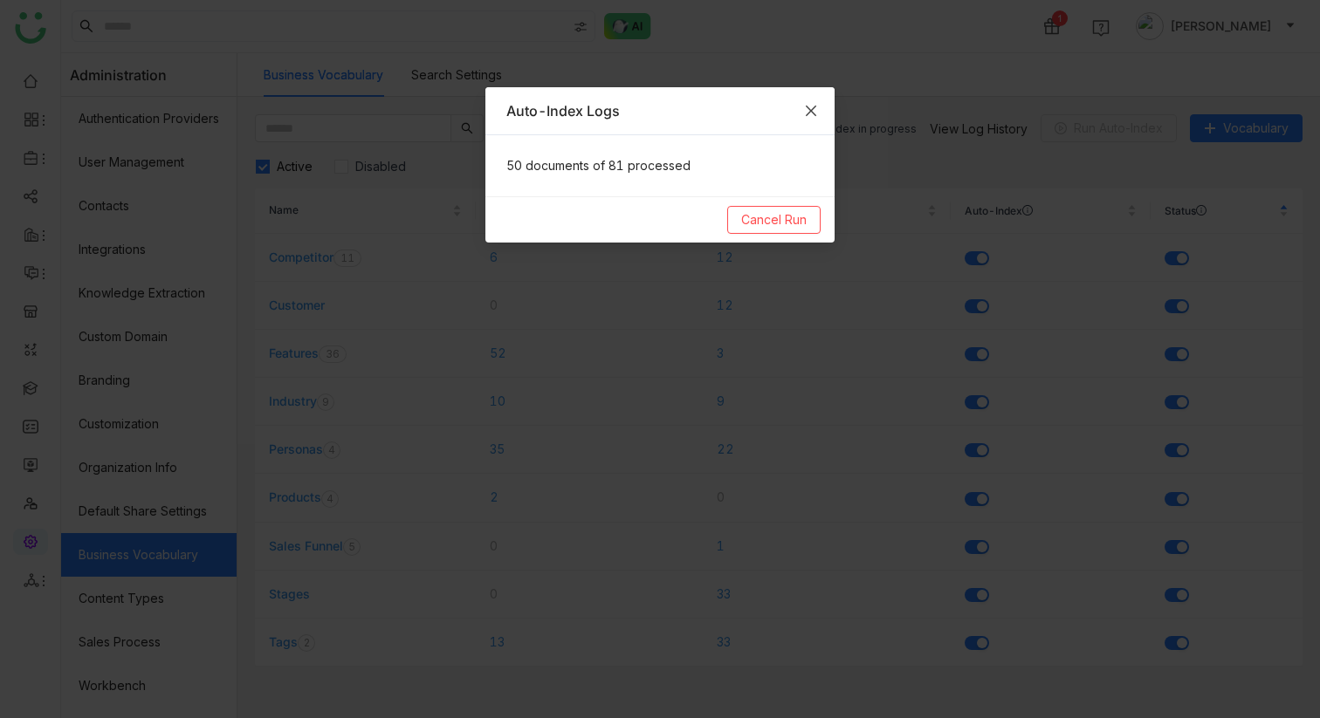
click at [820, 119] on span "Close" at bounding box center [810, 110] width 47 height 47
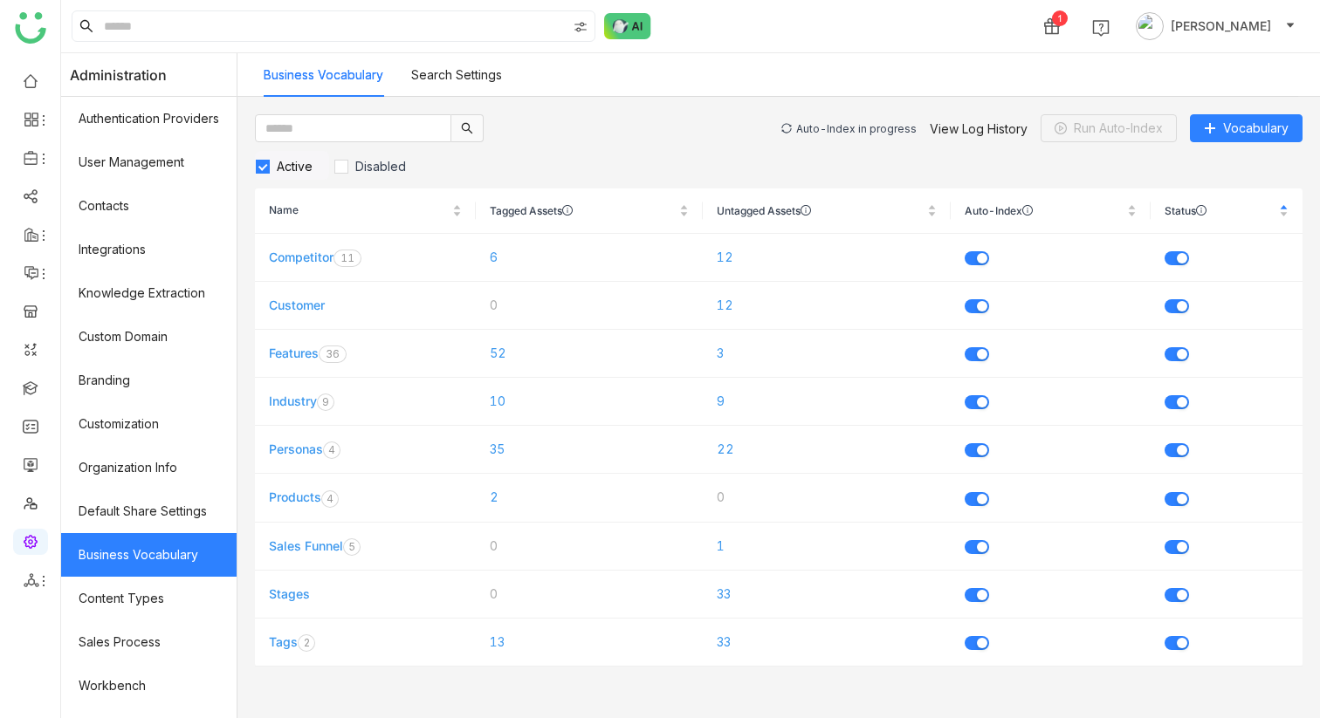
click at [886, 127] on div "Auto-Index in progress" at bounding box center [856, 128] width 120 height 13
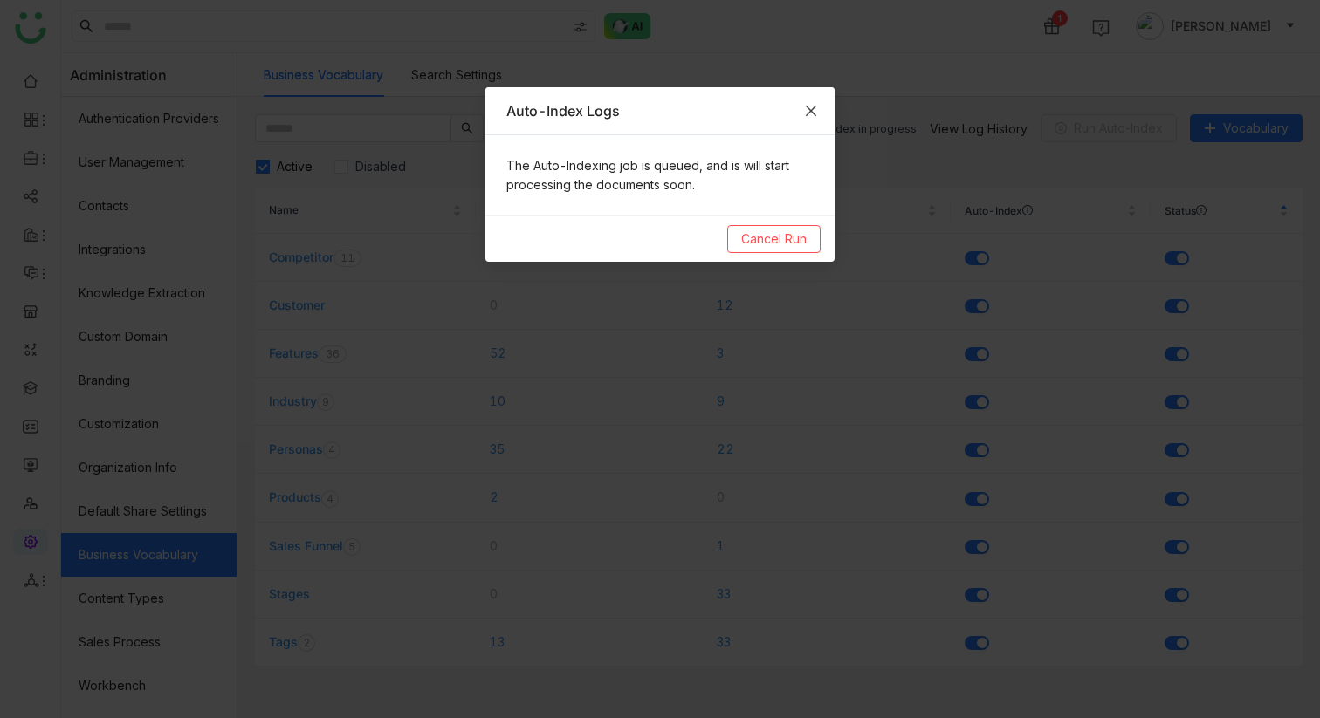
click at [808, 104] on icon "Close" at bounding box center [811, 111] width 14 height 14
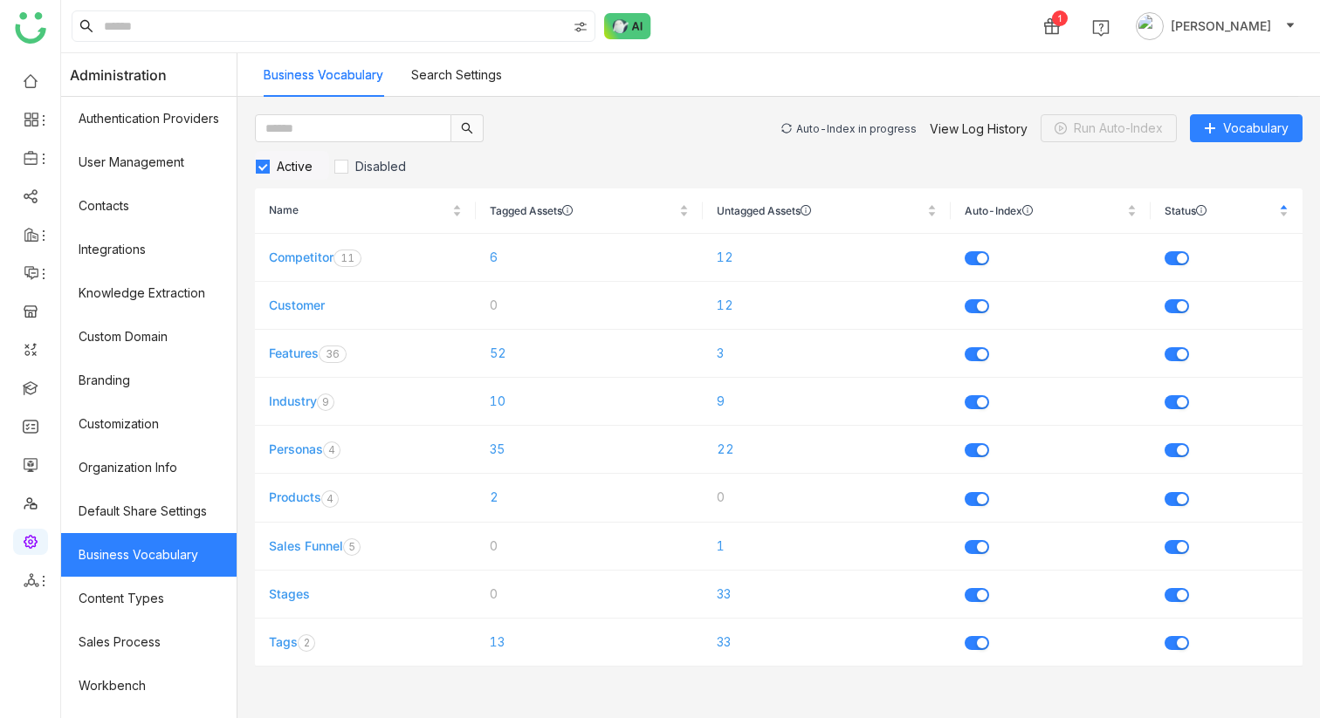
click at [885, 124] on div "Auto-Index in progress" at bounding box center [856, 128] width 120 height 13
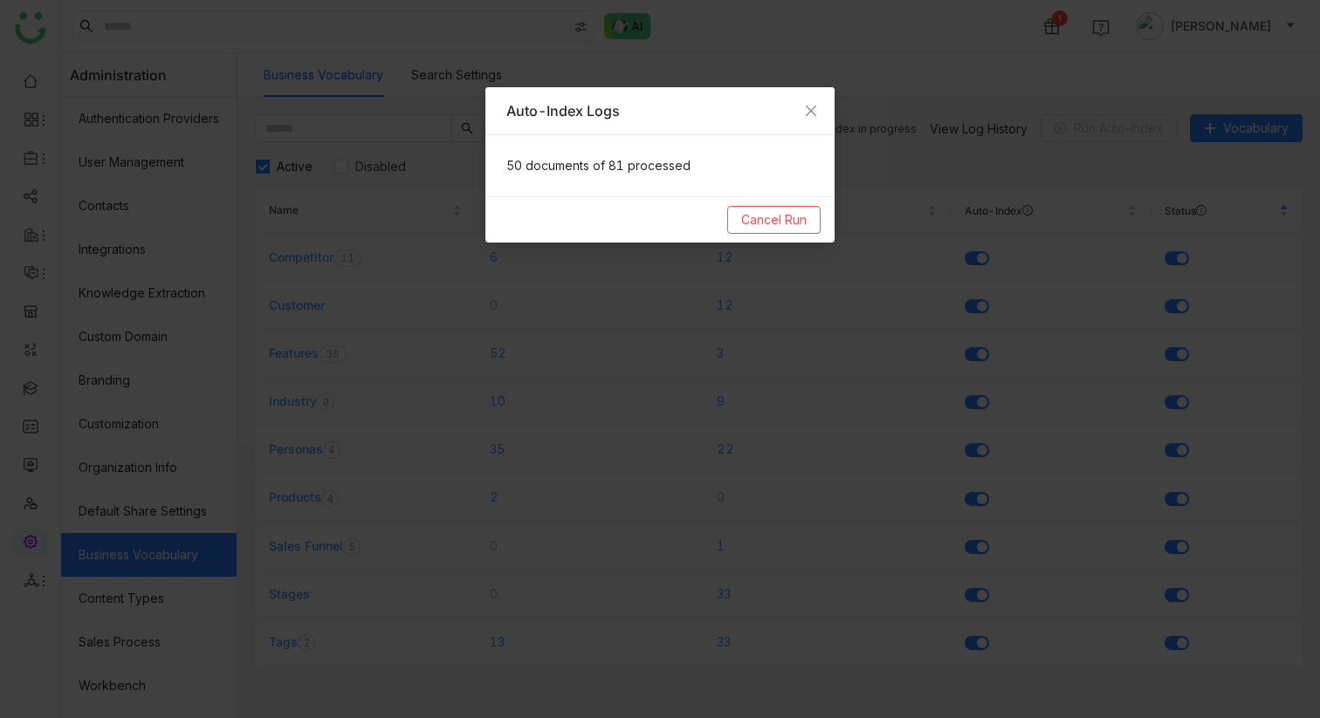
click at [885, 124] on nz-modal-container "Auto-Index Logs 50 documents of 81 processed Cancel Run" at bounding box center [660, 359] width 1320 height 718
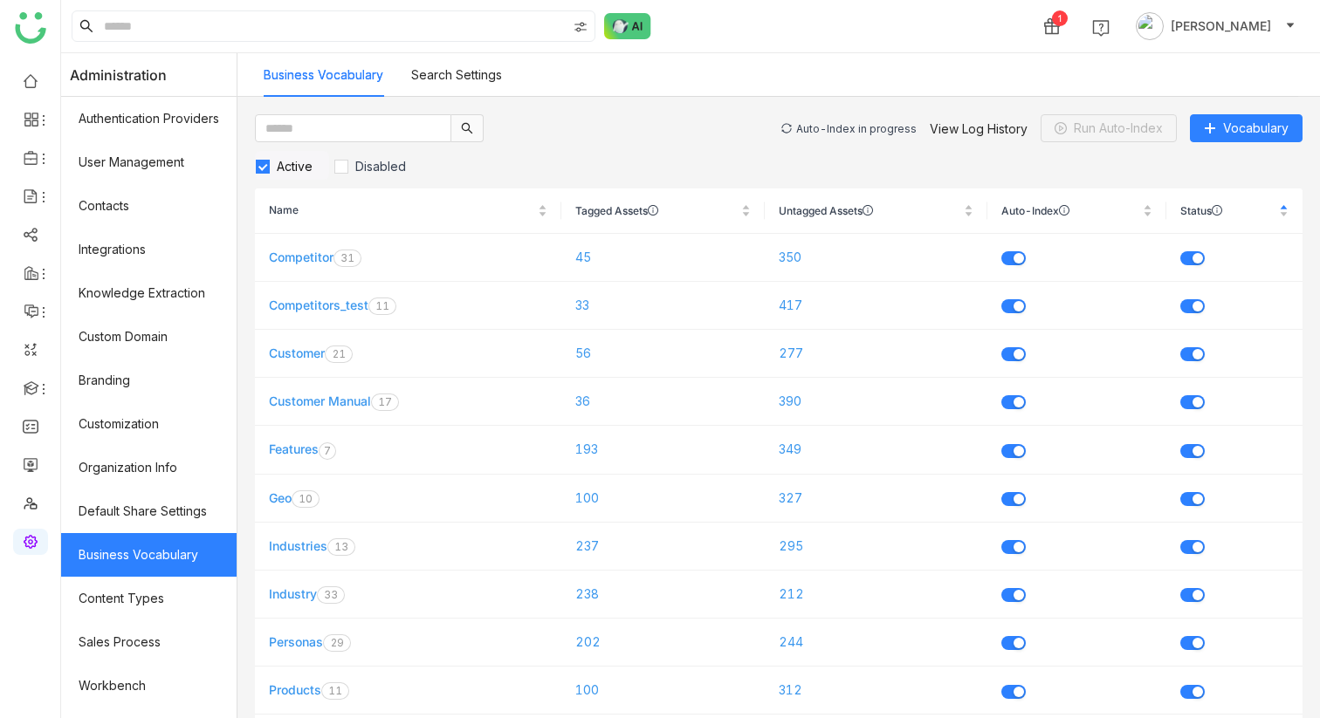
click at [841, 127] on div "Auto-Index in progress" at bounding box center [856, 128] width 120 height 13
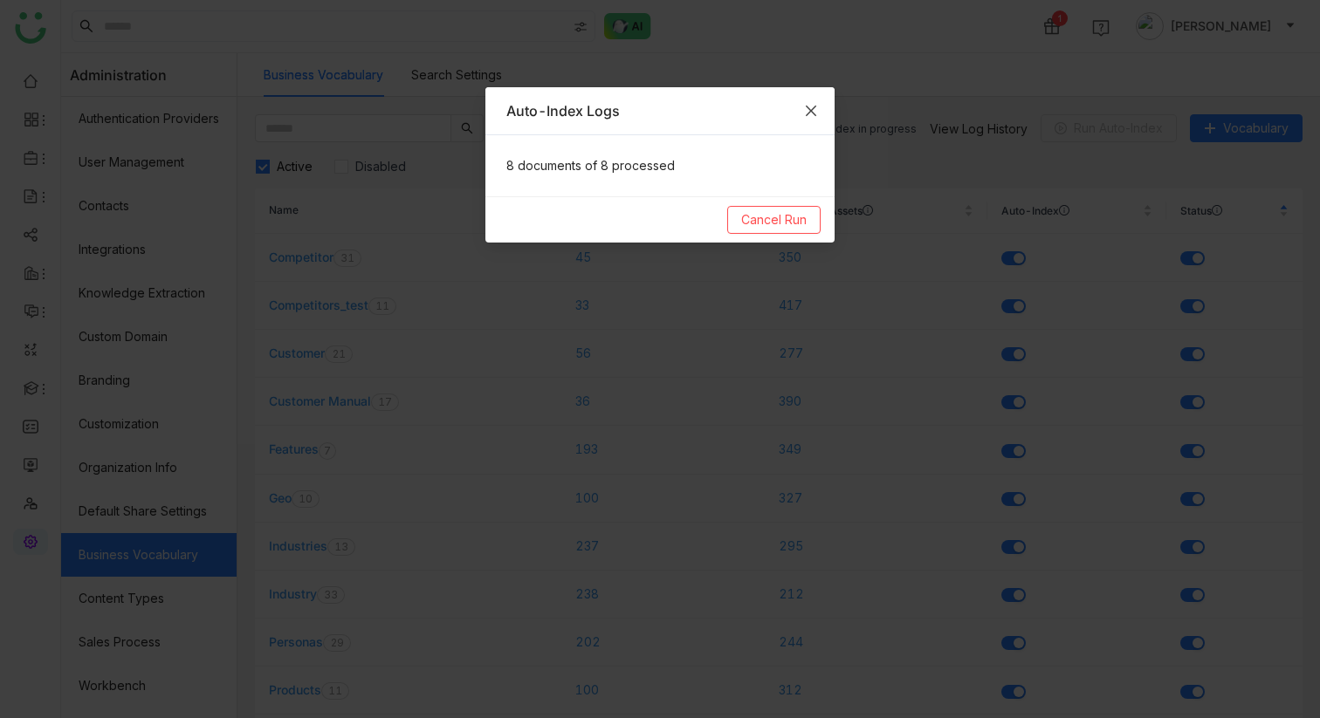
click at [815, 109] on icon "Close" at bounding box center [811, 111] width 14 height 14
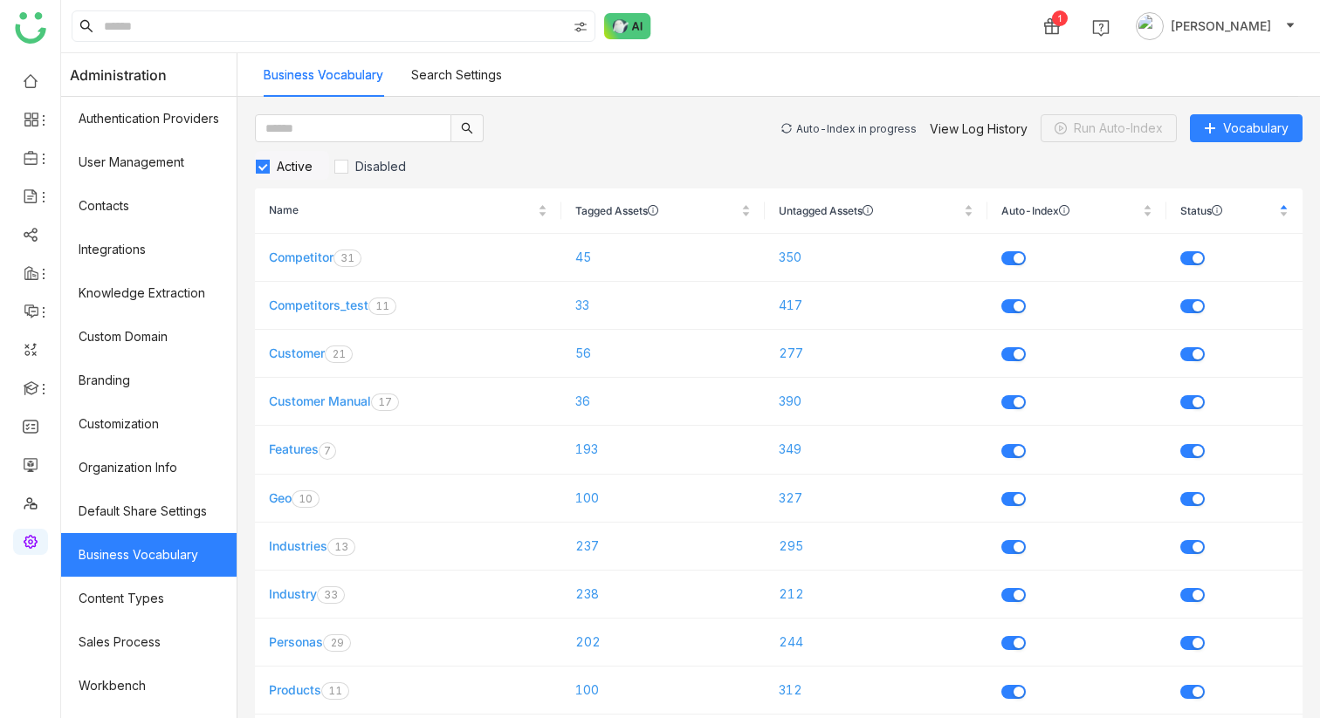
click at [831, 124] on div "Auto-Index in progress" at bounding box center [856, 128] width 120 height 13
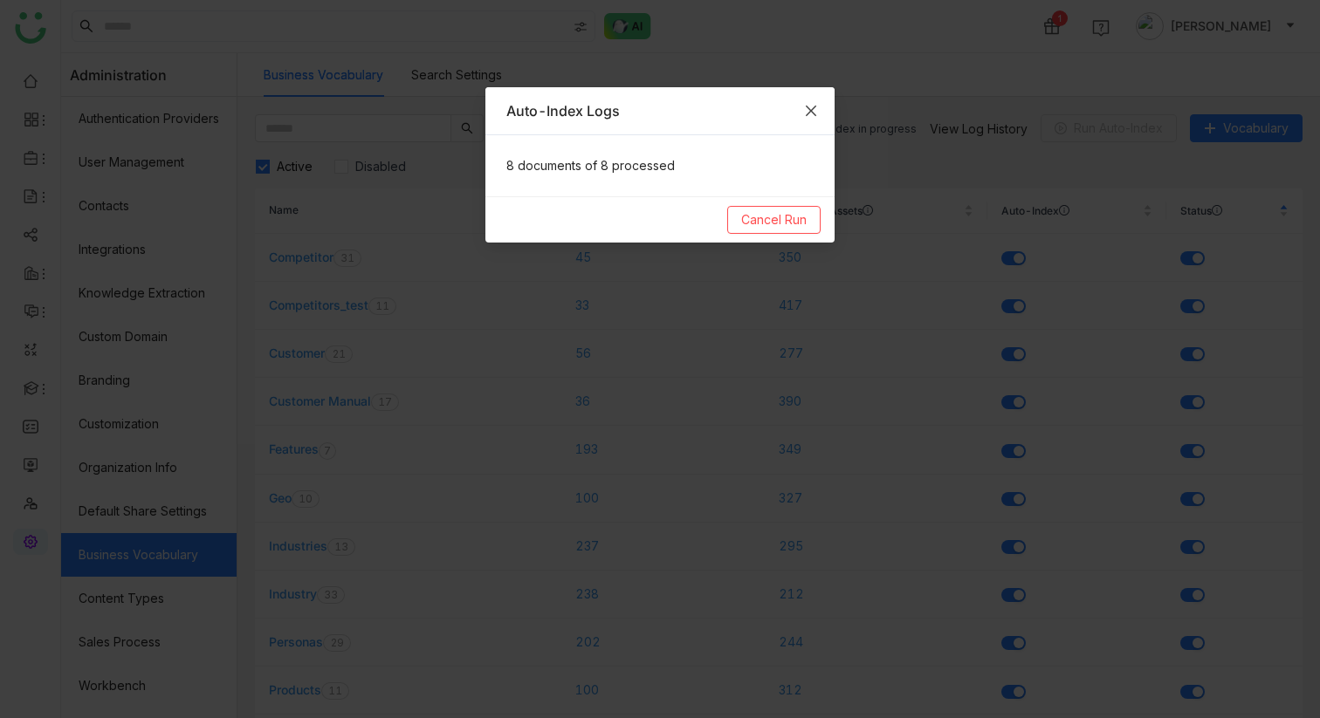
click at [813, 113] on icon "Close" at bounding box center [811, 111] width 14 height 14
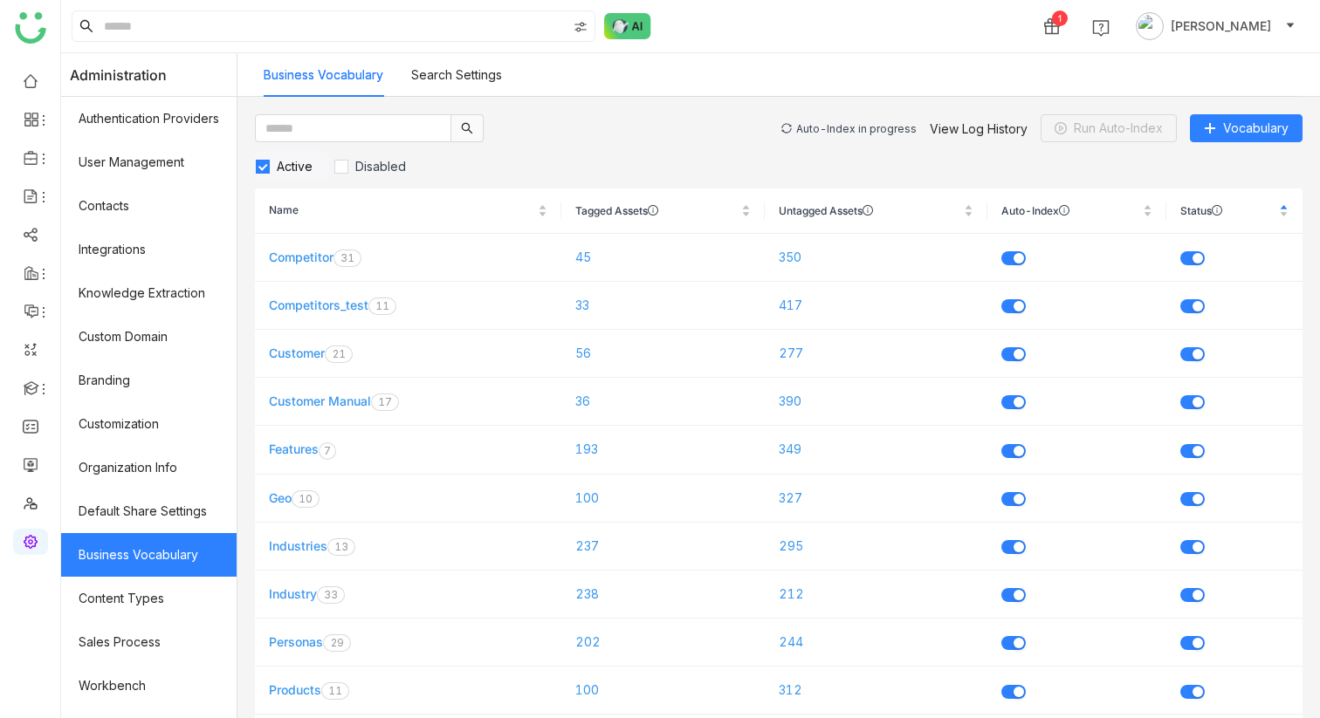
click at [832, 131] on div "Auto-Index in progress" at bounding box center [856, 128] width 120 height 13
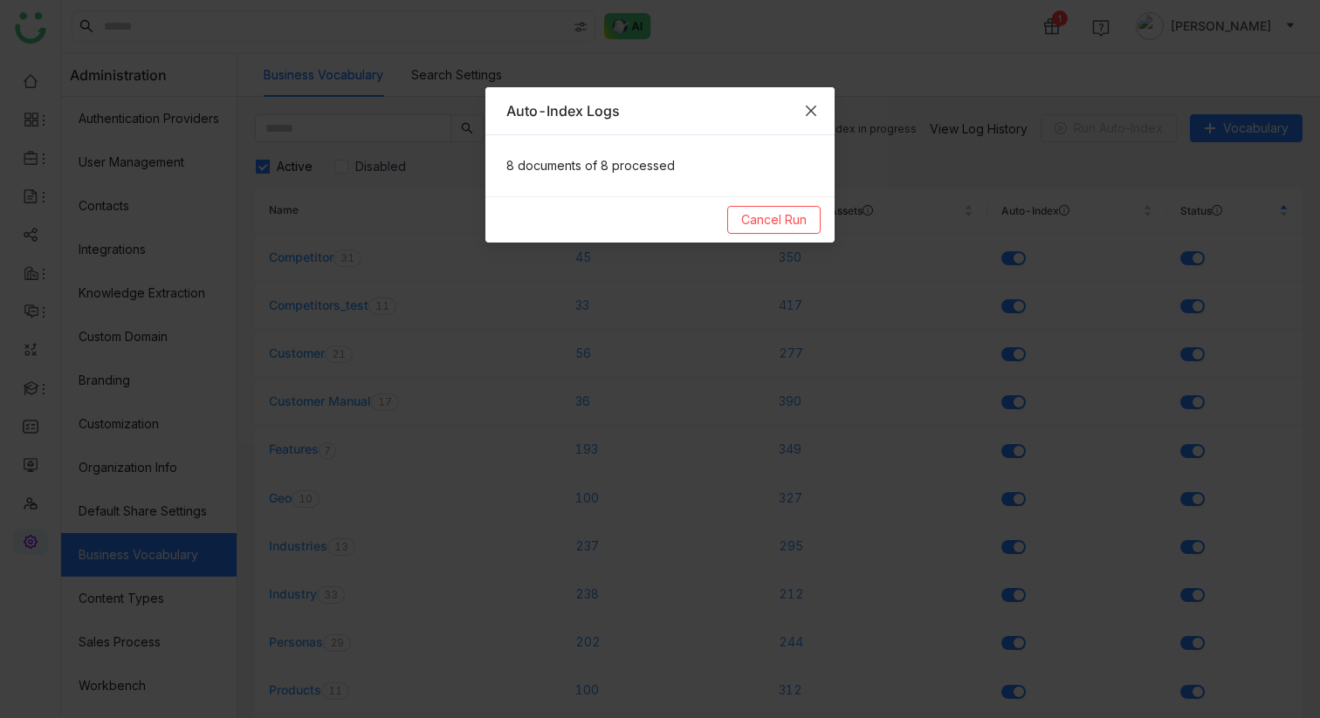
click at [808, 111] on icon "Close" at bounding box center [811, 111] width 14 height 14
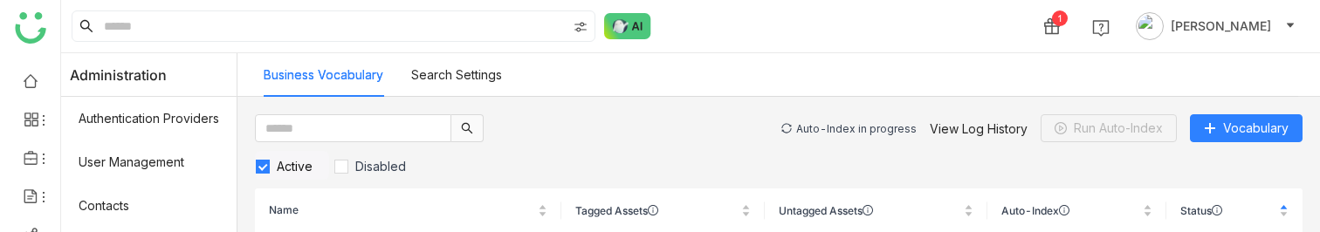
click at [823, 127] on div "Auto-Index in progress" at bounding box center [856, 128] width 120 height 13
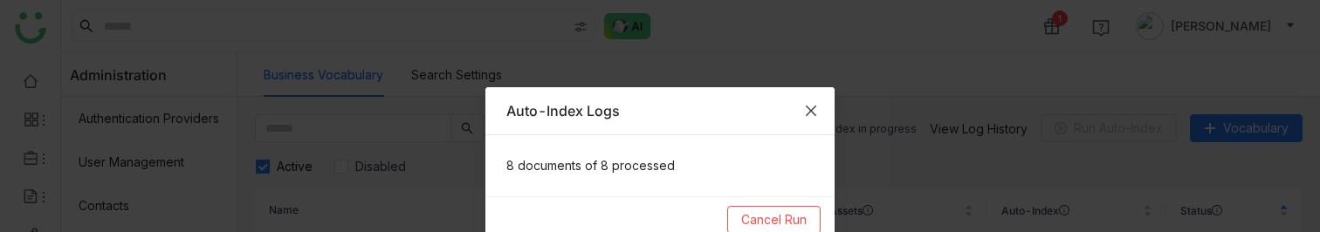
click at [815, 101] on span "Close" at bounding box center [810, 110] width 47 height 47
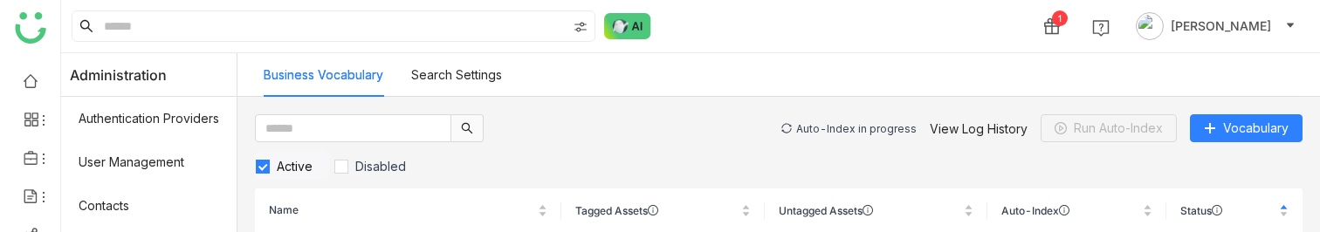
click at [884, 128] on div "Auto-Index in progress" at bounding box center [856, 128] width 120 height 13
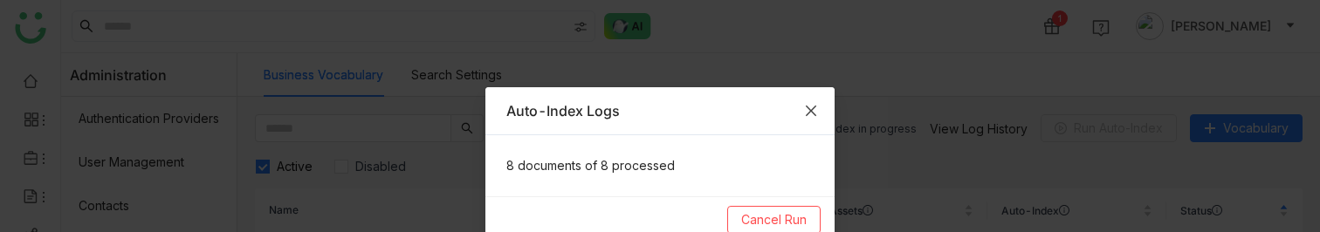
click at [819, 104] on span "Close" at bounding box center [810, 110] width 47 height 47
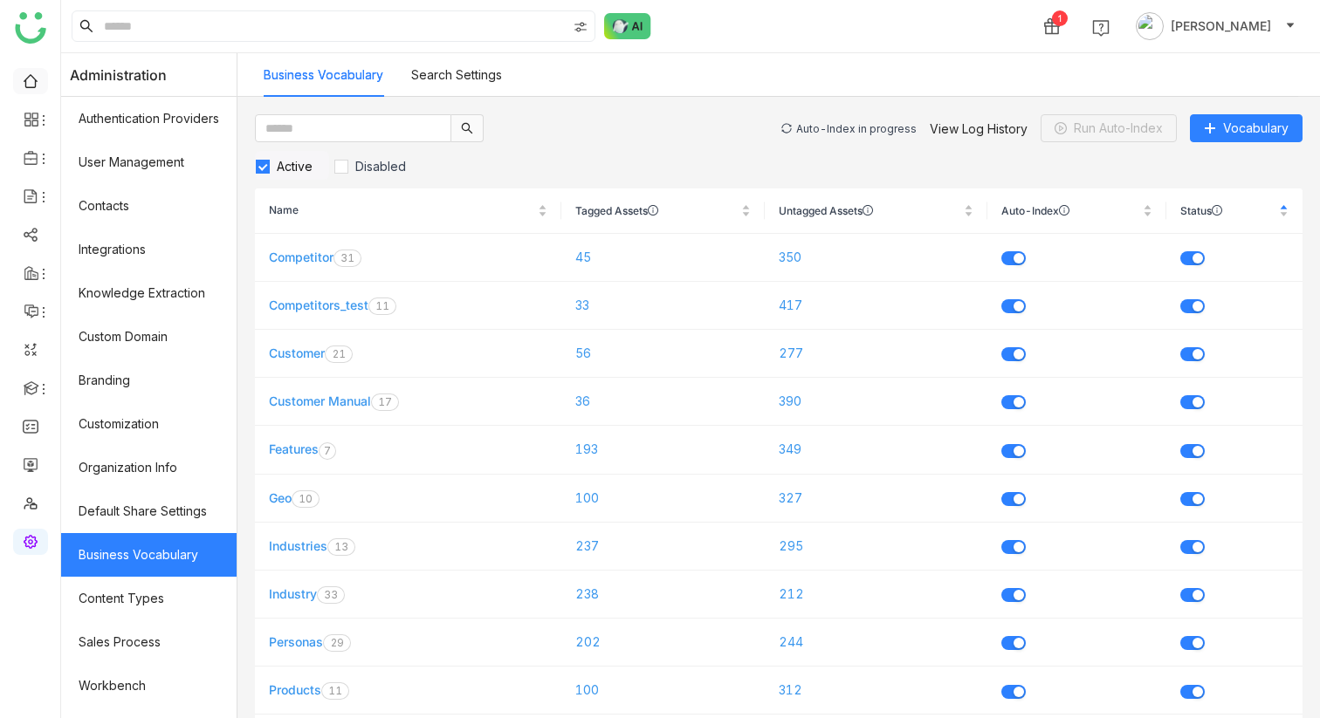
click at [31, 76] on link at bounding box center [31, 79] width 16 height 15
